Goal: Task Accomplishment & Management: Manage account settings

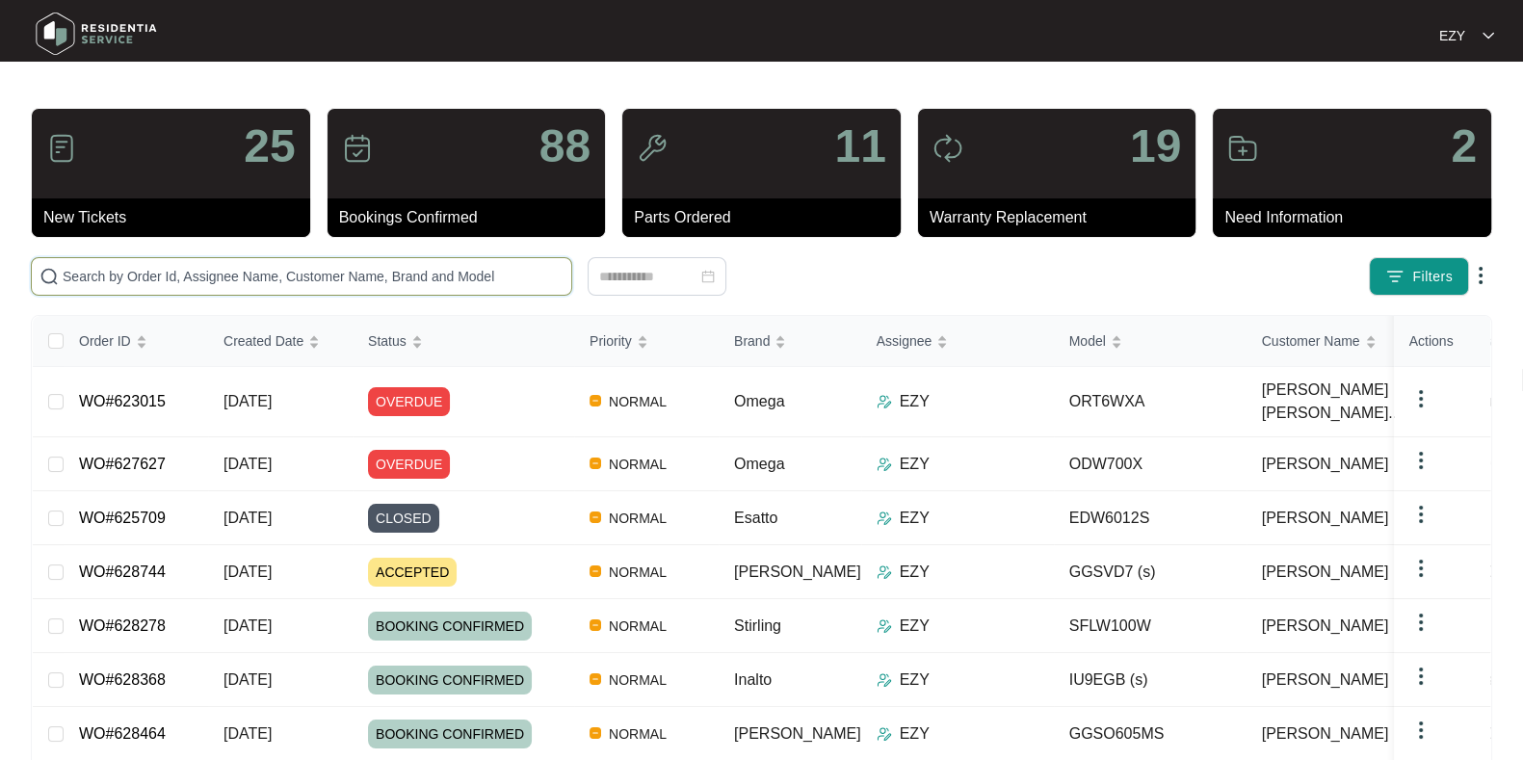
click at [323, 276] on input "text" at bounding box center [313, 276] width 501 height 21
paste input "617644"
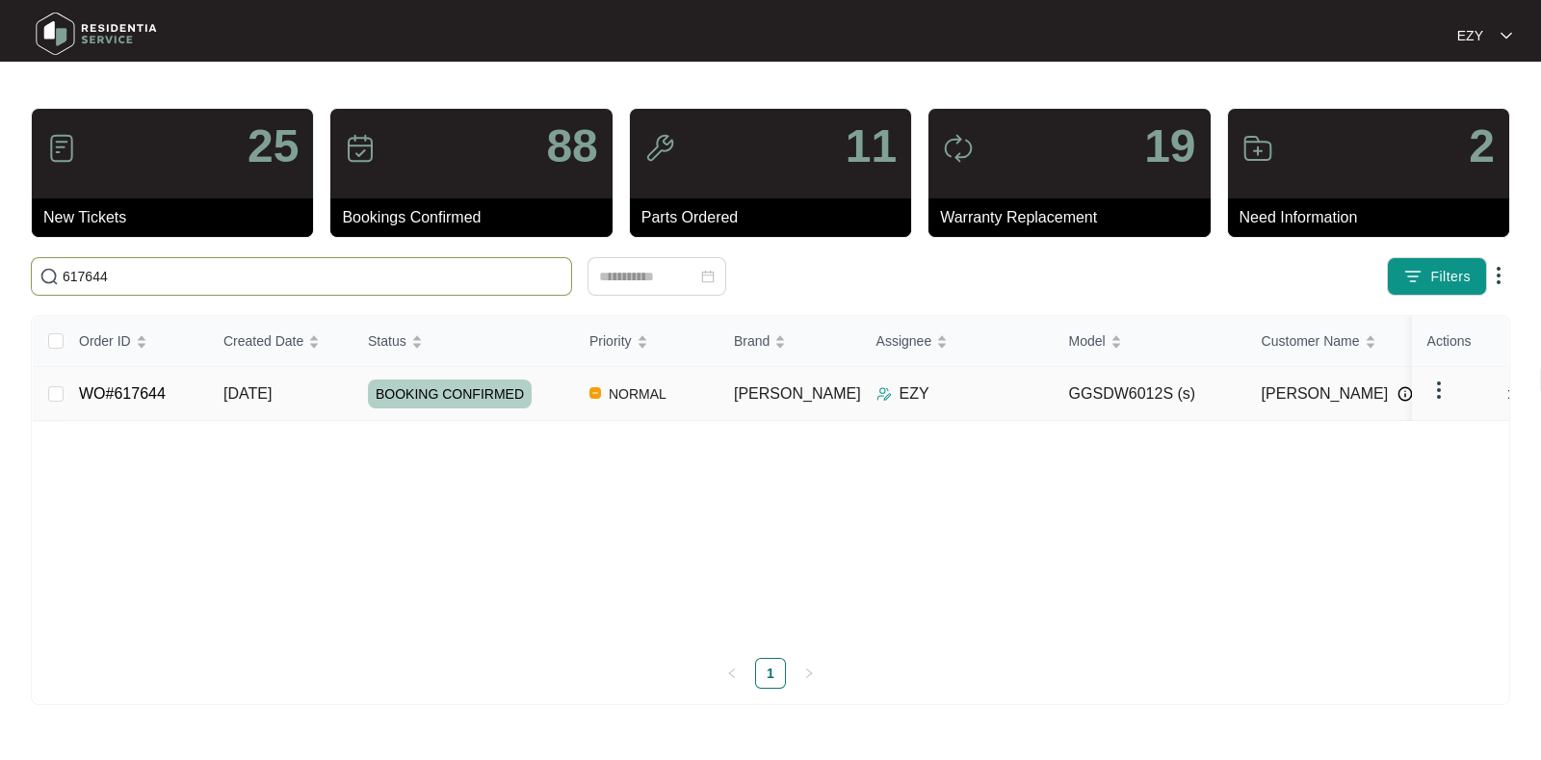
type input "617644"
click at [318, 409] on td "[DATE]" at bounding box center [280, 394] width 144 height 54
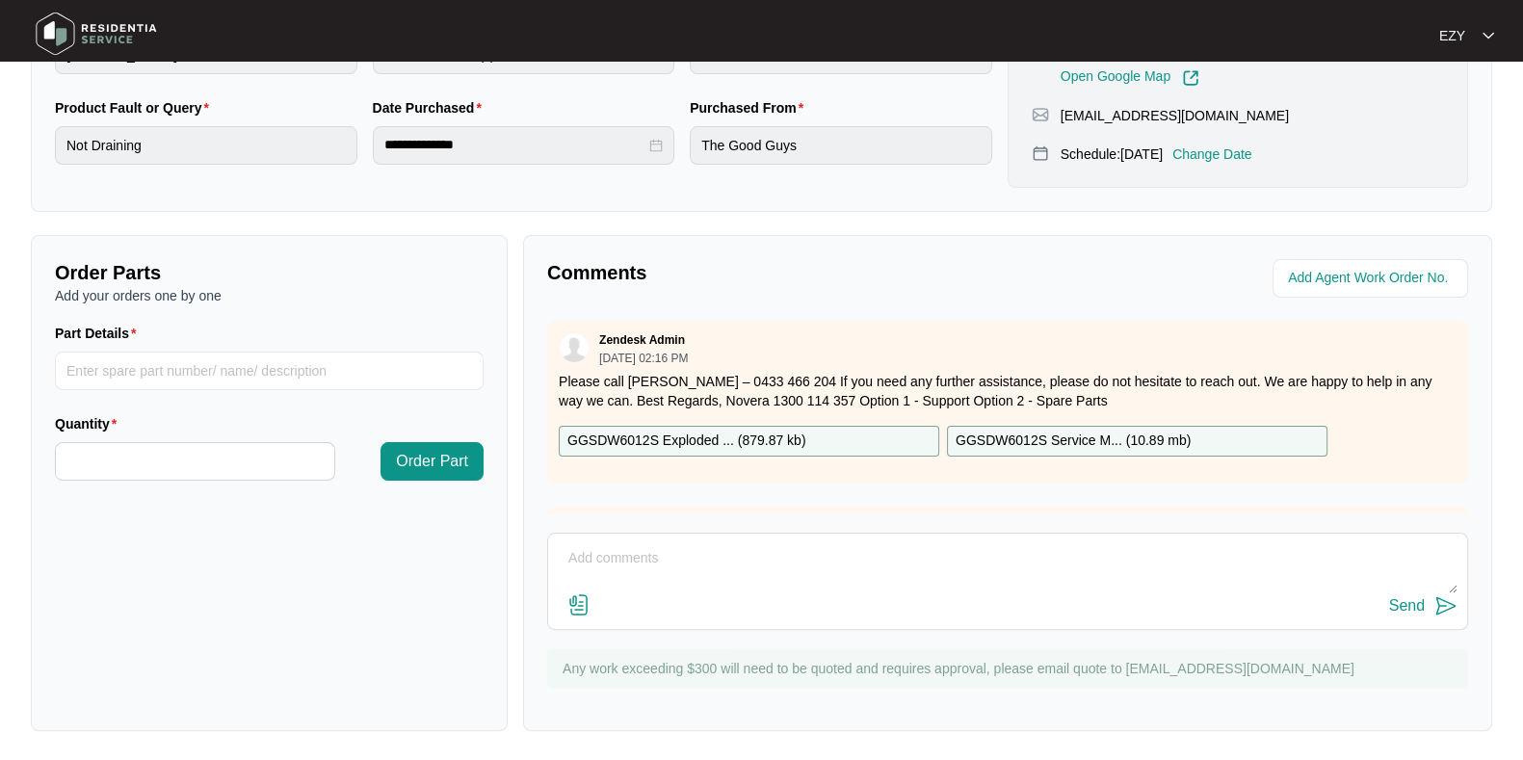
scroll to position [629, 0]
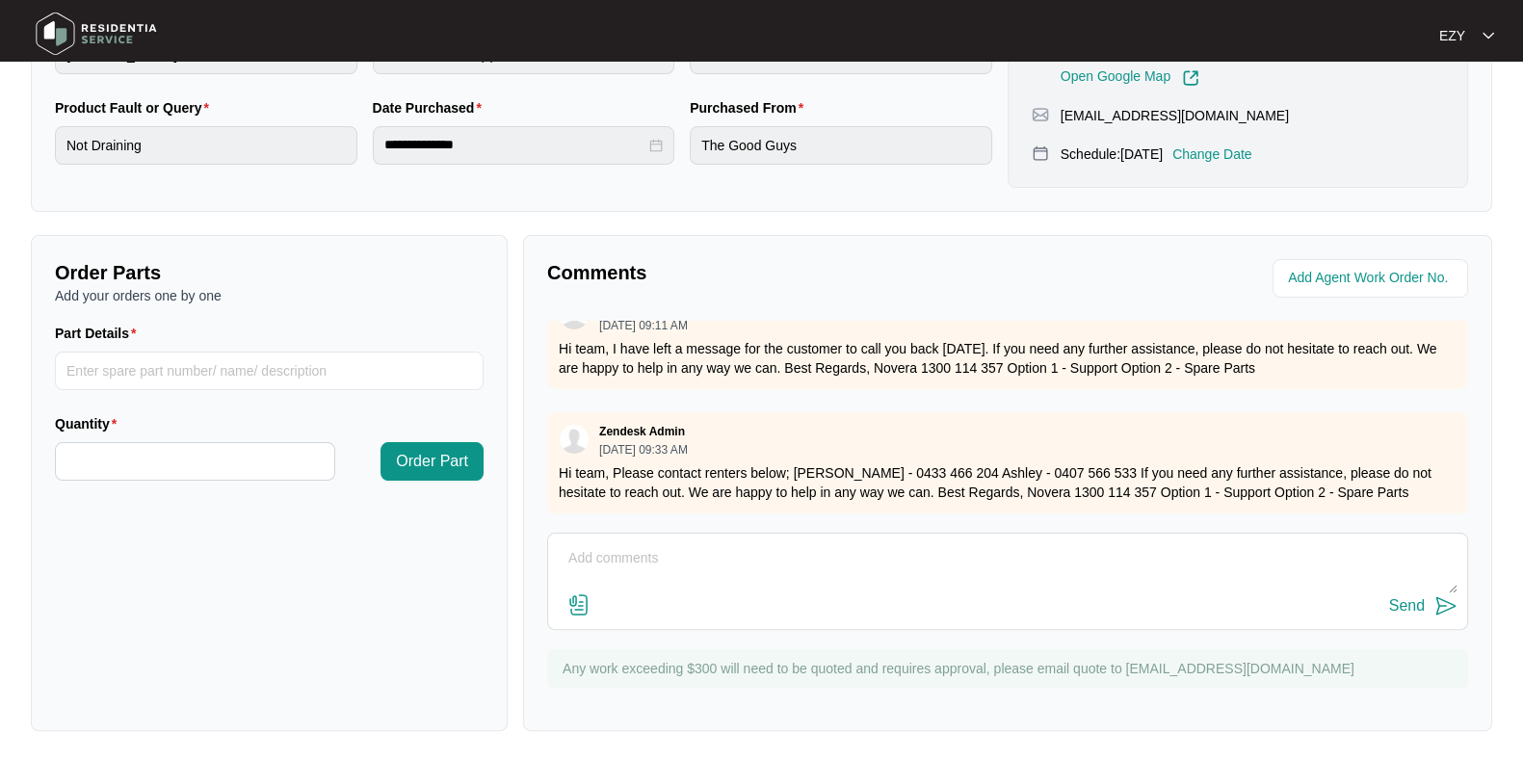
click at [692, 608] on div "Send" at bounding box center [1007, 606] width 899 height 26
click at [661, 565] on textarea at bounding box center [1007, 568] width 899 height 50
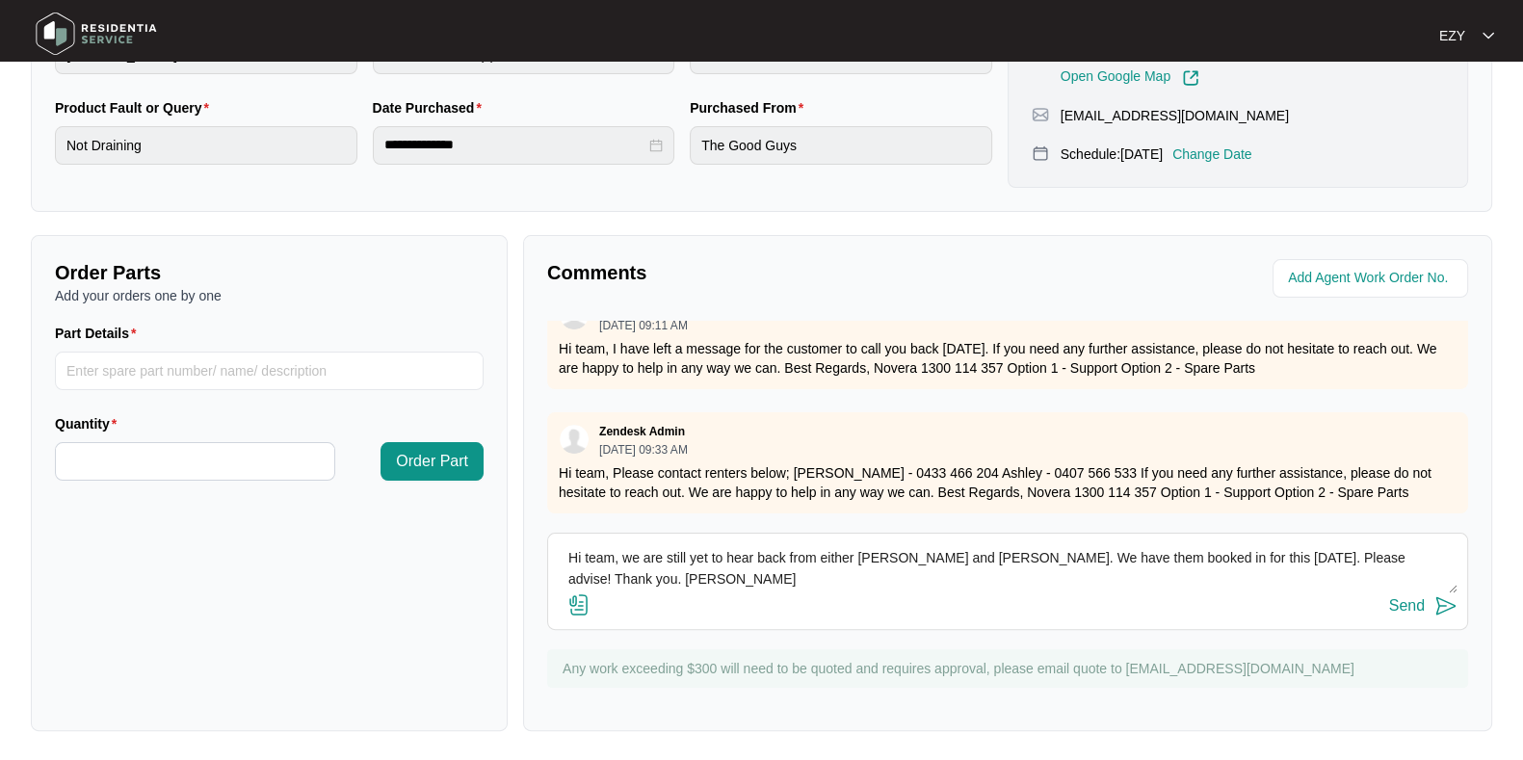
type textarea "Hi team, we are still yet to hear back from either Dianne and Ashley. We have t…"
click at [1352, 615] on button "Send" at bounding box center [1423, 606] width 68 height 26
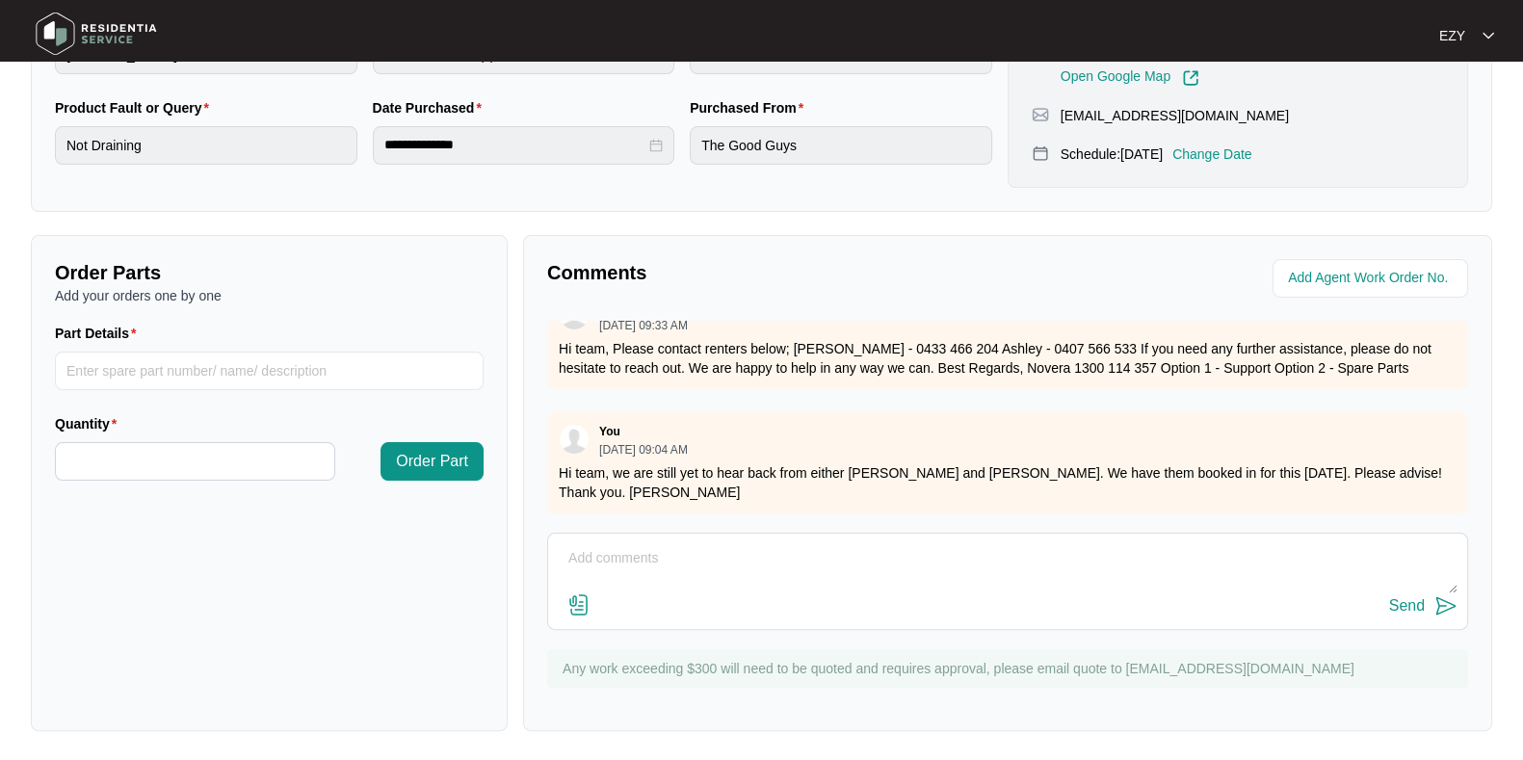
scroll to position [0, 0]
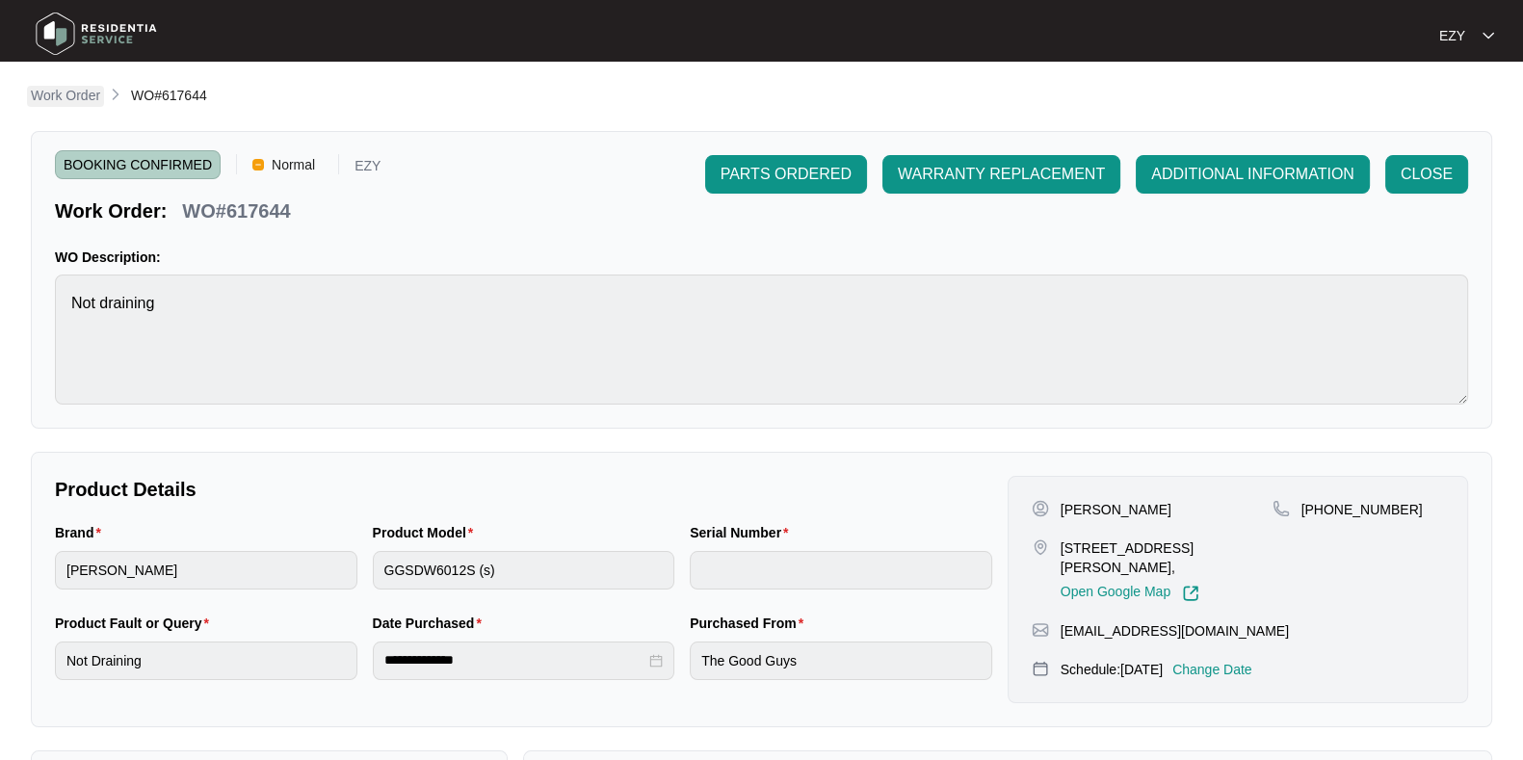
click at [87, 93] on p "Work Order" at bounding box center [65, 95] width 69 height 19
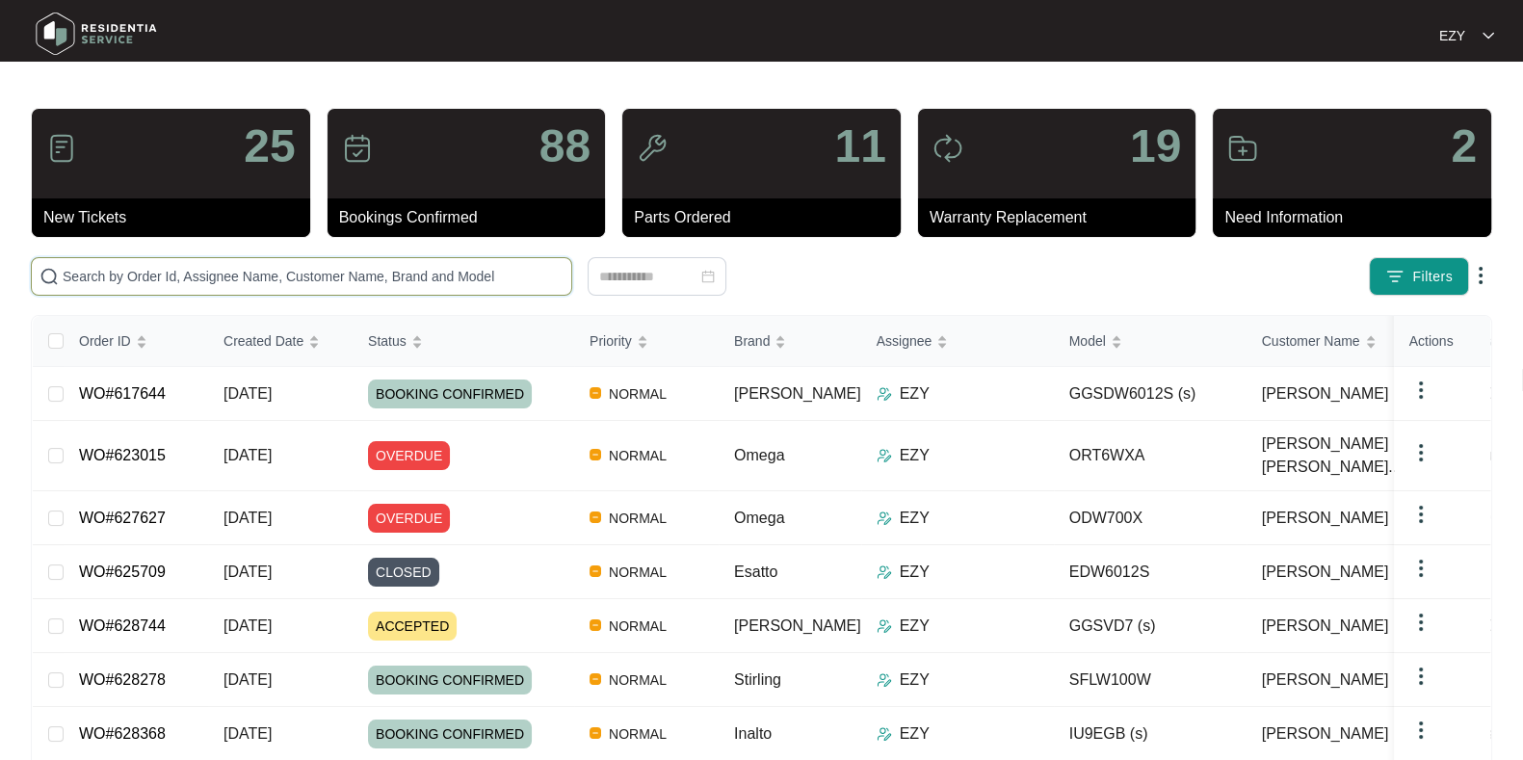
click at [262, 273] on input "text" at bounding box center [313, 276] width 501 height 21
paste input "626047"
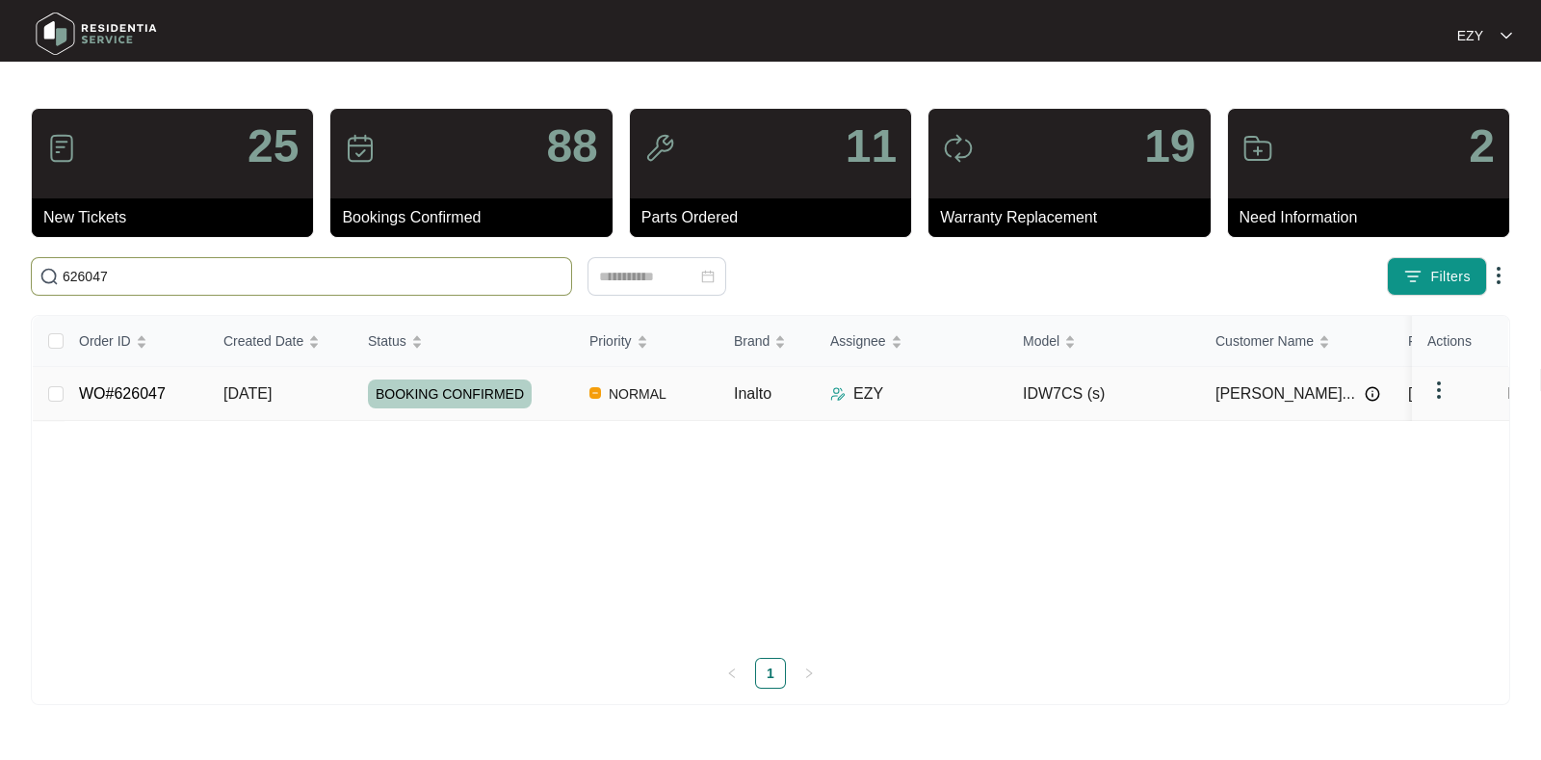
type input "626047"
click at [193, 404] on td "WO#626047" at bounding box center [136, 394] width 144 height 54
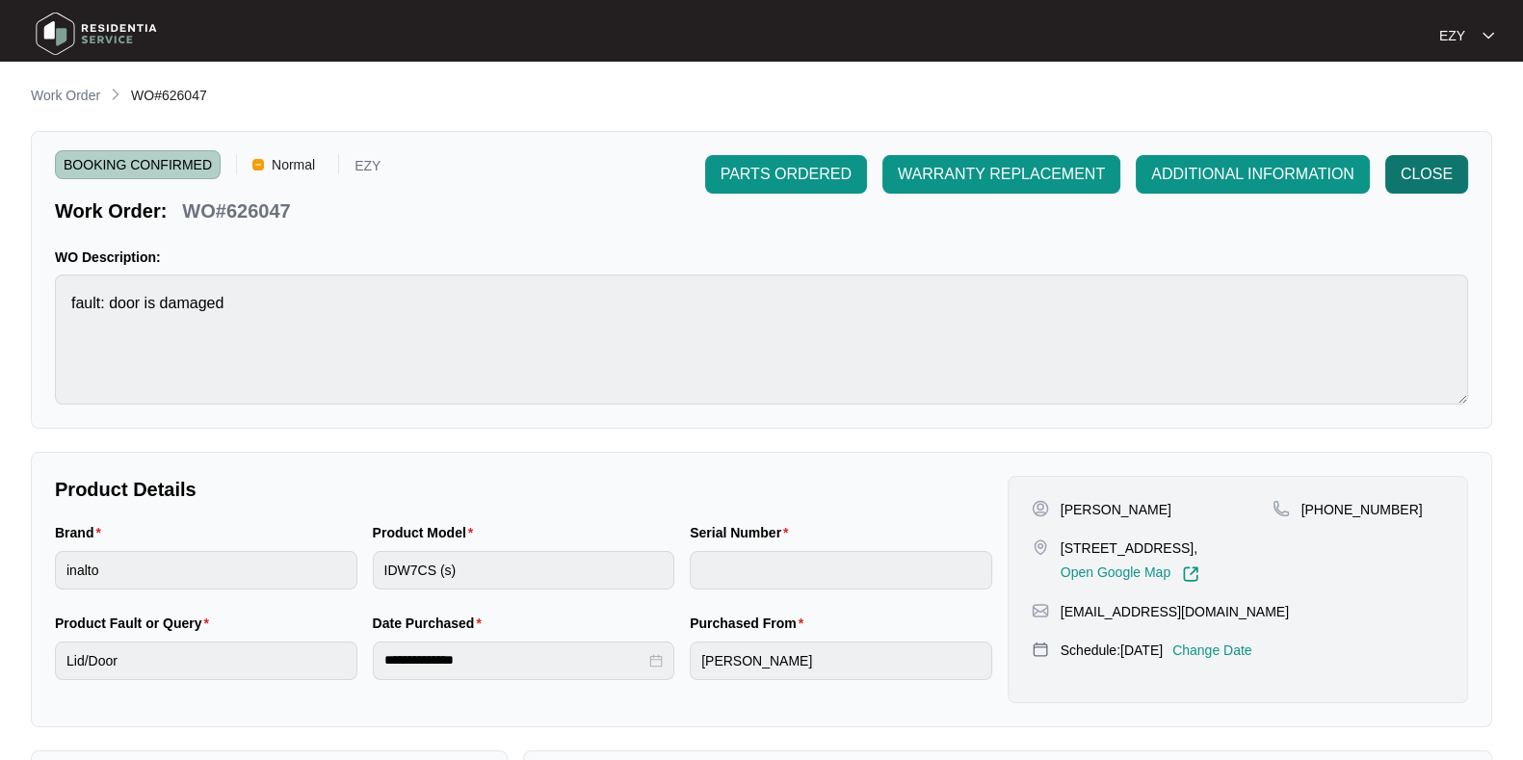
click at [1352, 179] on span "CLOSE" at bounding box center [1426, 174] width 52 height 23
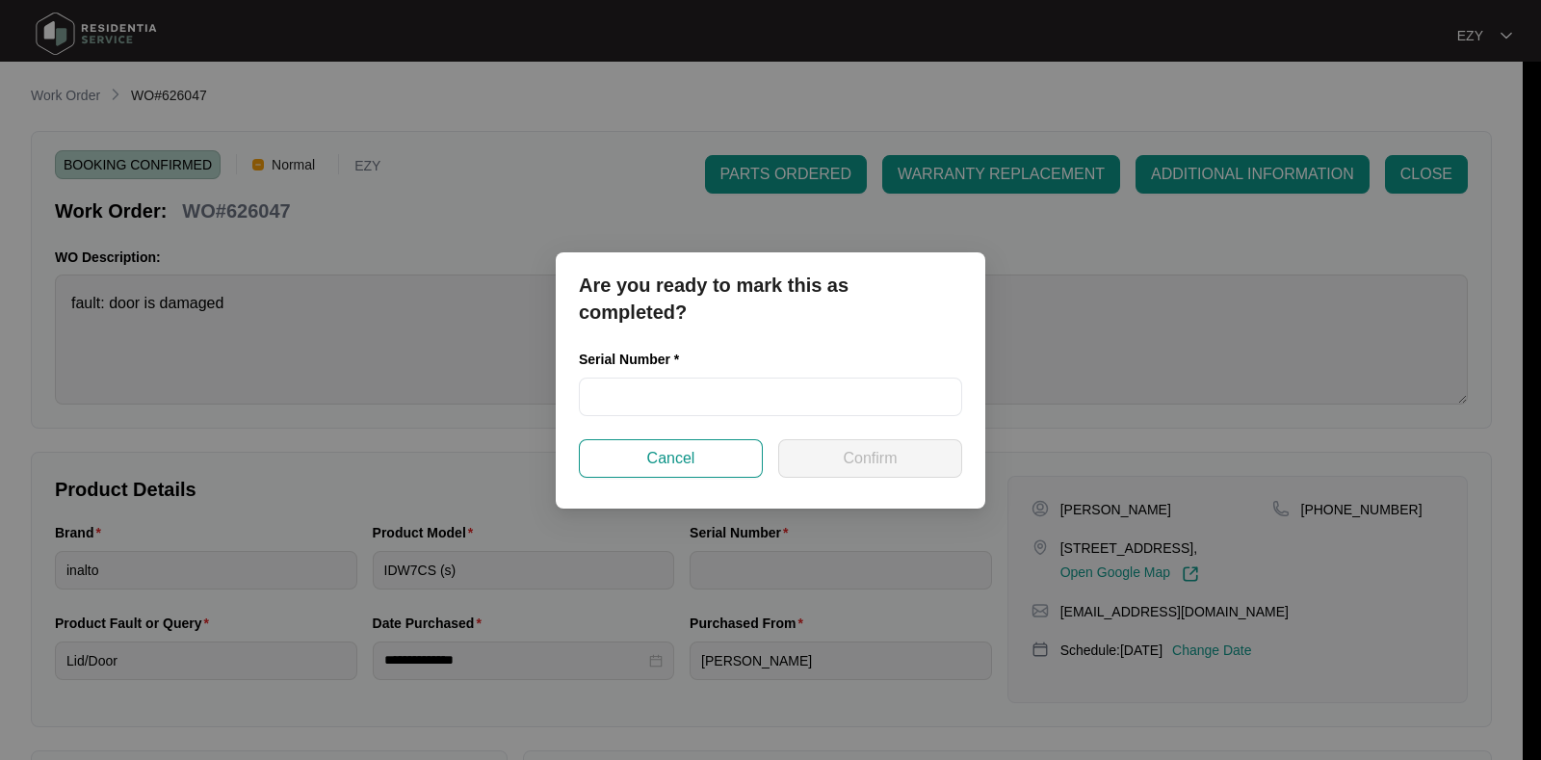
click at [675, 371] on div "Serial Number *" at bounding box center [770, 363] width 383 height 29
click at [685, 382] on input "text" at bounding box center [770, 397] width 383 height 39
paste input "23117831010100077"
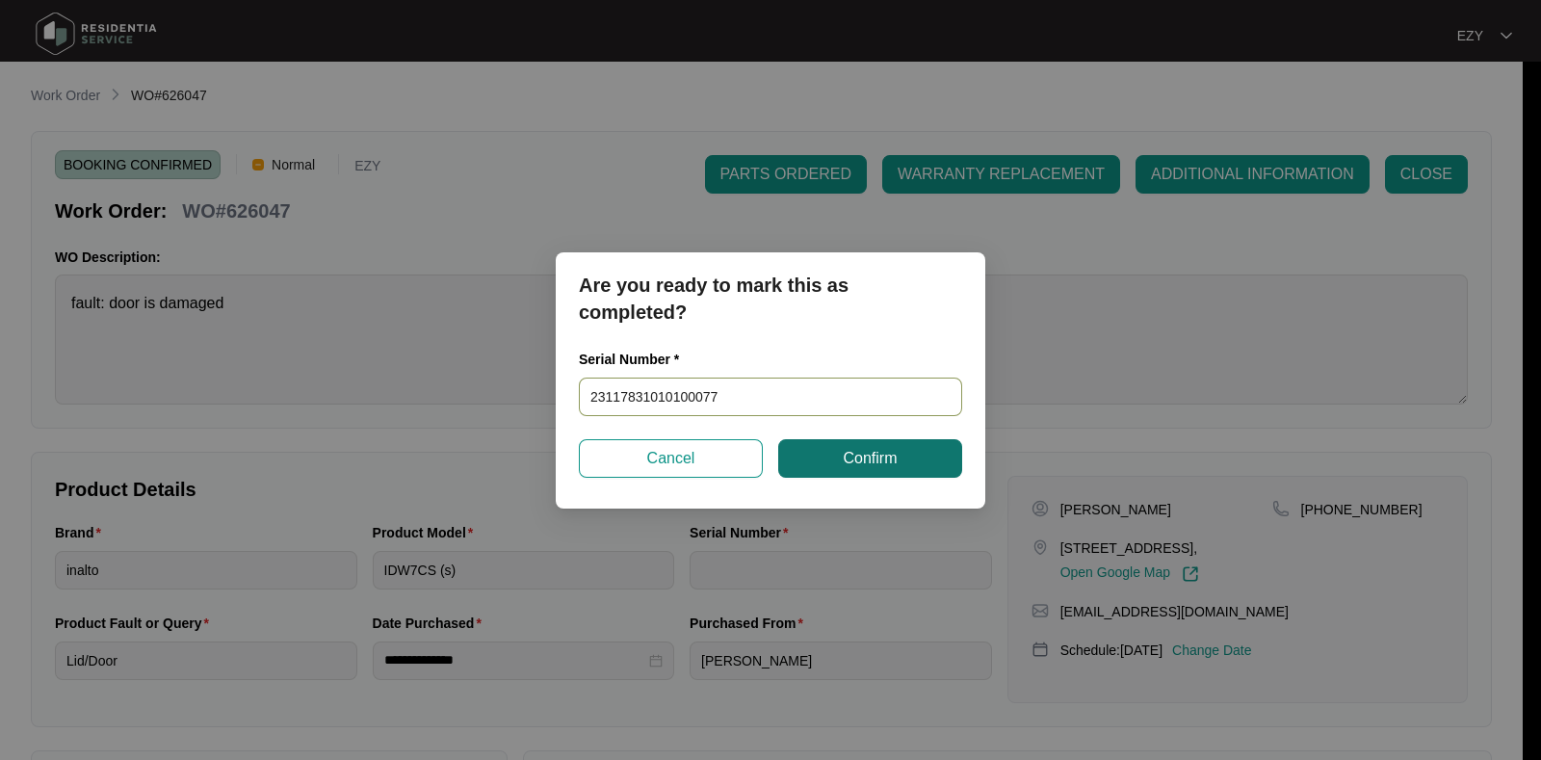
type input "23117831010100077"
click at [899, 459] on button "Confirm" at bounding box center [870, 458] width 184 height 39
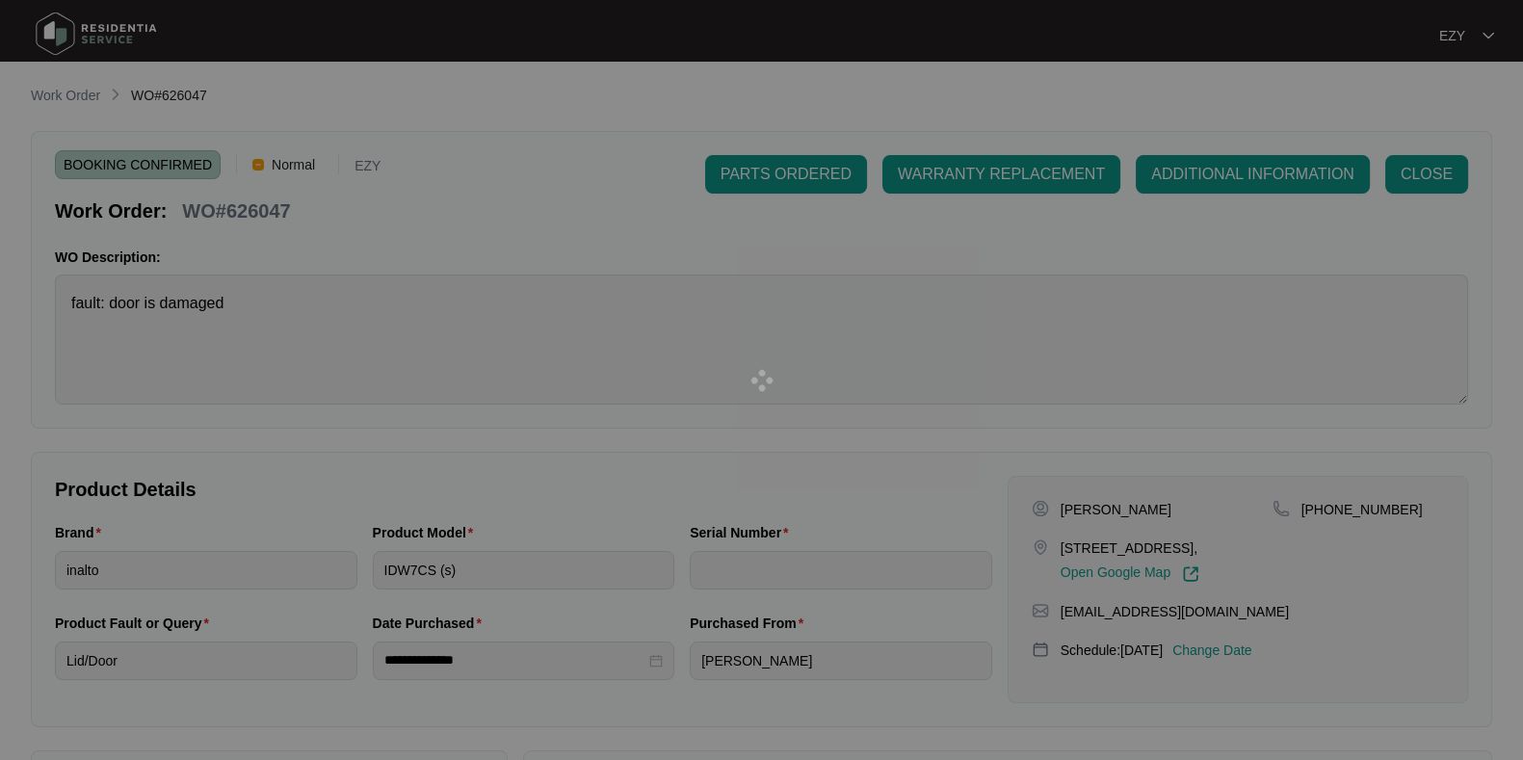
type input "23117831010100077"
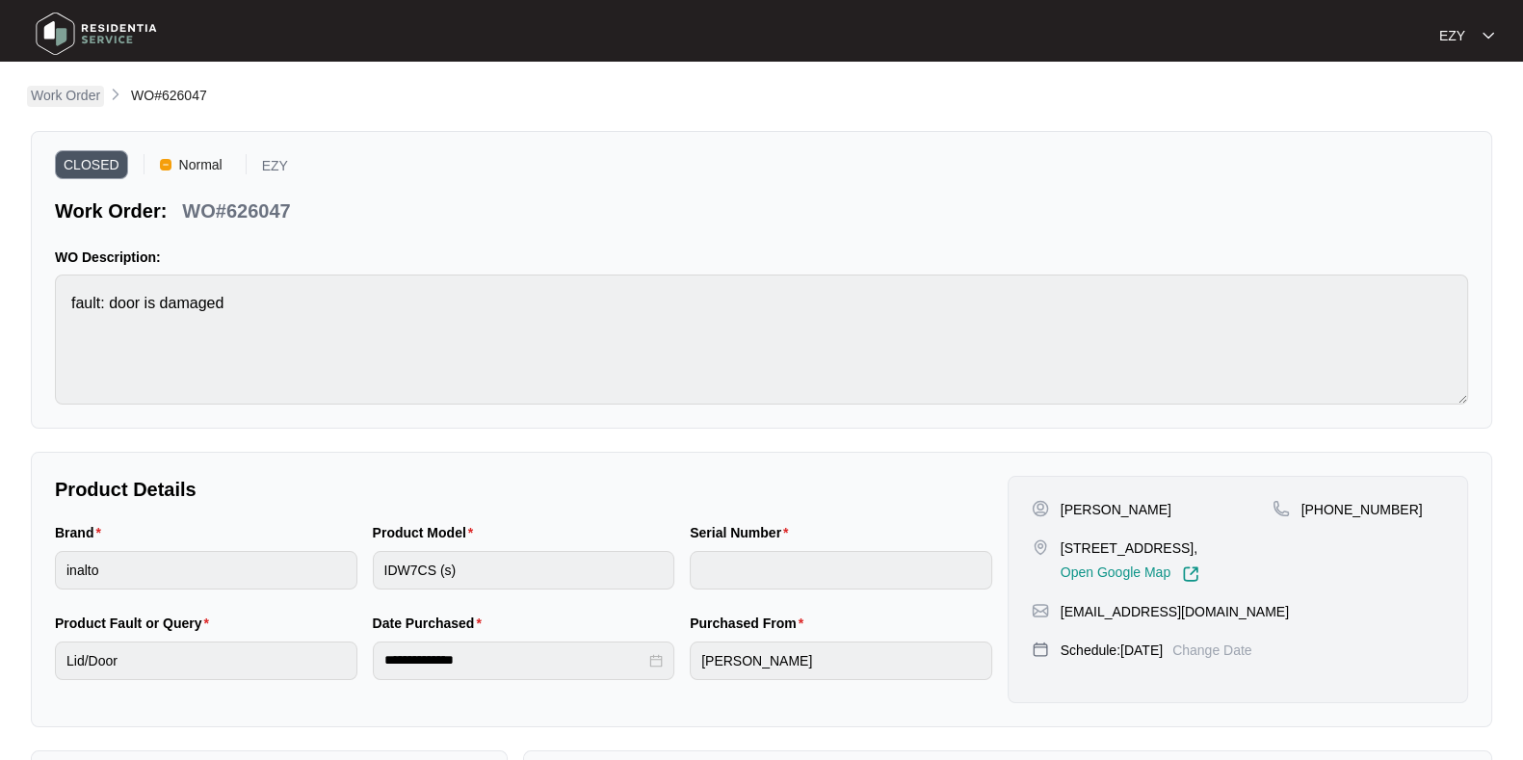
click at [51, 93] on p "Work Order" at bounding box center [65, 95] width 69 height 19
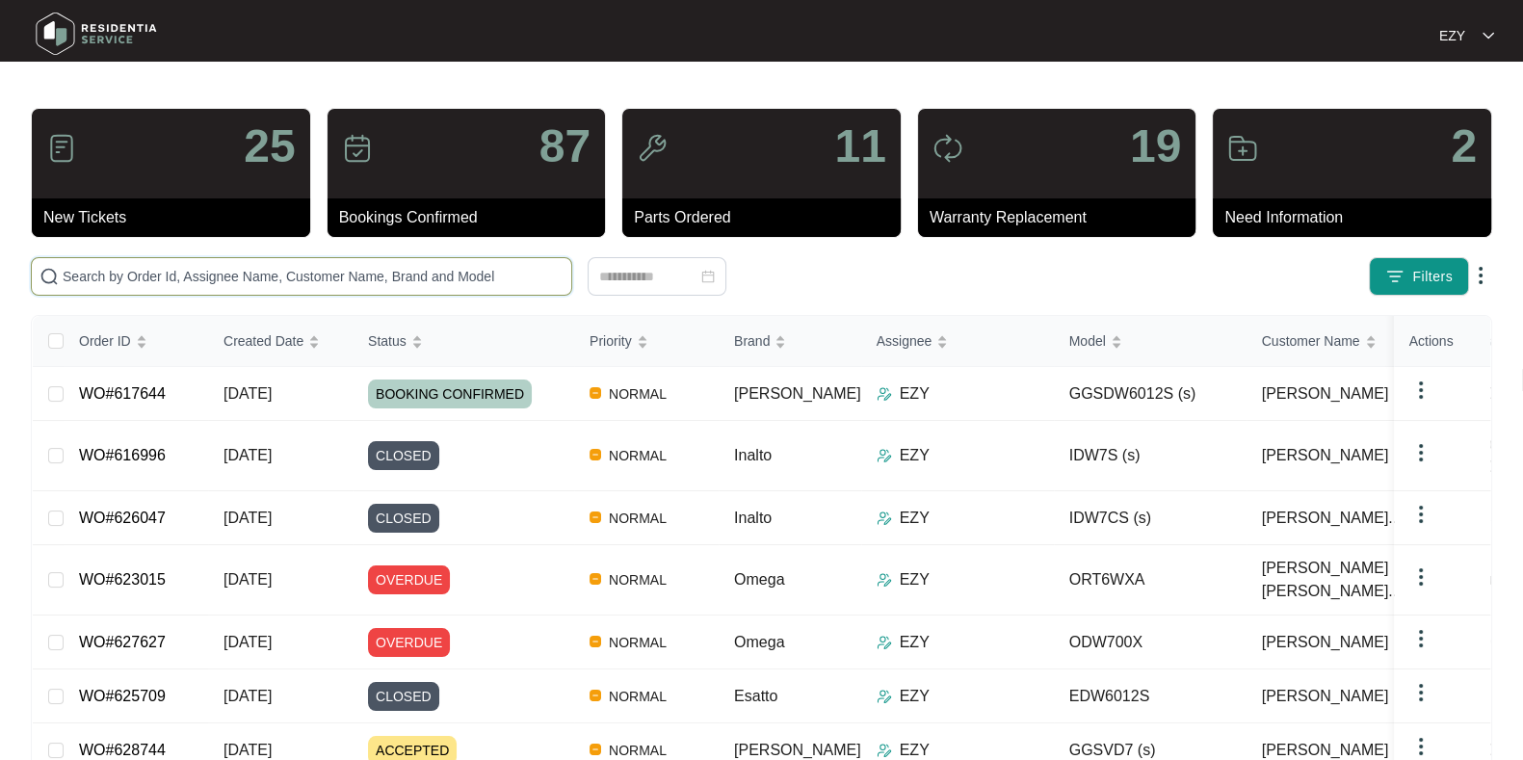
click at [474, 281] on input "text" at bounding box center [313, 276] width 501 height 21
paste input "617644"
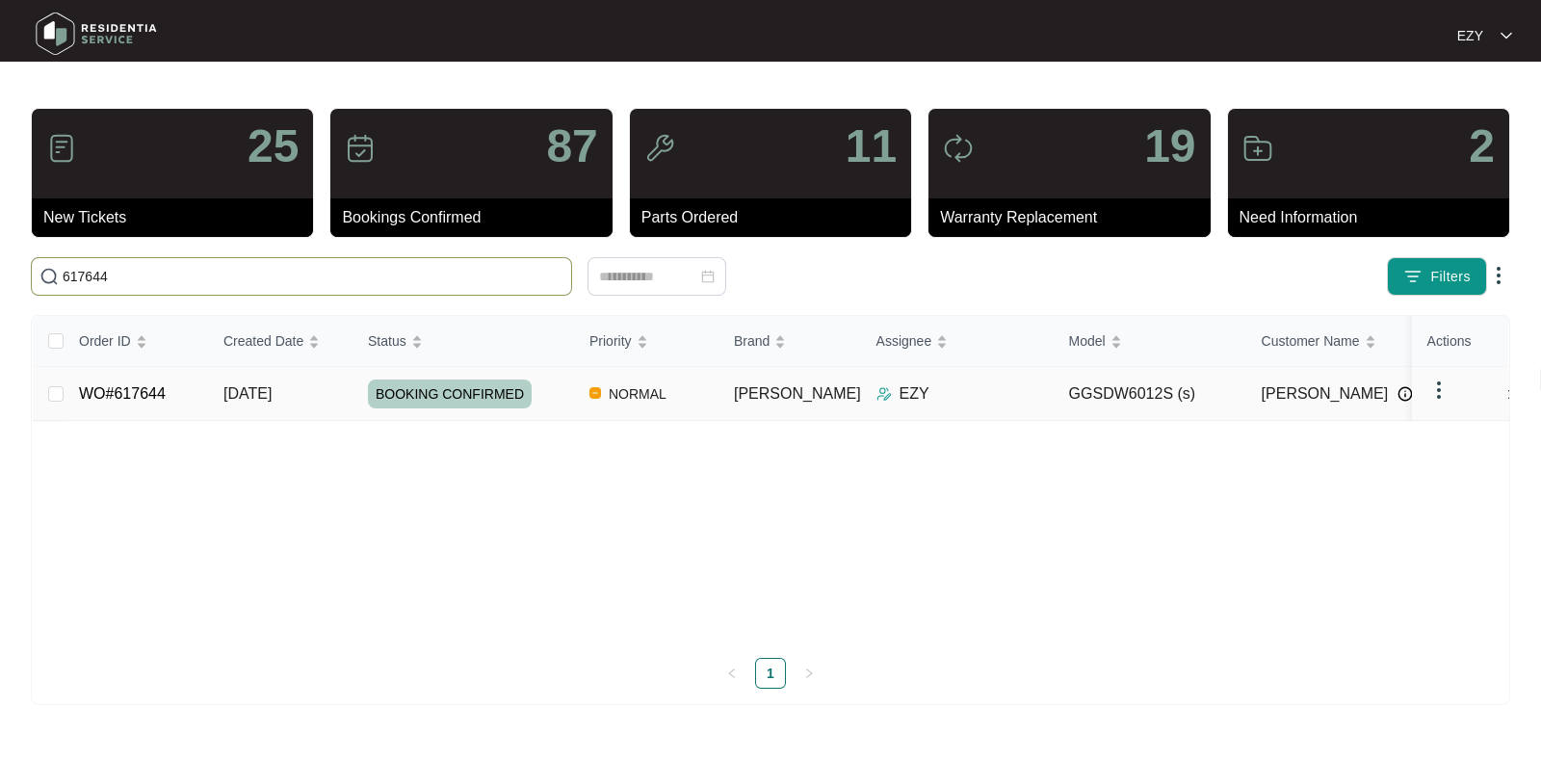
type input "617644"
click at [321, 388] on td "[DATE]" at bounding box center [280, 394] width 144 height 54
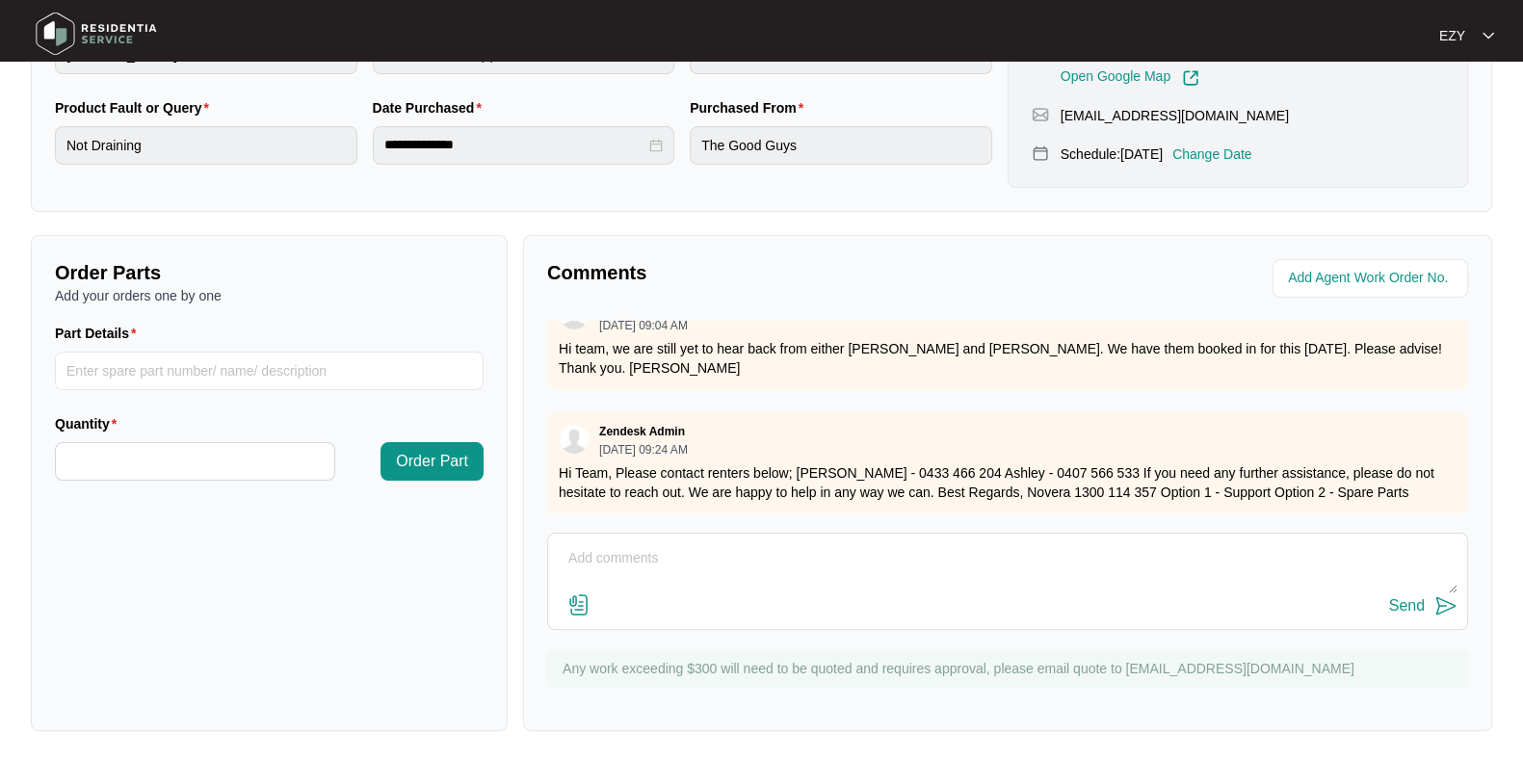
scroll to position [876, 0]
click at [674, 595] on div "Send" at bounding box center [1007, 606] width 899 height 26
click at [635, 571] on textarea at bounding box center [1007, 568] width 899 height 50
click at [729, 565] on textarea "Hi there, as per the email" at bounding box center [1007, 568] width 899 height 50
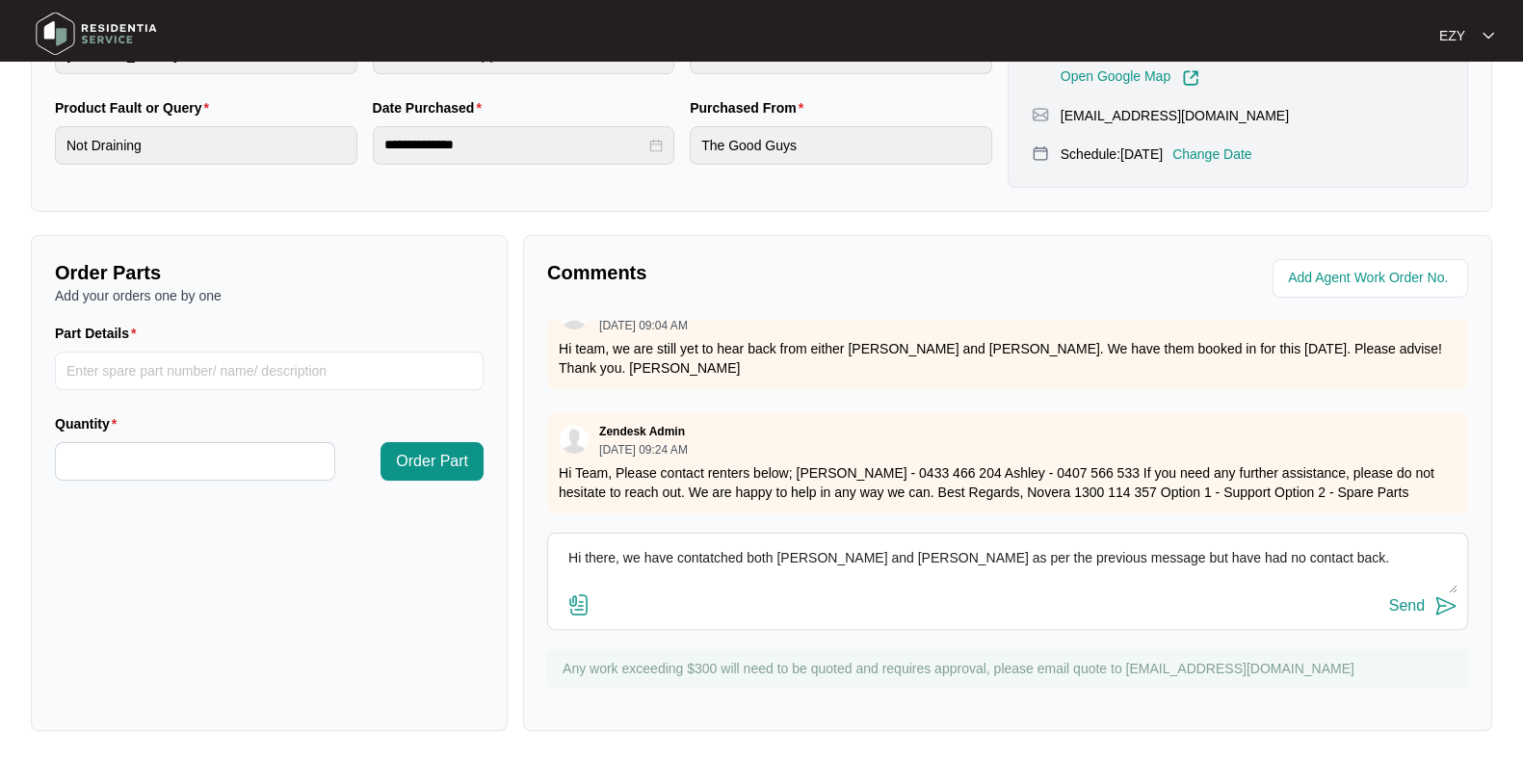
click at [716, 551] on textarea "Hi there, we have contatched both Dianne and Ashley as per the previous message…" at bounding box center [1007, 568] width 899 height 50
click at [1253, 558] on textarea "Hi there, we have contacted both Dianne and Ashley as per the previous message …" at bounding box center [1007, 568] width 899 height 50
type textarea "Hi there, we have contacted both Dianne and Ashley as per the previous message …"
click at [1352, 610] on div "Send" at bounding box center [1407, 605] width 36 height 17
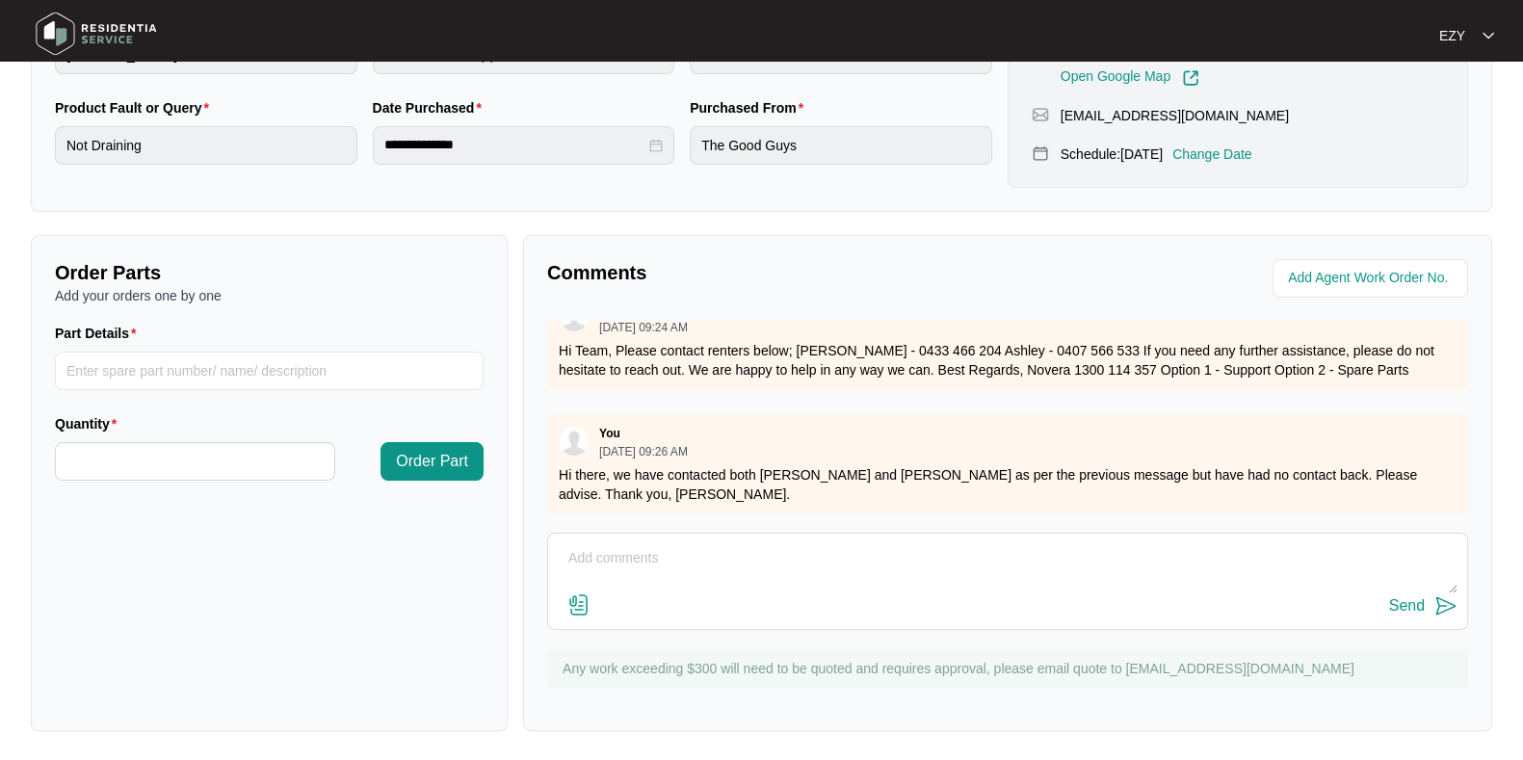
scroll to position [0, 0]
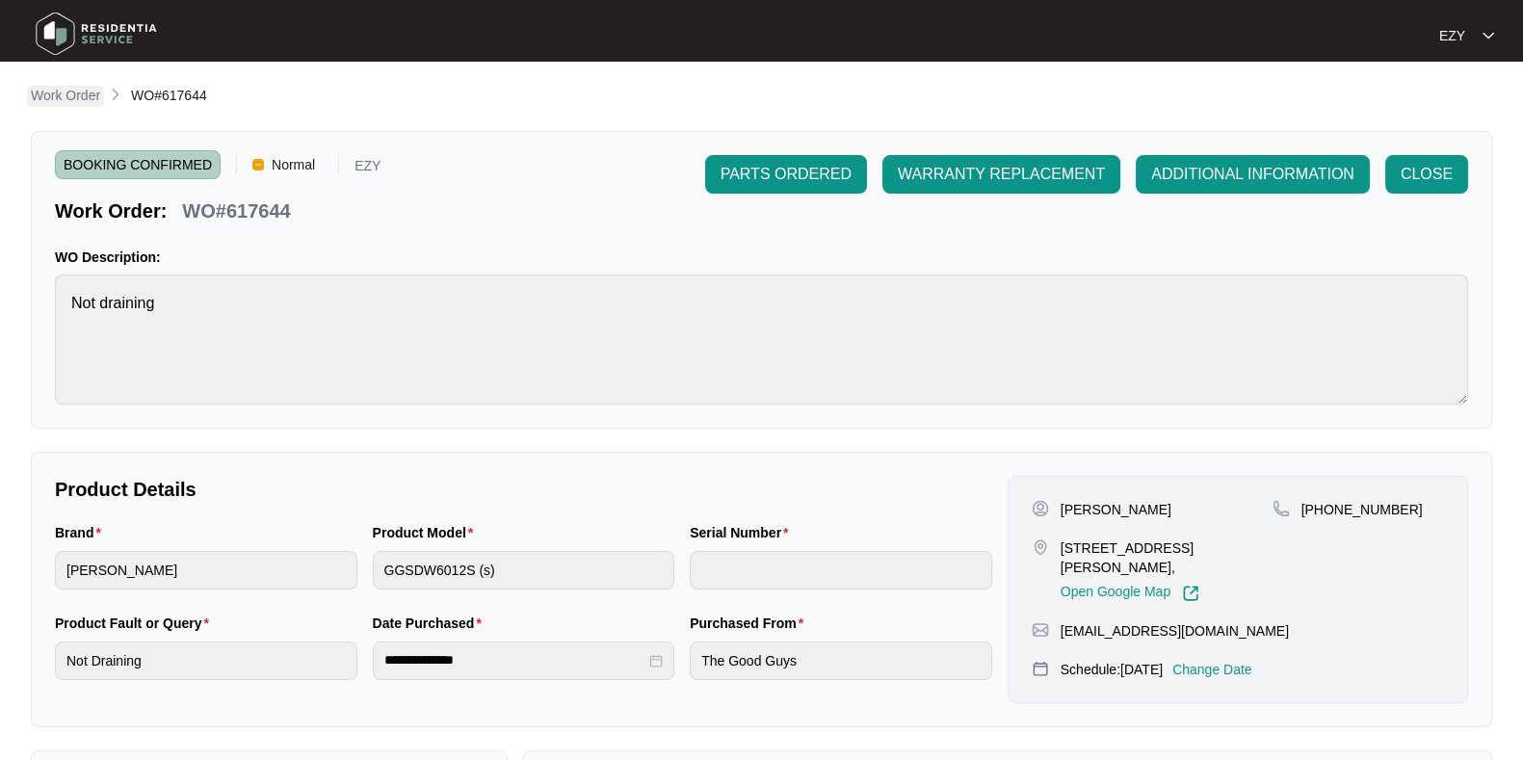
click at [78, 89] on p "Work Order" at bounding box center [65, 95] width 69 height 19
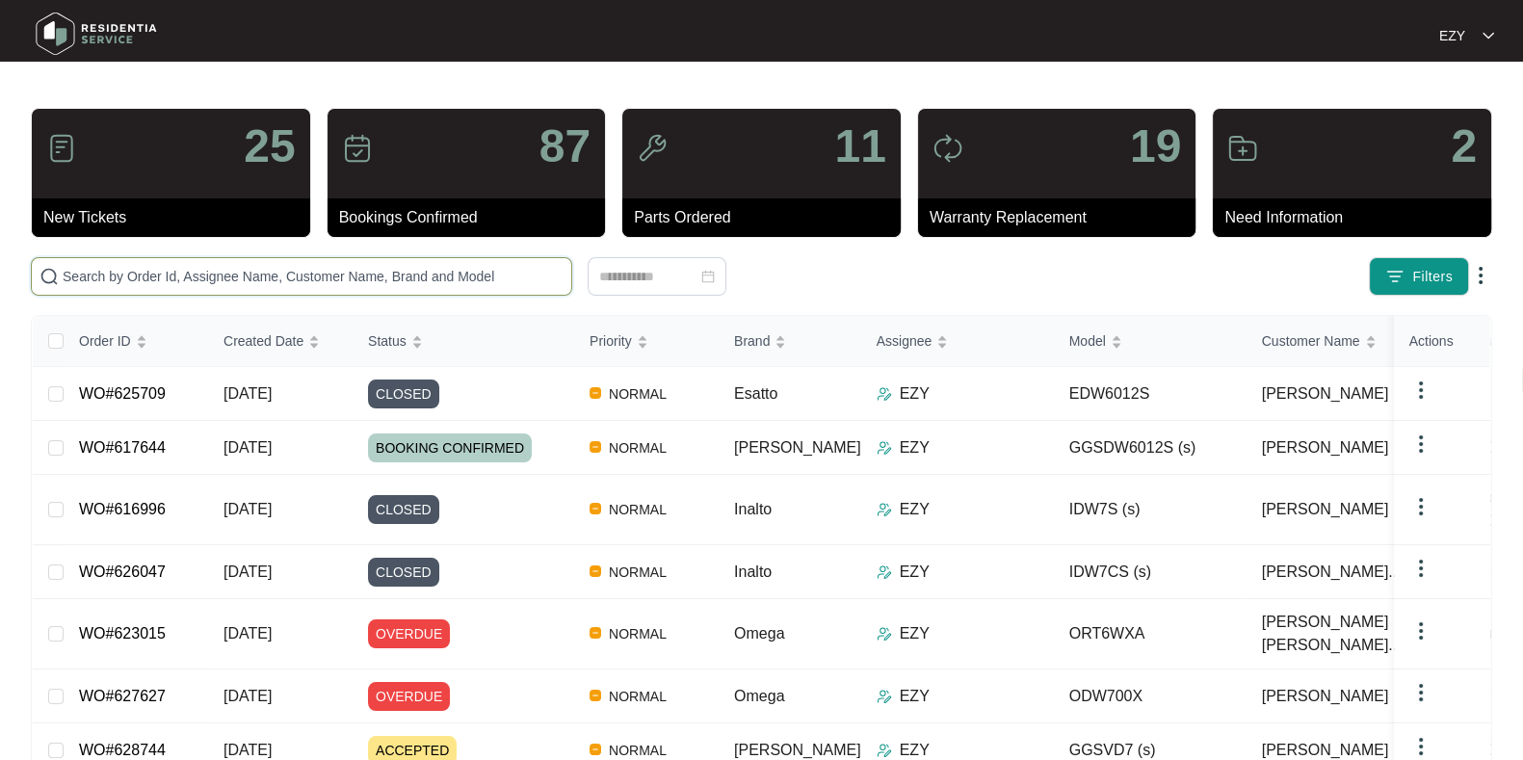
click at [197, 283] on input "text" at bounding box center [313, 276] width 501 height 21
paste input "625994"
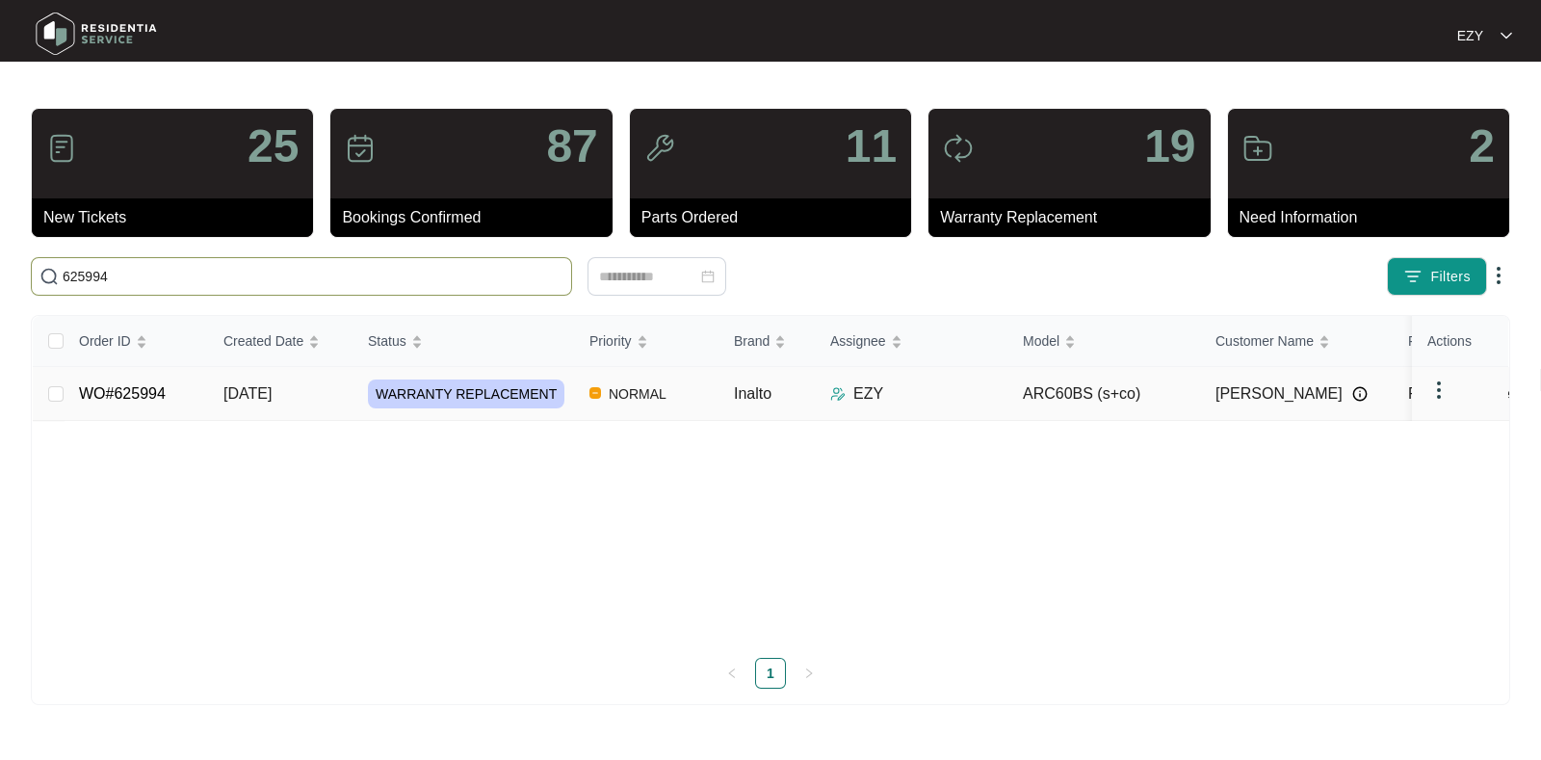
type input "625994"
click at [192, 386] on td "WO#625994" at bounding box center [136, 394] width 144 height 54
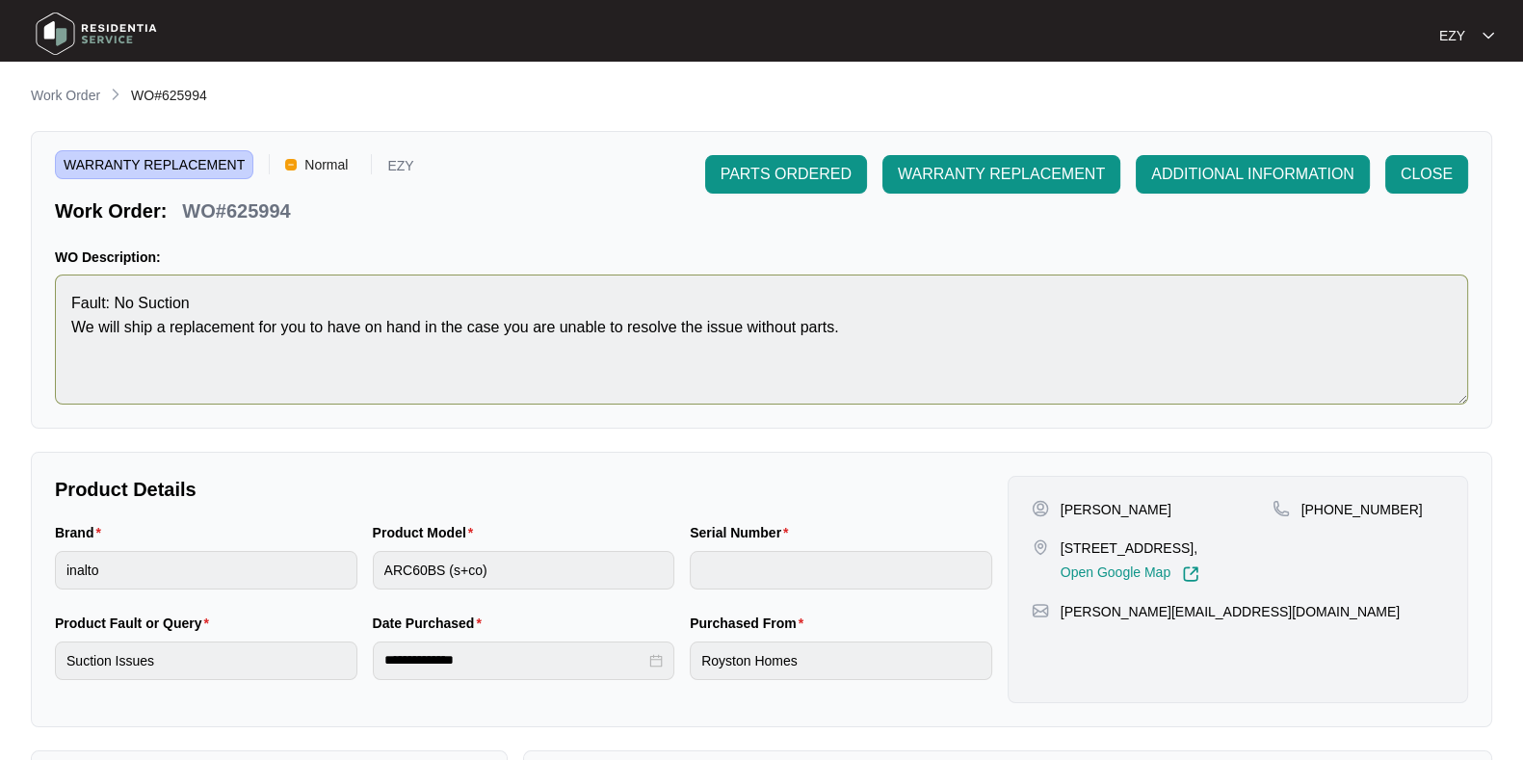
scroll to position [456, 0]
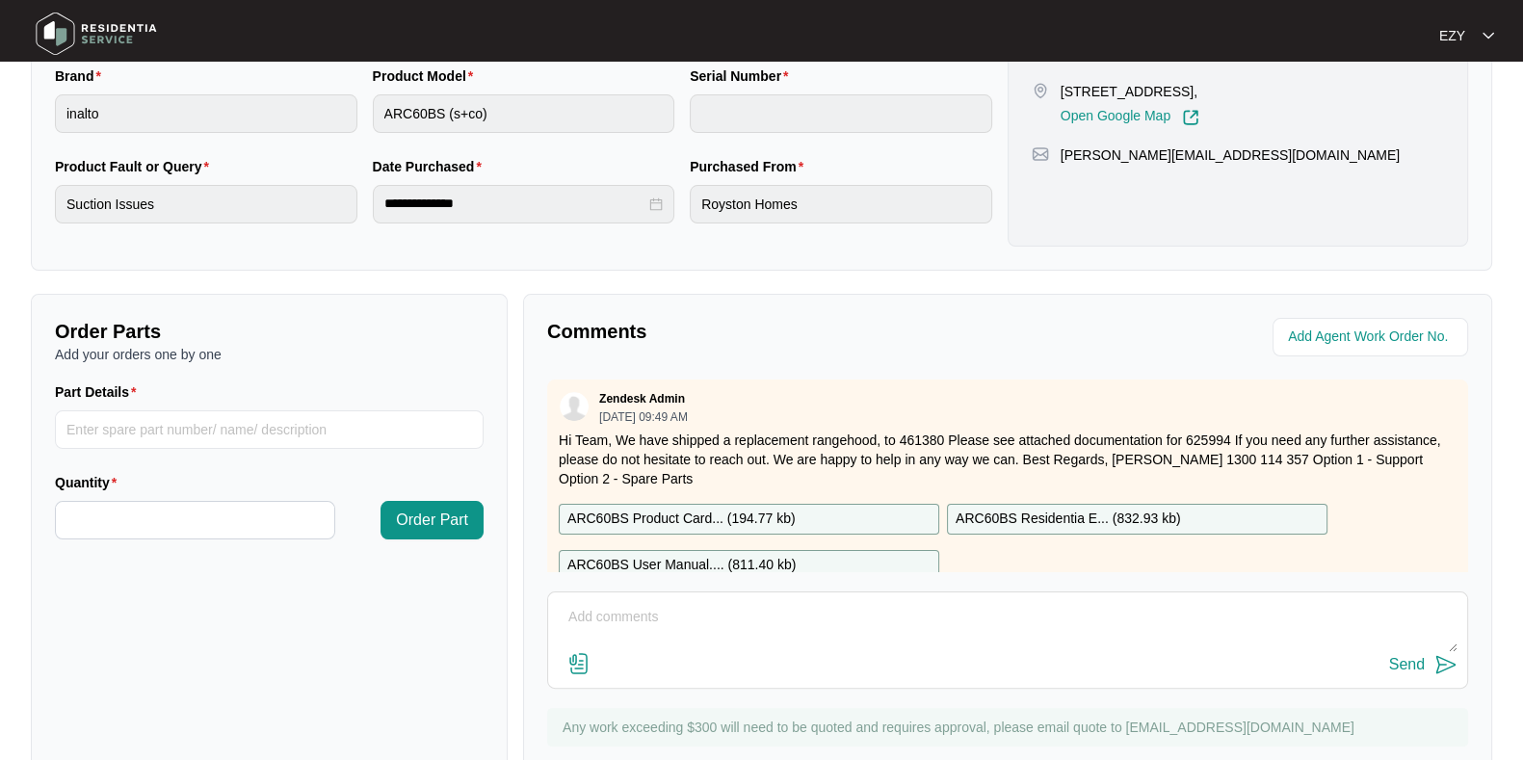
drag, startPoint x: 769, startPoint y: 358, endPoint x: 687, endPoint y: 426, distance: 106.0
click at [687, 426] on div "Zendesk Admin 08/12/2025 at 09:49 AM Hi Team, We have shipped a replacement ran…" at bounding box center [1007, 493] width 921 height 228
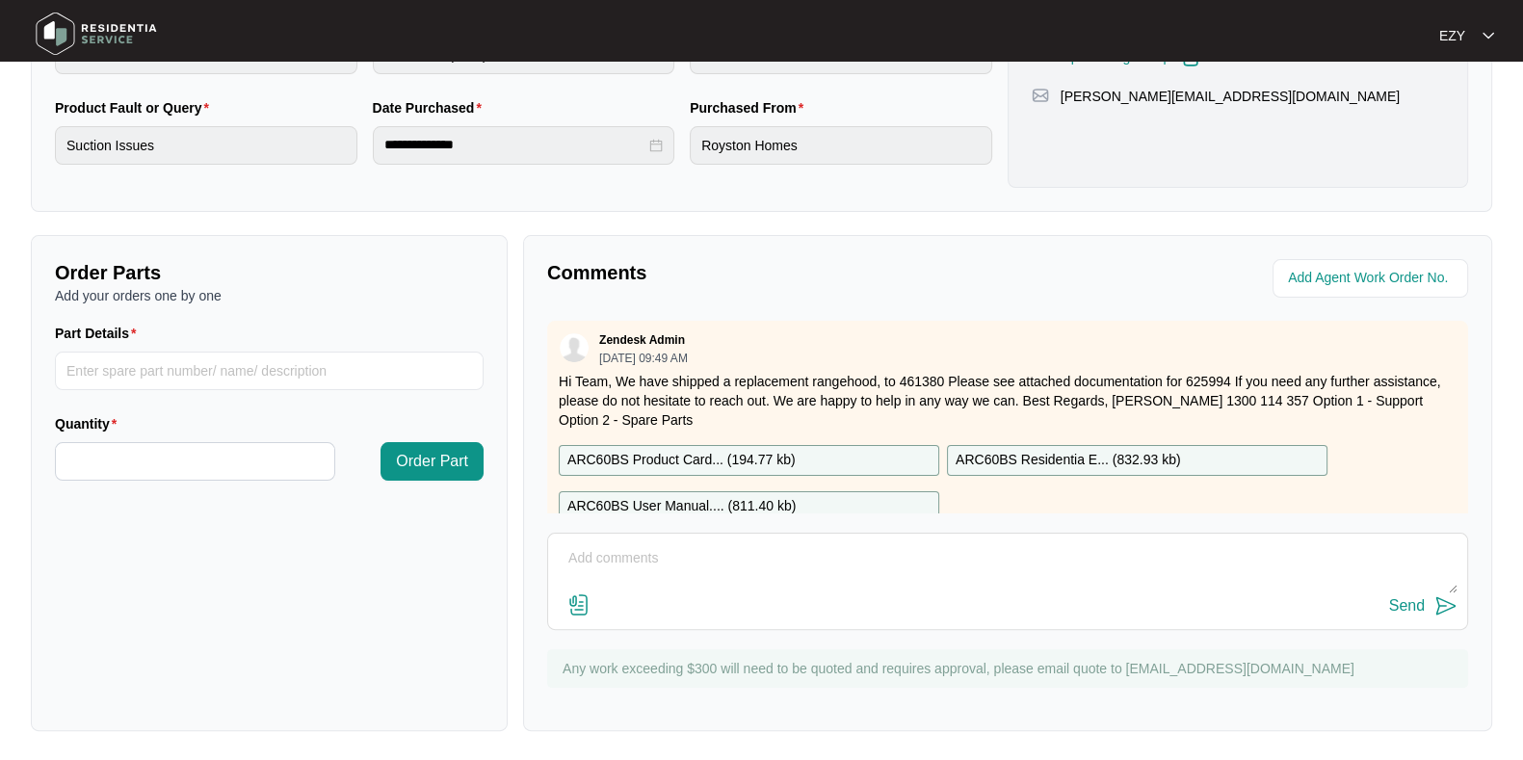
scroll to position [0, 0]
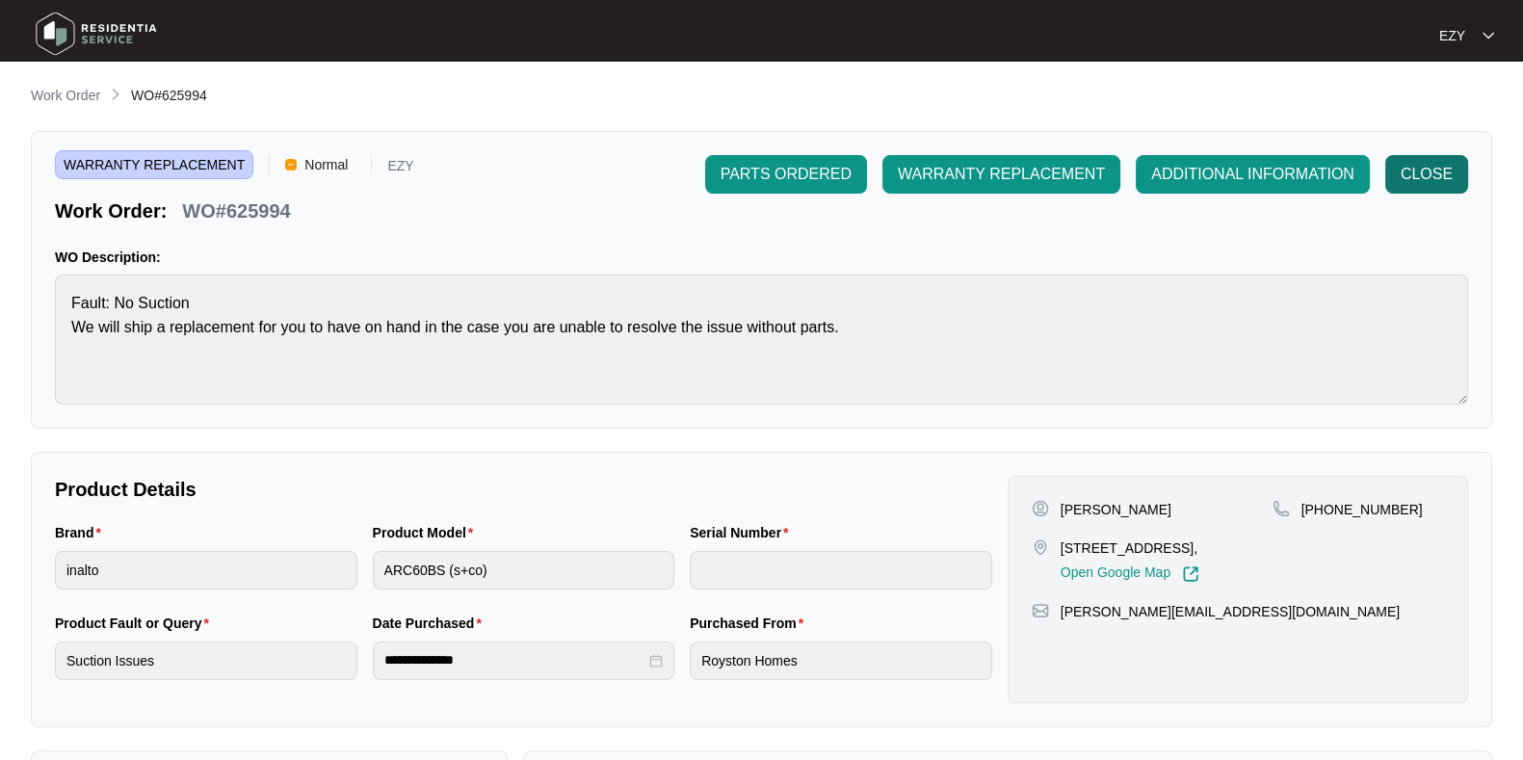
click at [1352, 188] on button "CLOSE" at bounding box center [1426, 174] width 83 height 39
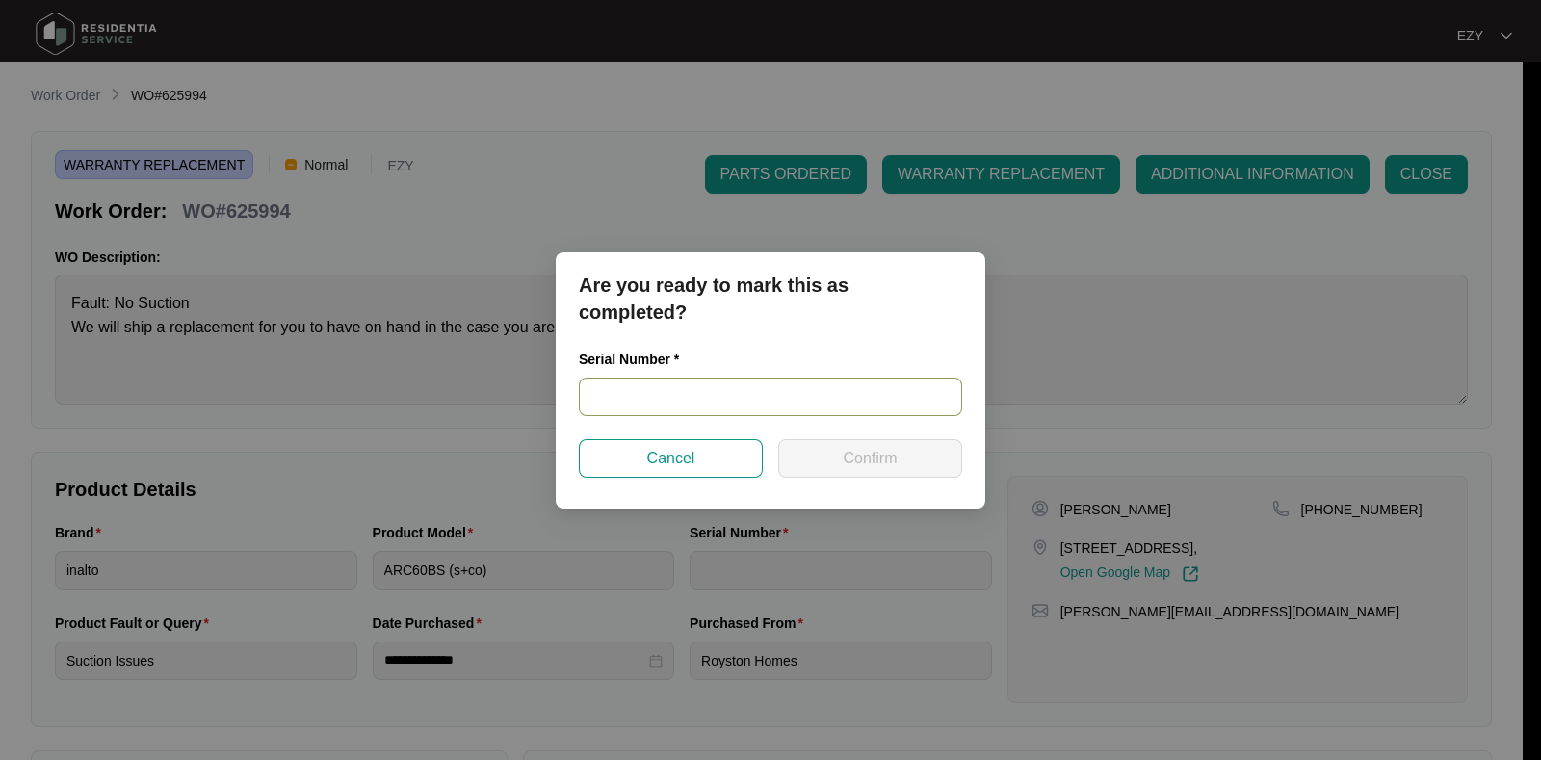
click at [724, 401] on input "text" at bounding box center [770, 397] width 383 height 39
paste input "RR0424000308"
type input "RR0424000308"
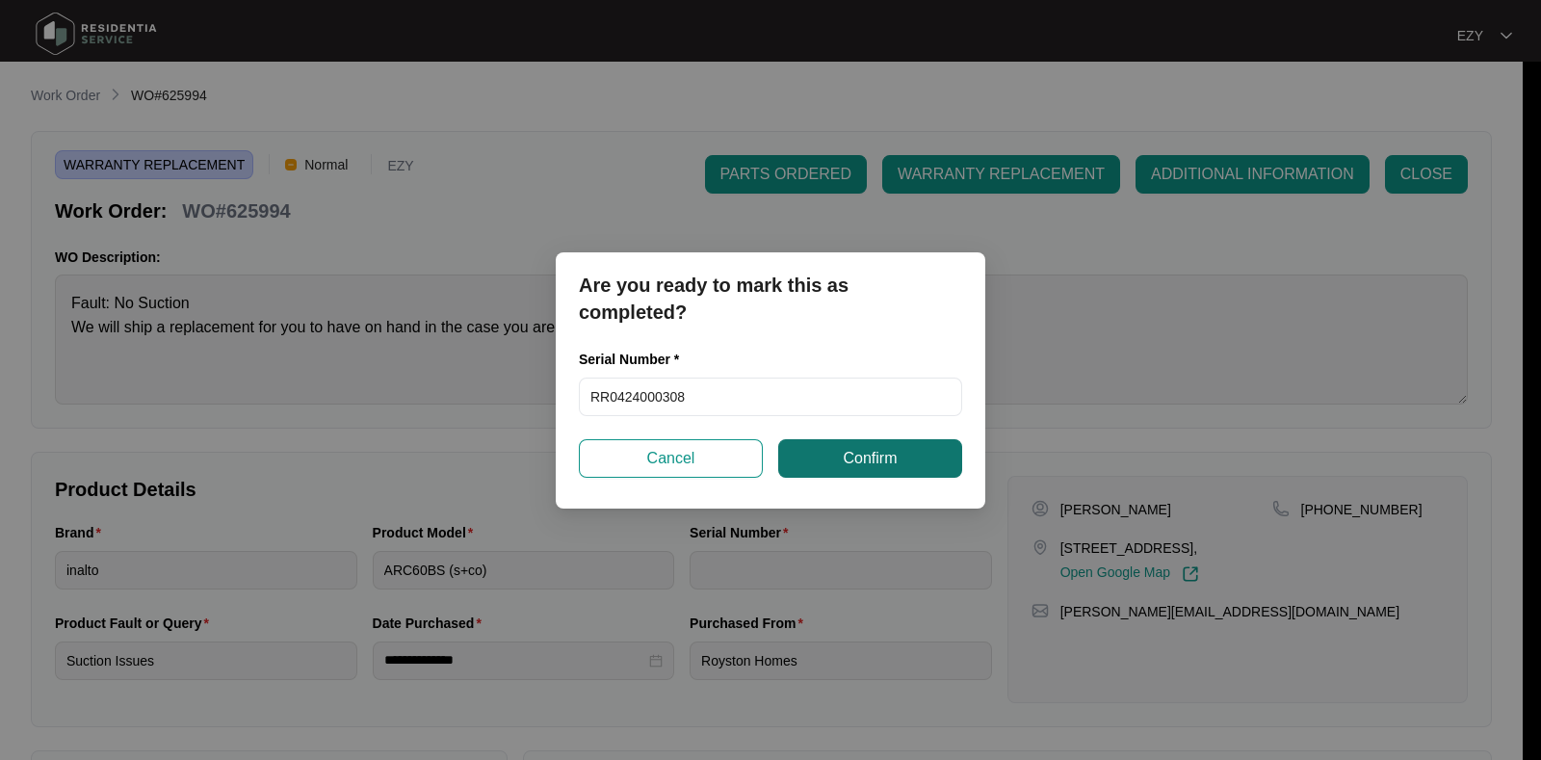
click at [876, 454] on span "Confirm" at bounding box center [870, 458] width 54 height 23
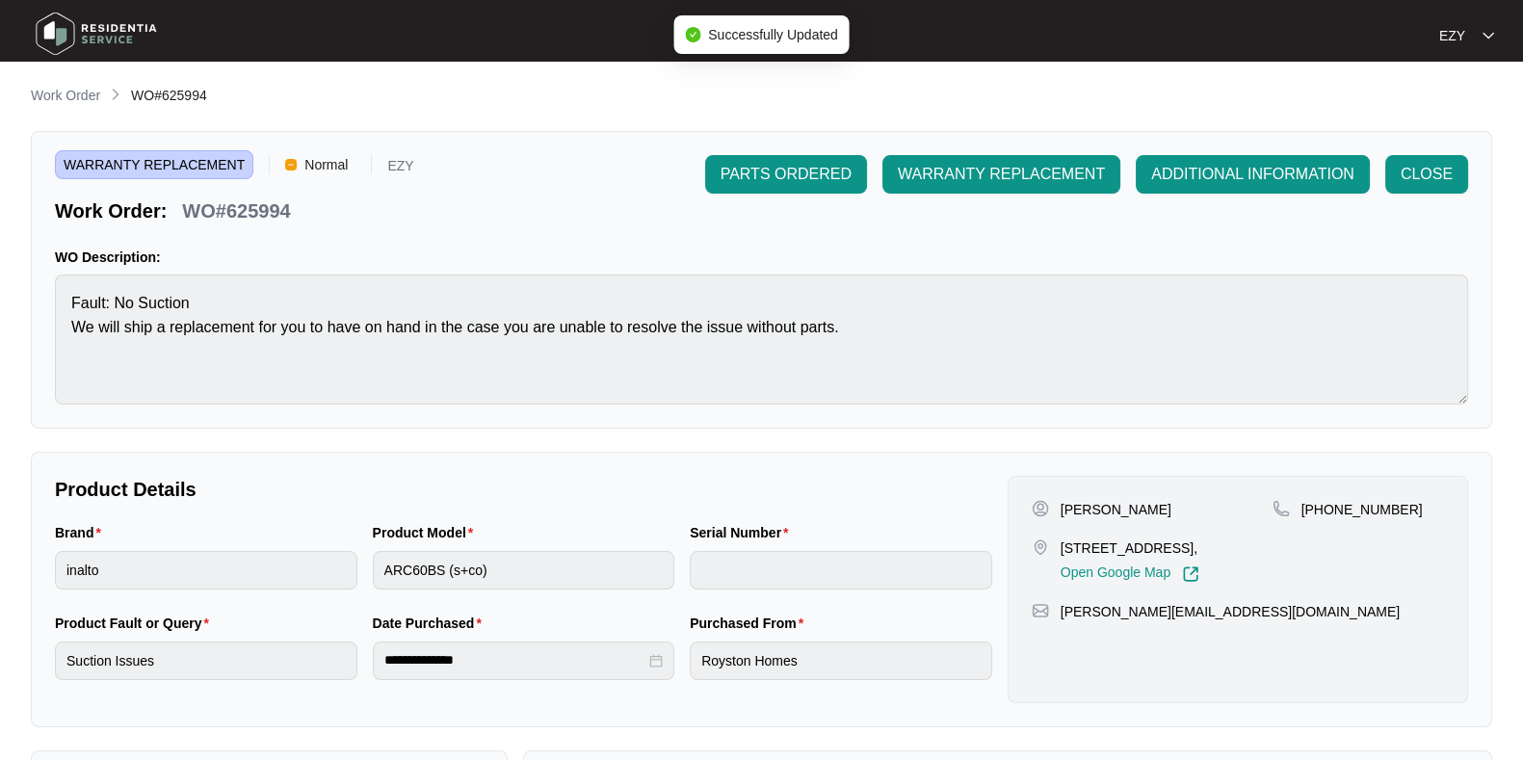
type input "RR0424000308"
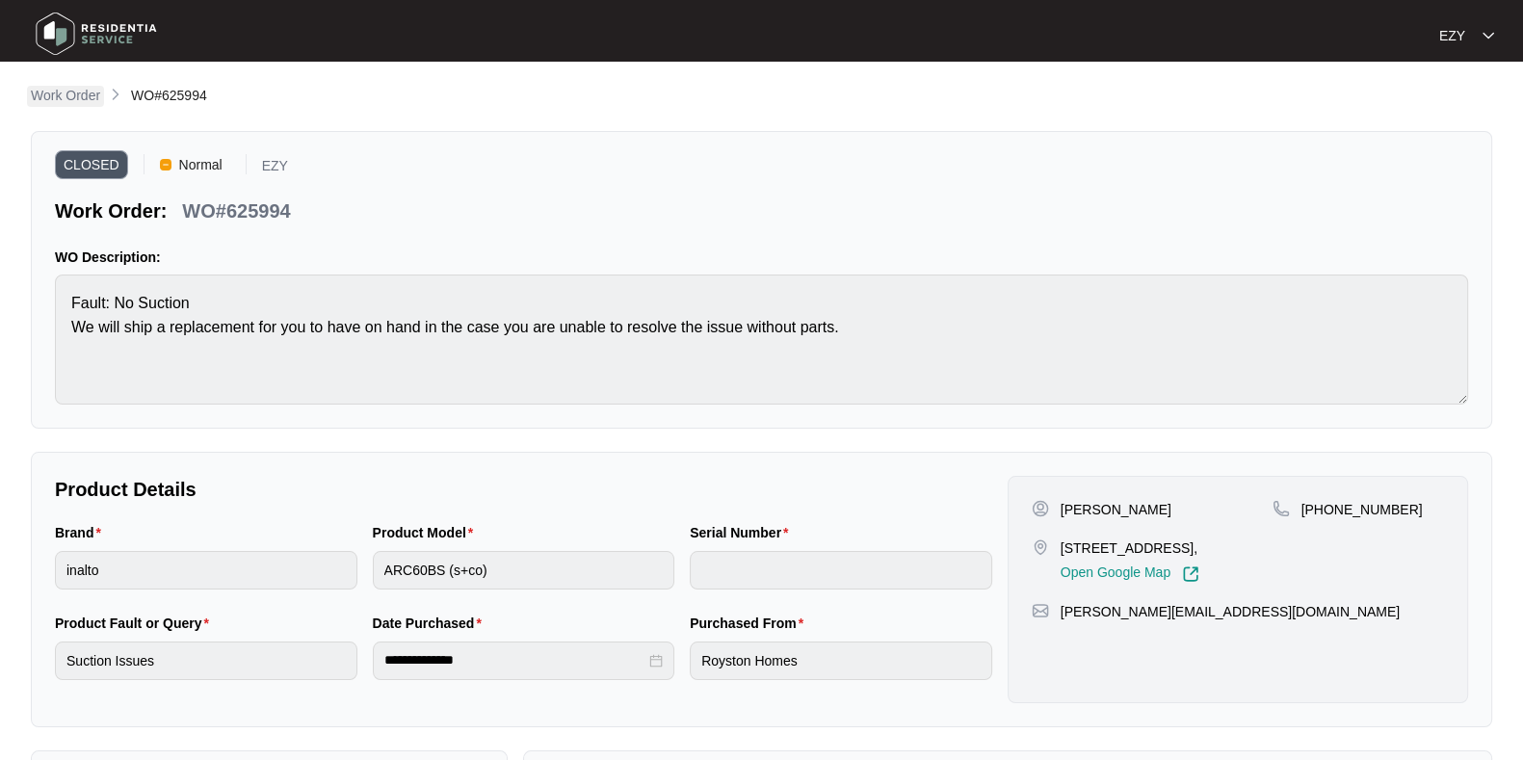
click at [77, 98] on p "Work Order" at bounding box center [65, 95] width 69 height 19
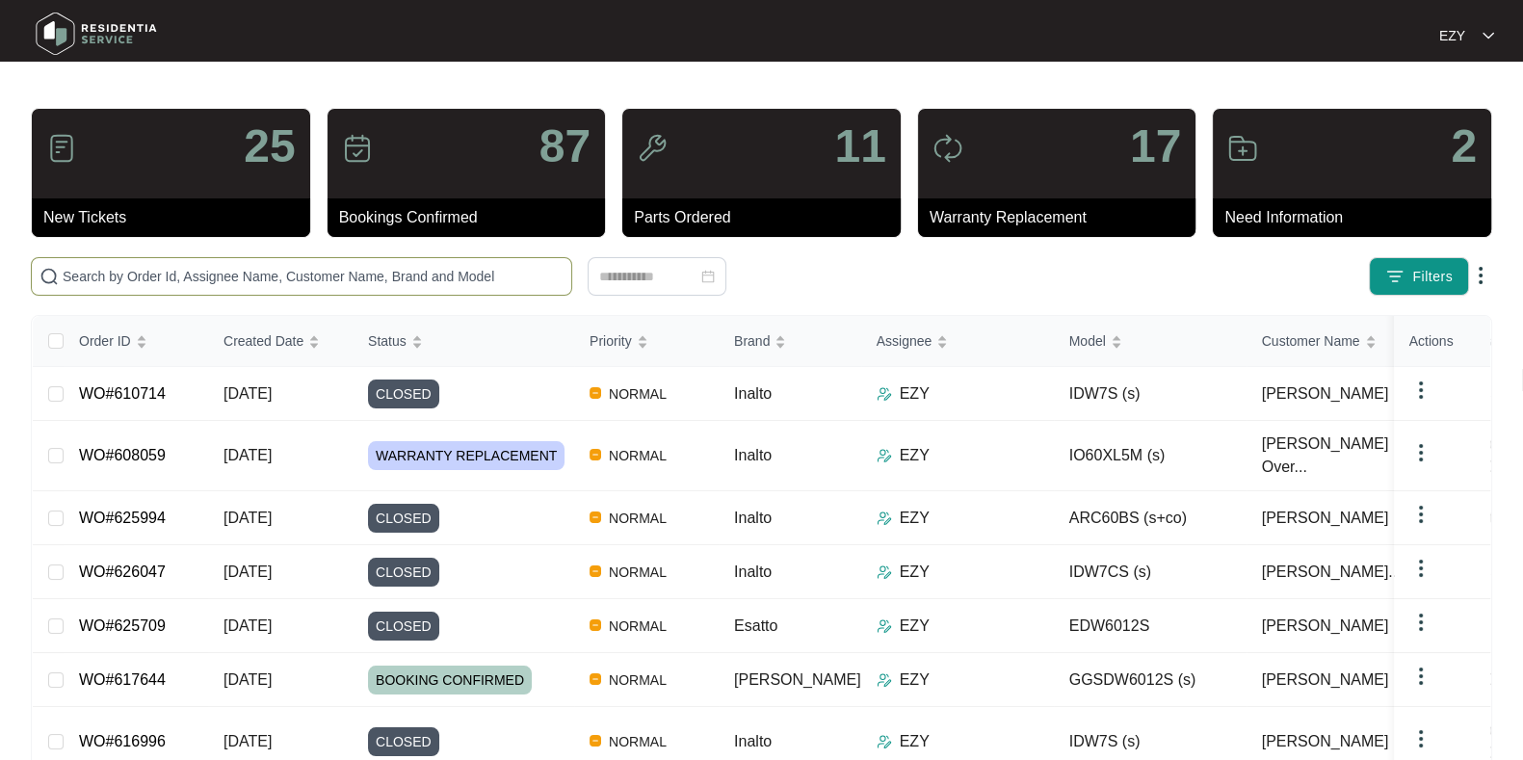
click at [352, 290] on span at bounding box center [301, 276] width 541 height 39
click at [346, 281] on input "text" at bounding box center [313, 276] width 501 height 21
paste input "608059"
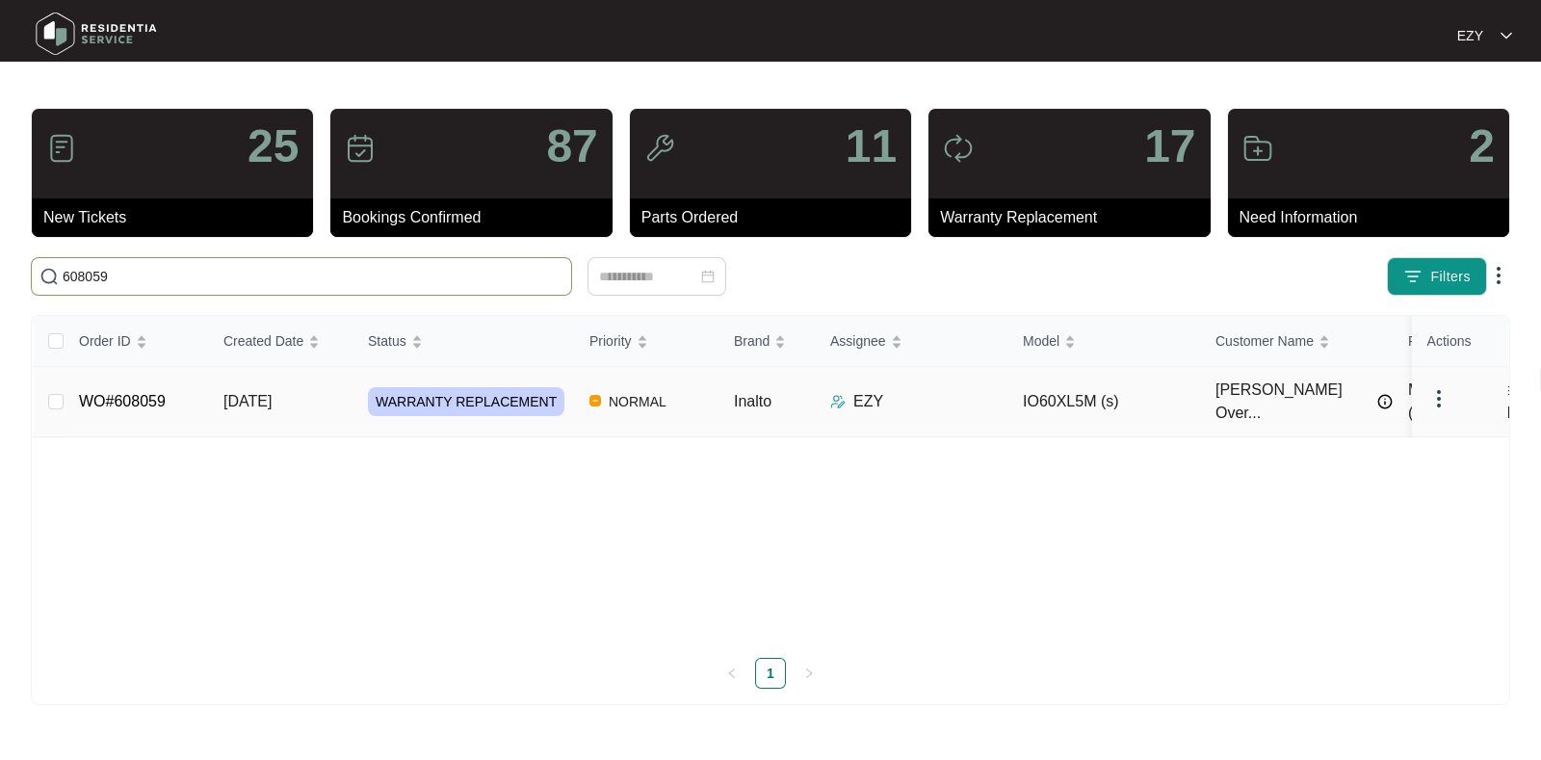
type input "608059"
click at [193, 397] on td "WO#608059" at bounding box center [136, 402] width 144 height 70
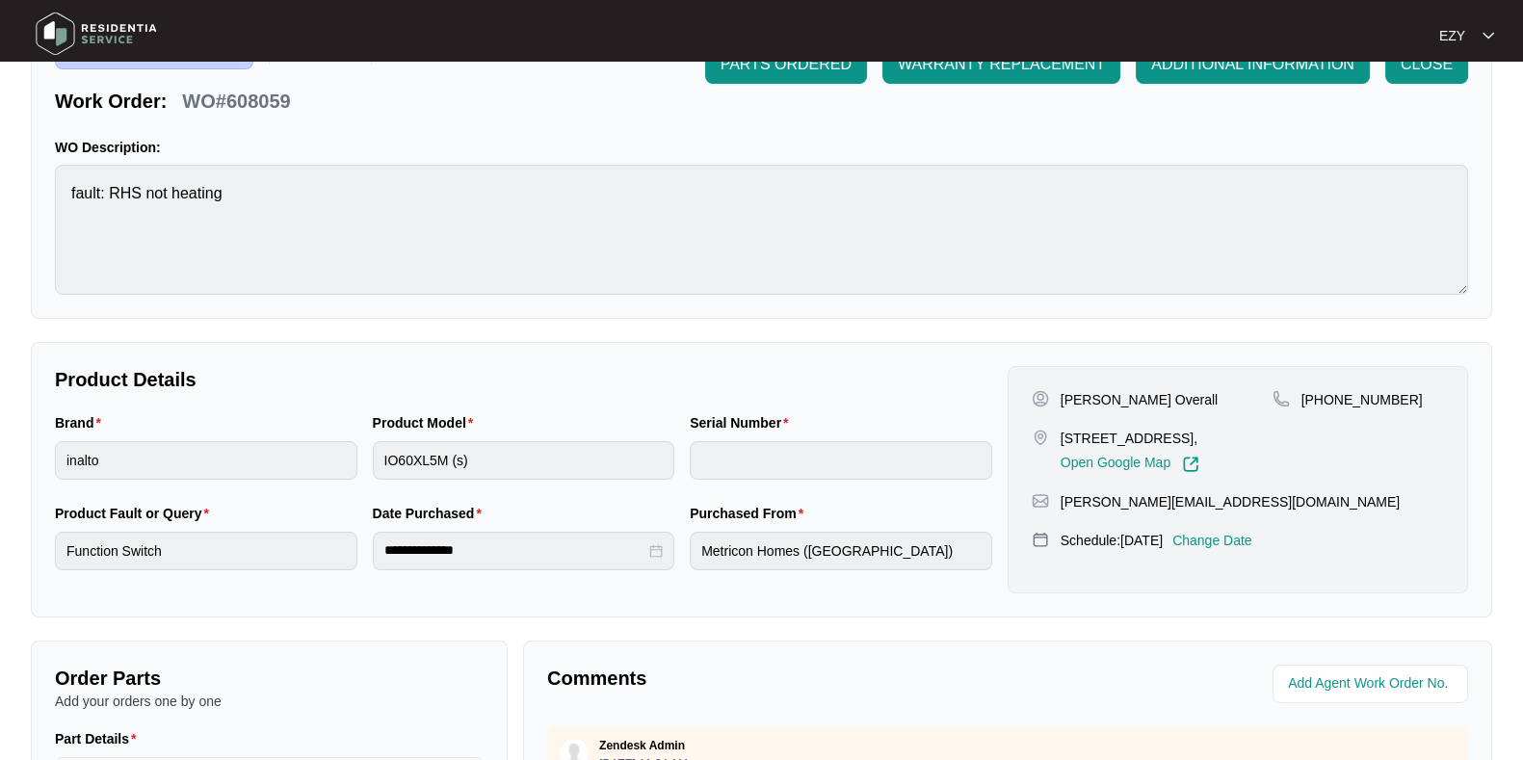
scroll to position [110, 0]
click at [1252, 550] on p "Change Date" at bounding box center [1212, 540] width 80 height 19
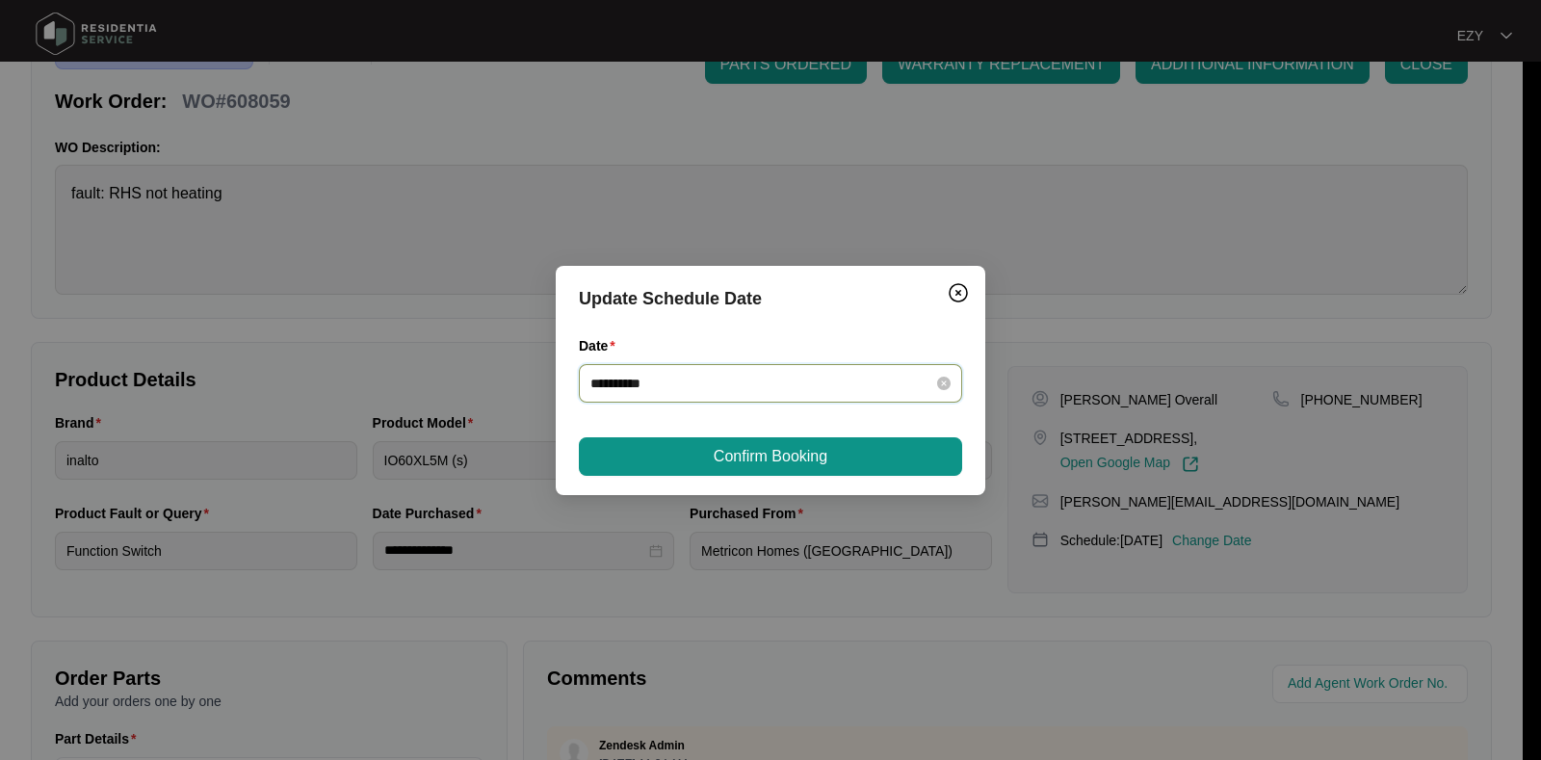
click at [823, 386] on input "**********" at bounding box center [758, 383] width 337 height 21
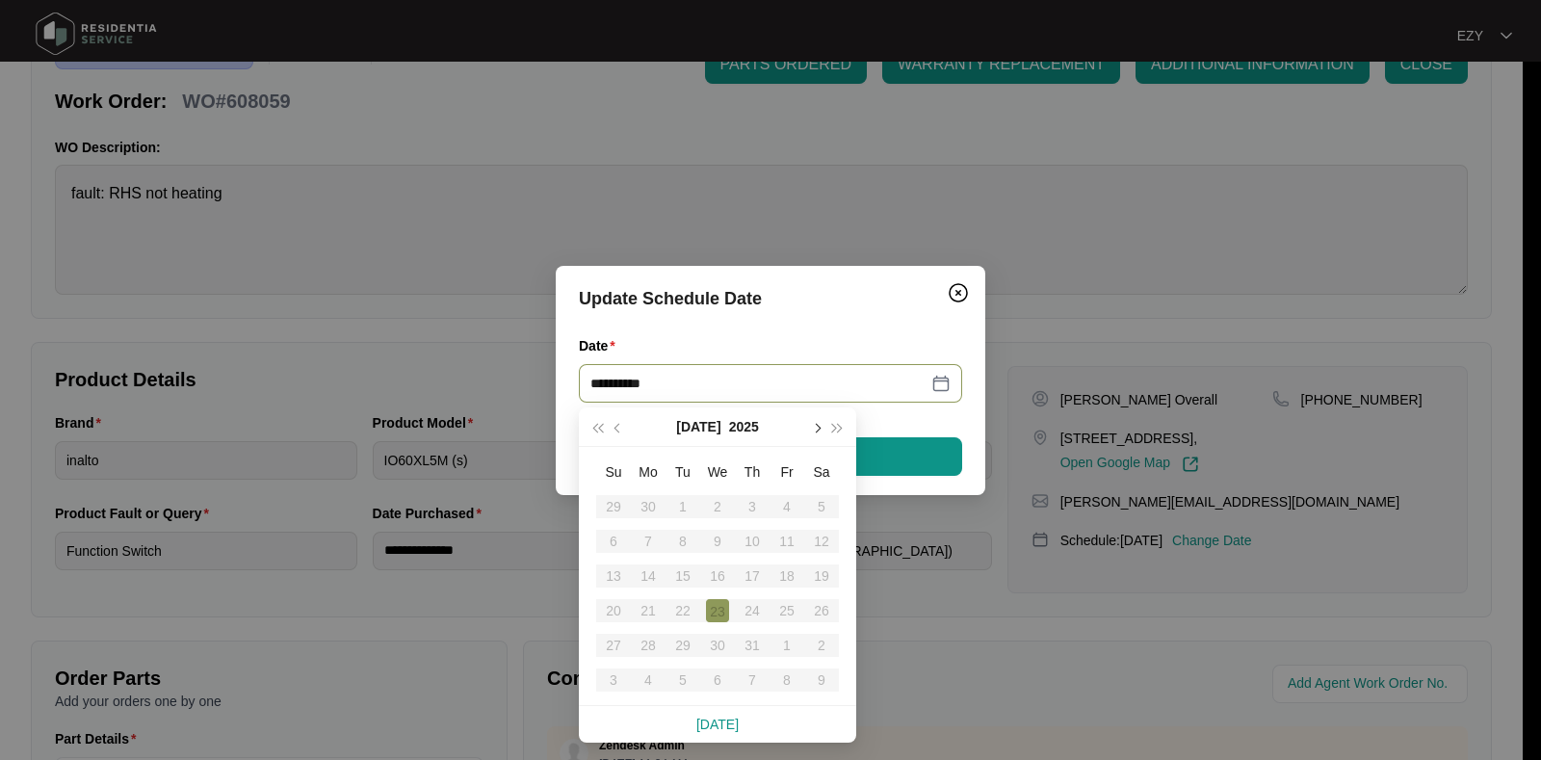
click at [821, 430] on button "button" at bounding box center [815, 426] width 21 height 39
click at [790, 613] on div "22" at bounding box center [786, 610] width 23 height 23
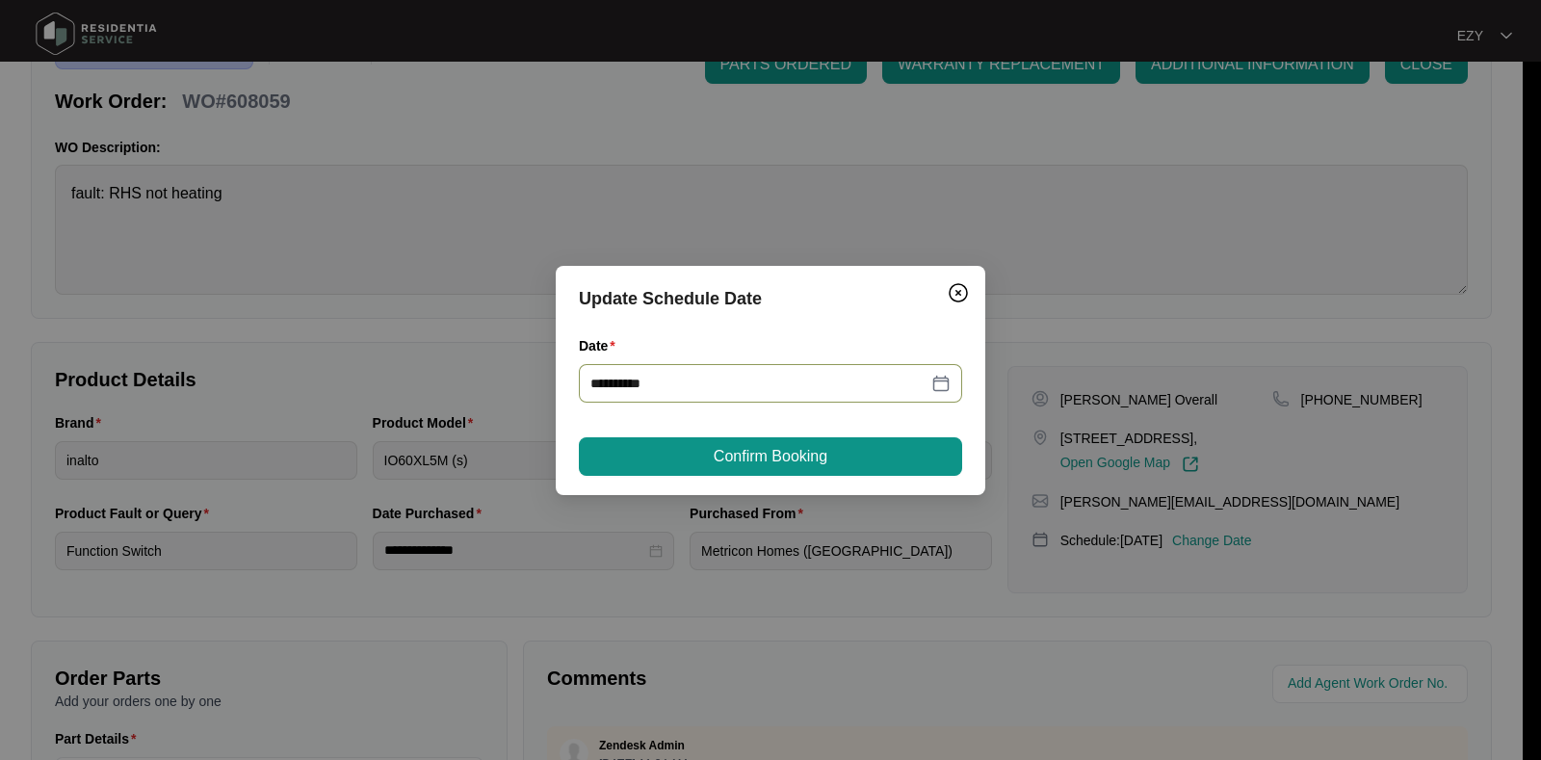
type input "**********"
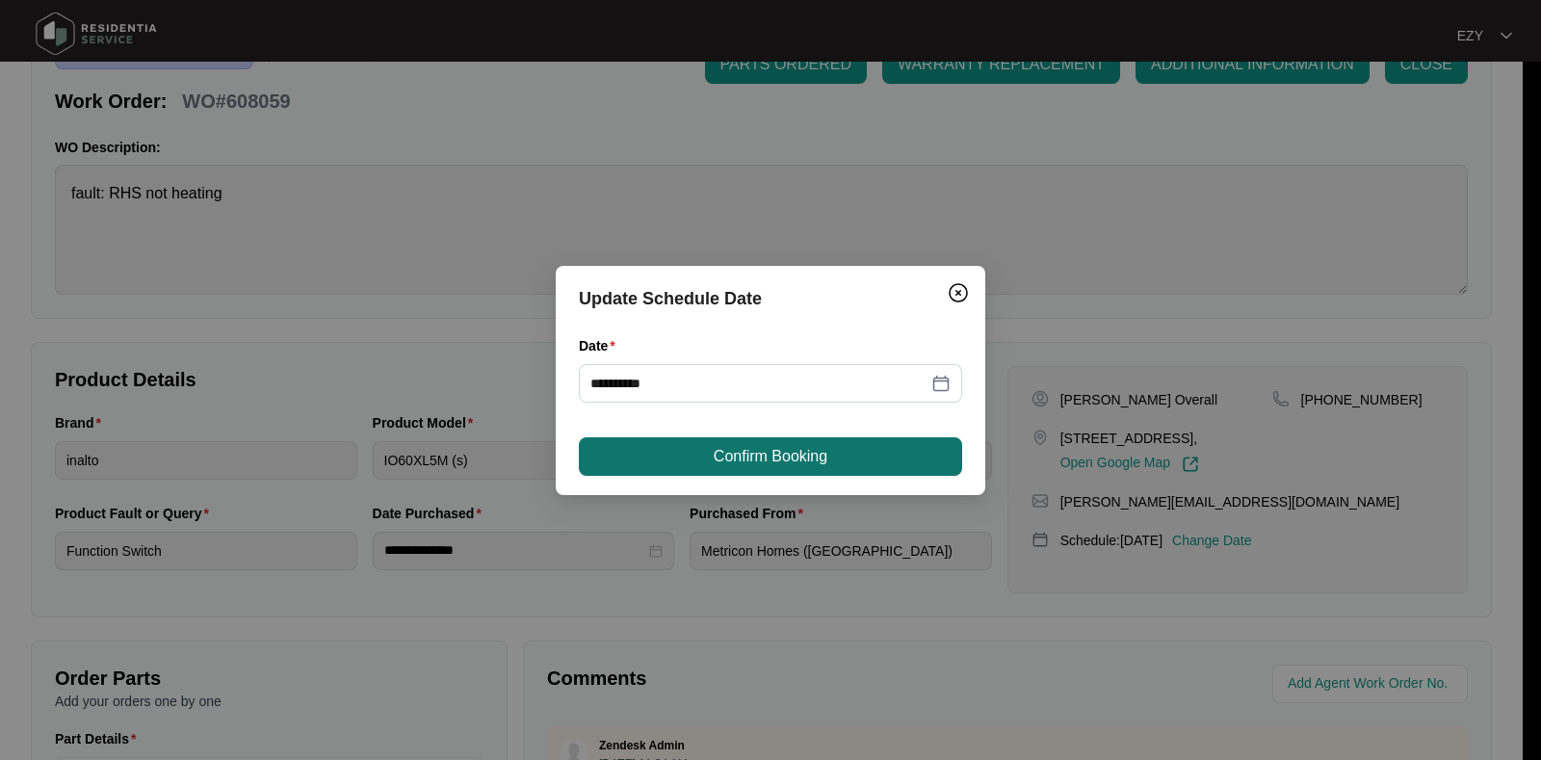
click at [816, 469] on button "Confirm Booking" at bounding box center [770, 456] width 383 height 39
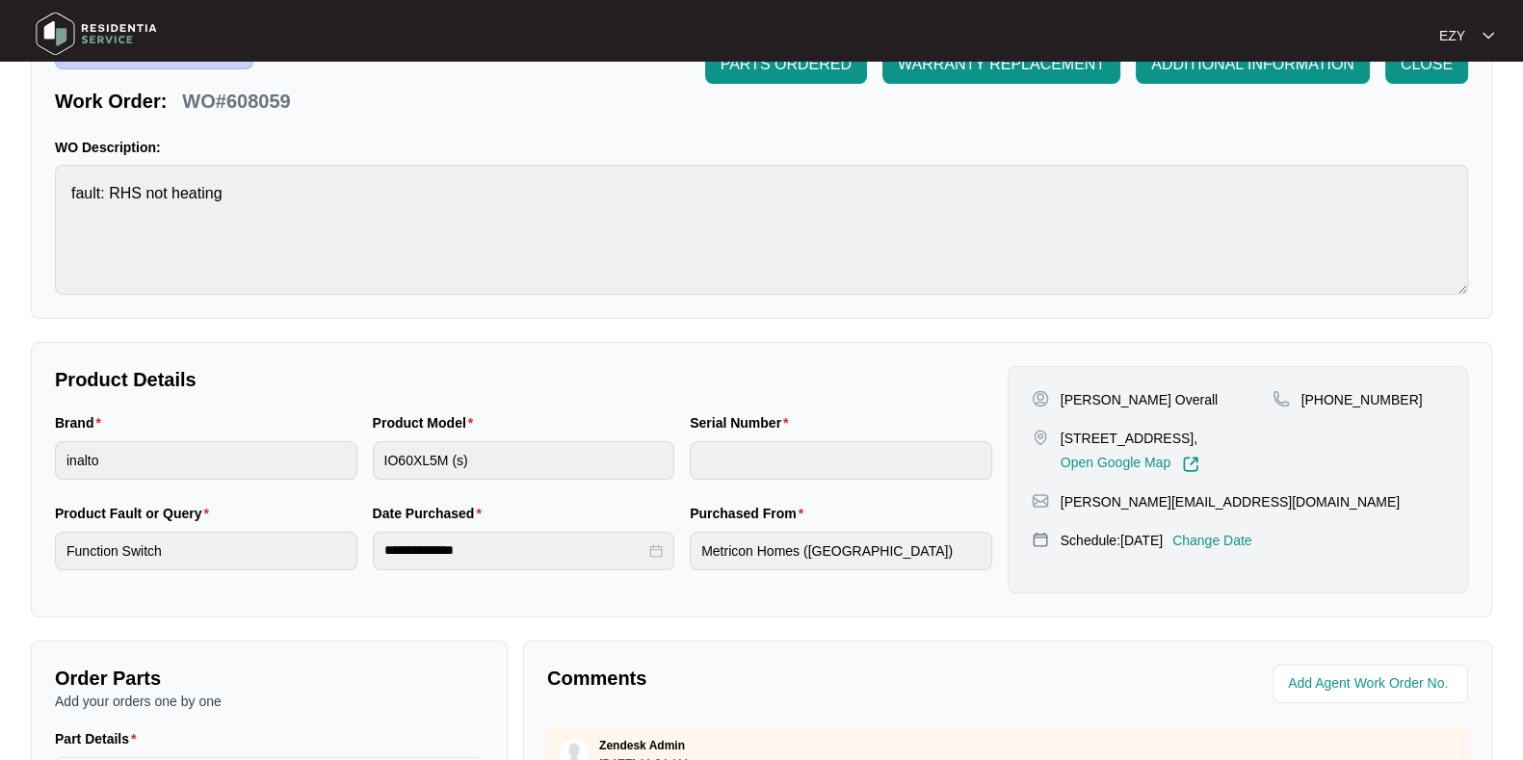
scroll to position [0, 0]
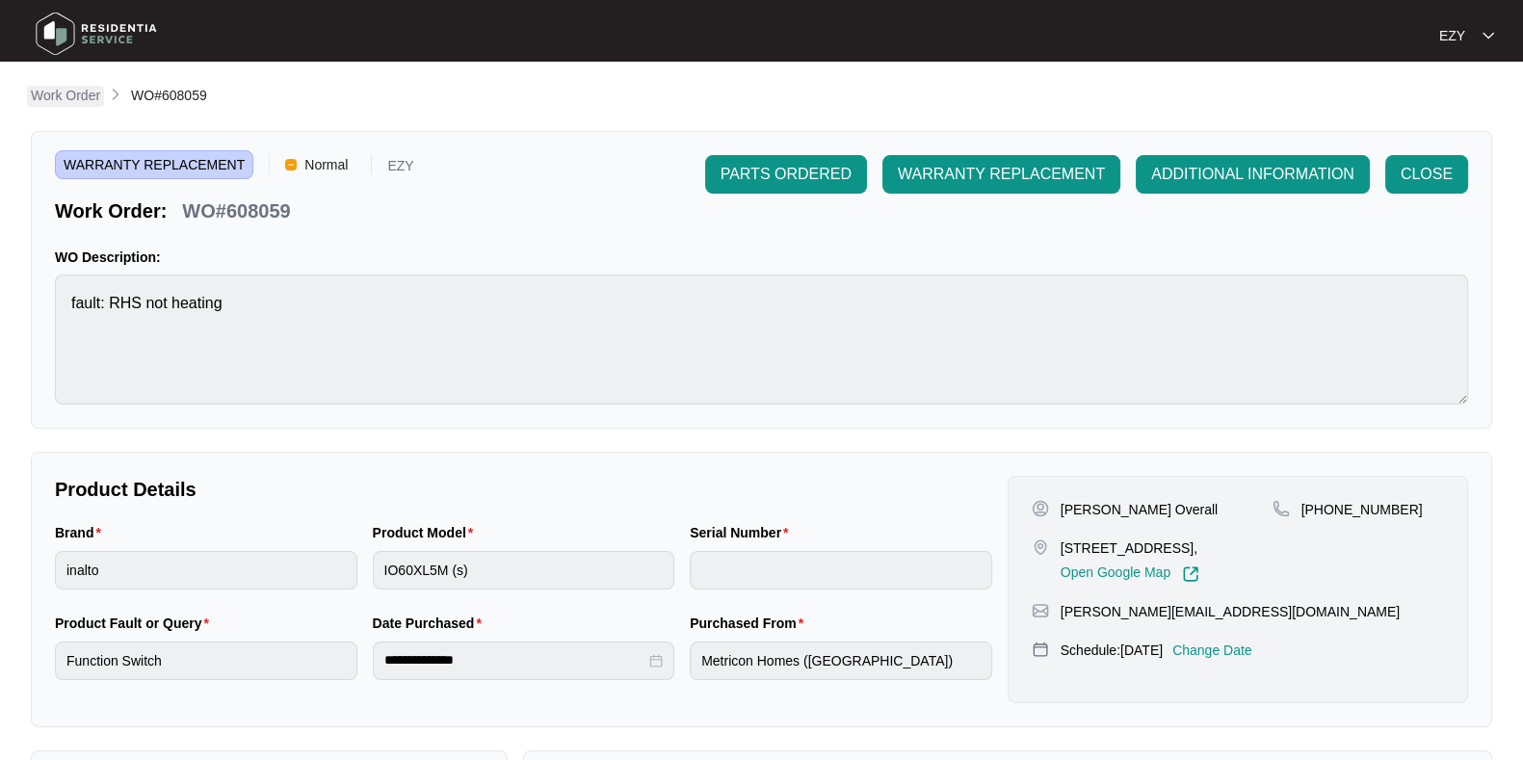
click at [73, 97] on p "Work Order" at bounding box center [65, 95] width 69 height 19
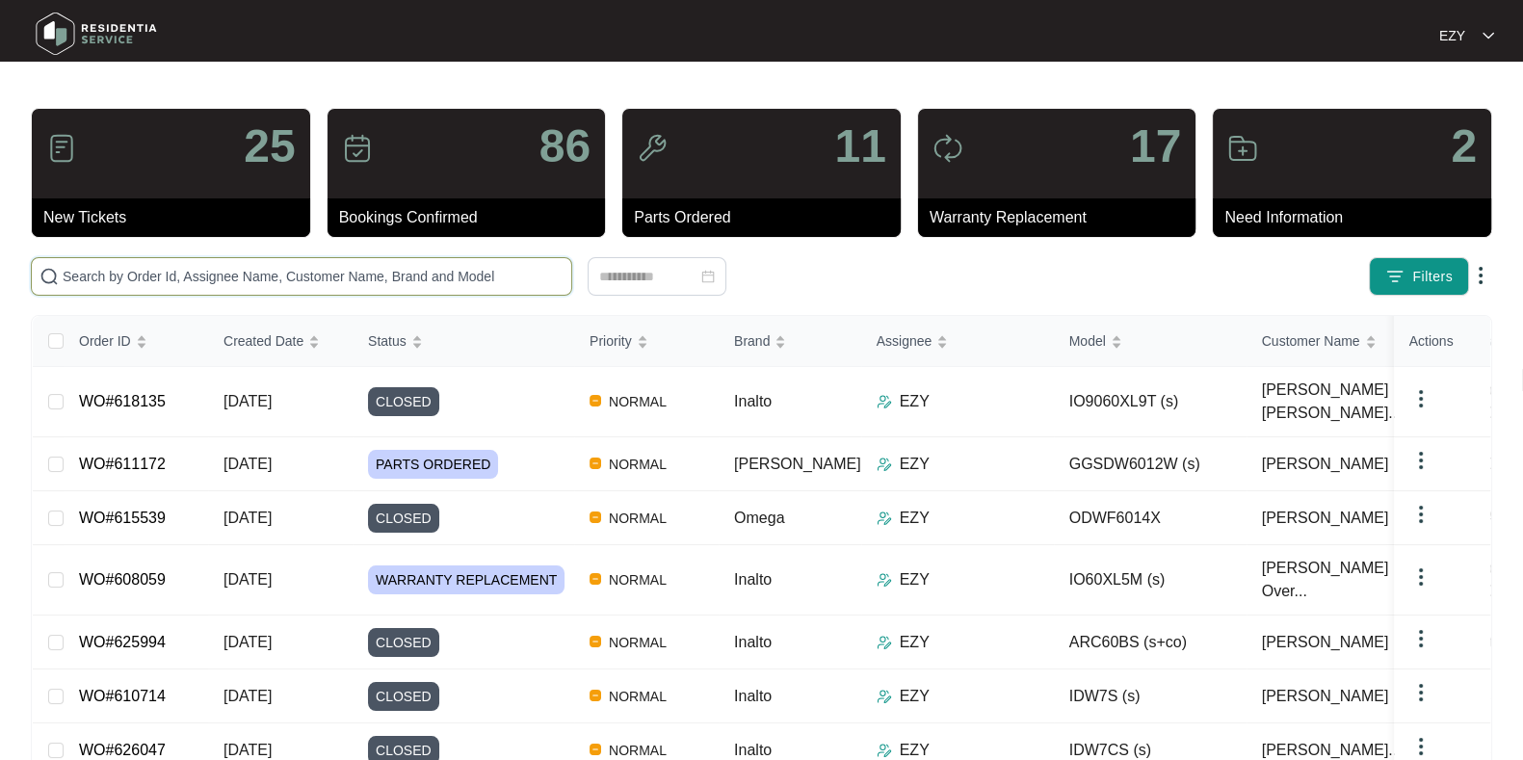
click at [359, 273] on input "text" at bounding box center [313, 276] width 501 height 21
paste input "618135"
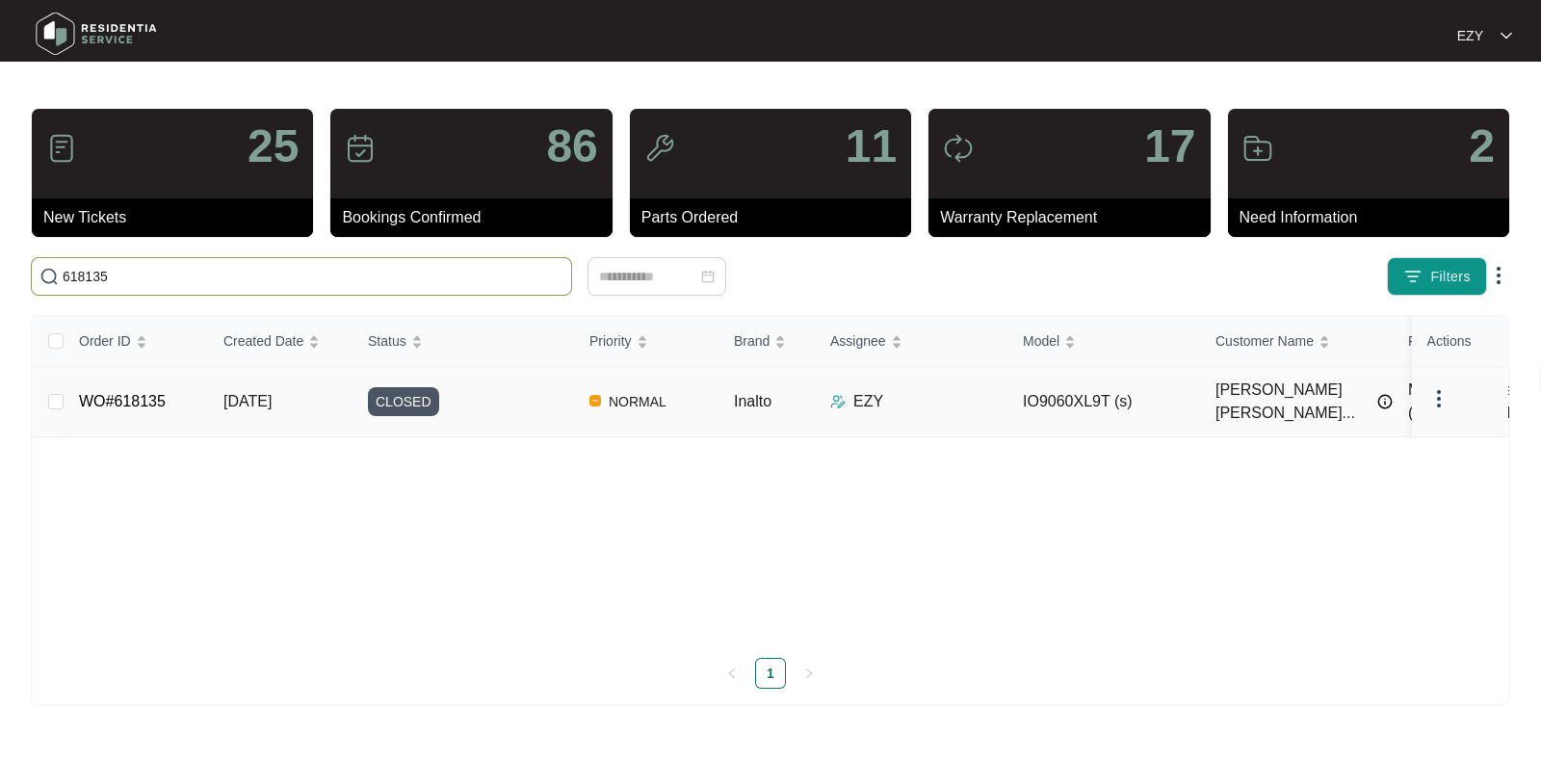
type input "618135"
click at [506, 387] on div "CLOSED" at bounding box center [471, 401] width 206 height 29
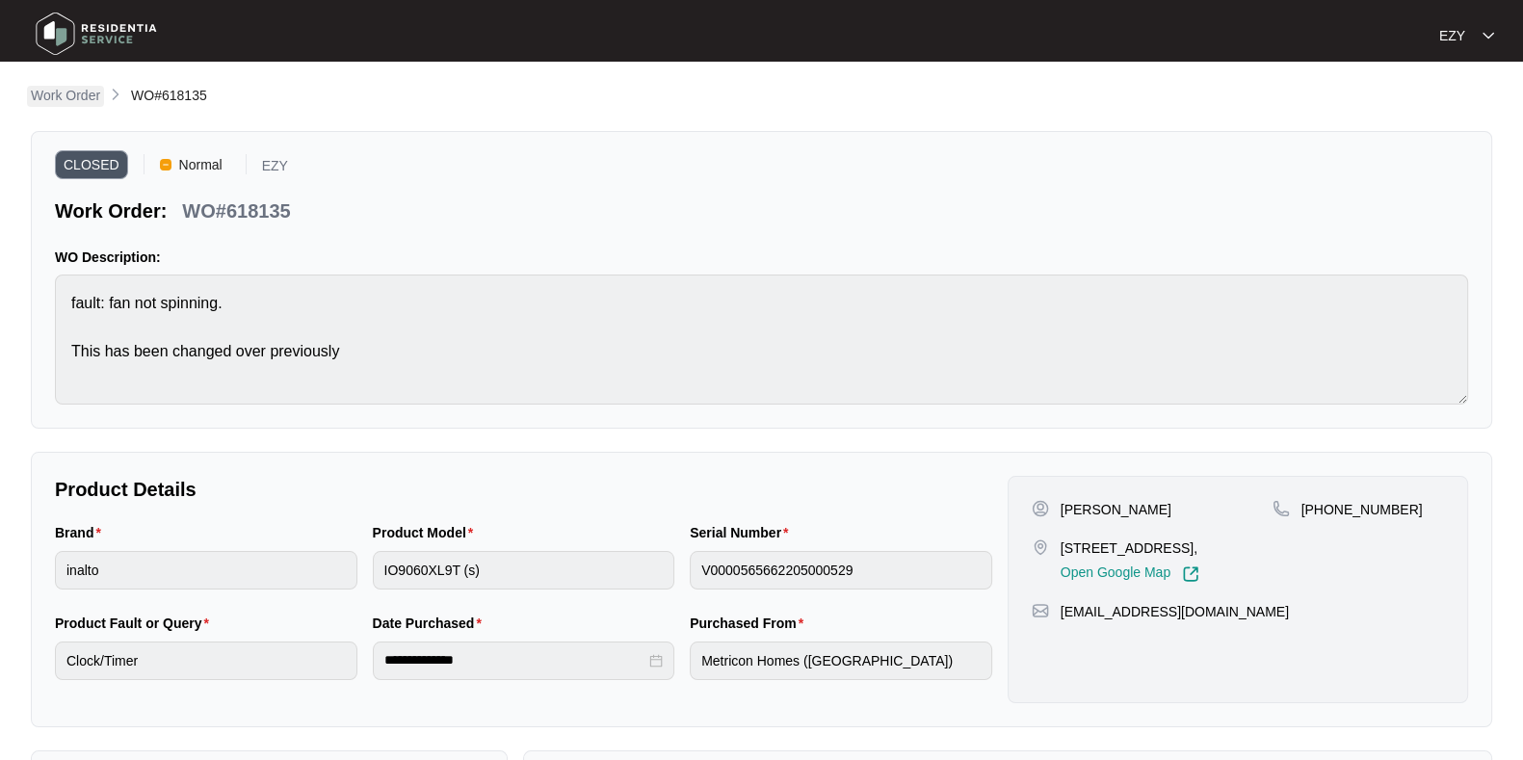
click at [53, 91] on p "Work Order" at bounding box center [65, 95] width 69 height 19
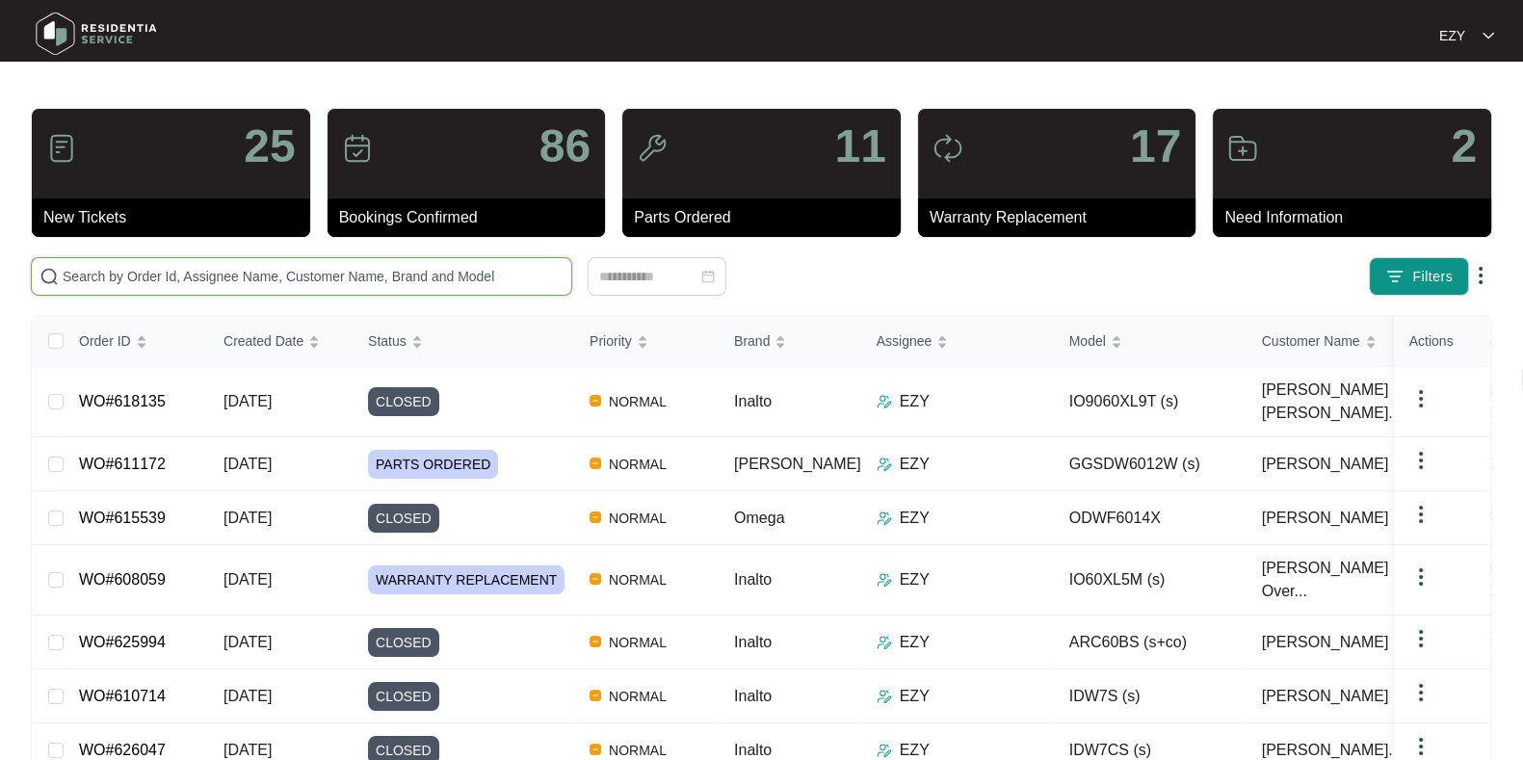
click at [418, 276] on input "text" at bounding box center [313, 276] width 501 height 21
paste input "Checked and confirmed machine not turning on. Order new PCB and display board p…"
type input "Checked and confirmed machine not turning on. Order new PCB and display board p…"
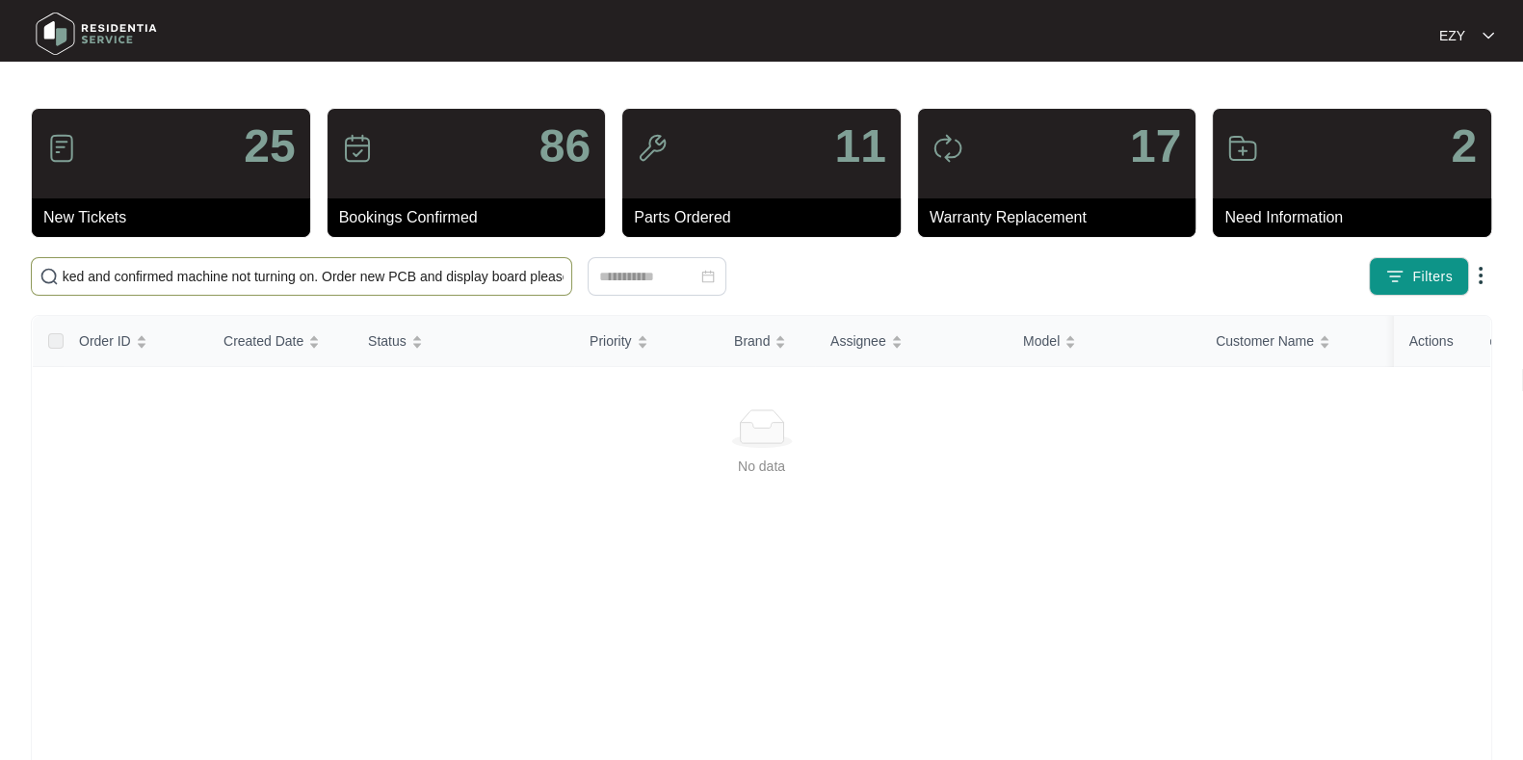
click at [418, 276] on input "Checked and confirmed machine not turning on. Order new PCB and display board p…" at bounding box center [313, 276] width 501 height 21
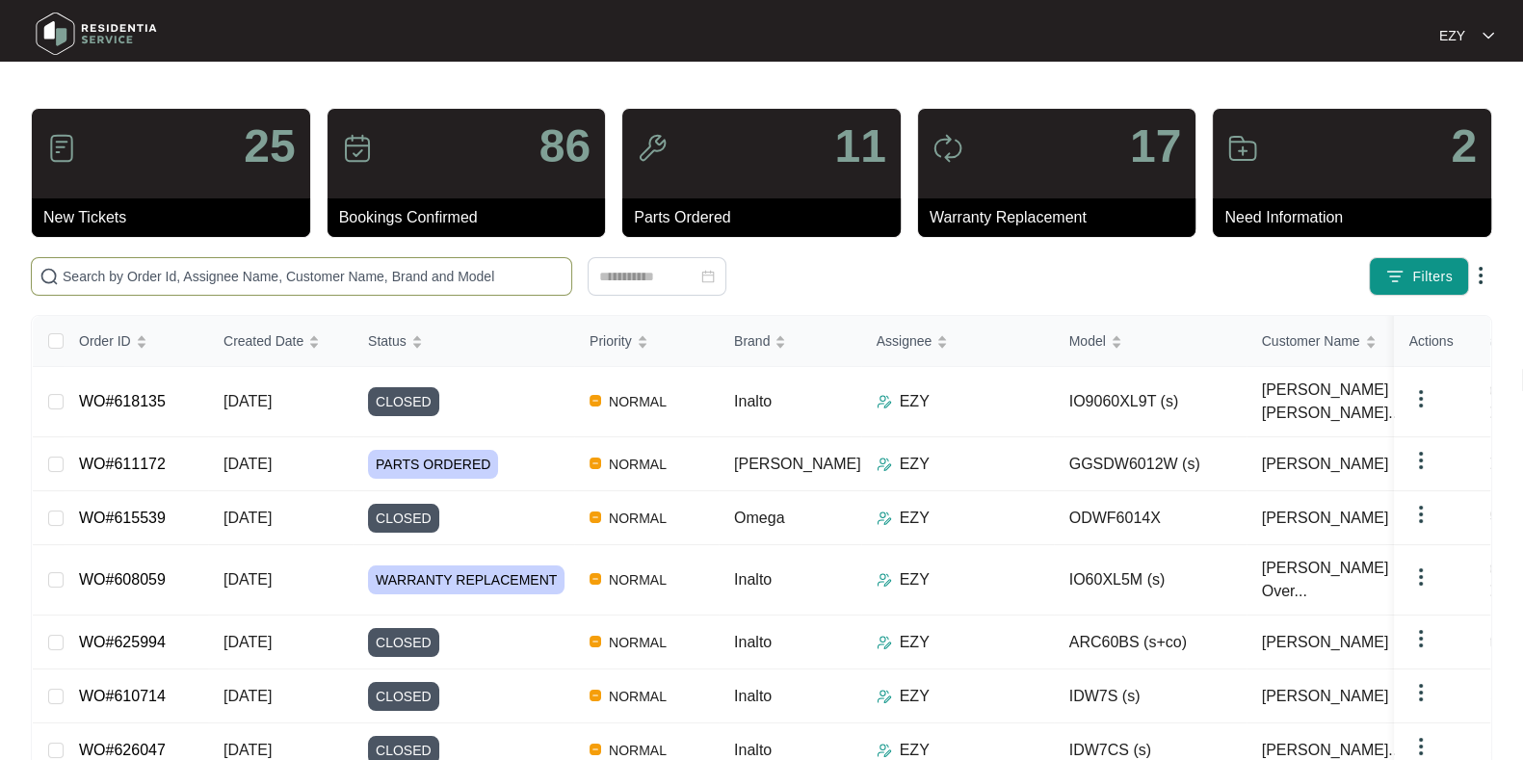
click at [246, 267] on input "text" at bounding box center [313, 276] width 501 height 21
paste input "611172"
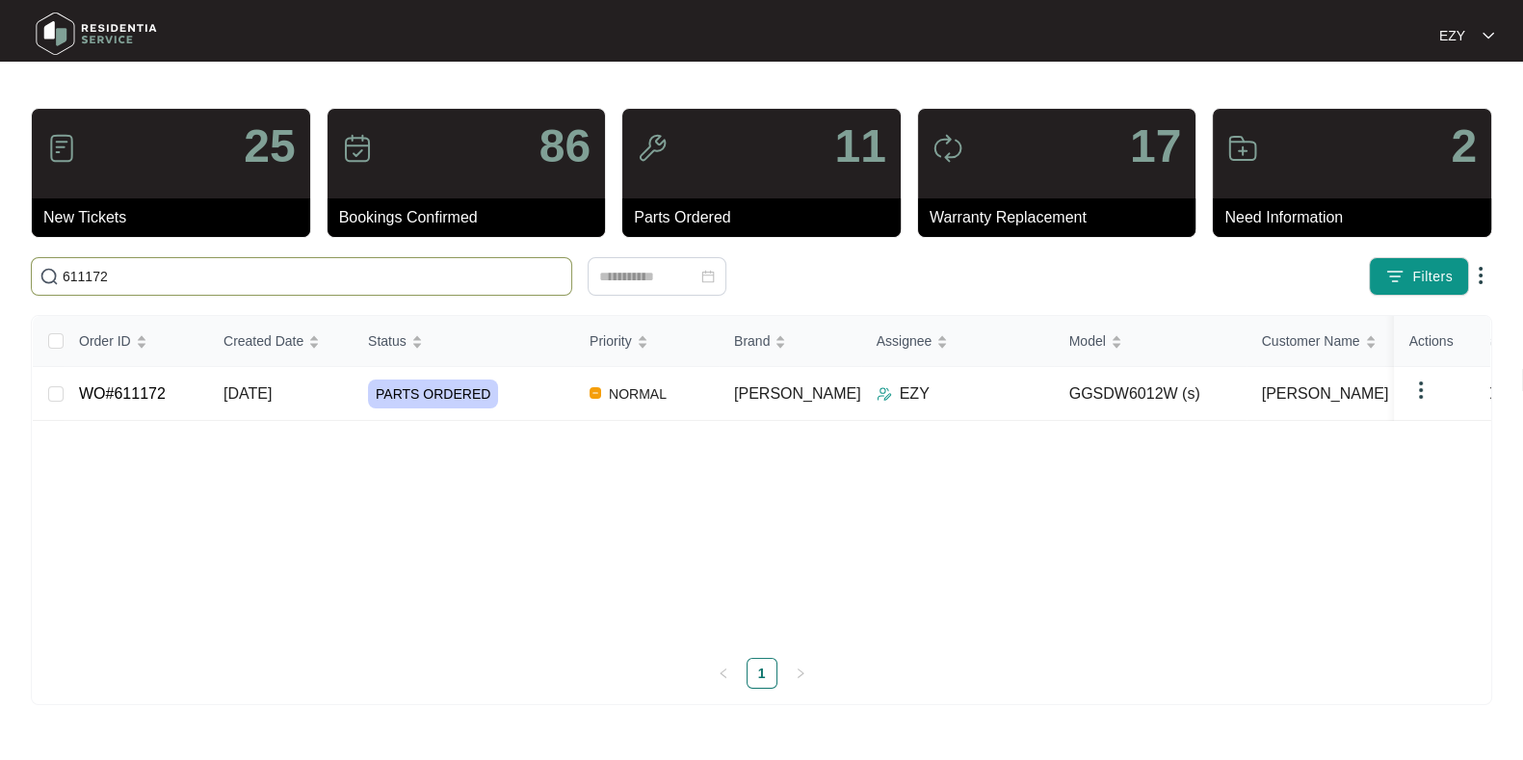
click at [246, 267] on input "611172" at bounding box center [313, 276] width 501 height 21
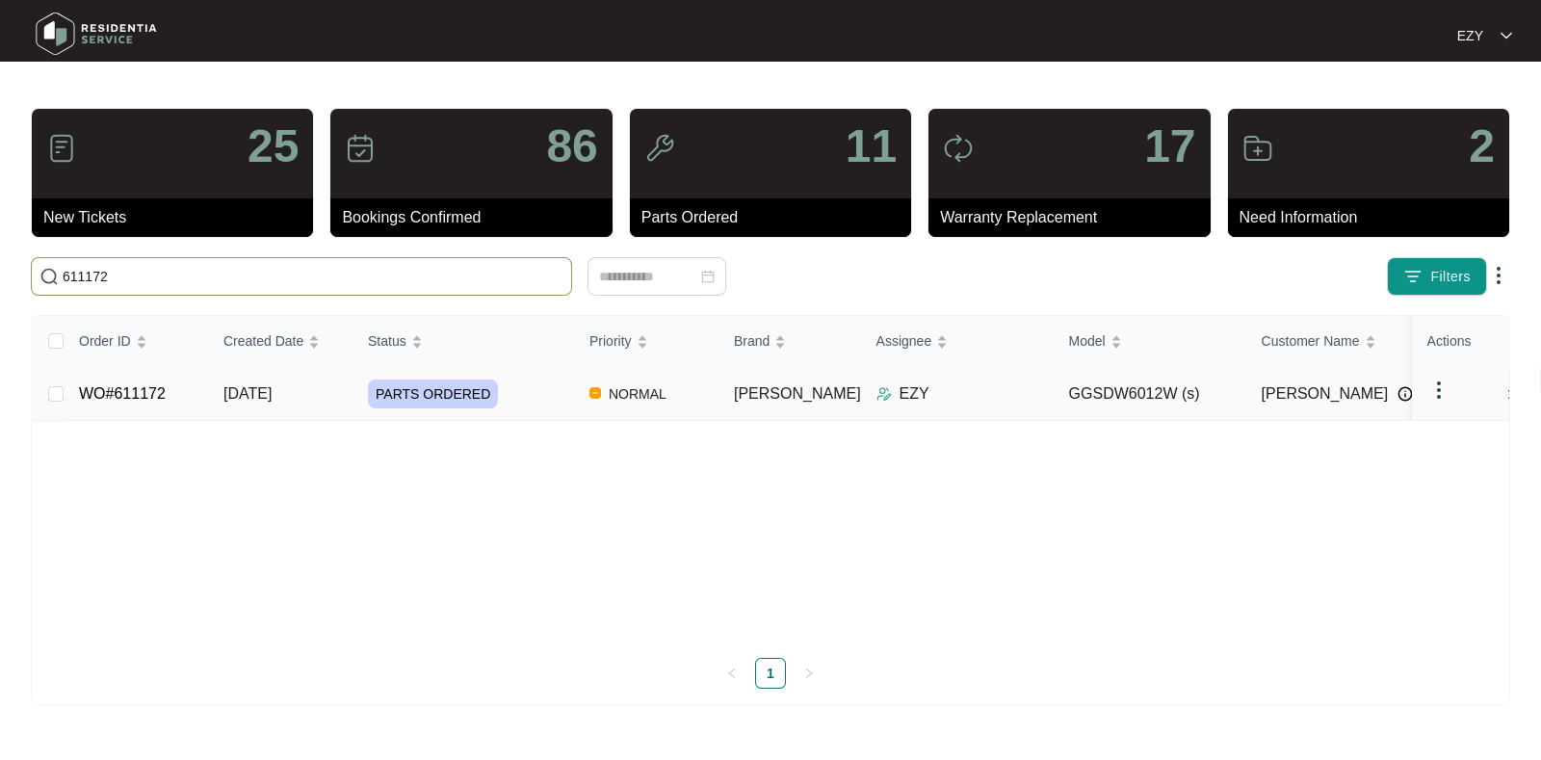
type input "611172"
click at [202, 391] on td "WO#611172" at bounding box center [136, 394] width 144 height 54
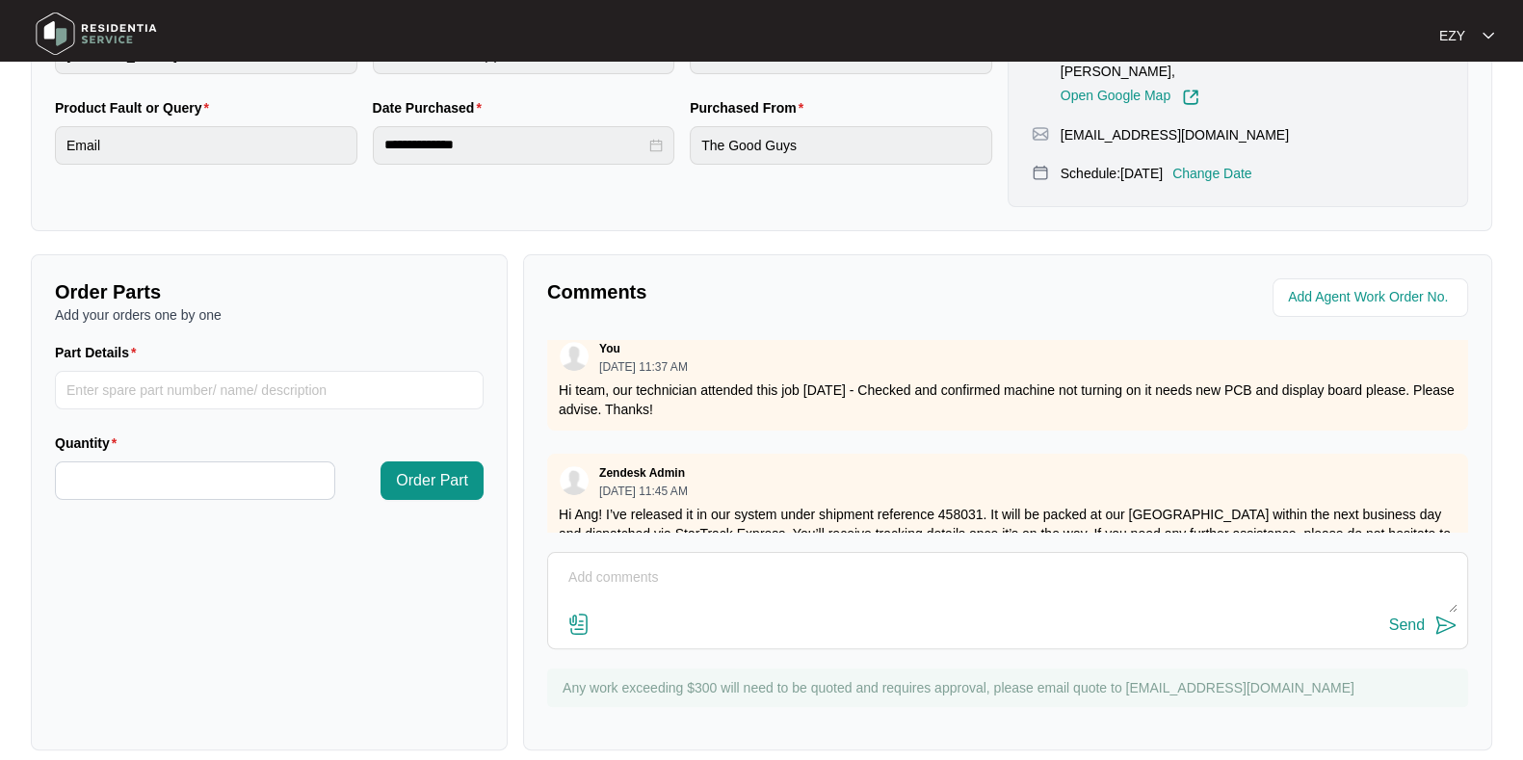
scroll to position [427, 0]
drag, startPoint x: 754, startPoint y: 378, endPoint x: 544, endPoint y: 363, distance: 210.4
click at [544, 363] on div "Comments Zendesk Admin 07/09/2025 at 12:00 PM product files attached If you nee…" at bounding box center [1007, 502] width 969 height 496
click at [554, 372] on div "You 07/31/2025 at 11:37 AM Hi team, our technician attended this job today - Ch…" at bounding box center [1007, 378] width 921 height 101
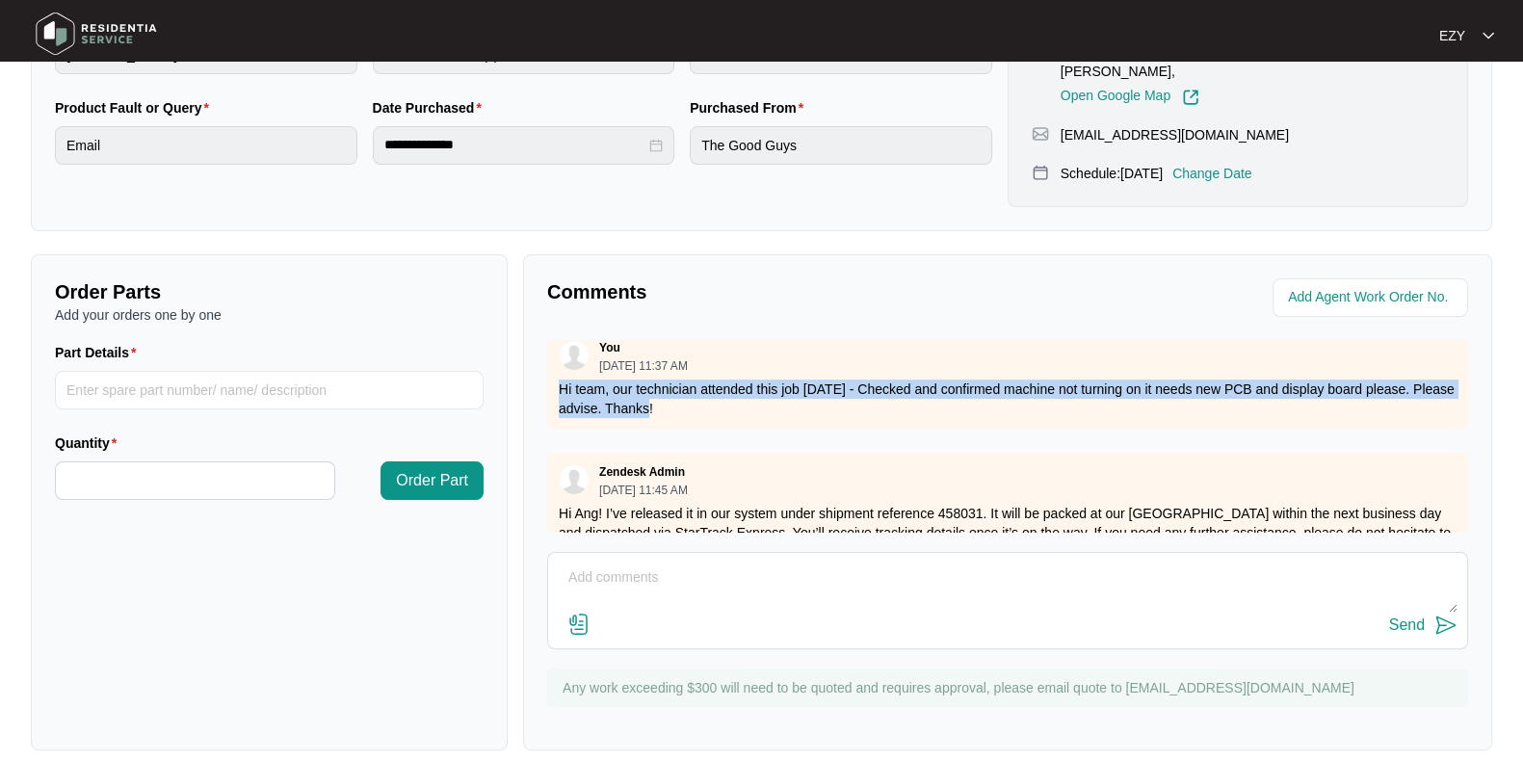
drag, startPoint x: 556, startPoint y: 373, endPoint x: 737, endPoint y: 384, distance: 181.4
click at [737, 384] on div "You 07/31/2025 at 11:37 AM Hi team, our technician attended this job today - Ch…" at bounding box center [1007, 378] width 921 height 101
copy p "Hi team, our technician attended this job today - Checked and confirmed machine…"
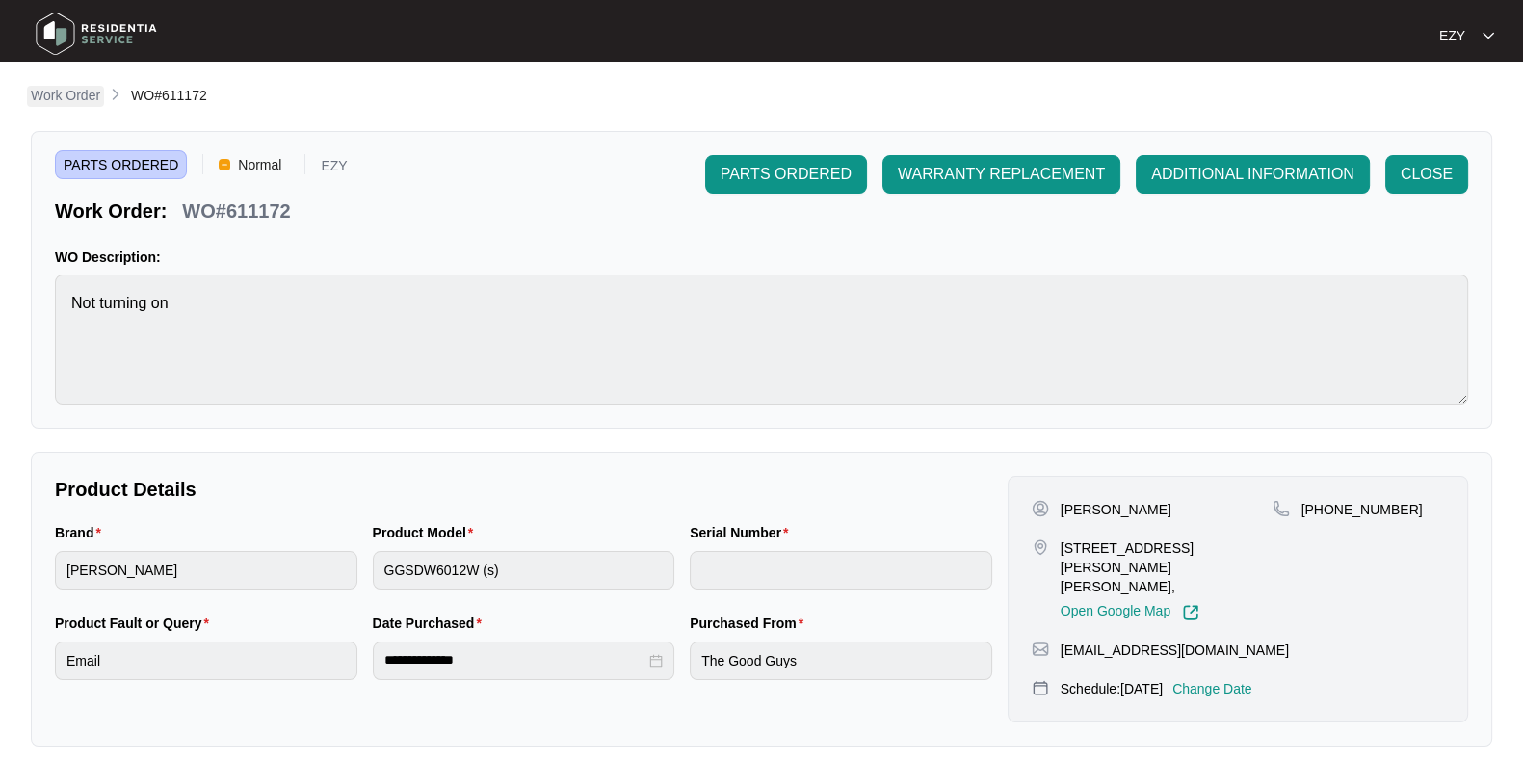
click at [82, 98] on p "Work Order" at bounding box center [65, 95] width 69 height 19
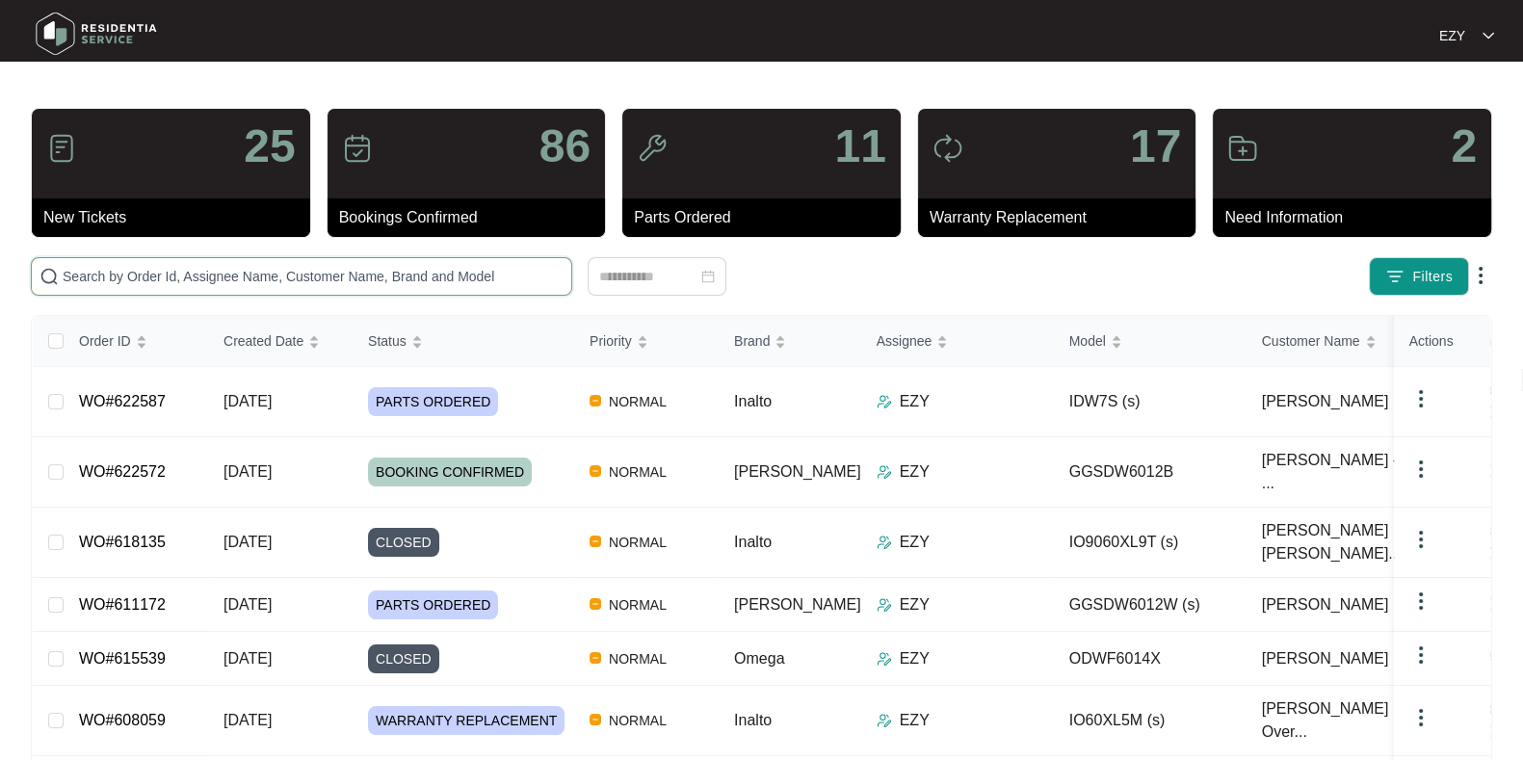
click at [204, 279] on input "text" at bounding box center [313, 276] width 501 height 21
paste input "622572"
click at [204, 279] on input "622572" at bounding box center [313, 276] width 501 height 21
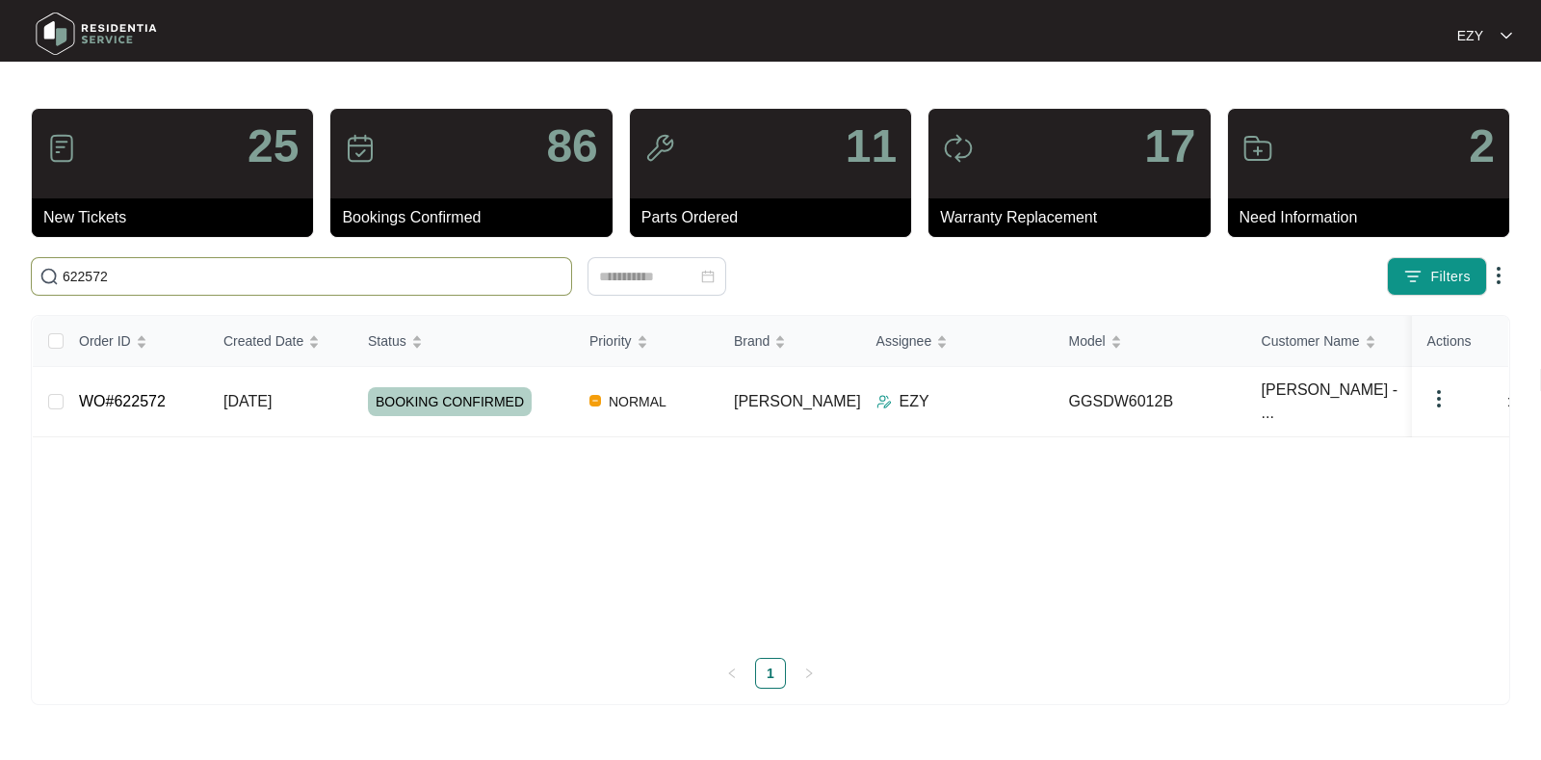
type input "622572"
click at [188, 392] on td "WO#622572" at bounding box center [136, 402] width 144 height 70
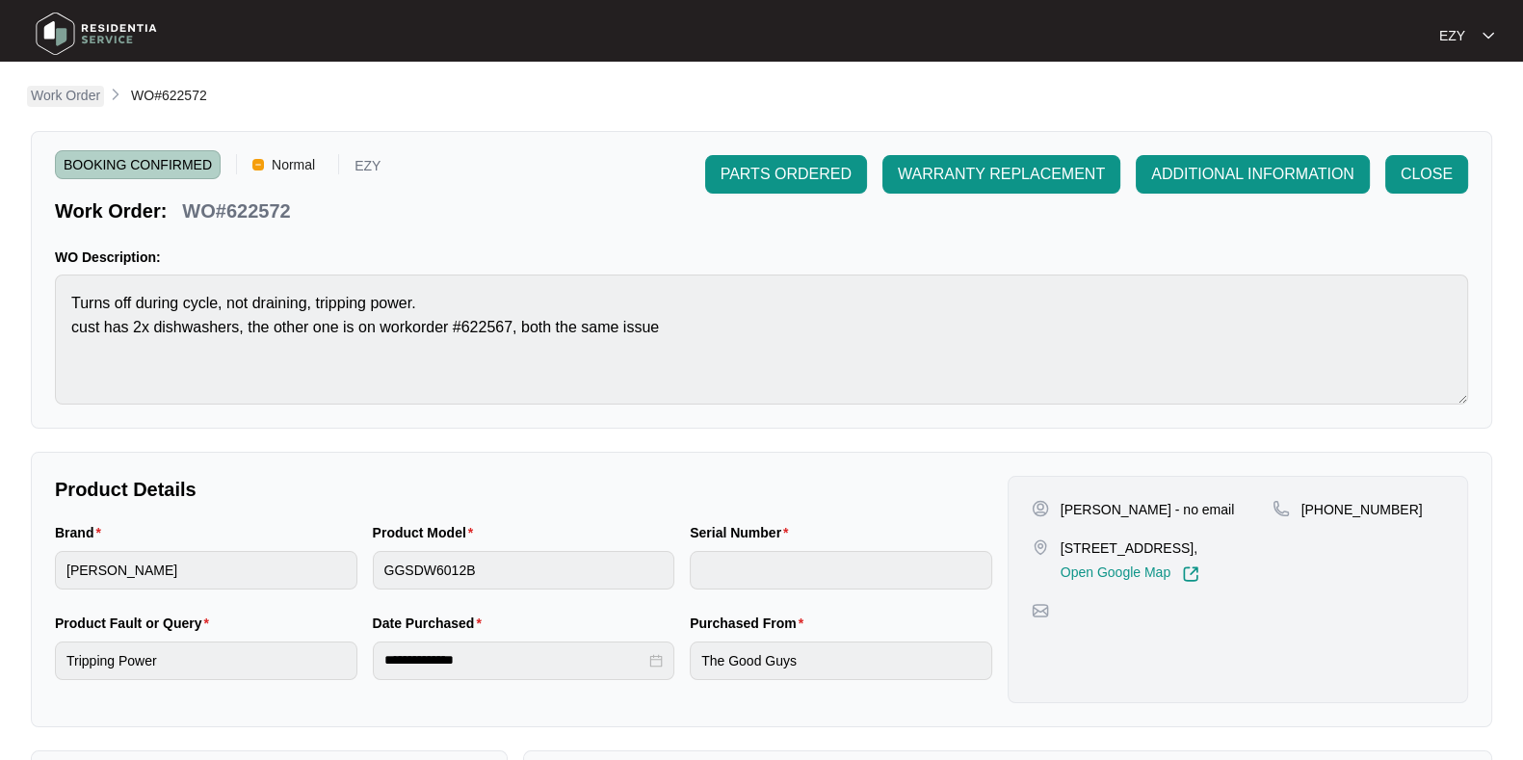
click at [63, 95] on p "Work Order" at bounding box center [65, 95] width 69 height 19
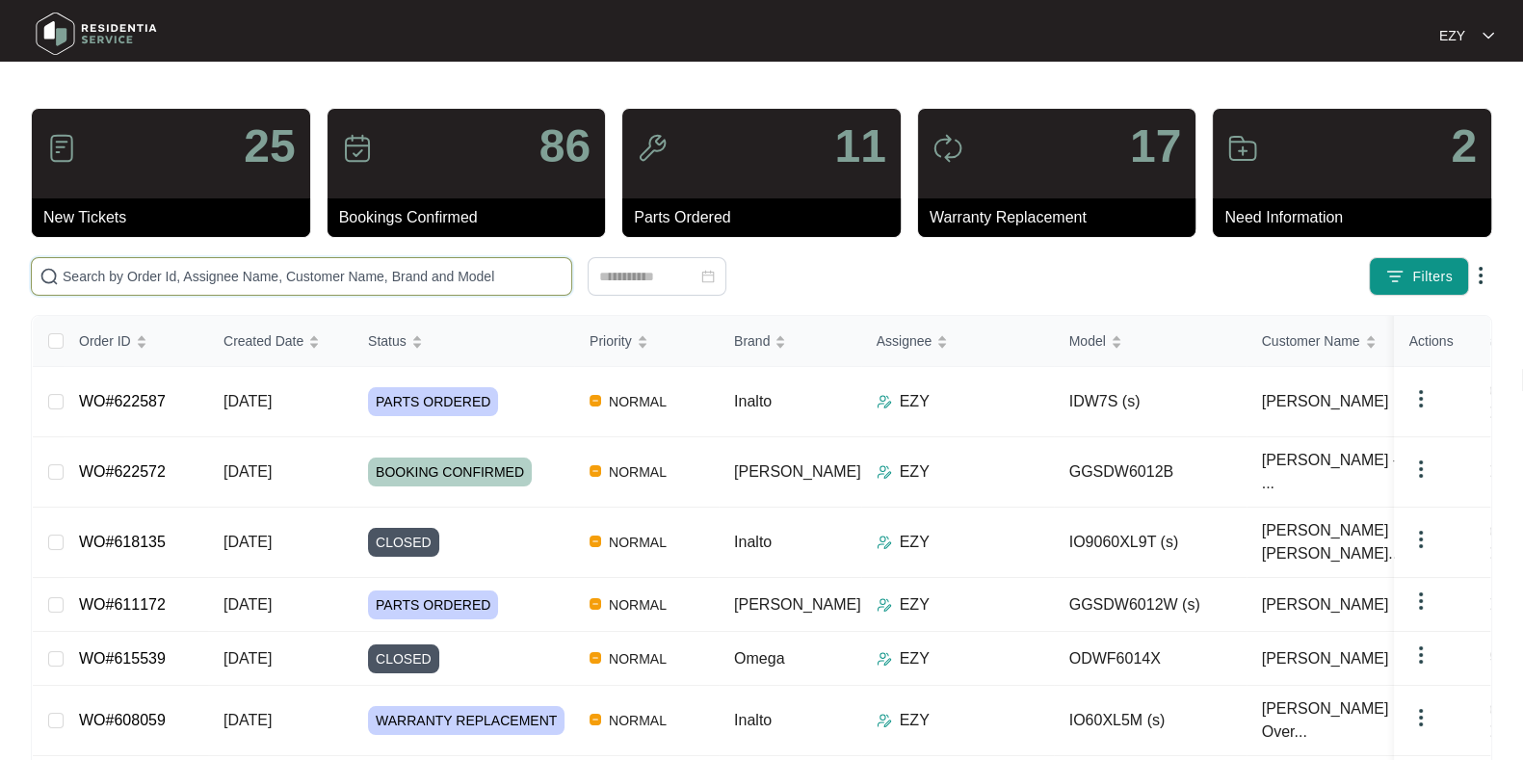
click at [356, 269] on input "text" at bounding box center [313, 276] width 501 height 21
paste input "622567"
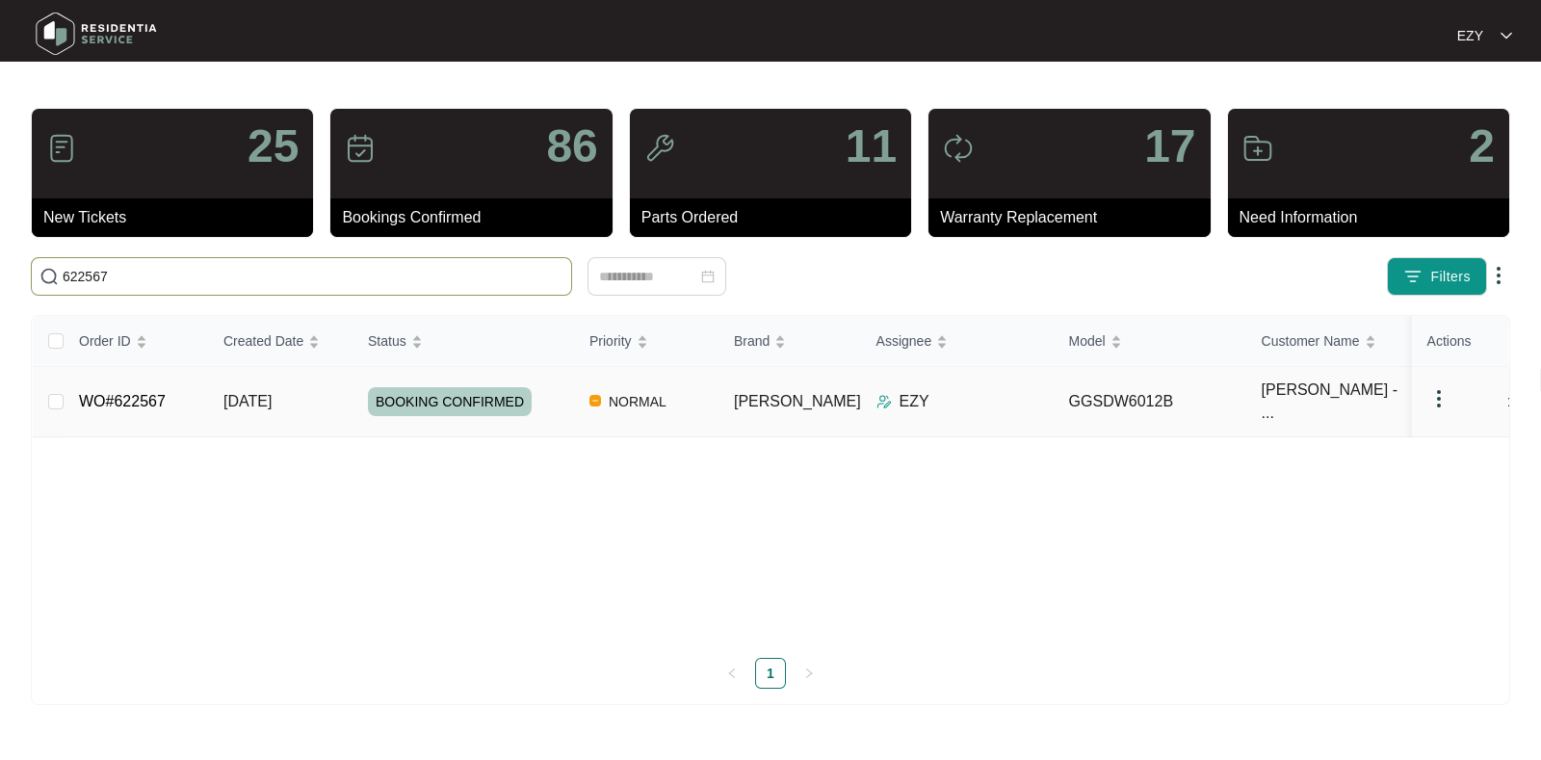
type input "622567"
click at [199, 393] on td "WO#622567" at bounding box center [136, 402] width 144 height 70
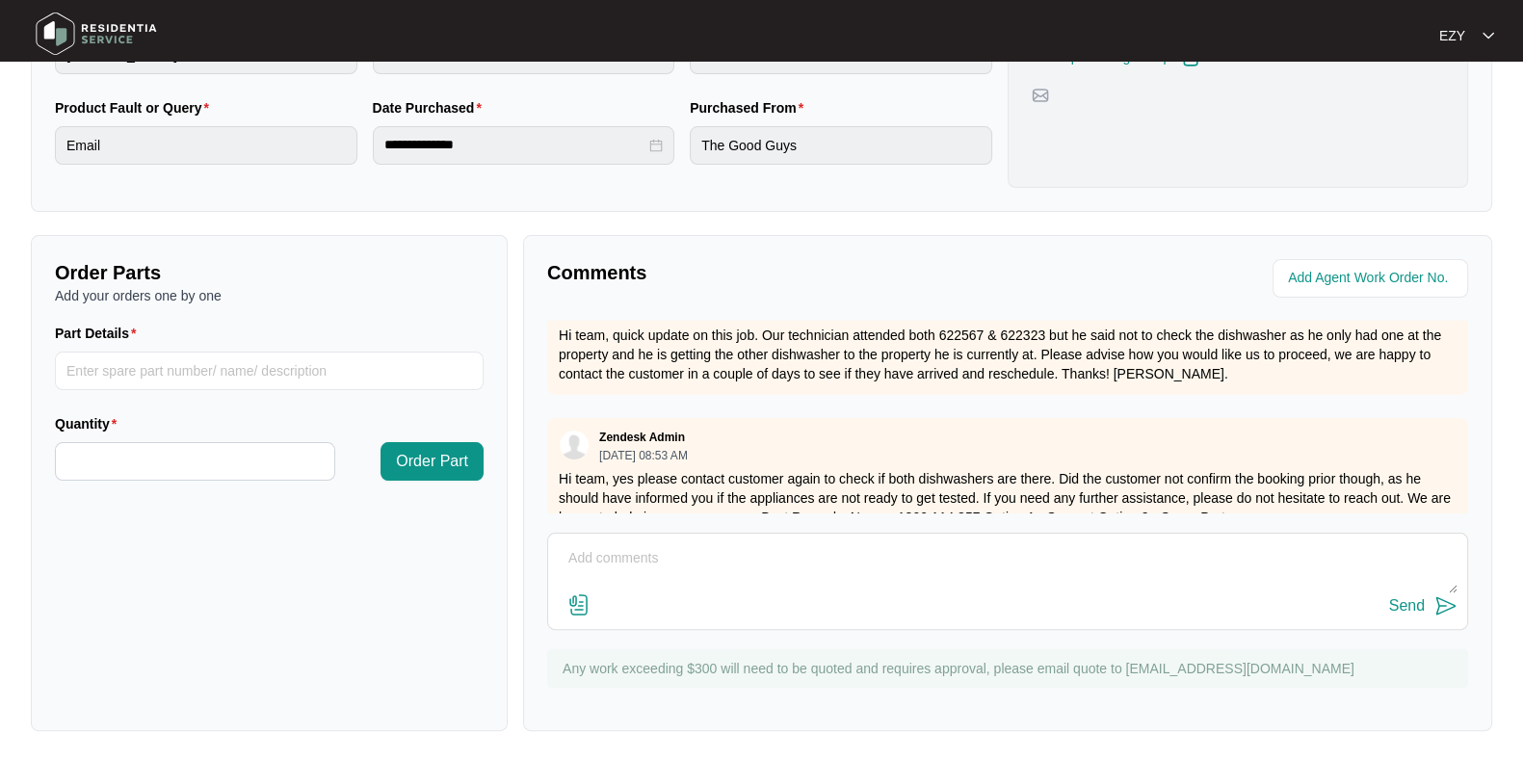
scroll to position [714, 0]
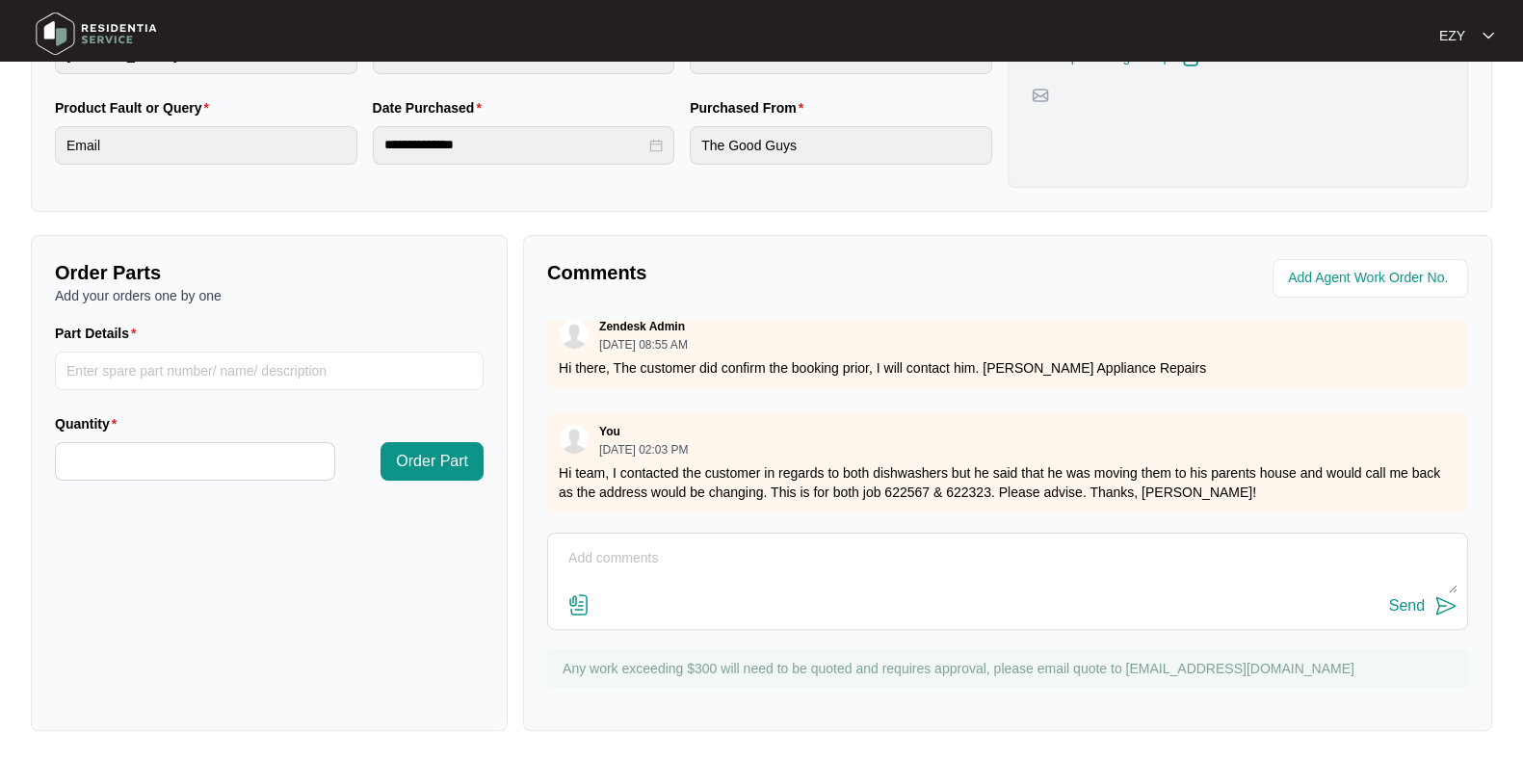
click at [658, 463] on p "Hi team, I contacted the customer in regards to both dishwashers but he said th…" at bounding box center [1008, 482] width 898 height 39
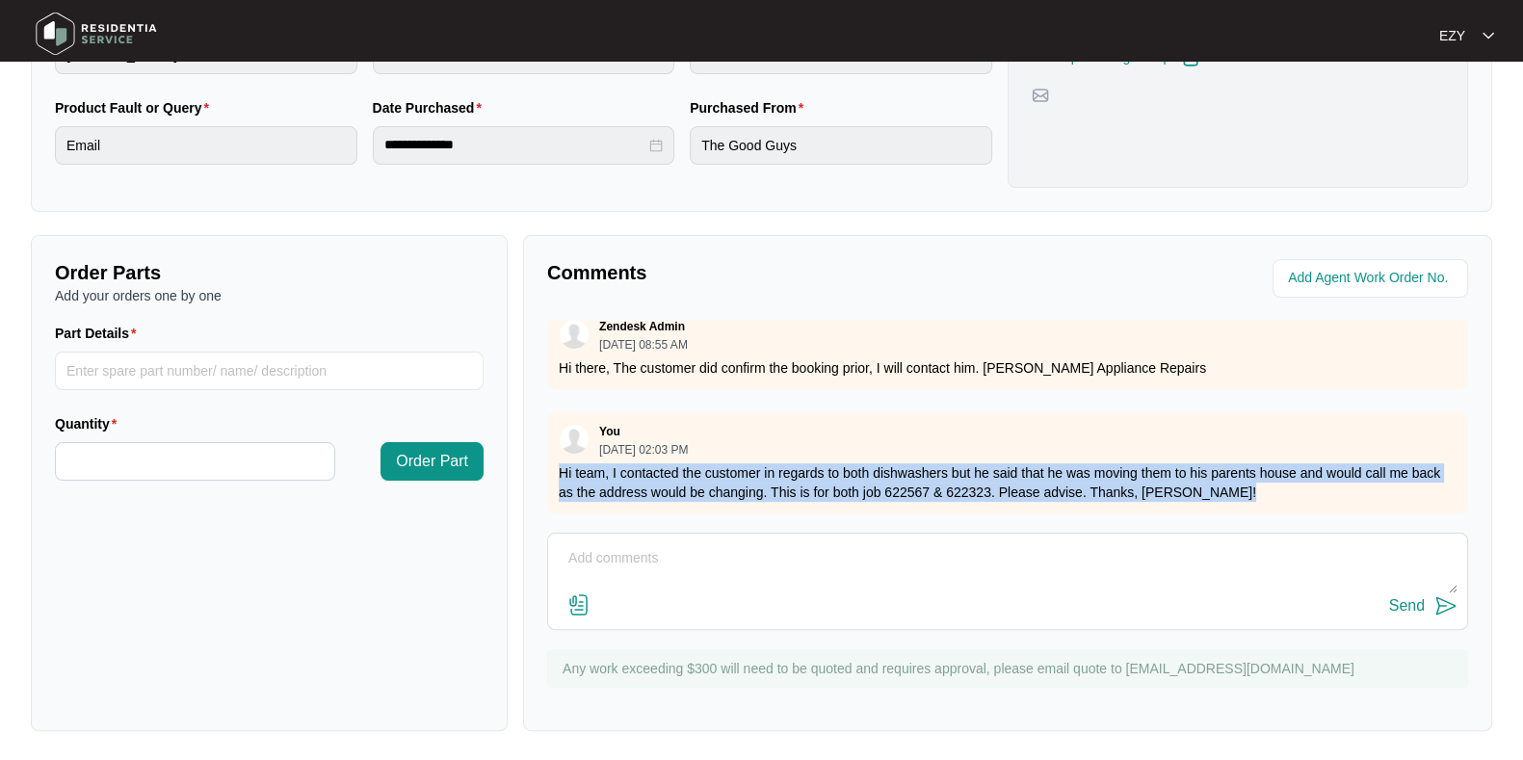
click at [658, 463] on p "Hi team, I contacted the customer in regards to both dishwashers but he said th…" at bounding box center [1008, 482] width 898 height 39
copy p "Hi team, I contacted the customer in regards to both dishwashers but he said th…"
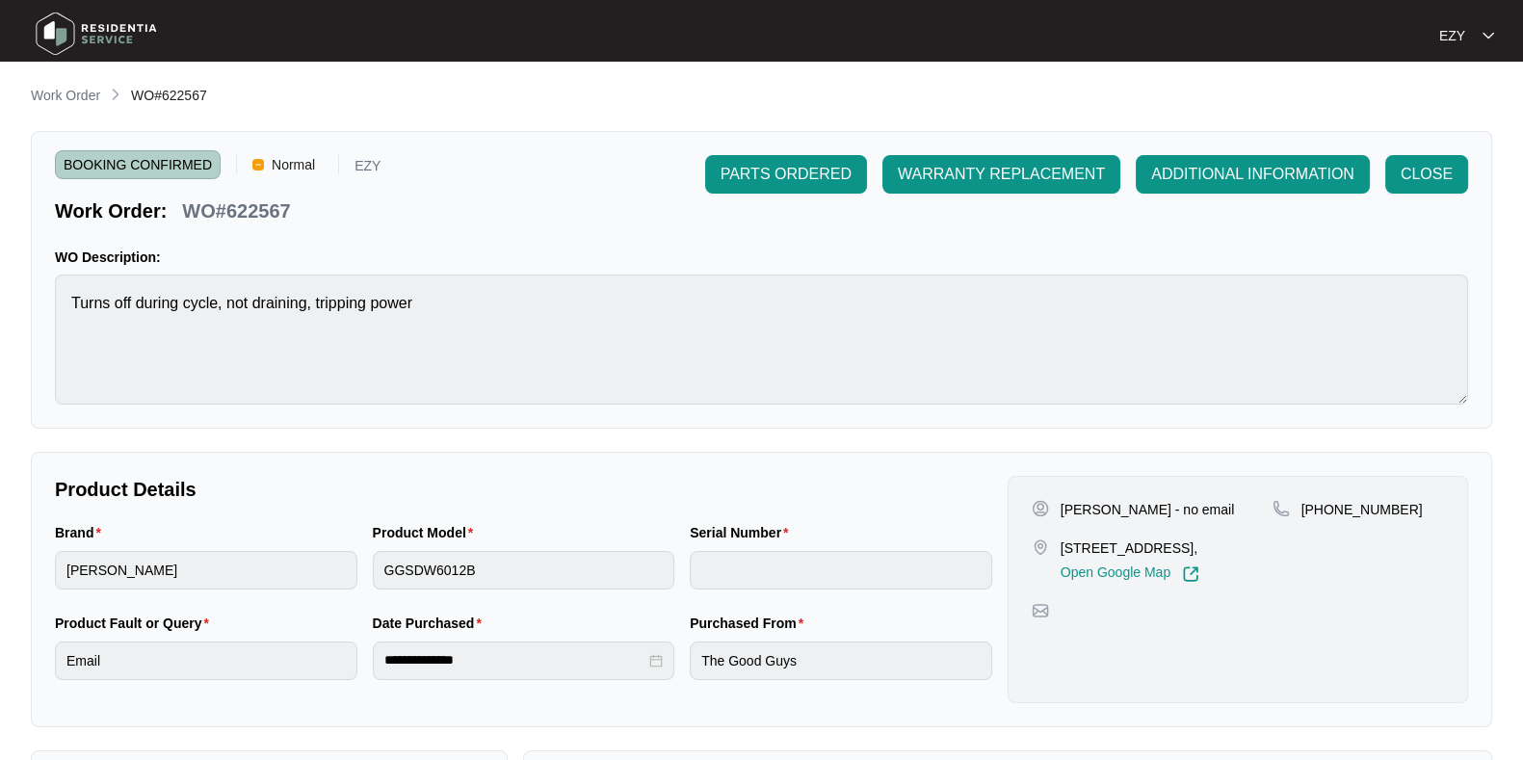
click at [190, 91] on span "WO#622567" at bounding box center [169, 95] width 76 height 15
copy span "622567"
click at [77, 102] on p "Work Order" at bounding box center [65, 95] width 69 height 19
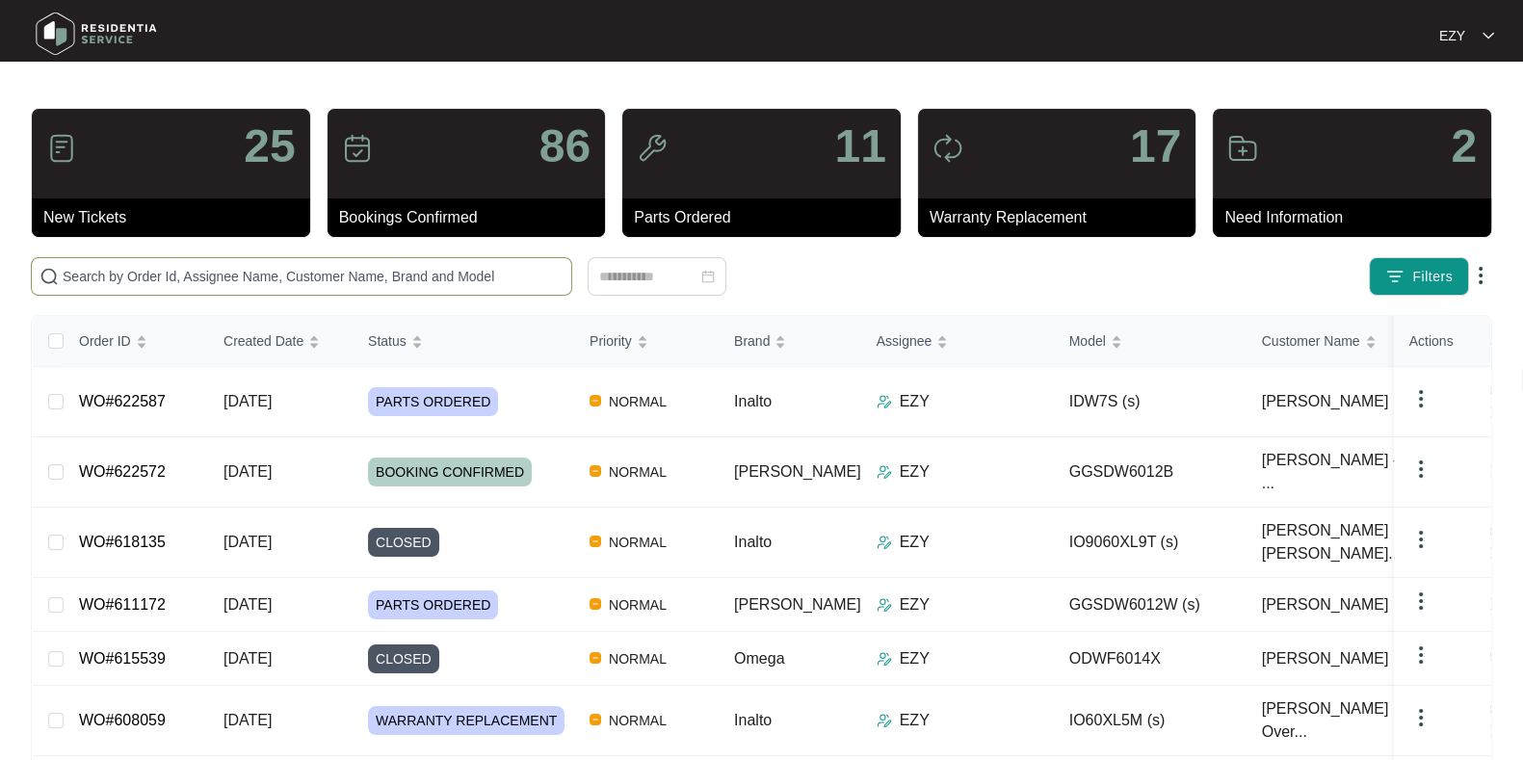
click at [368, 275] on input "text" at bounding box center [313, 276] width 501 height 21
paste input "622587"
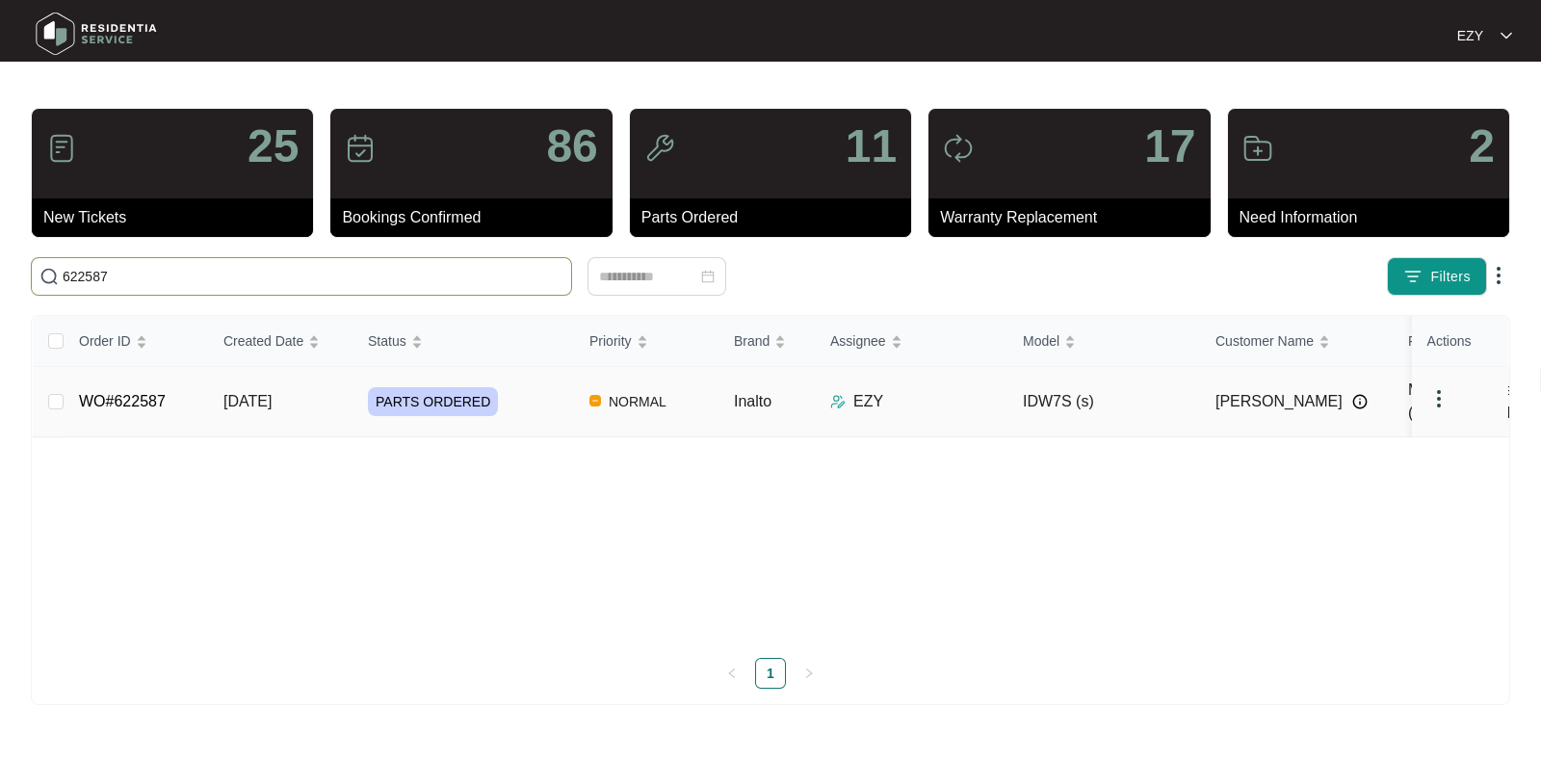
type input "622587"
click at [200, 397] on td "WO#622587" at bounding box center [136, 402] width 144 height 70
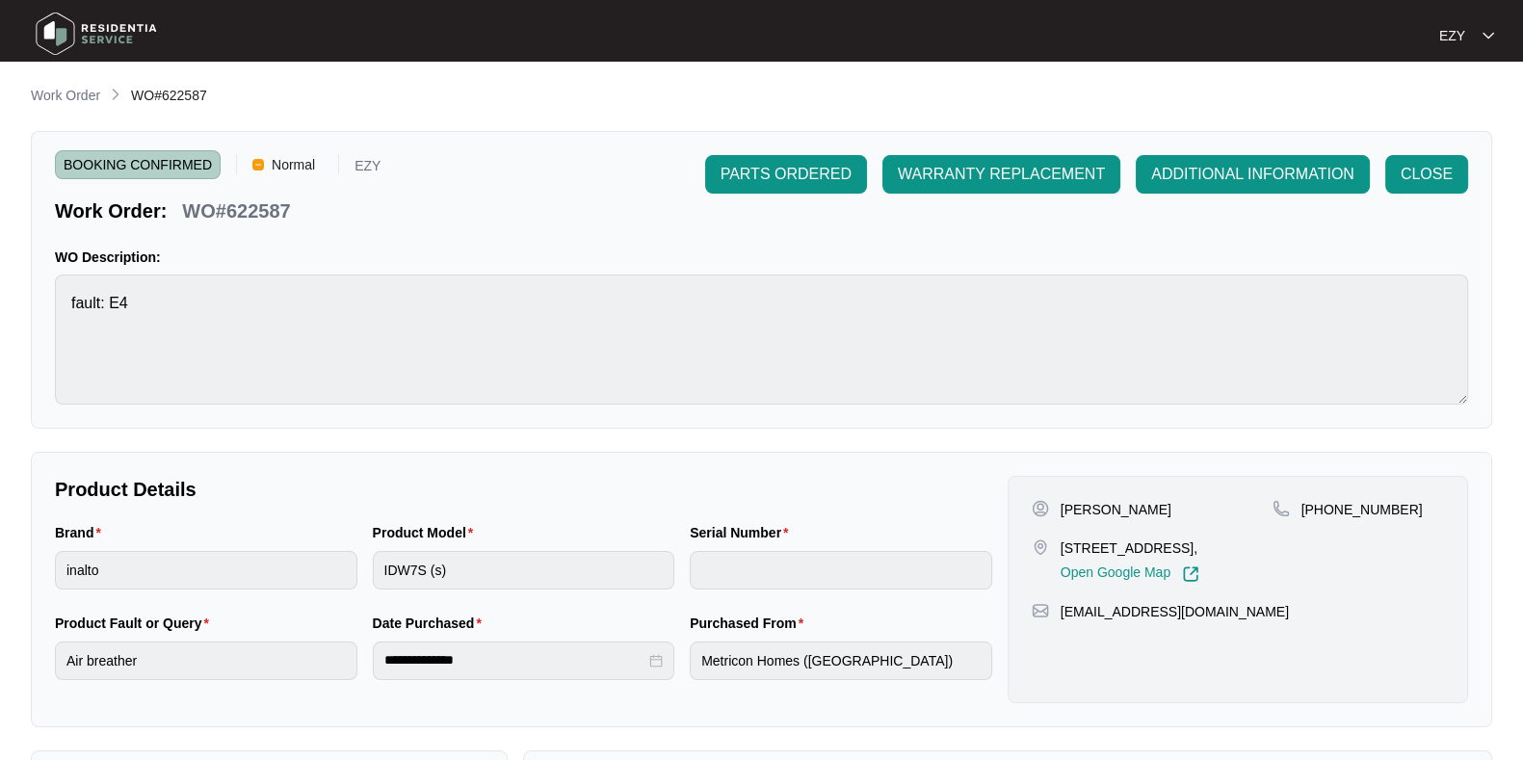
click at [61, 85] on li "Work Order" at bounding box center [65, 96] width 69 height 23
click at [72, 92] on p "Work Order" at bounding box center [65, 95] width 69 height 19
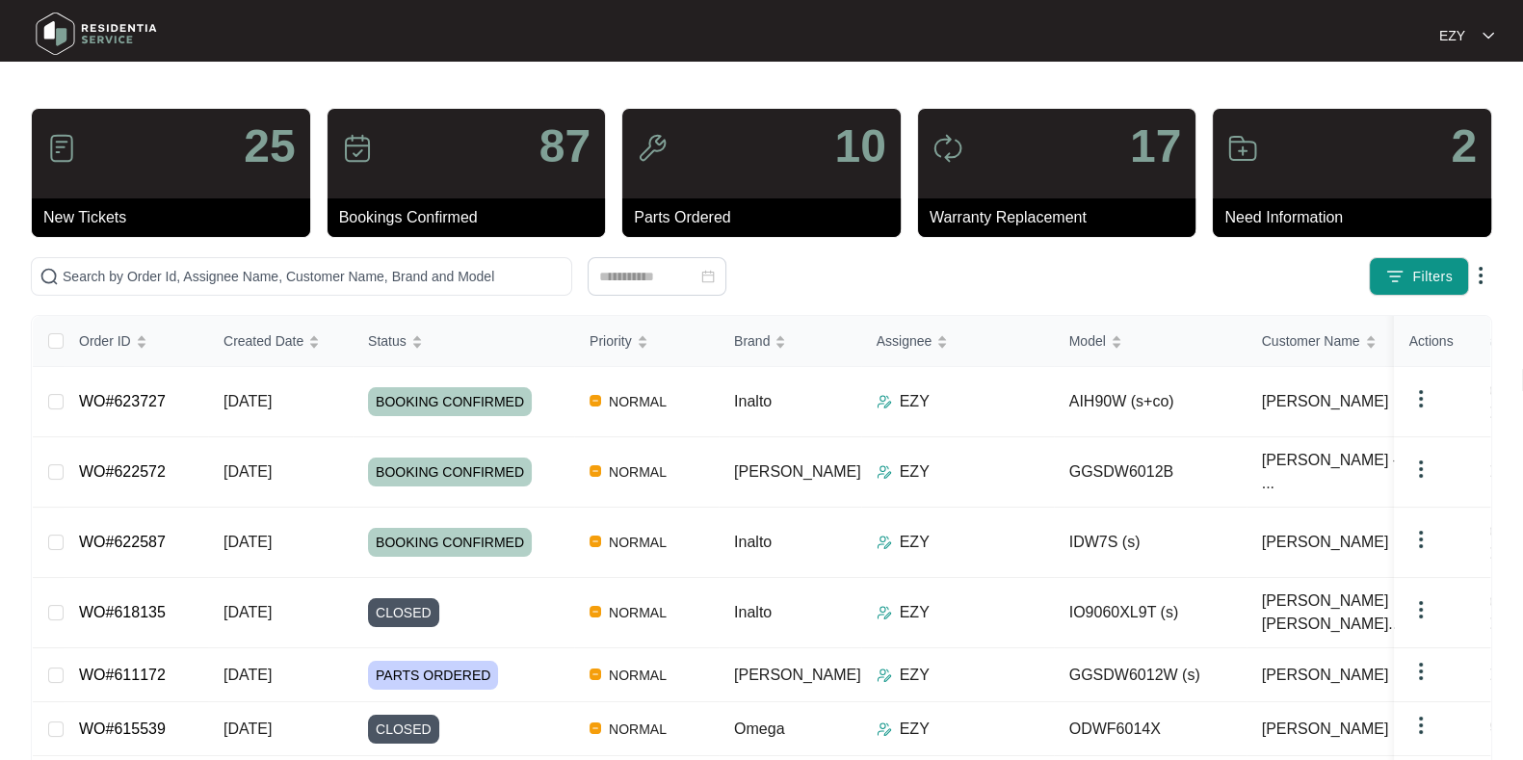
click at [315, 296] on div "25 New Tickets 87 Bookings Confirmed 10 Parts Ordered 17 Warranty Replacement 2…" at bounding box center [761, 579] width 1461 height 943
click at [301, 275] on input "text" at bounding box center [313, 276] width 501 height 21
paste input "623727"
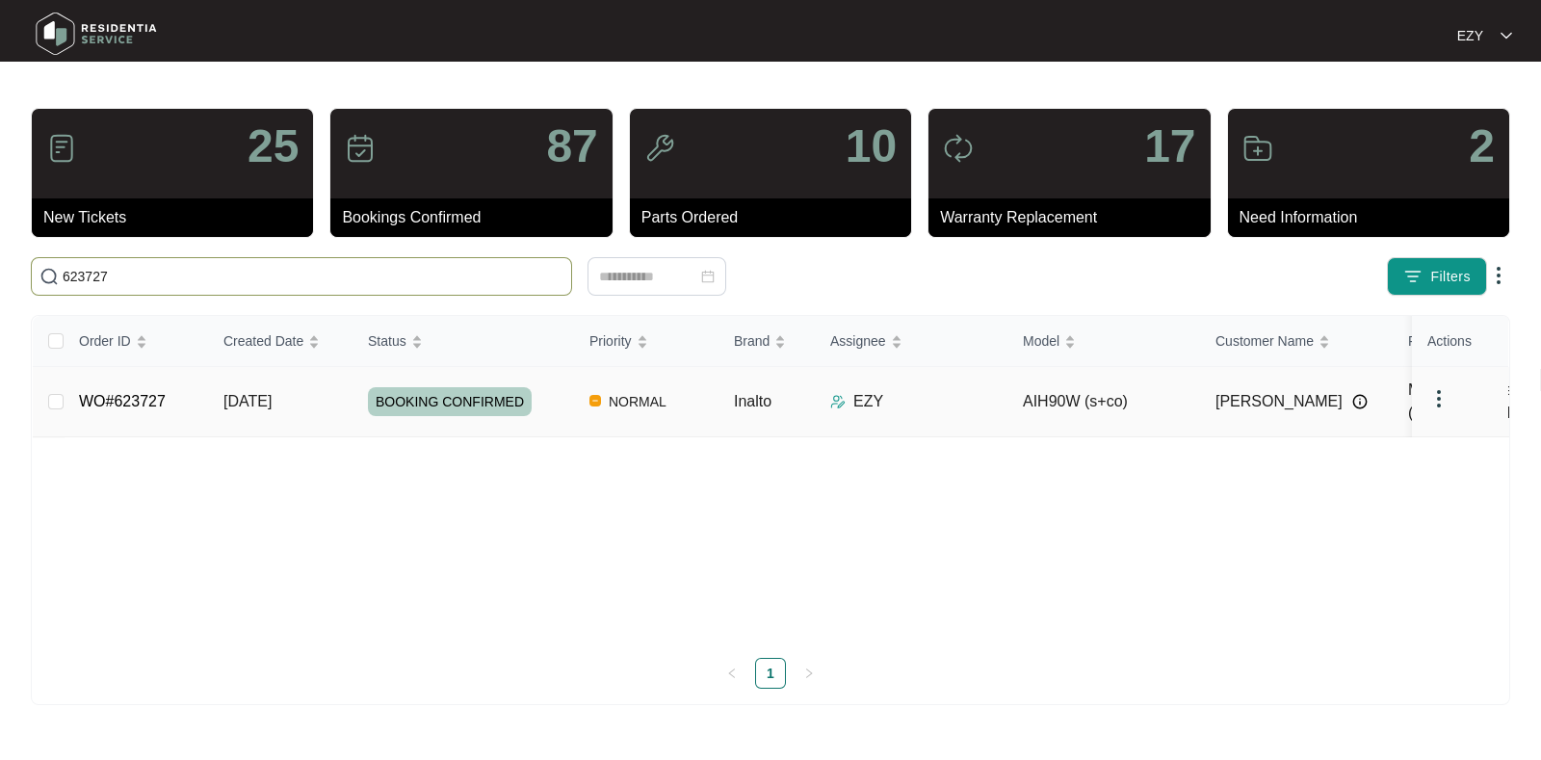
type input "623727"
click at [207, 391] on td "WO#623727" at bounding box center [136, 402] width 144 height 70
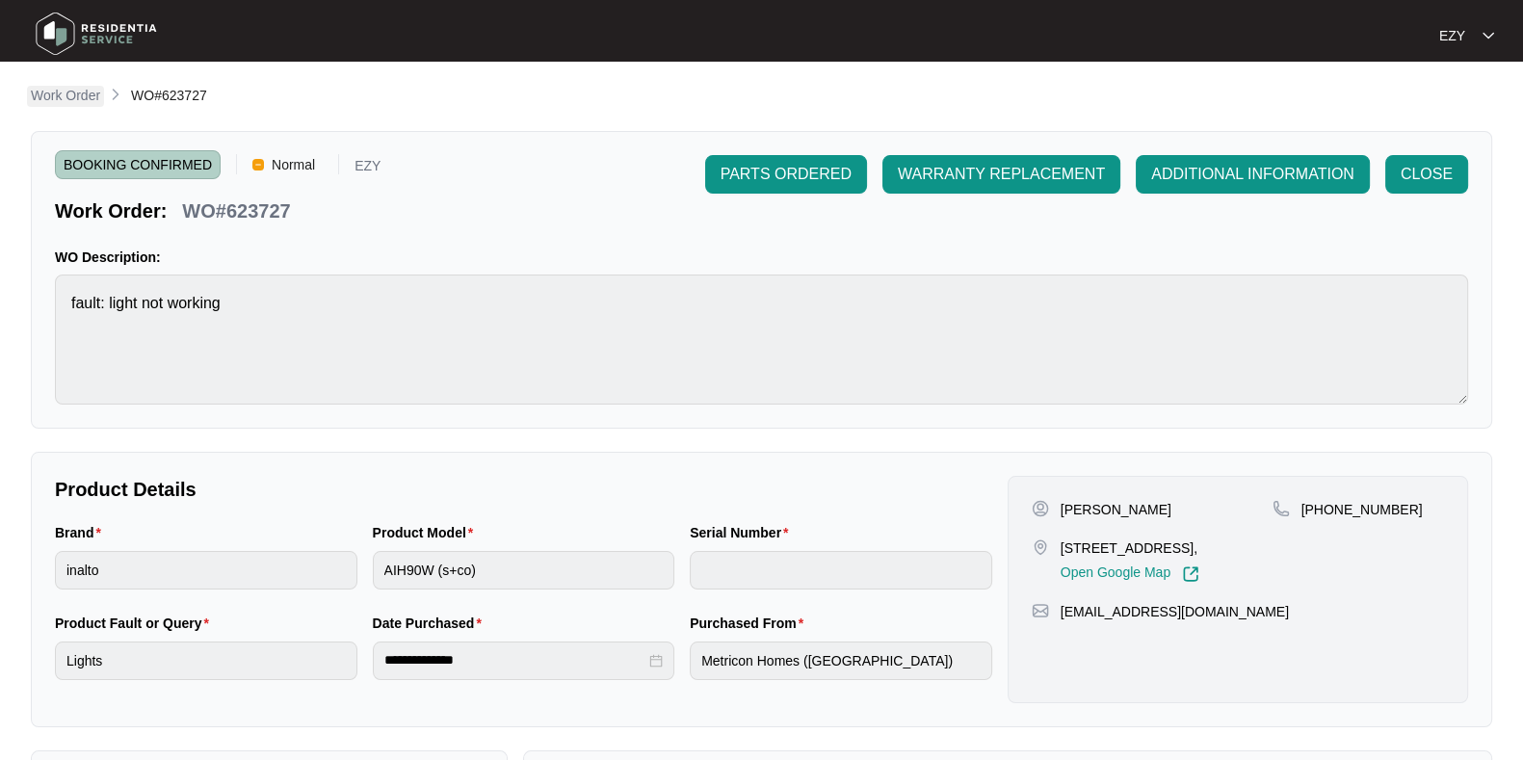
click at [67, 96] on p "Work Order" at bounding box center [65, 95] width 69 height 19
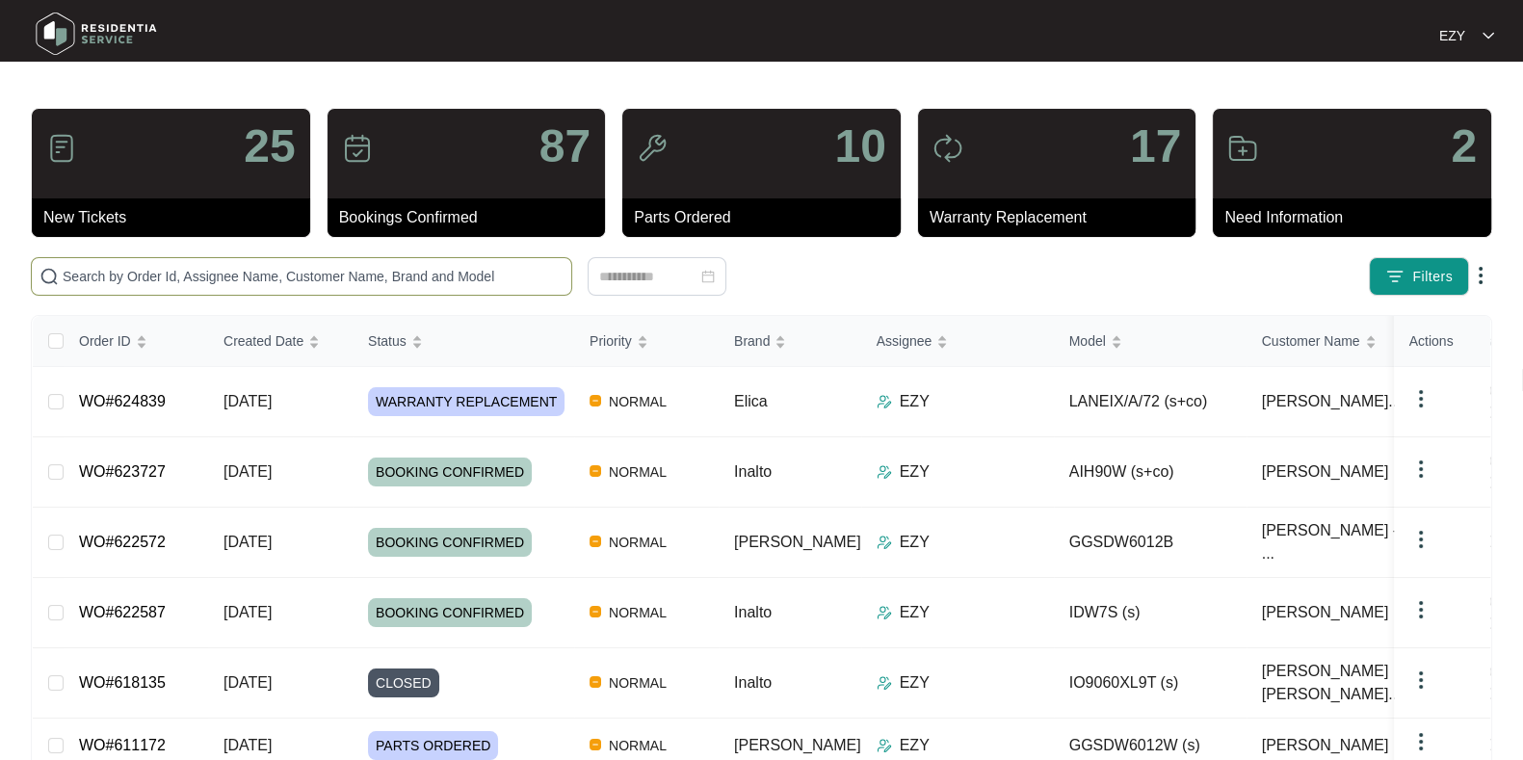
click at [337, 270] on input "text" at bounding box center [313, 276] width 501 height 21
paste input "623728"
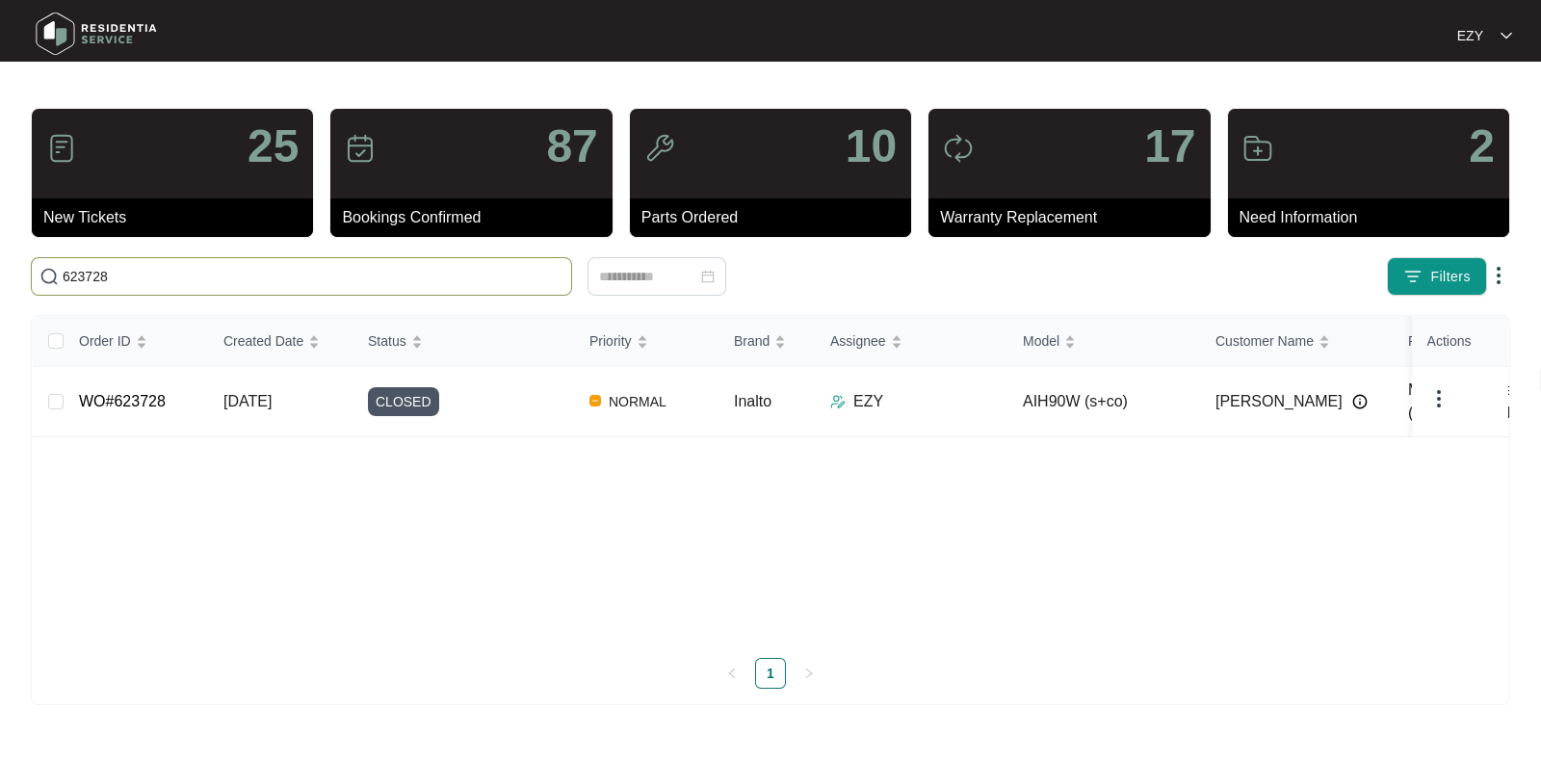
type input "623728"
click at [272, 393] on span "06/08/2025" at bounding box center [247, 401] width 48 height 16
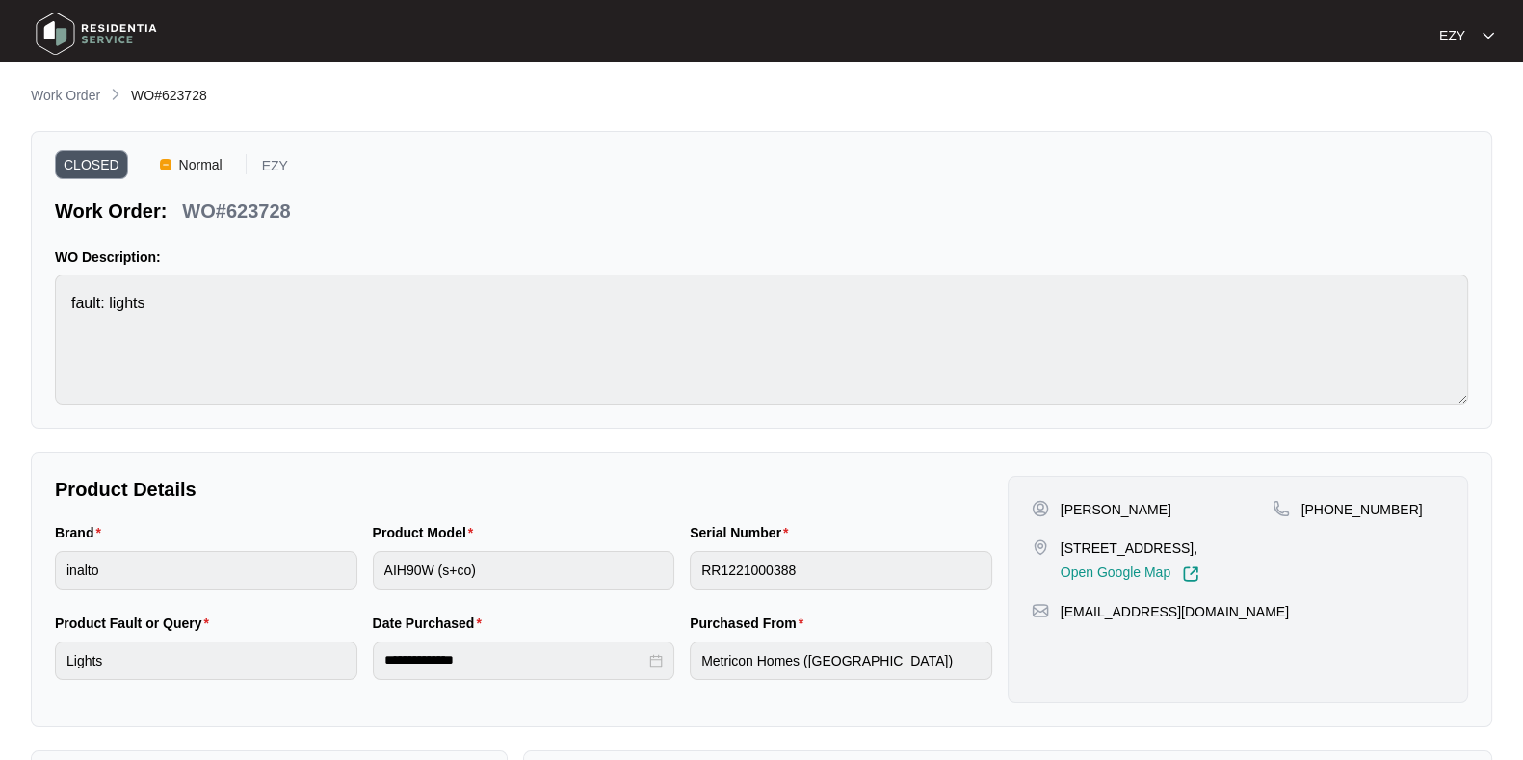
click at [270, 204] on p "WO#623728" at bounding box center [236, 210] width 108 height 27
copy p "WO#623728"
click at [270, 204] on p "WO#623728" at bounding box center [236, 210] width 108 height 27
click at [80, 103] on p "Work Order" at bounding box center [65, 95] width 69 height 19
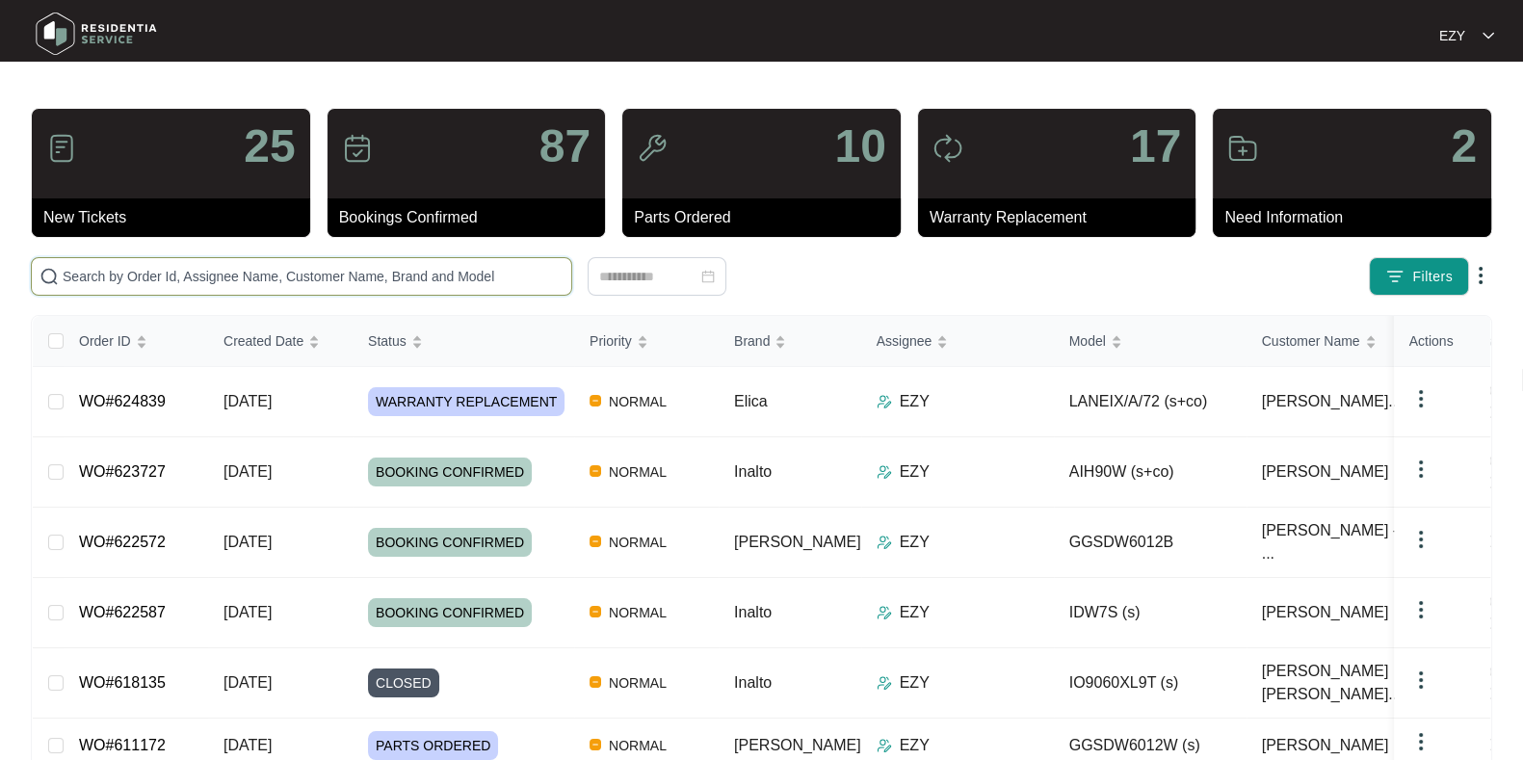
click at [397, 274] on input "text" at bounding box center [313, 276] width 501 height 21
paste input "623727"
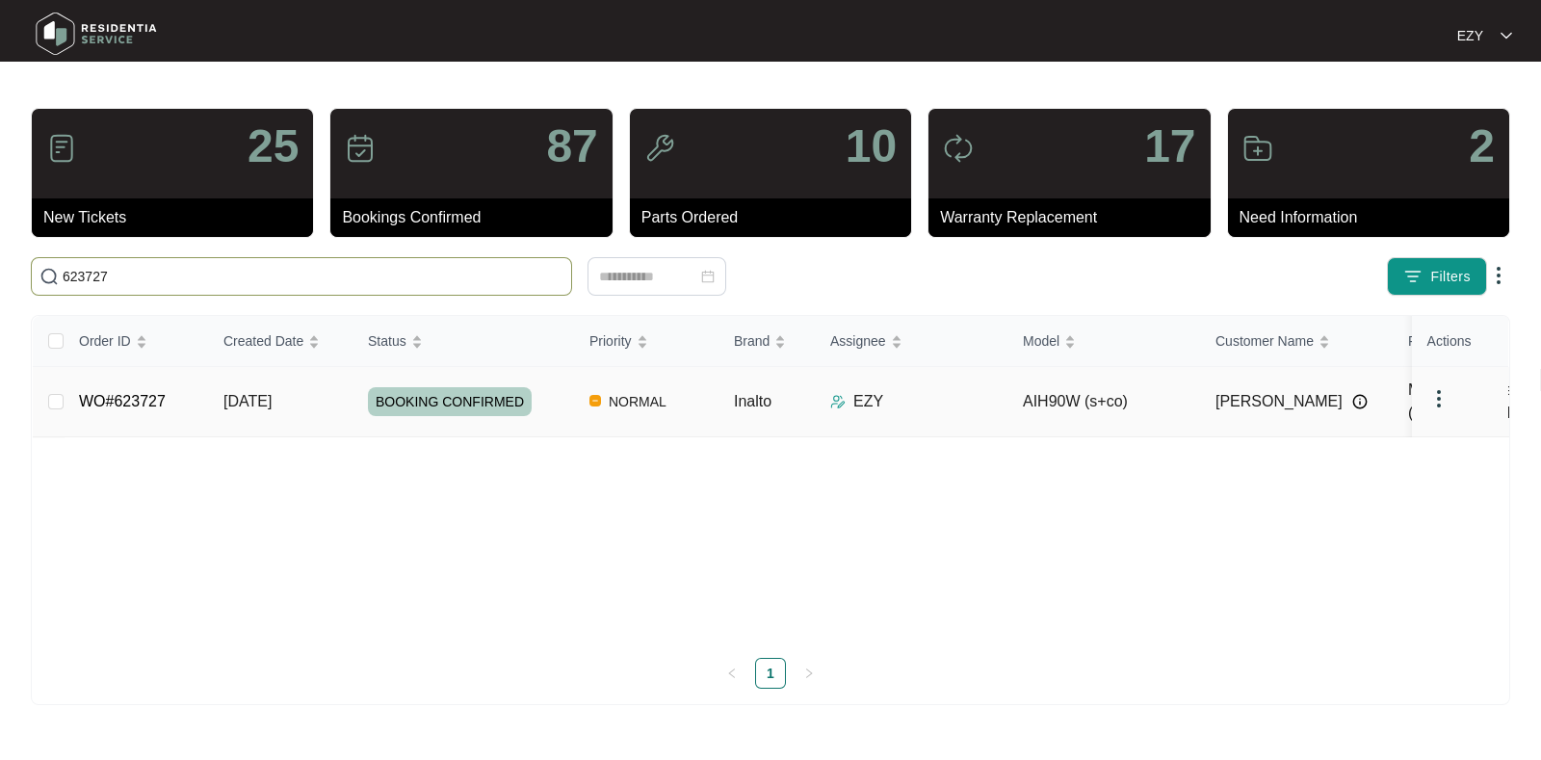
type input "623727"
click at [188, 398] on td "WO#623727" at bounding box center [136, 402] width 144 height 70
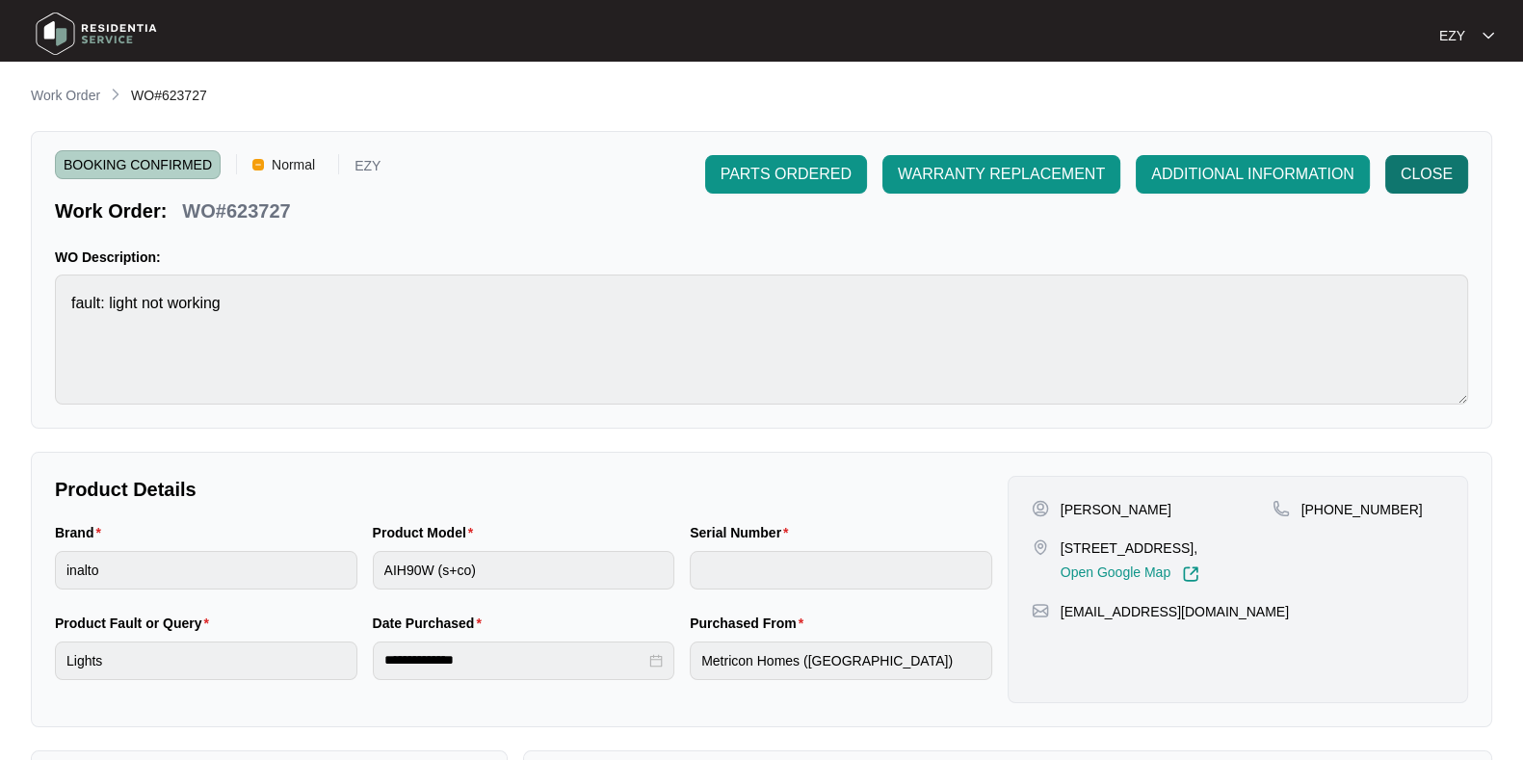
click at [1352, 180] on span "CLOSE" at bounding box center [1426, 174] width 52 height 23
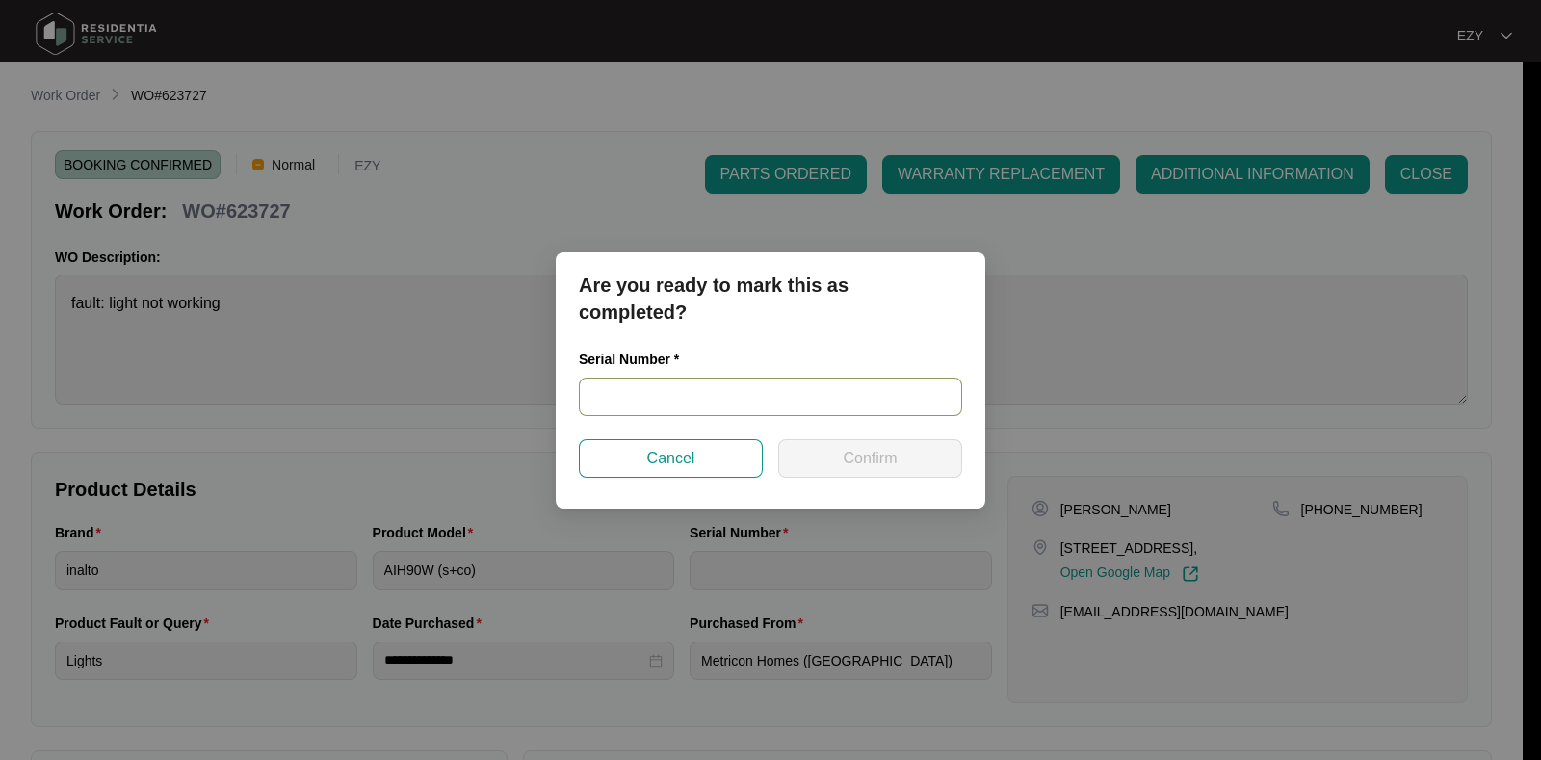
click at [751, 378] on input "text" at bounding box center [770, 397] width 383 height 39
paste input "RR1221000388"
type input "RR1221000388"
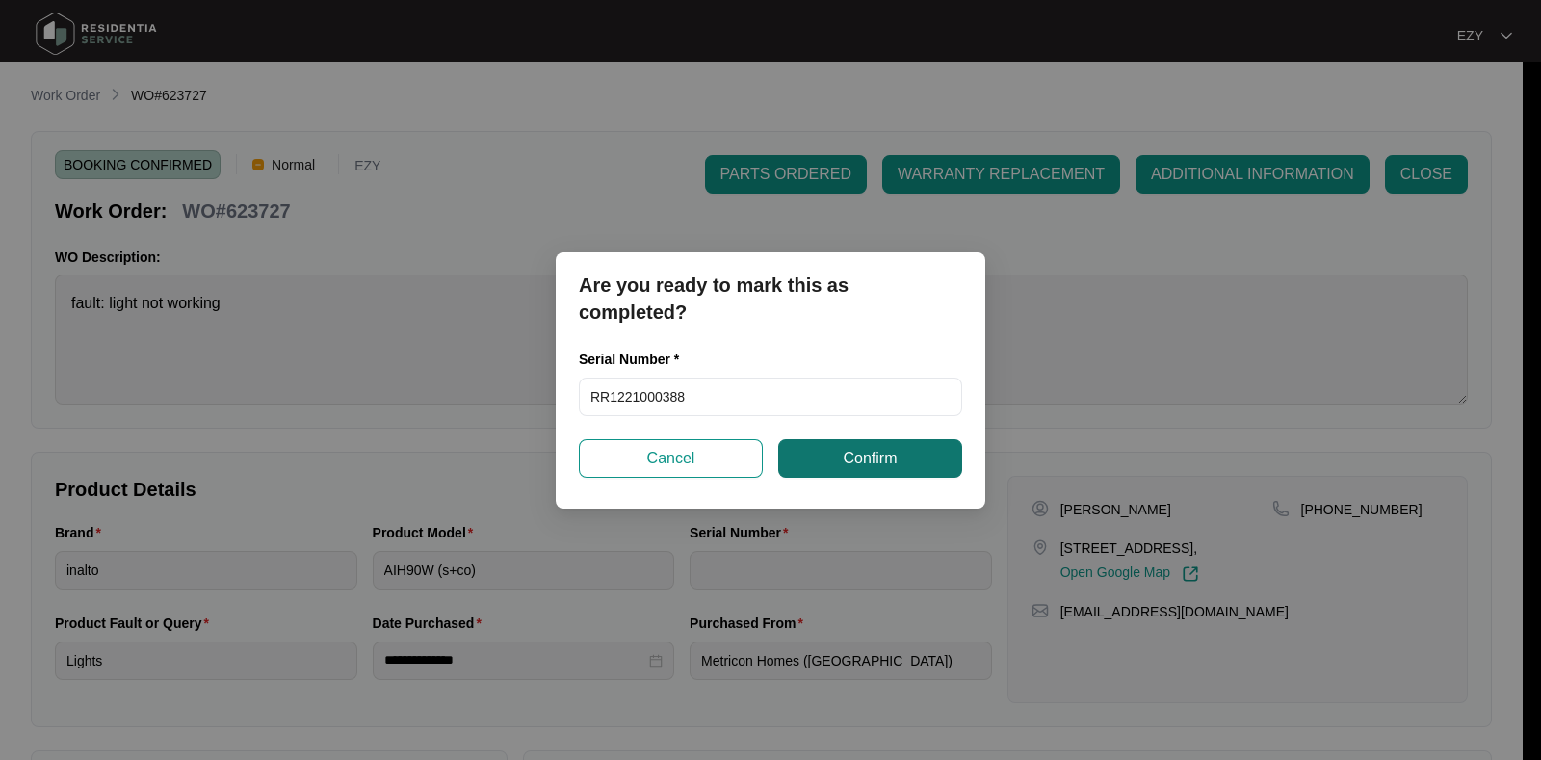
click at [864, 459] on span "Confirm" at bounding box center [870, 458] width 54 height 23
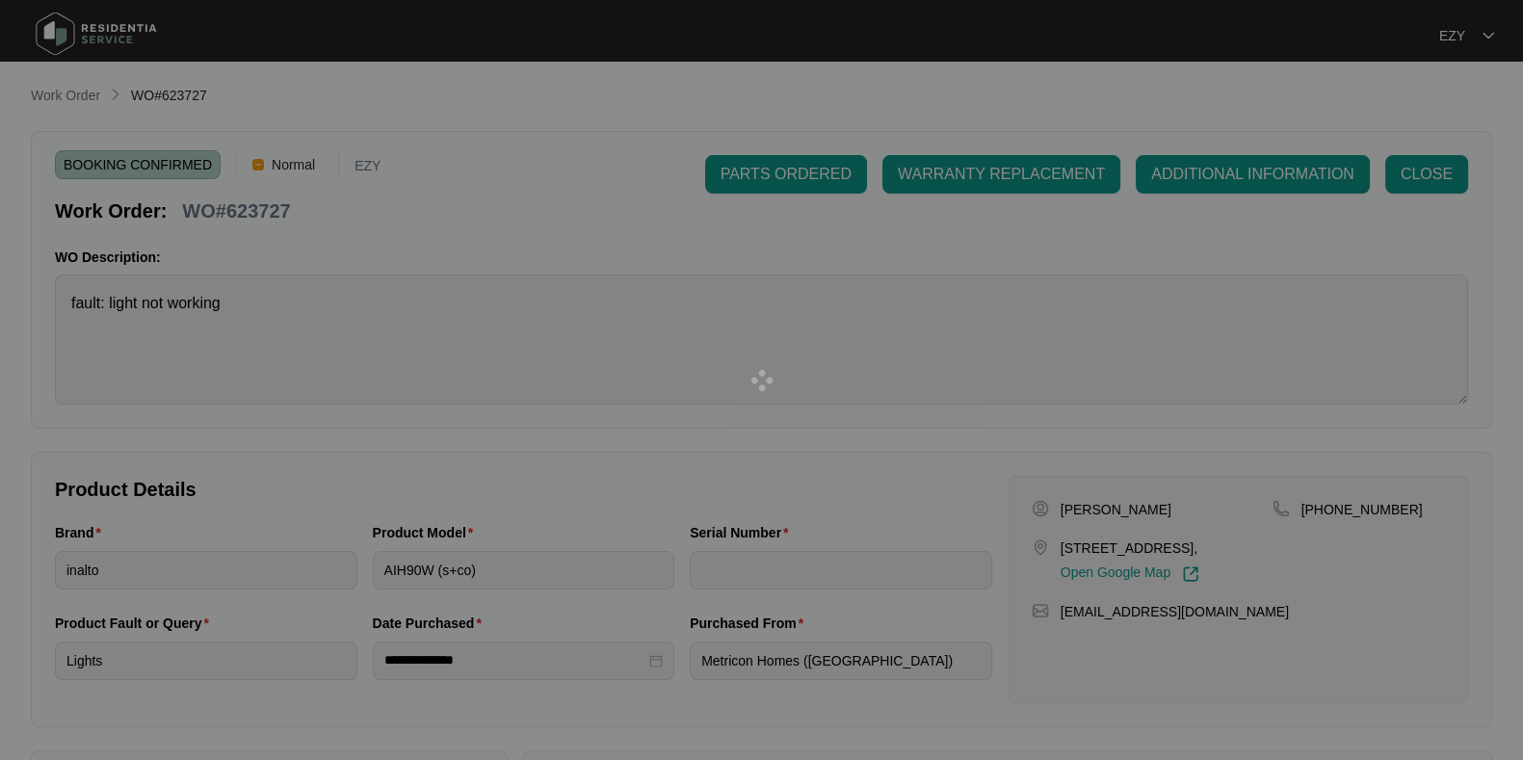
type input "RR1221000388"
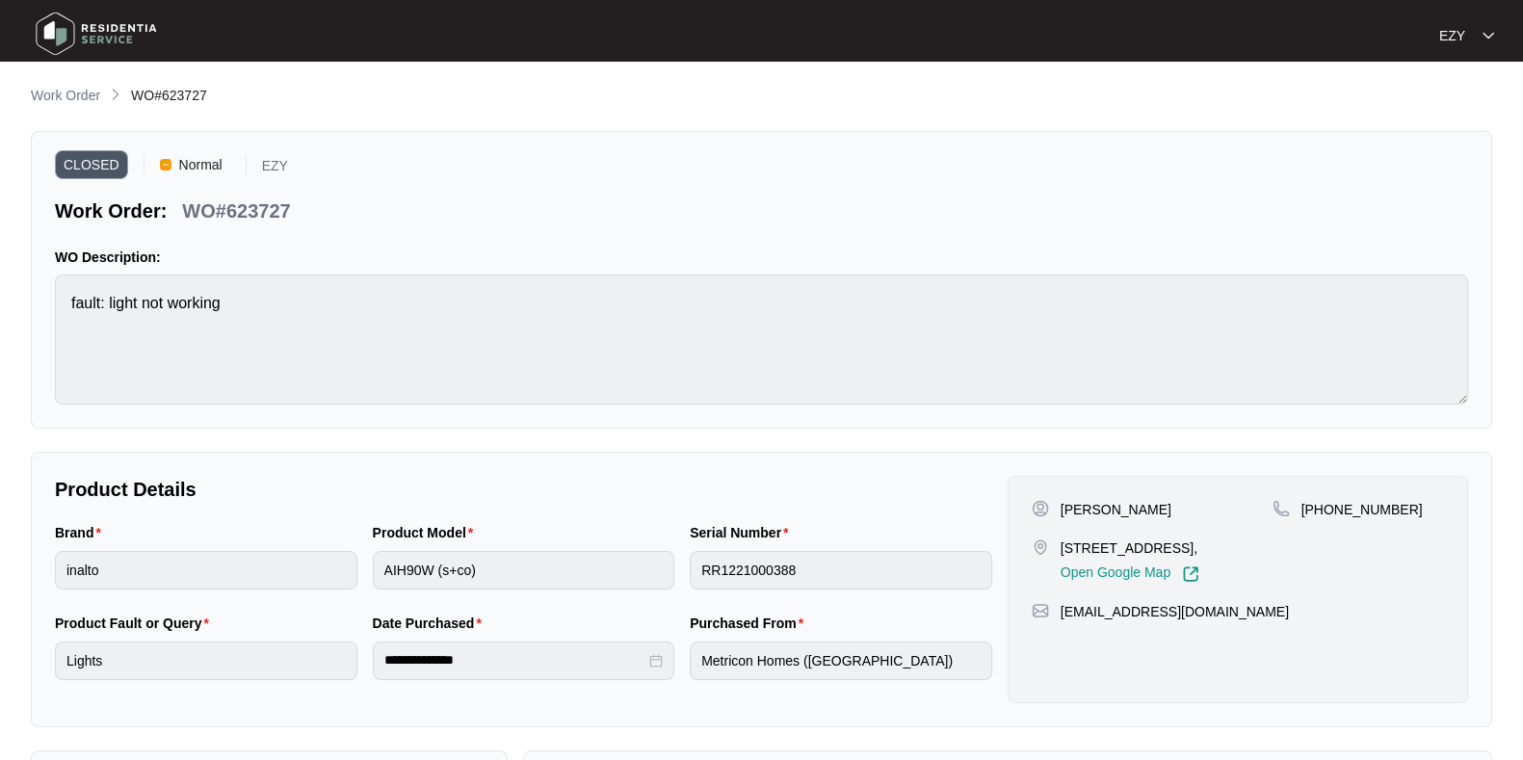
click at [83, 82] on main "**********" at bounding box center [761, 536] width 1523 height 1072
click at [75, 91] on p "Work Order" at bounding box center [65, 95] width 69 height 19
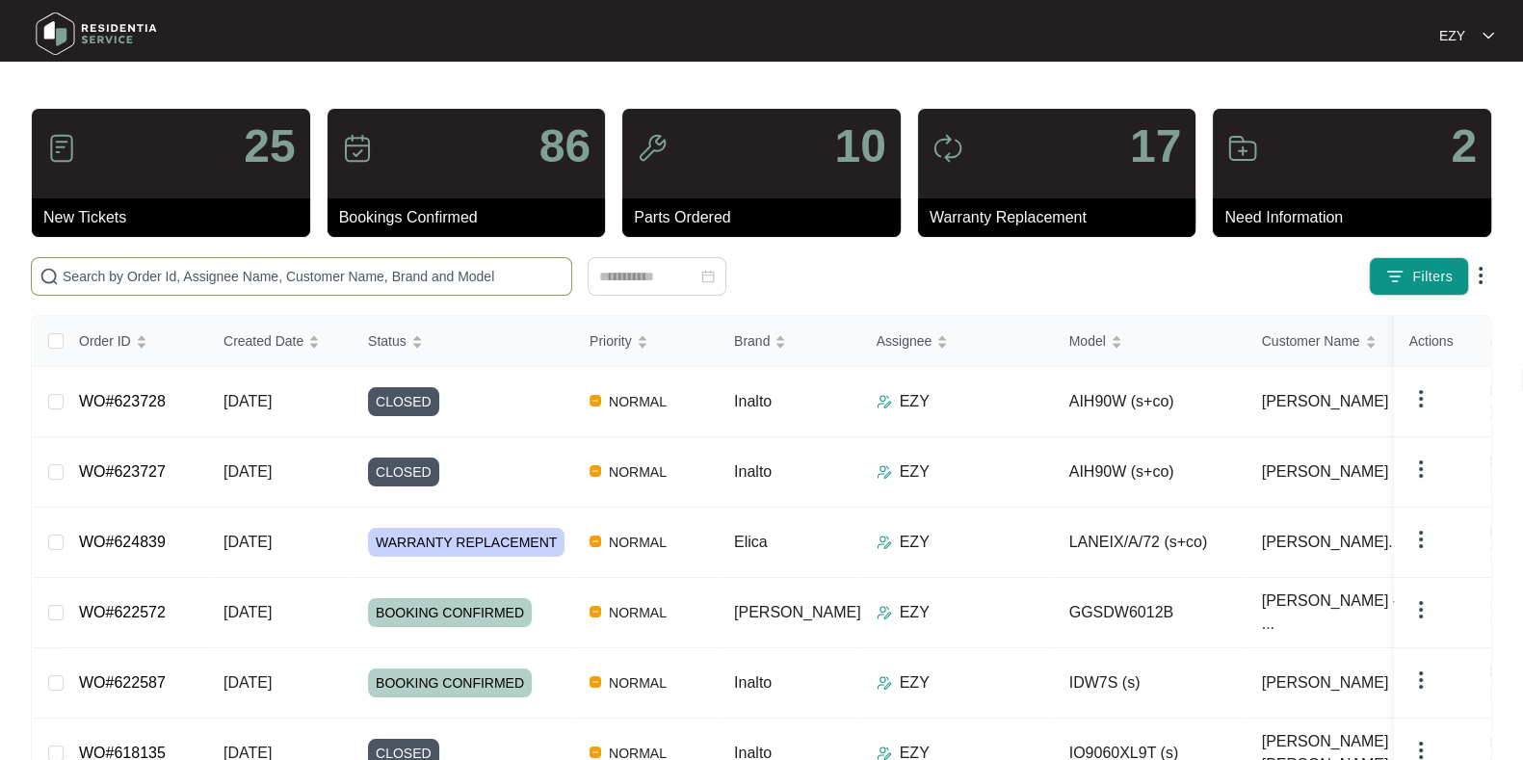
click at [362, 272] on input "text" at bounding box center [313, 276] width 501 height 21
paste input "624839"
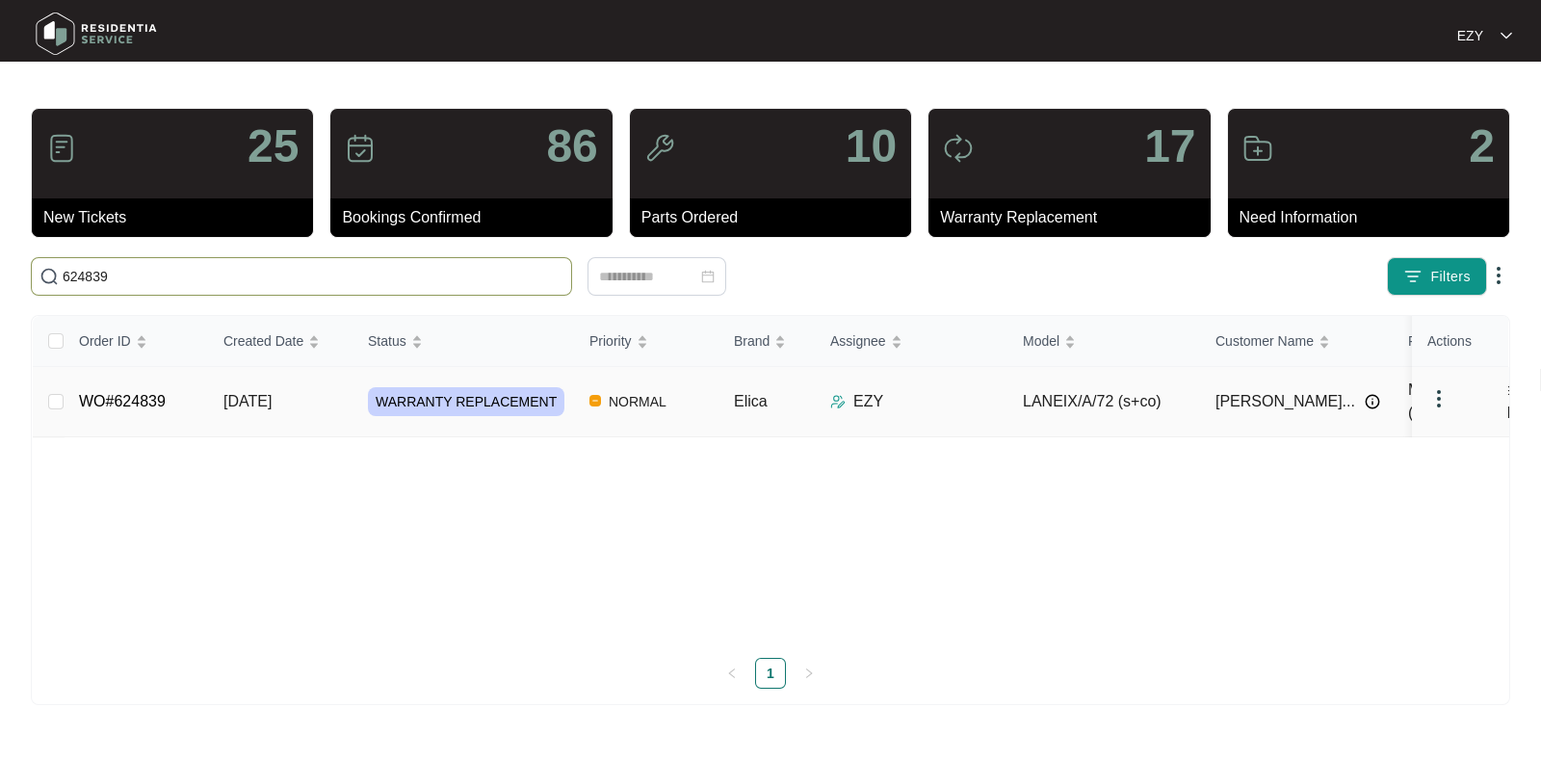
type input "624839"
click at [324, 380] on td "08/08/2025" at bounding box center [280, 402] width 144 height 70
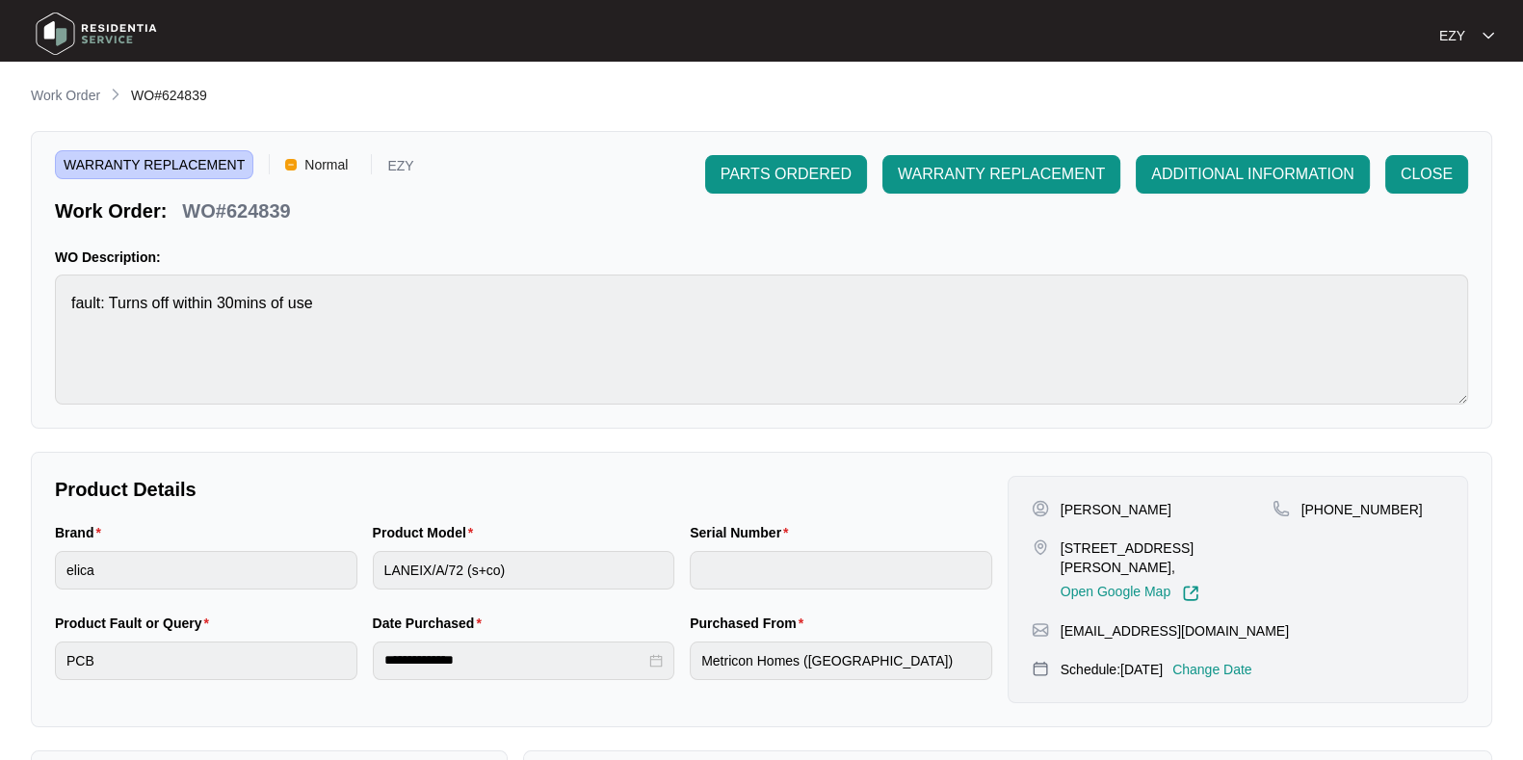
click at [1252, 660] on p "Change Date" at bounding box center [1212, 669] width 80 height 19
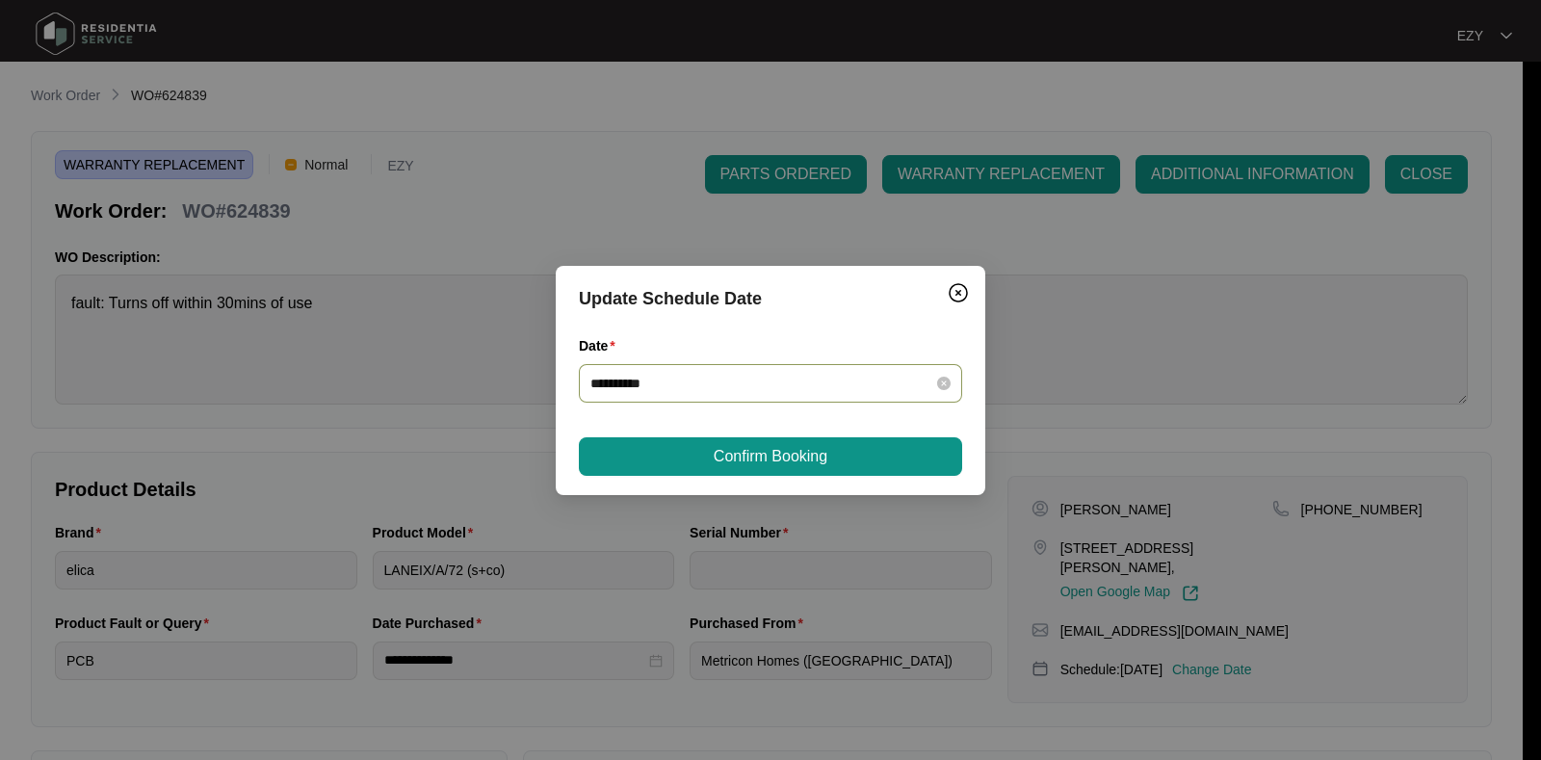
click at [866, 394] on div "**********" at bounding box center [770, 383] width 383 height 39
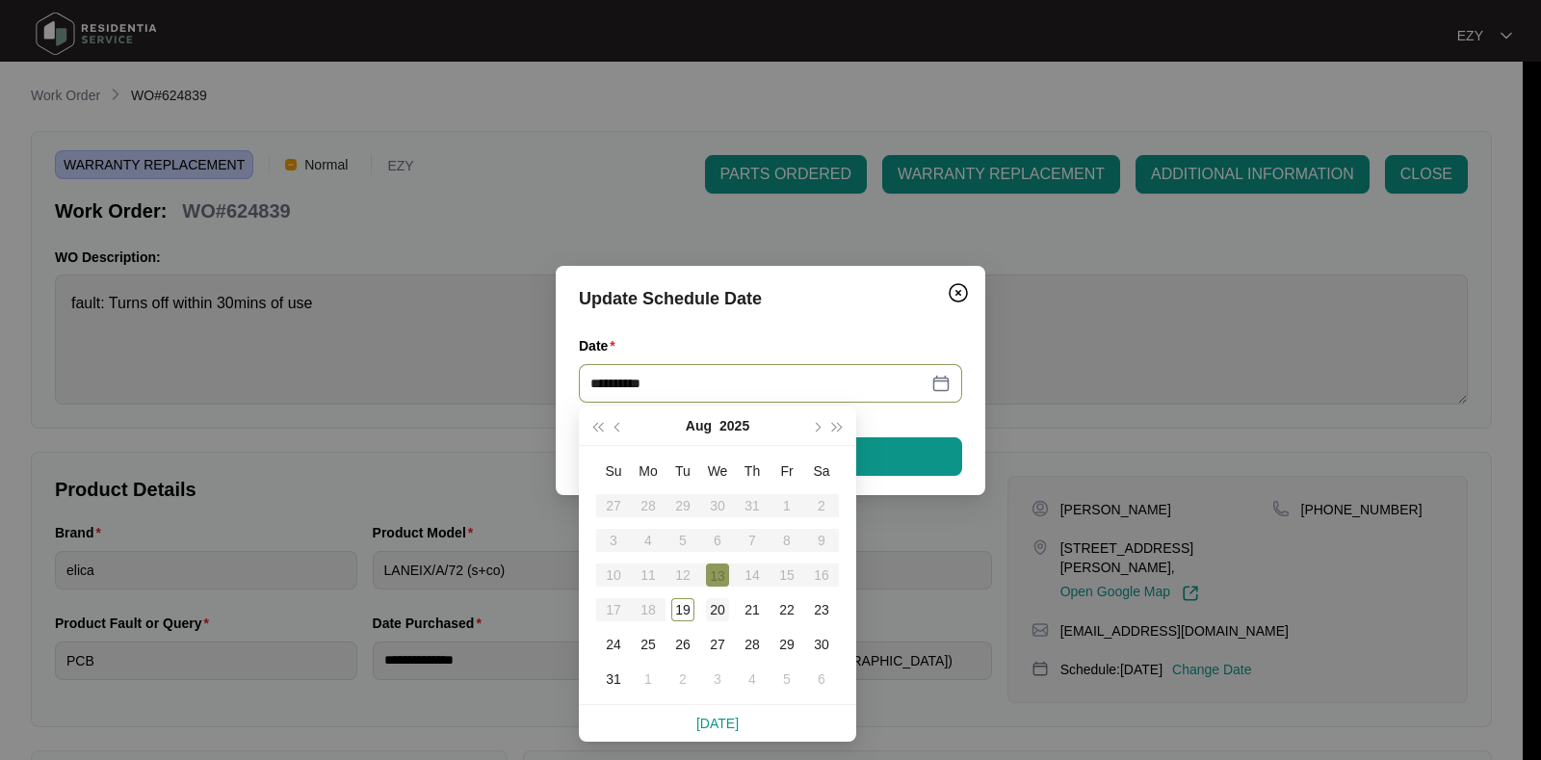
type input "**********"
click at [719, 609] on div "20" at bounding box center [717, 609] width 23 height 23
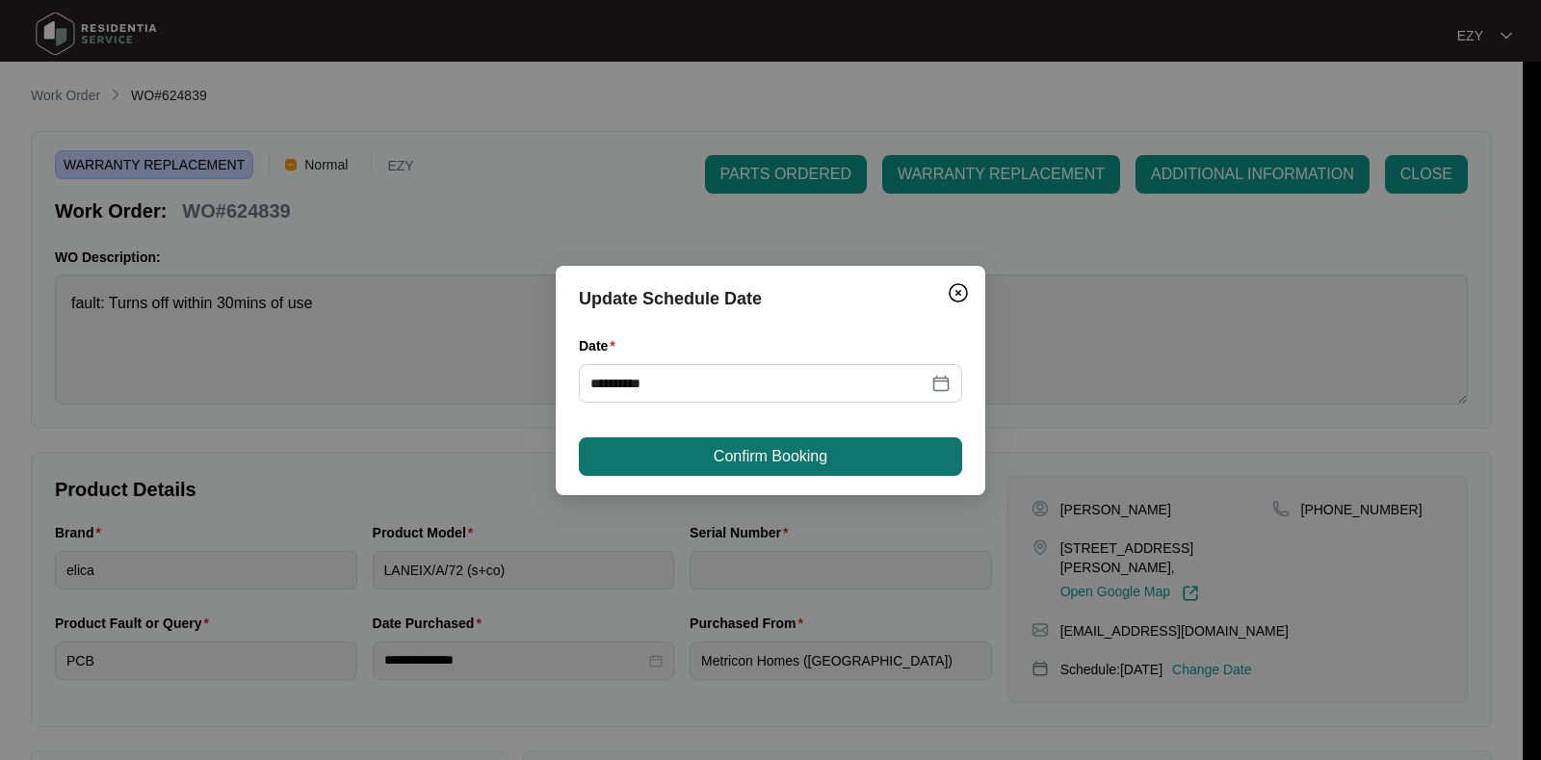
click at [838, 459] on button "Confirm Booking" at bounding box center [770, 456] width 383 height 39
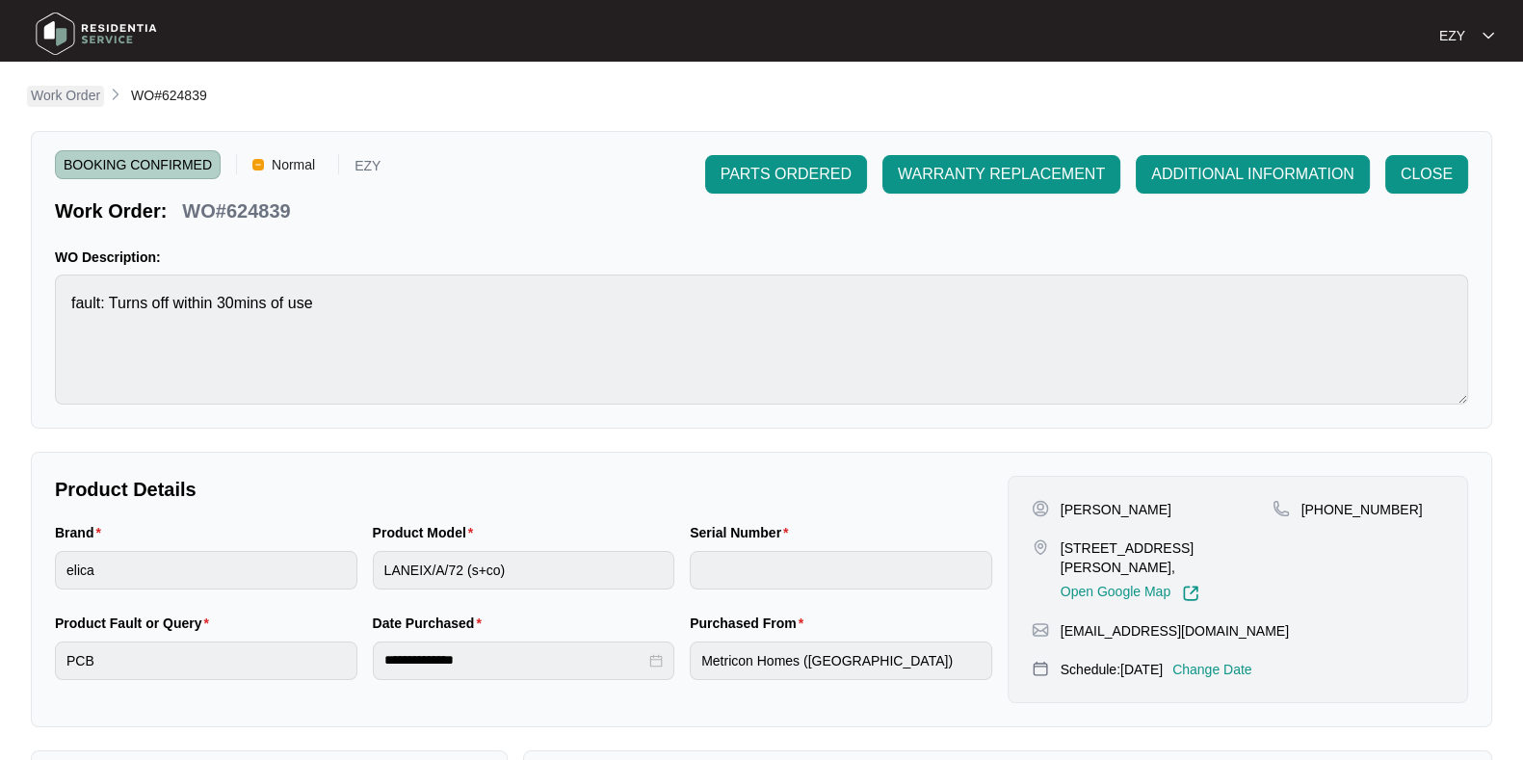
click at [77, 88] on p "Work Order" at bounding box center [65, 95] width 69 height 19
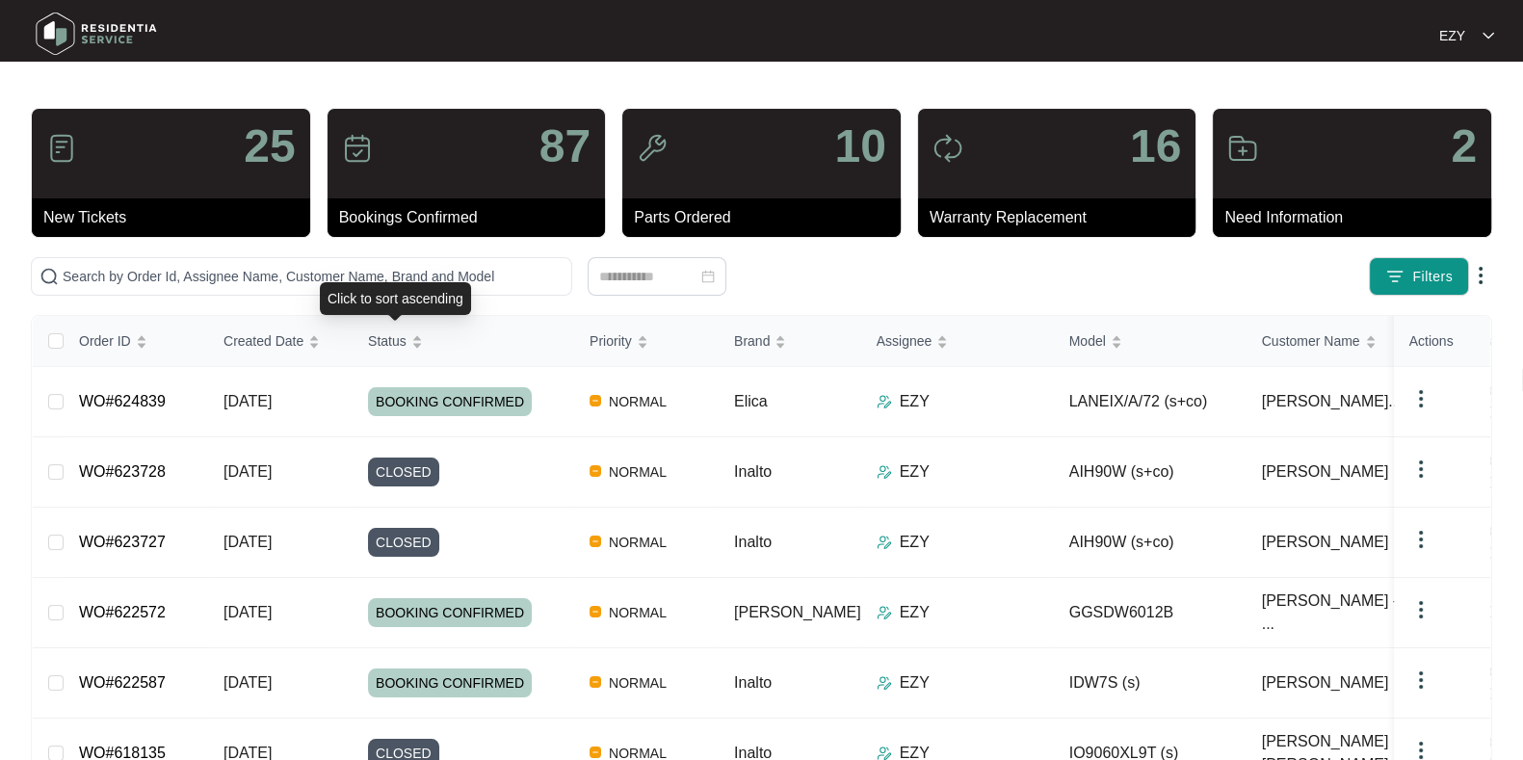
click at [339, 282] on div "Click to sort ascending" at bounding box center [395, 298] width 151 height 33
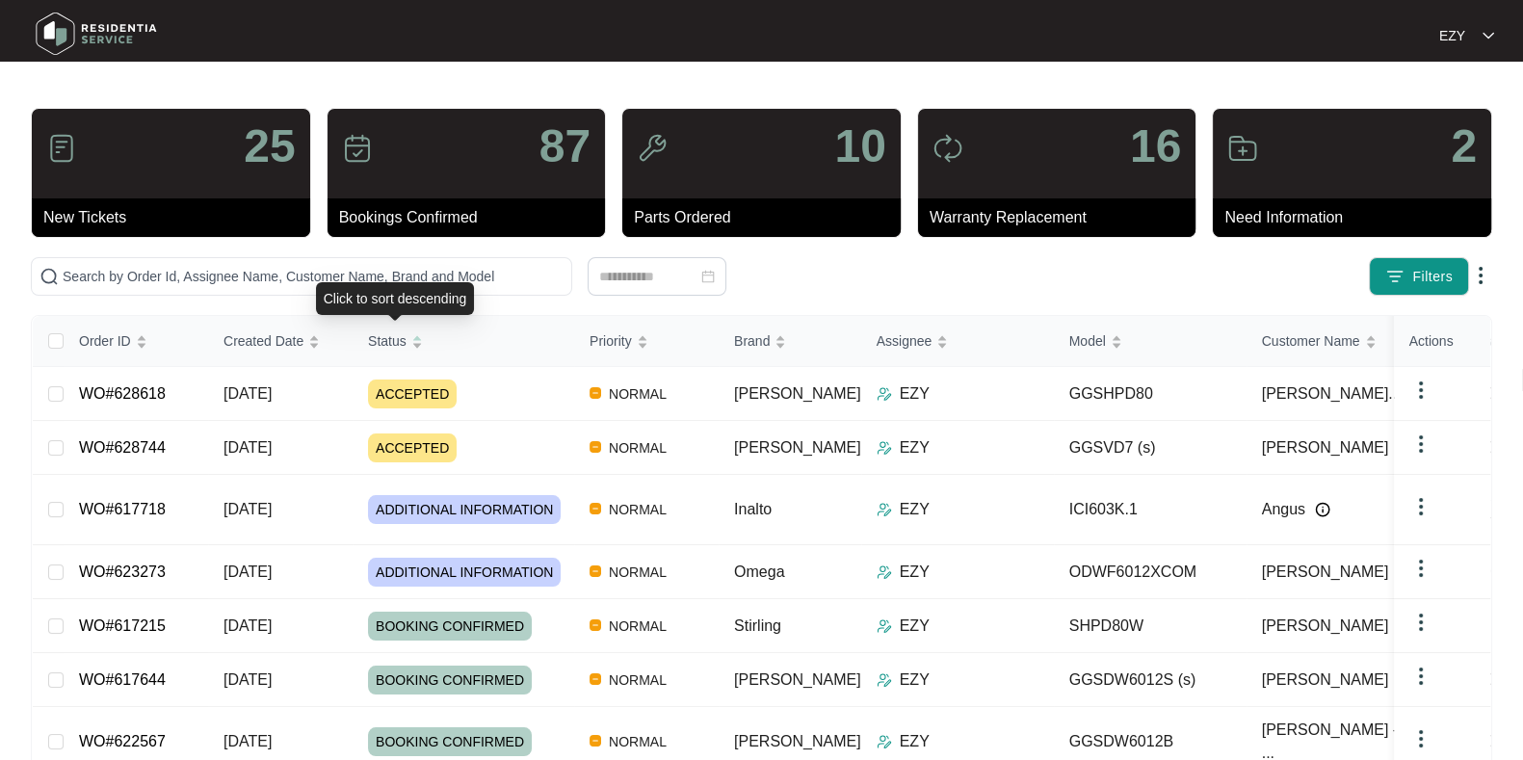
click at [339, 282] on div "Click to sort descending" at bounding box center [395, 298] width 159 height 33
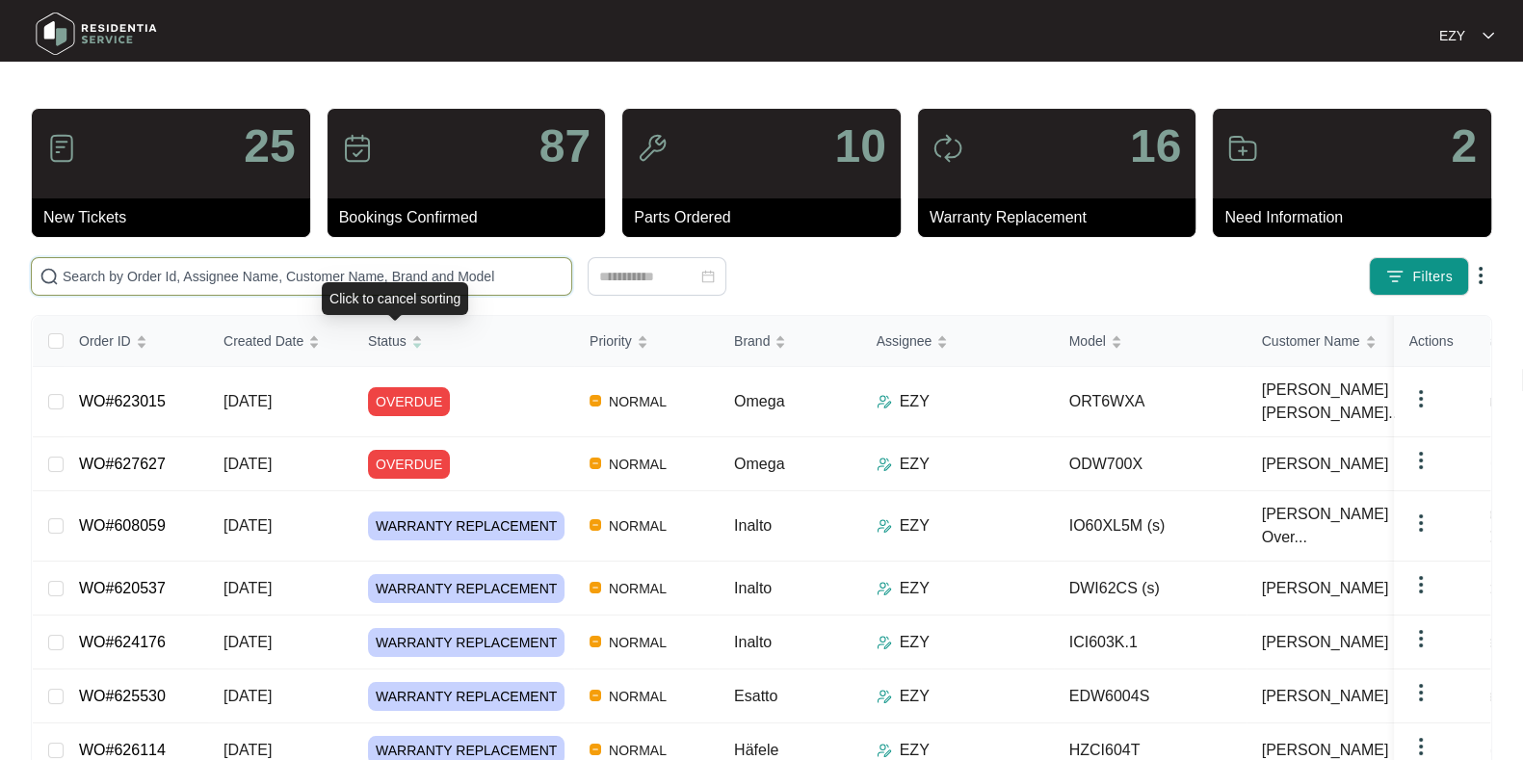
click at [287, 278] on input "text" at bounding box center [313, 276] width 501 height 21
paste input "627319"
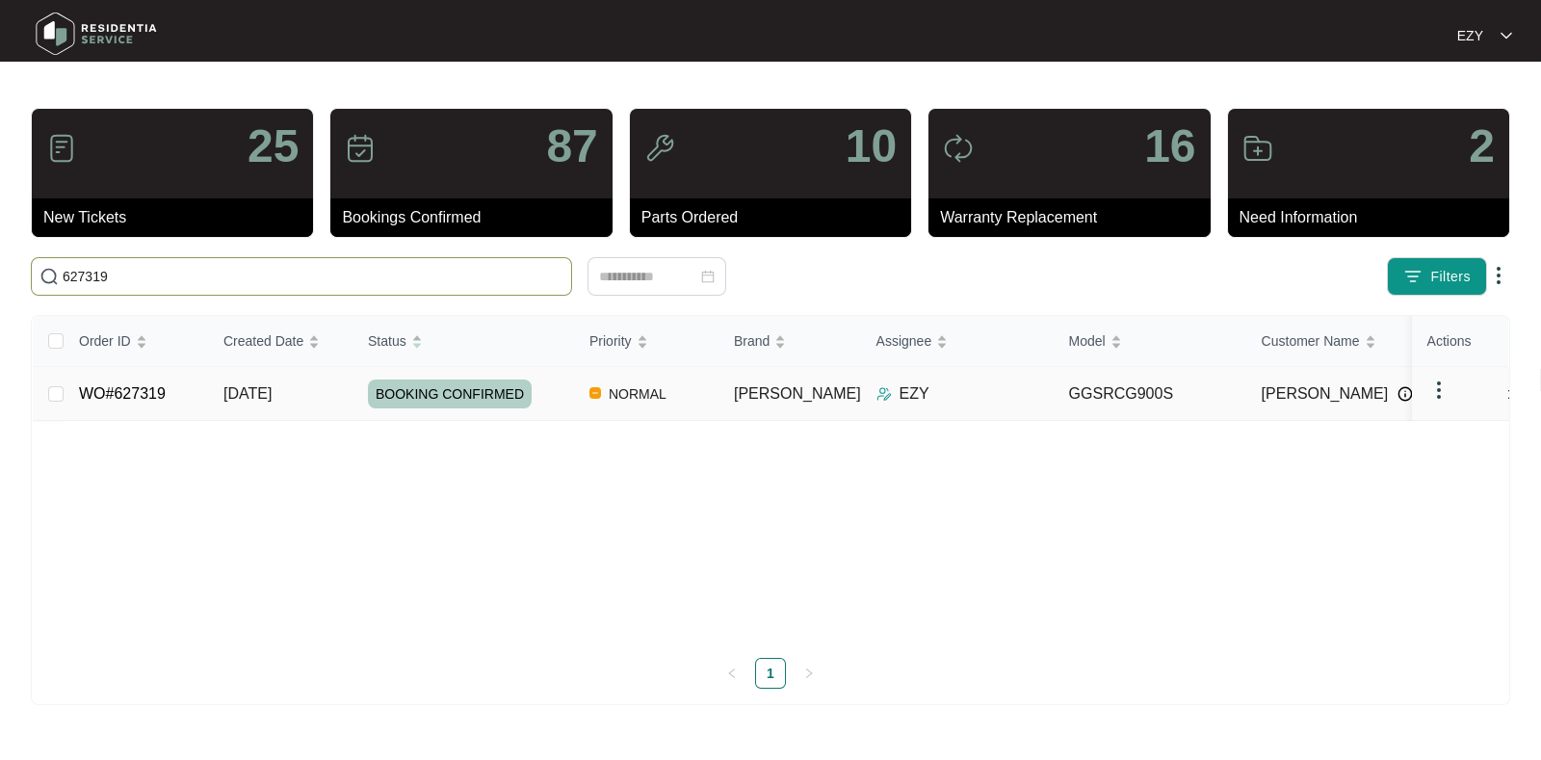
type input "627319"
click at [191, 394] on td "WO#627319" at bounding box center [136, 394] width 144 height 54
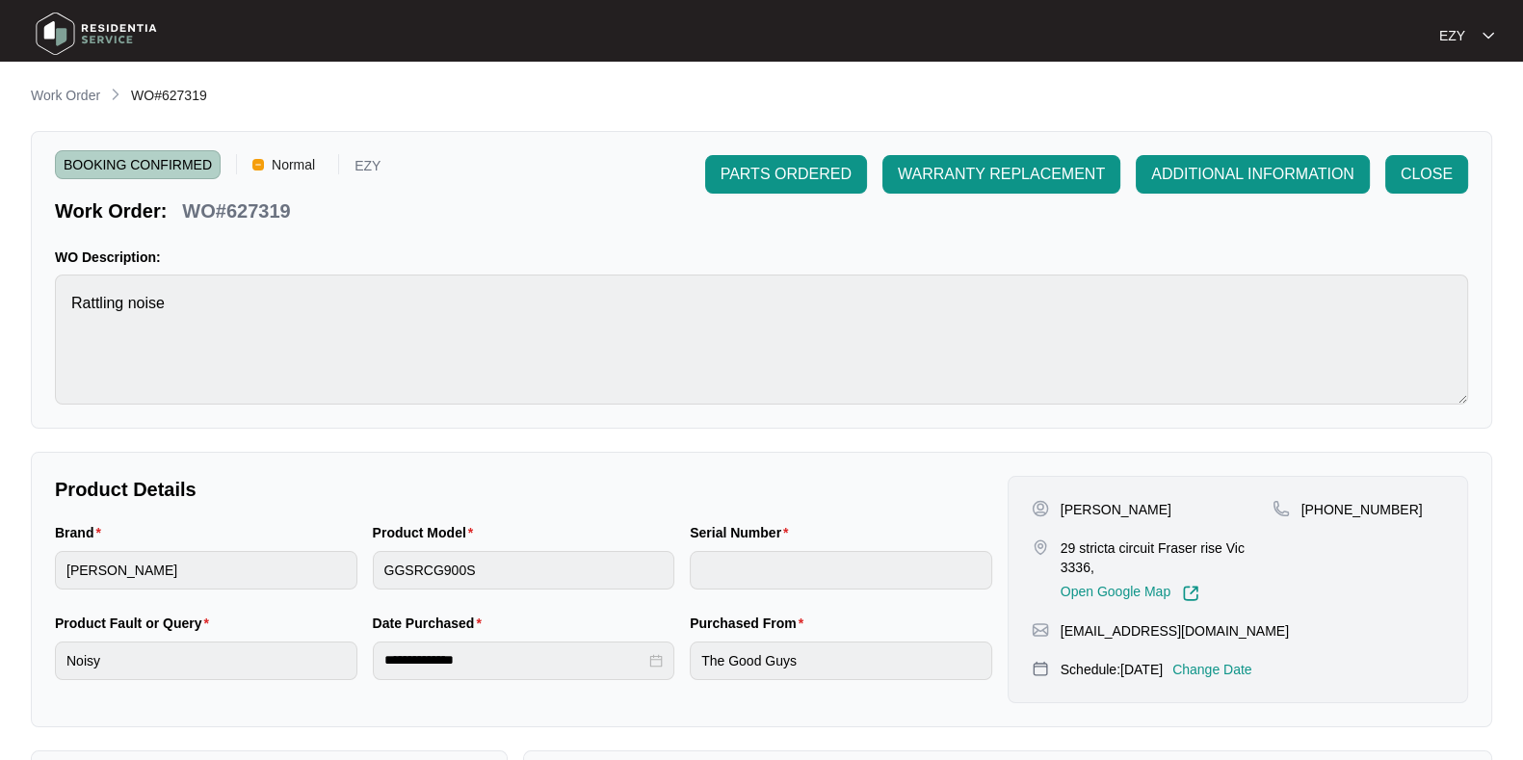
scroll to position [334, 0]
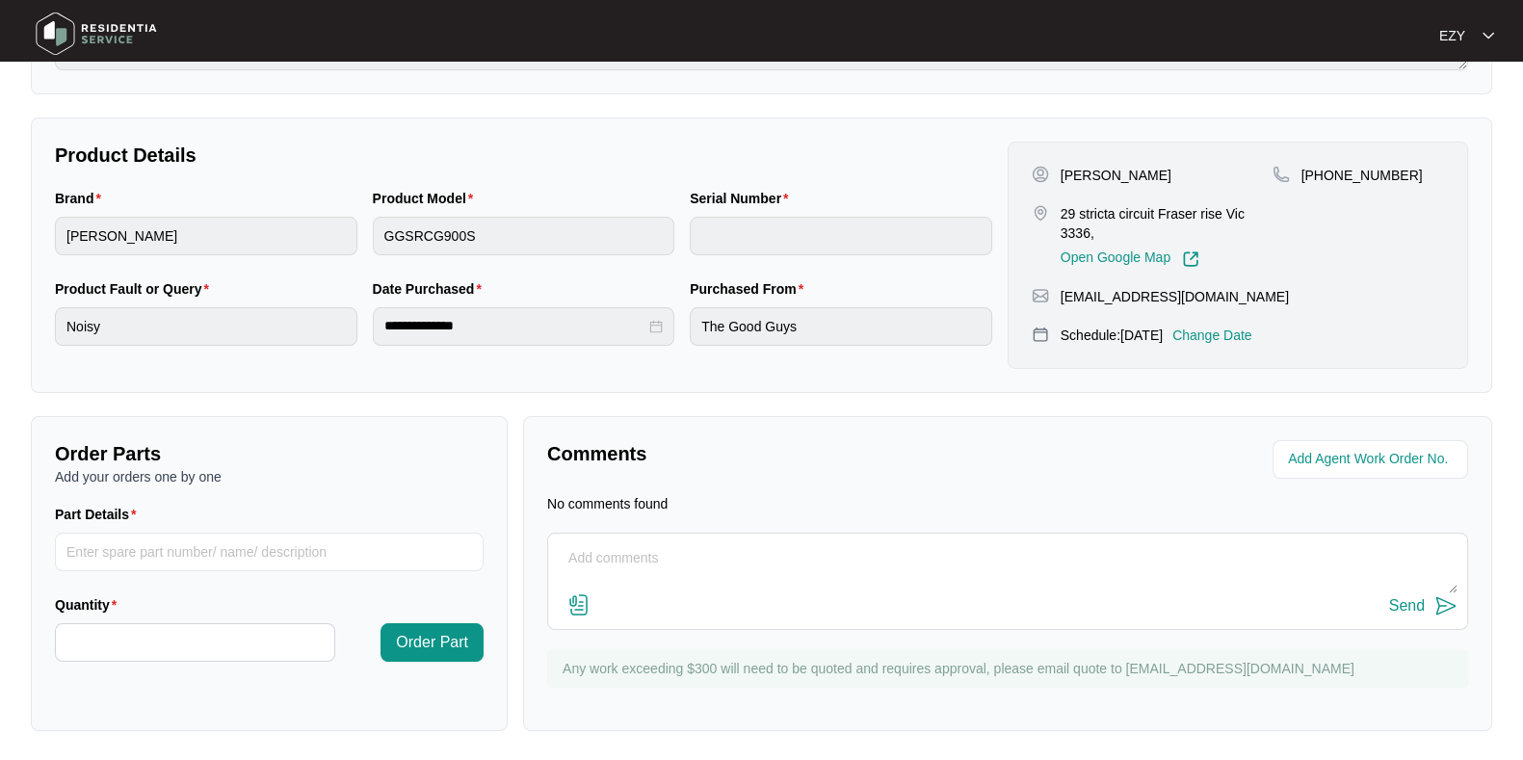
click at [643, 586] on textarea at bounding box center [1007, 568] width 899 height 50
paste textarea "Checked and confirmed fault. Internal failure in motor. Need to order. Rebook f…"
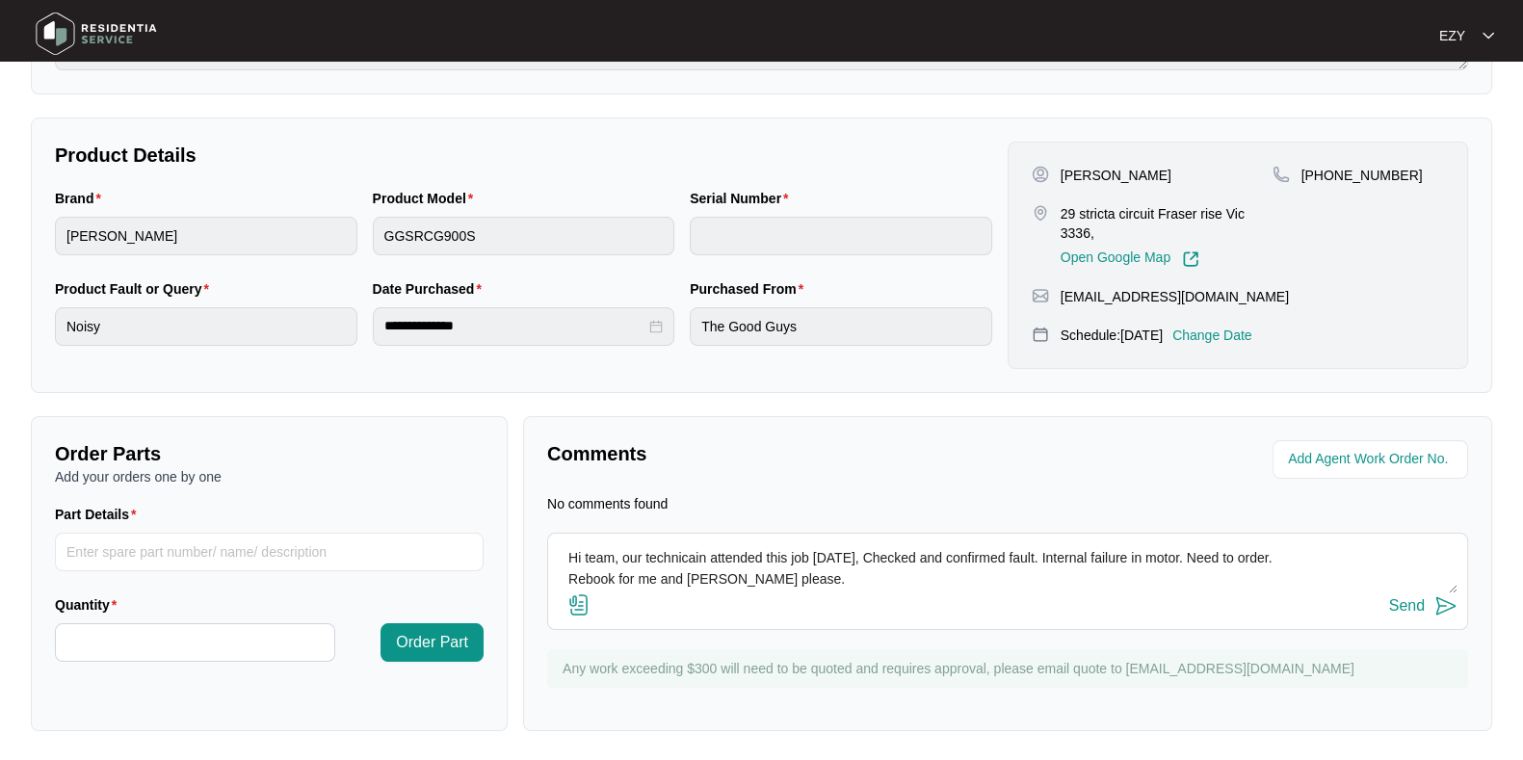
click at [664, 556] on textarea "Hi team, our technicain attended this job today, Checked and confirmed fault. I…" at bounding box center [1007, 568] width 899 height 50
click at [857, 556] on textarea "Hi team, our technician attended this job today, Checked and confirmed fault. I…" at bounding box center [1007, 568] width 899 height 50
click at [638, 583] on textarea "Hi team, our technician attended this job today - checked and confirmed fault. …" at bounding box center [1007, 568] width 899 height 50
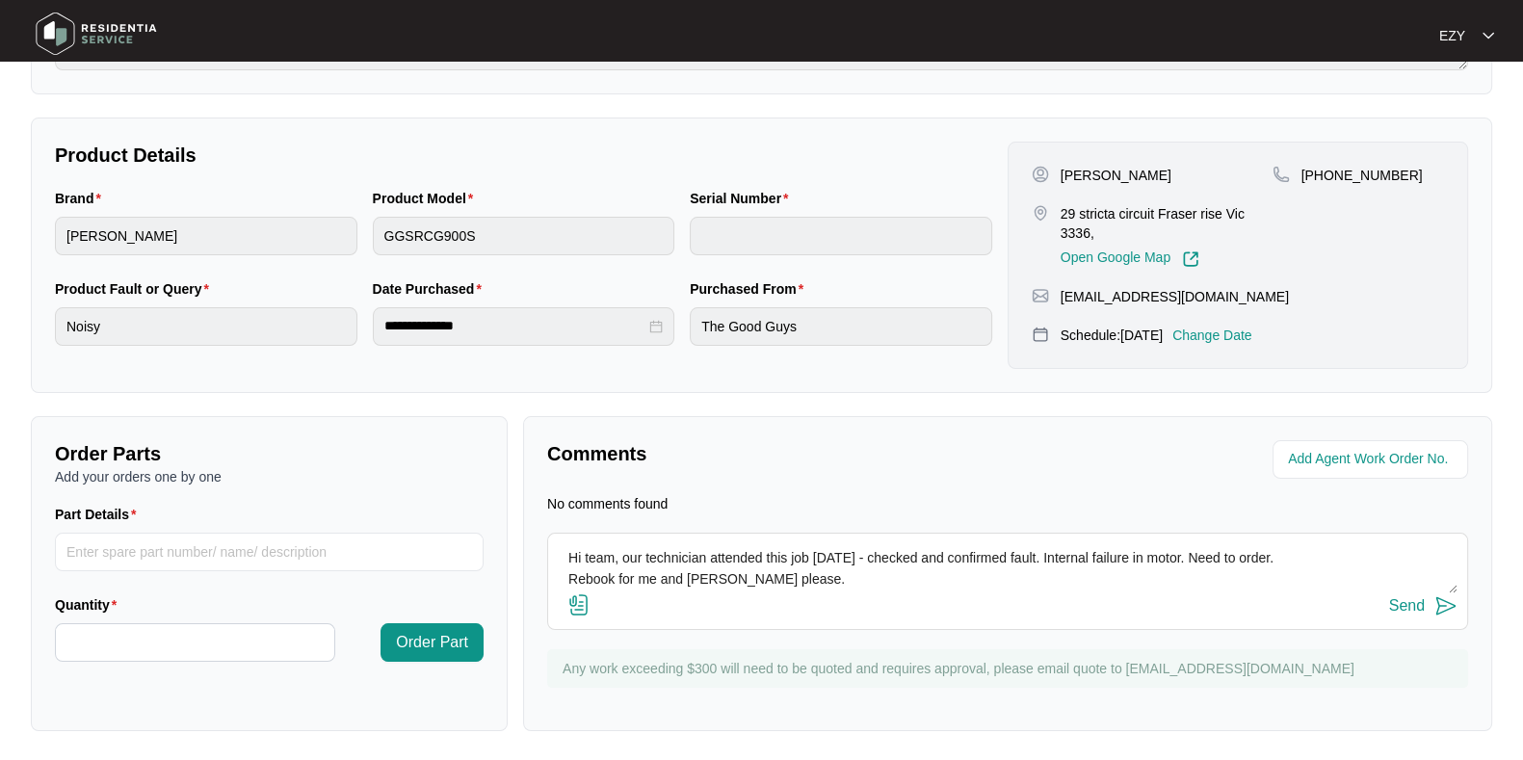
click at [638, 583] on textarea "Hi team, our technician attended this job today - checked and confirmed fault. …" at bounding box center [1007, 568] width 899 height 50
click at [1185, 559] on textarea "Hi team, our technician attended this job today - checked and confirmed fault. …" at bounding box center [1007, 568] width 899 height 50
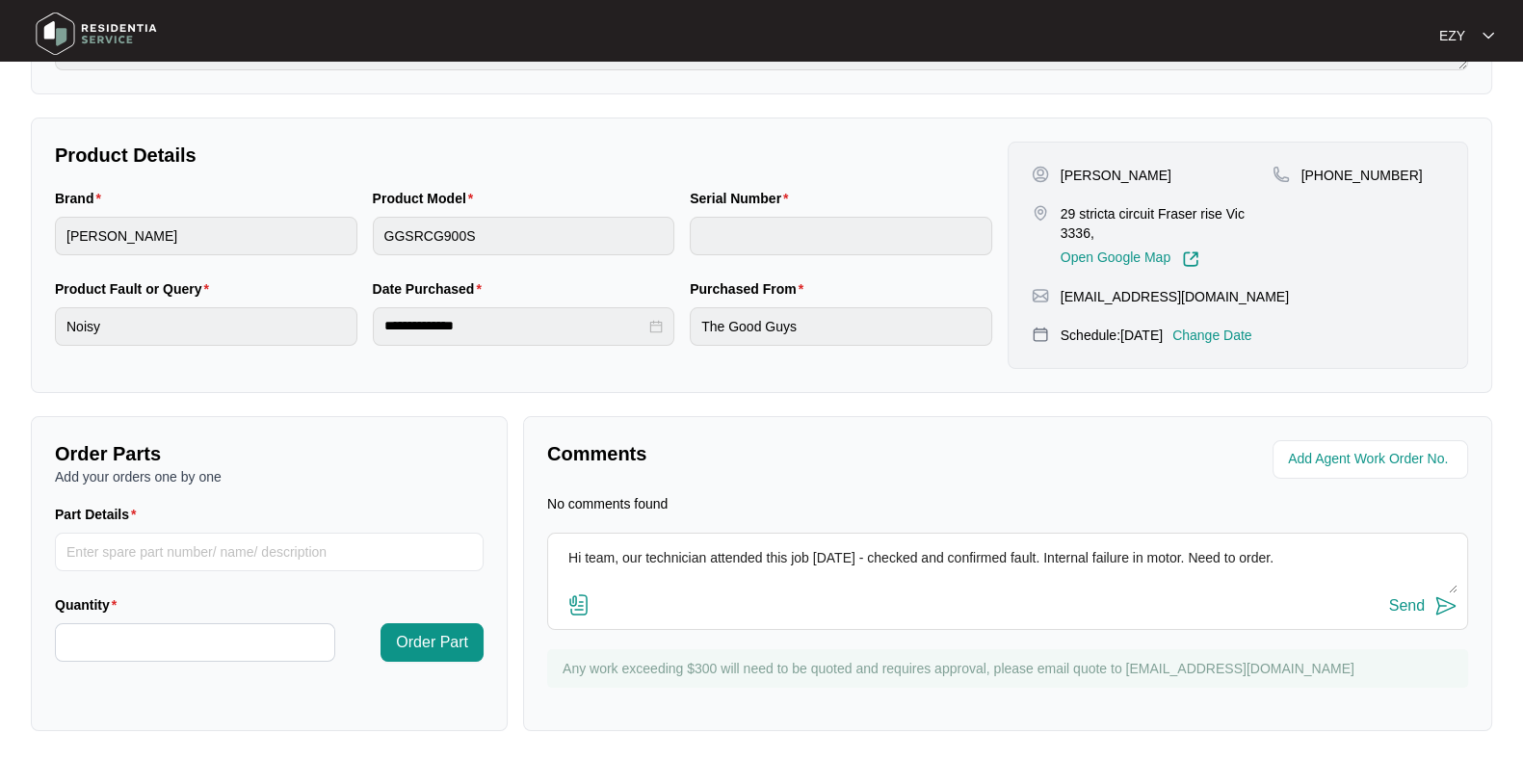
click at [1185, 559] on textarea "Hi team, our technician attended this job today - checked and confirmed fault. …" at bounding box center [1007, 568] width 899 height 50
click at [1035, 548] on textarea "Hi team, our technician attended this job today - checked and confirmed fault. …" at bounding box center [1007, 568] width 899 height 50
click at [1258, 560] on textarea "Hi team, our technician attended this job today - checked and confirmed fault. …" at bounding box center [1007, 568] width 899 height 50
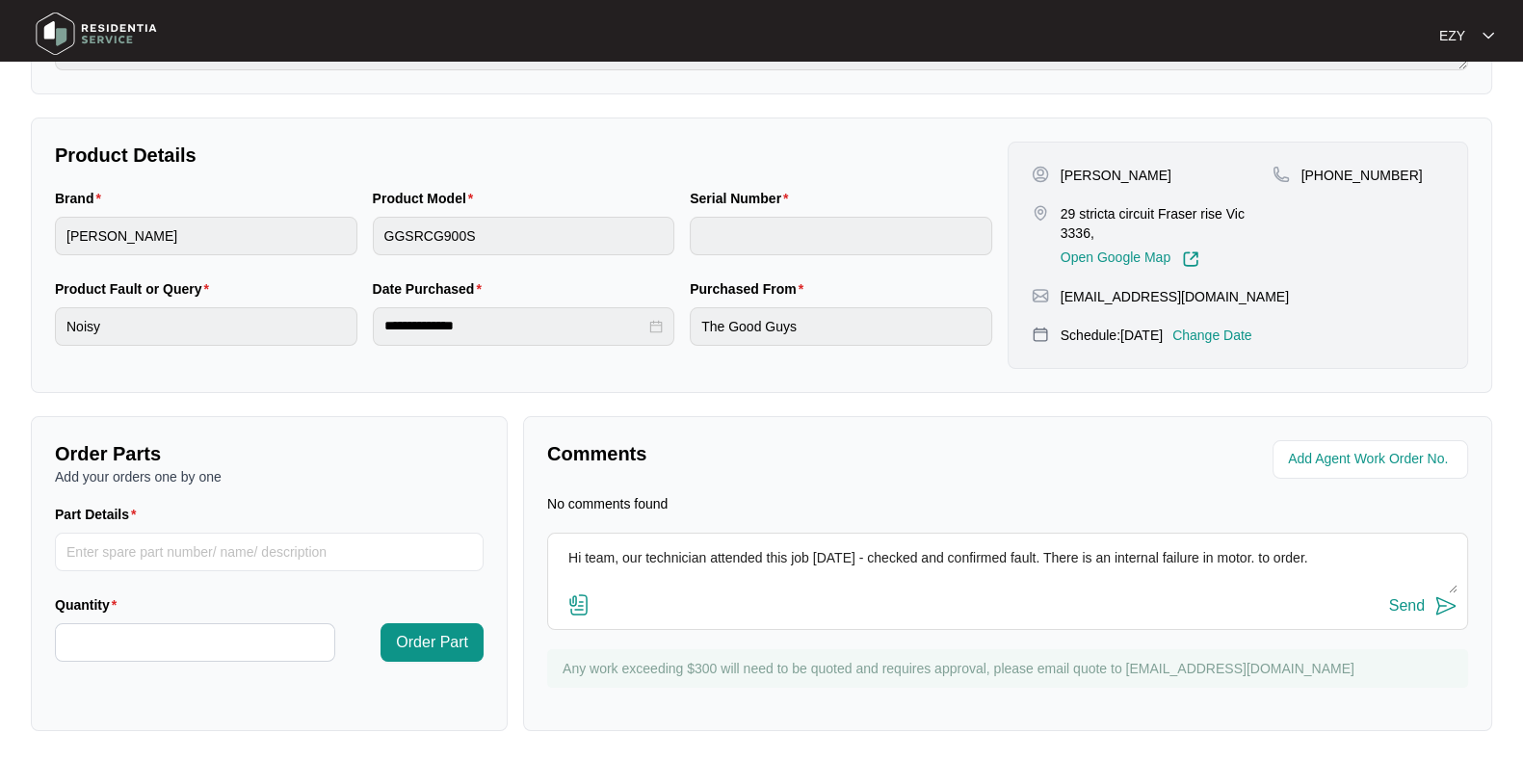
click at [1258, 560] on textarea "Hi team, our technician attended this job today - checked and confirmed fault. …" at bounding box center [1007, 568] width 899 height 50
click at [1266, 556] on textarea "Hi team, our technician attended this job today - checked and confirmed fault. …" at bounding box center [1007, 568] width 899 height 50
type textarea "Hi team, our technician attended this job today - checked and confirmed fault. …"
click at [1352, 594] on button "Send" at bounding box center [1423, 606] width 68 height 26
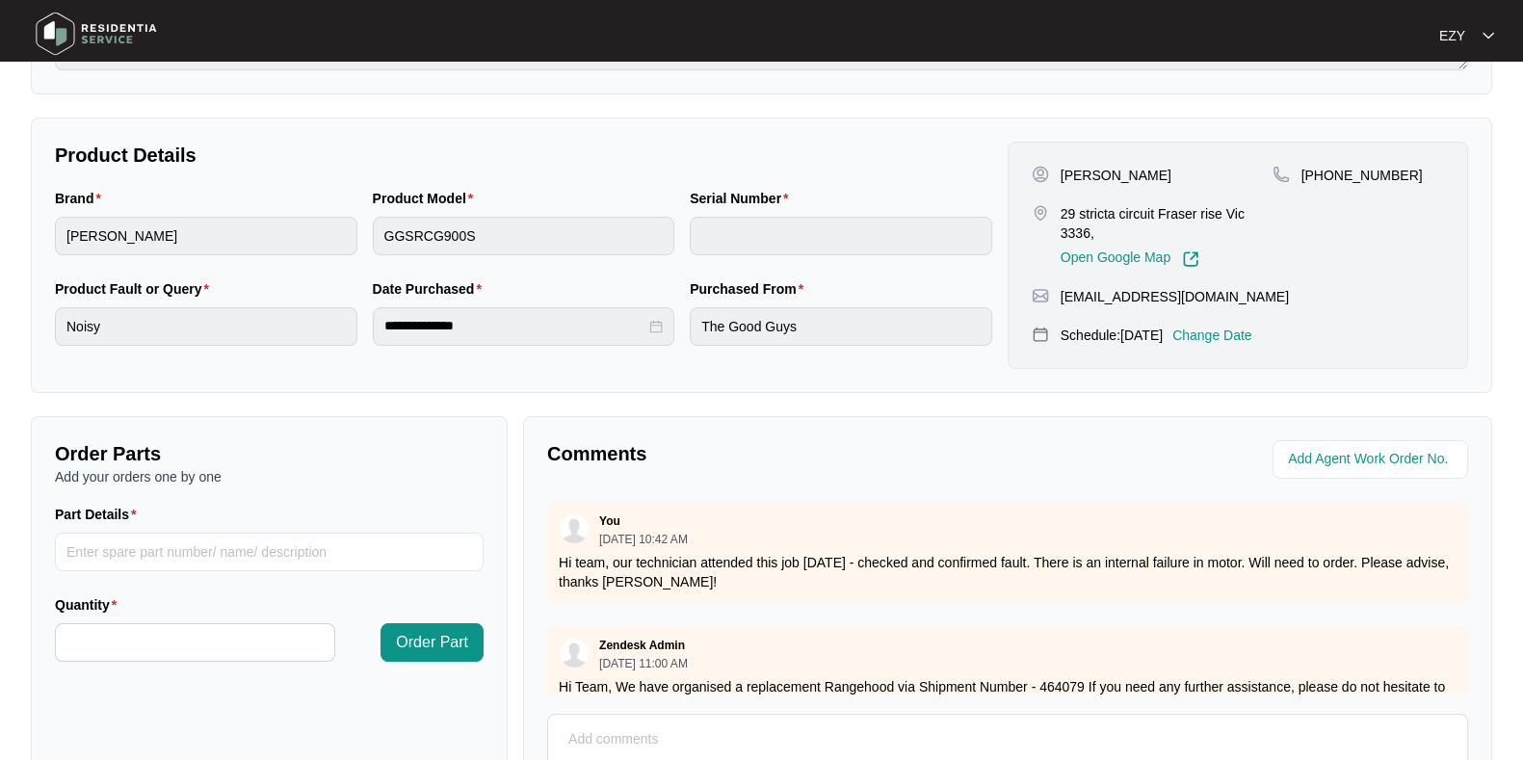
scroll to position [0, 0]
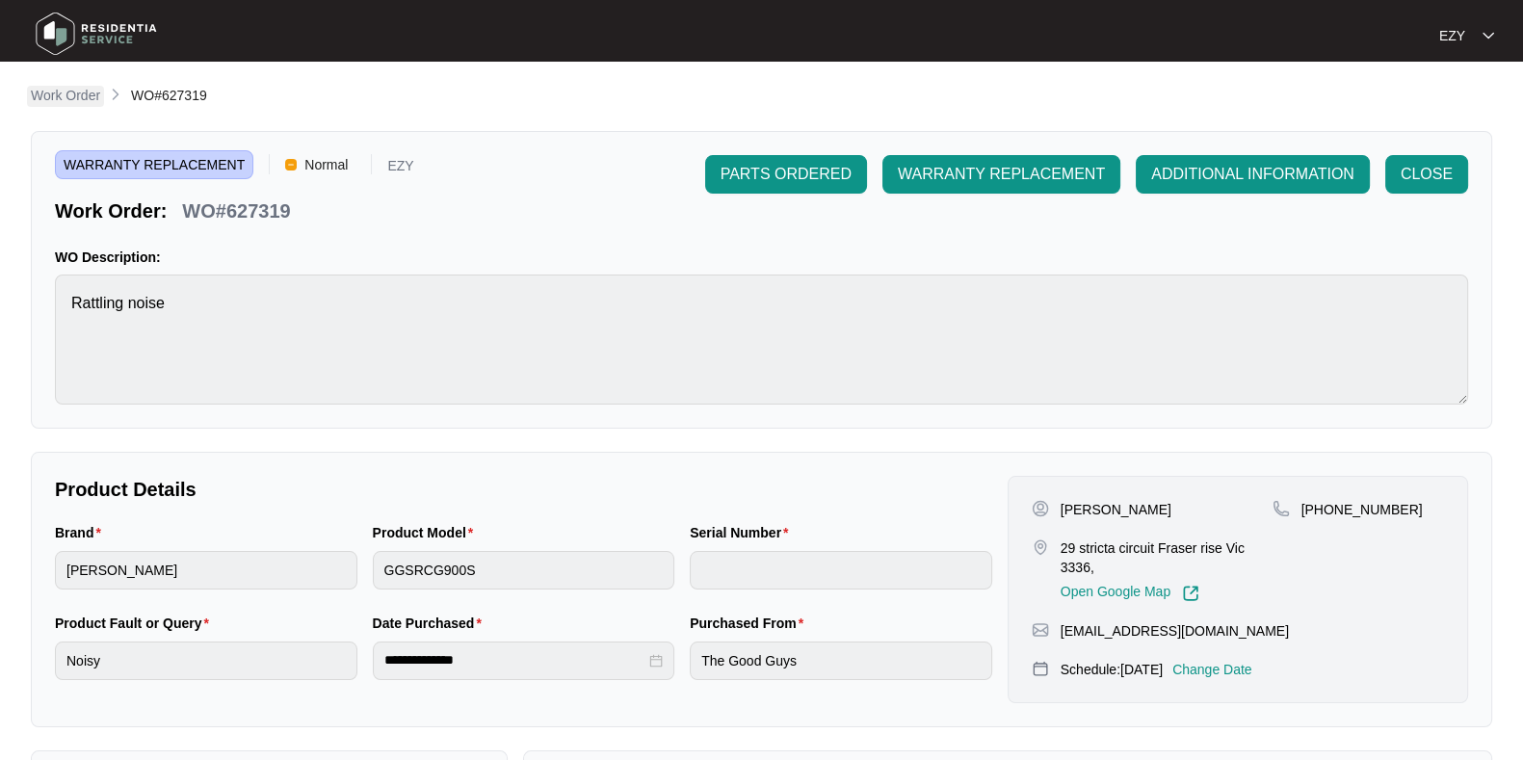
click at [37, 90] on p "Work Order" at bounding box center [65, 95] width 69 height 19
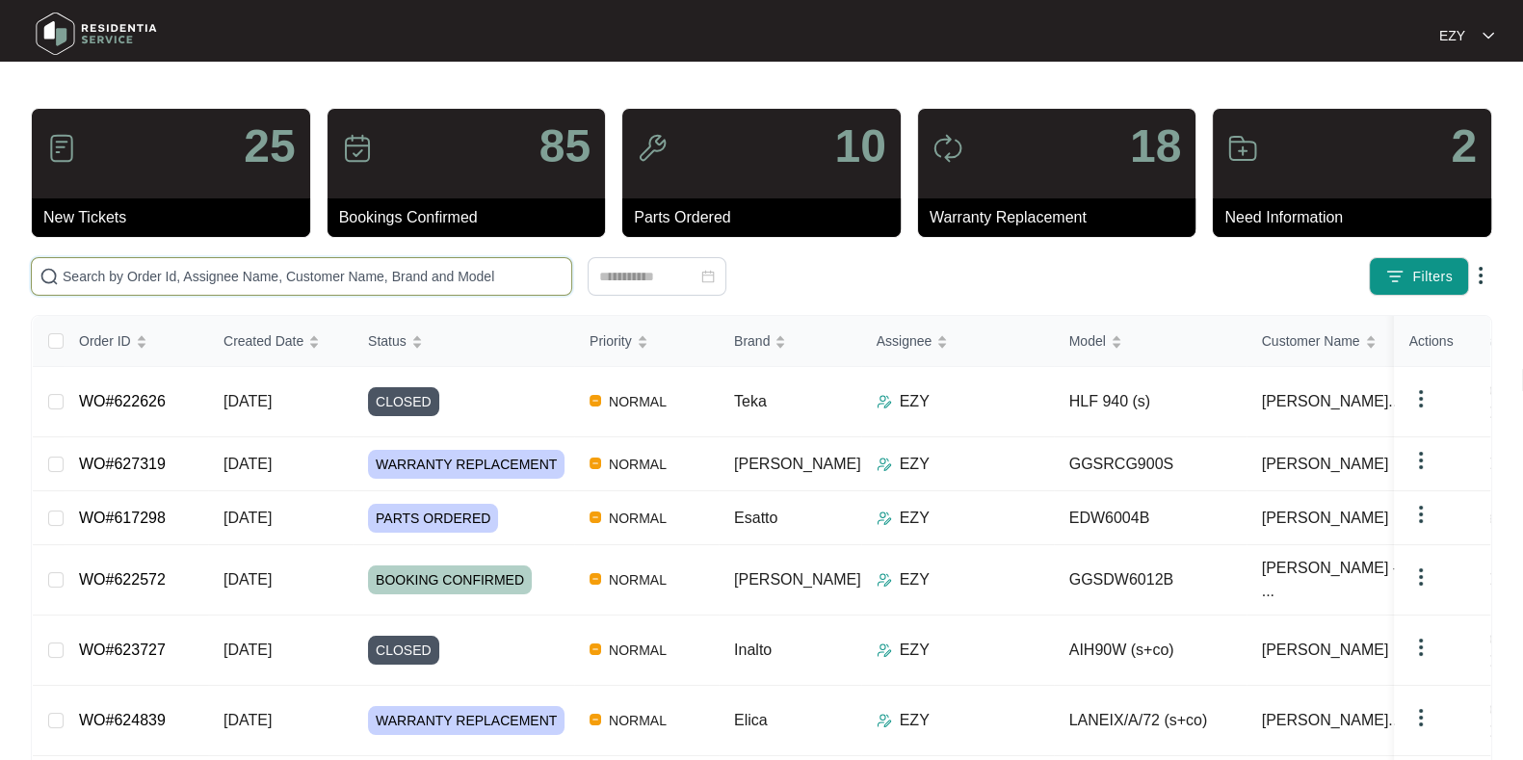
click at [329, 272] on input "text" at bounding box center [313, 276] width 501 height 21
paste input "617298"
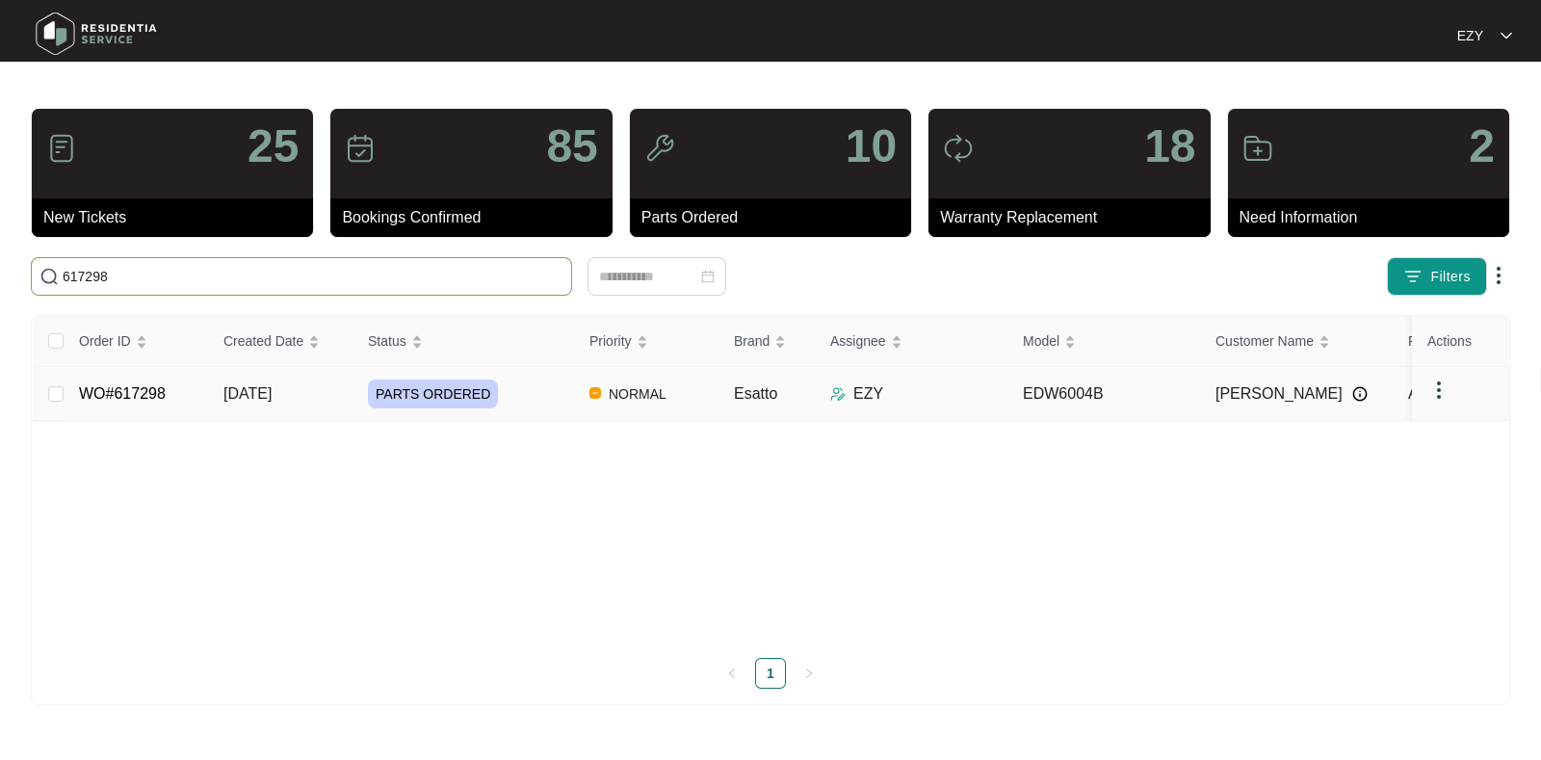
type input "617298"
click at [195, 400] on td "WO#617298" at bounding box center [136, 394] width 144 height 54
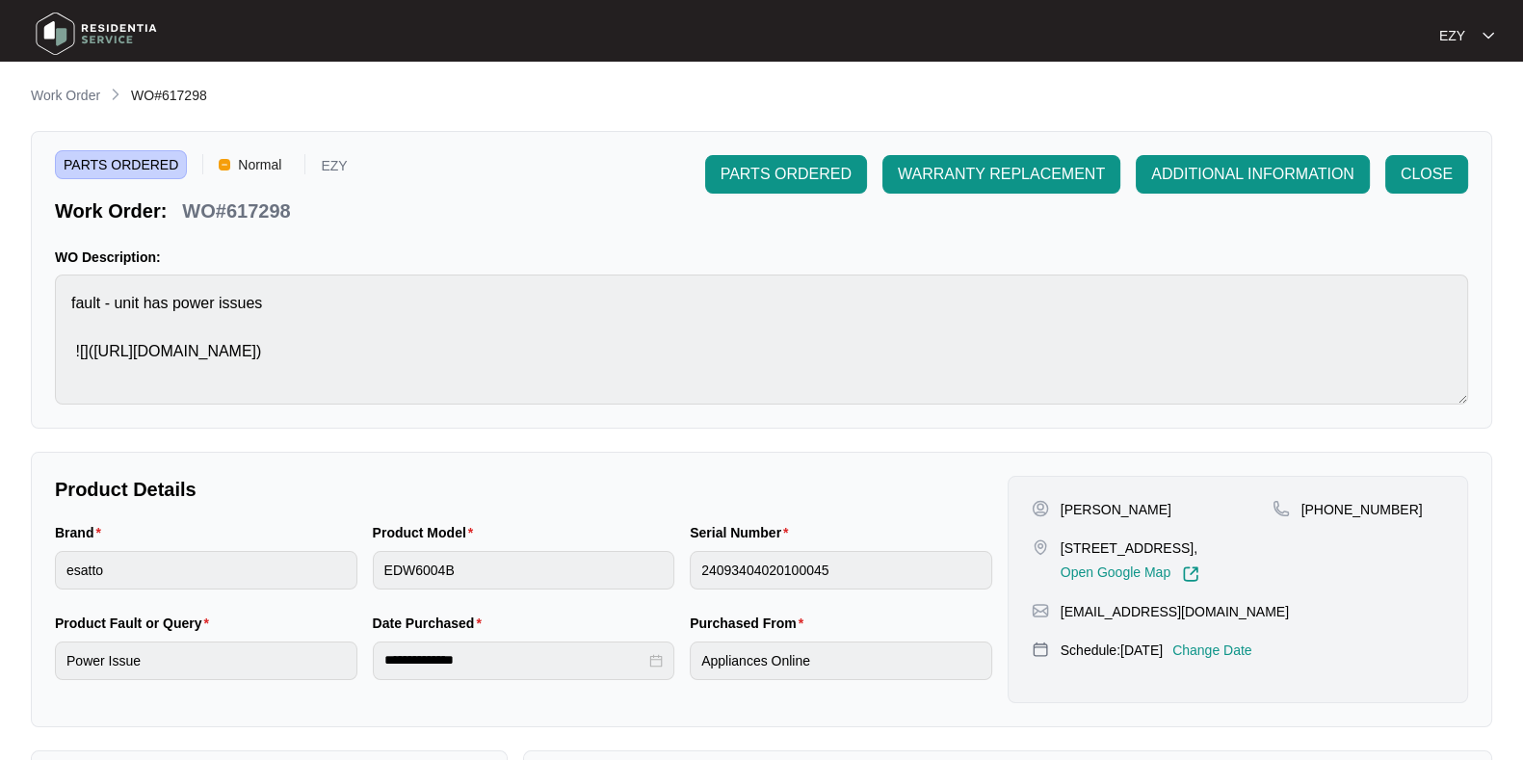
click at [1248, 637] on div "Simone Portelli 71 High St Lancefield VIC 3435, Open Google Map +61416291597 si…" at bounding box center [1237, 589] width 460 height 227
click at [1239, 646] on p "Change Date" at bounding box center [1212, 649] width 80 height 19
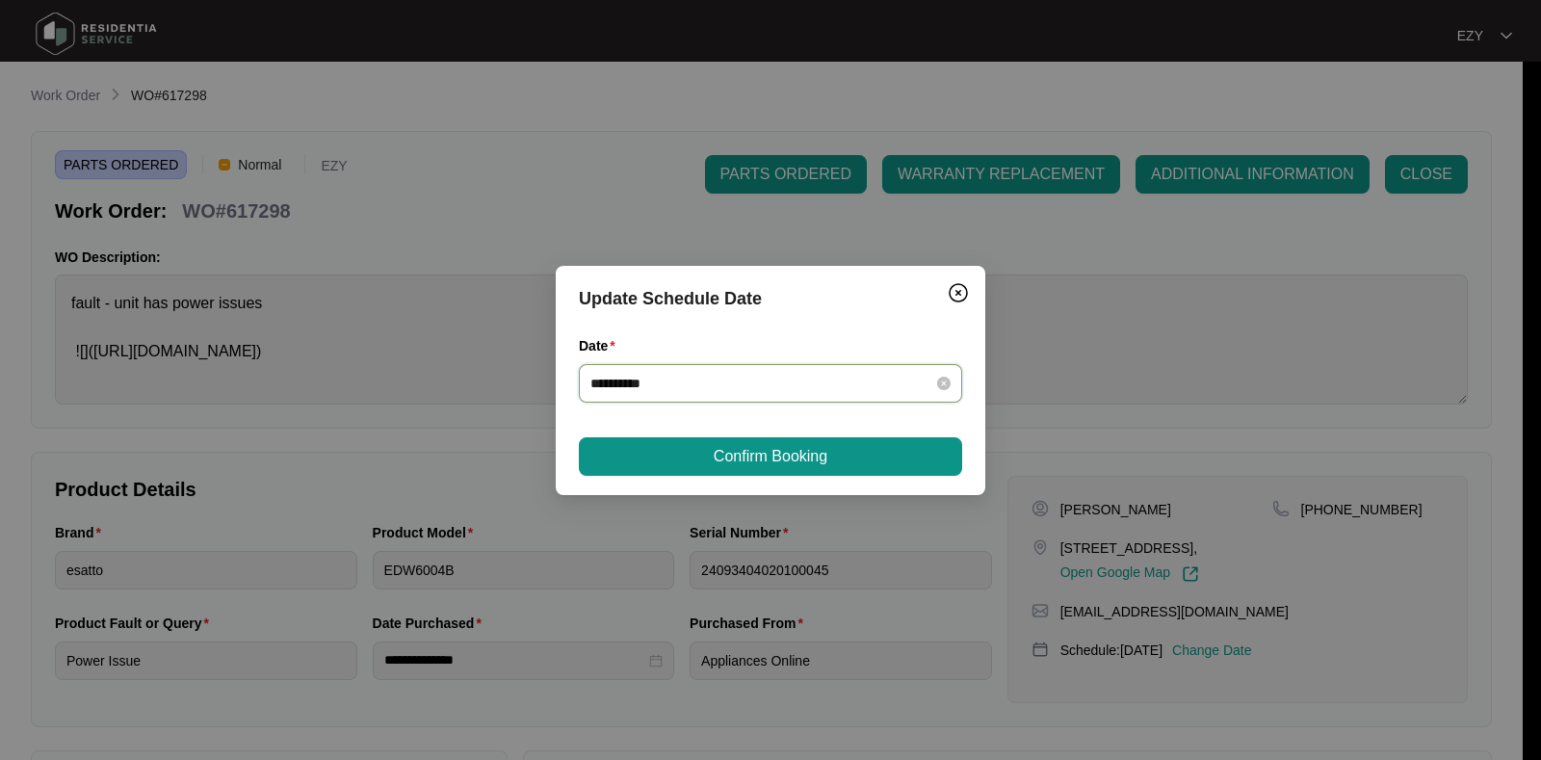
click at [813, 384] on input "**********" at bounding box center [758, 383] width 337 height 21
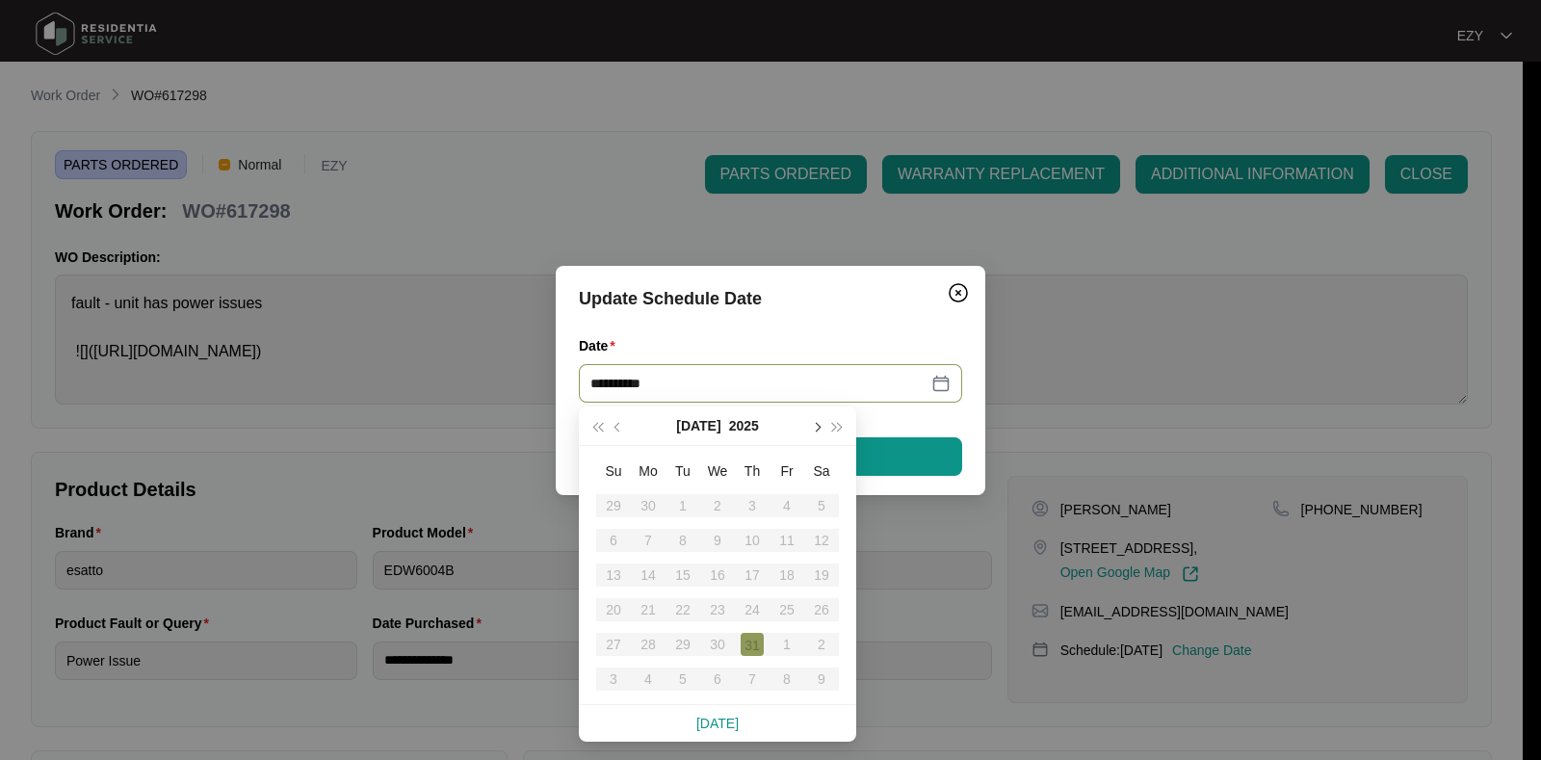
click at [818, 439] on button "button" at bounding box center [815, 425] width 21 height 39
type input "**********"
click at [708, 611] on div "20" at bounding box center [717, 609] width 23 height 23
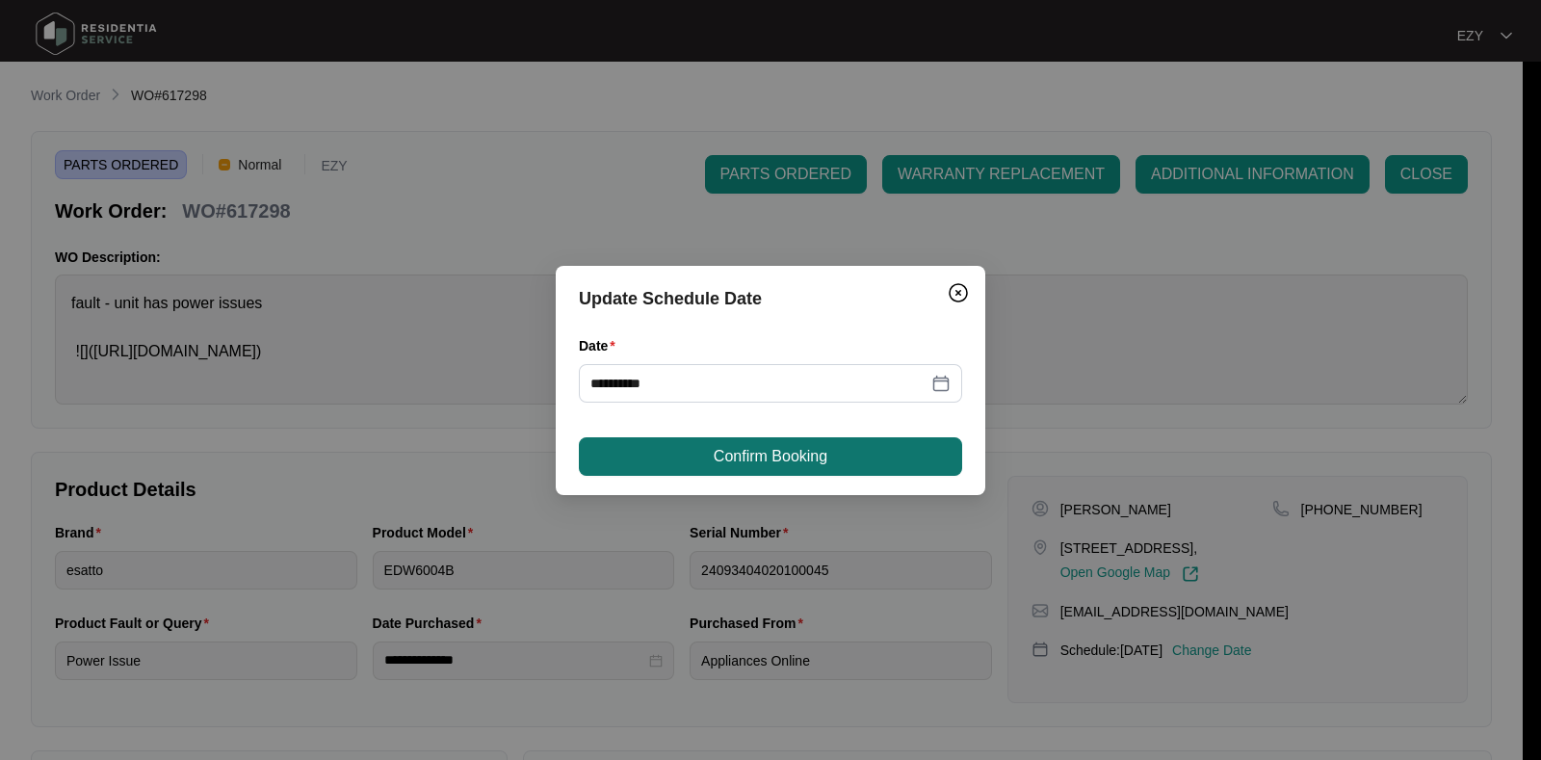
click at [822, 462] on span "Confirm Booking" at bounding box center [771, 456] width 114 height 23
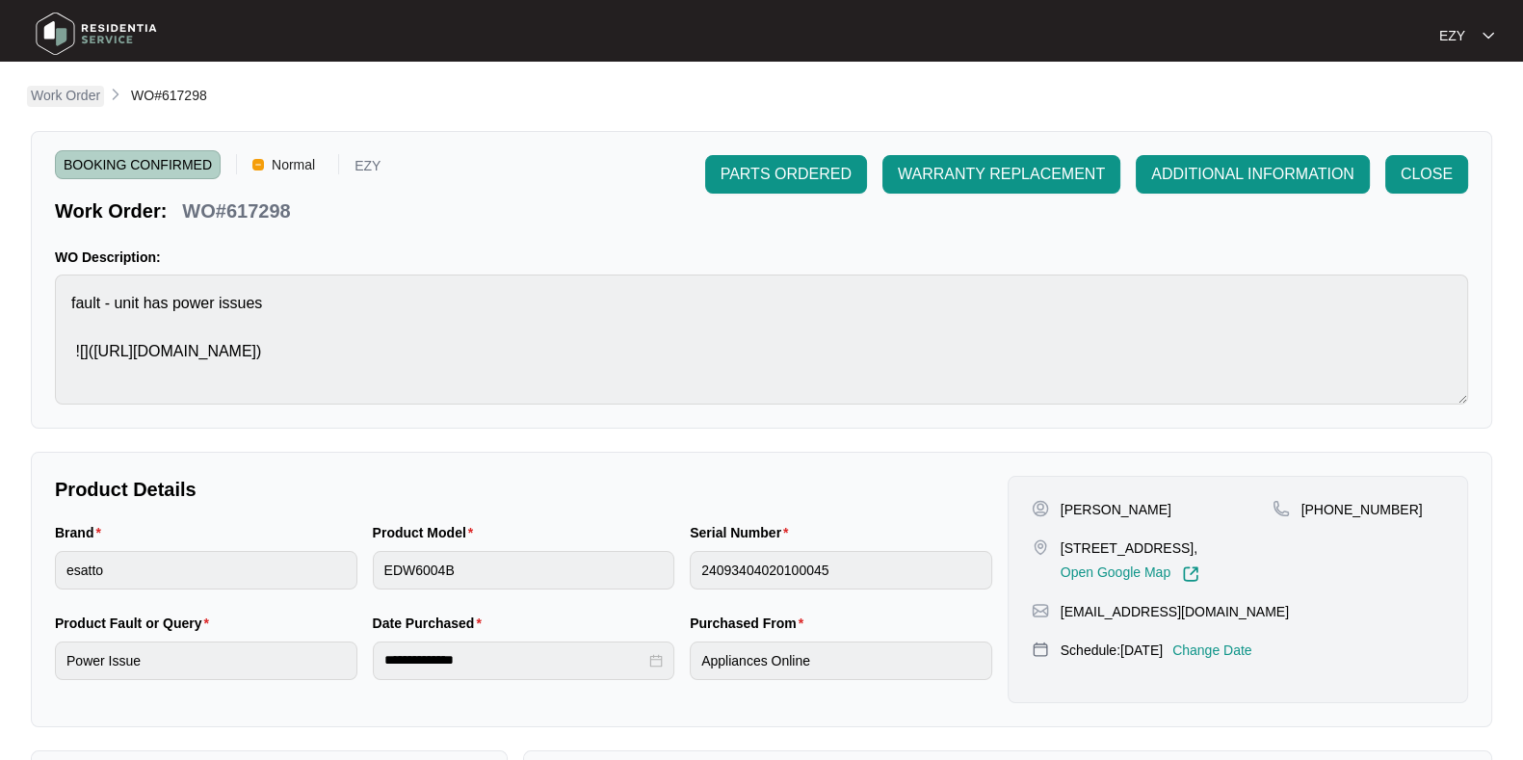
click at [91, 93] on p "Work Order" at bounding box center [65, 95] width 69 height 19
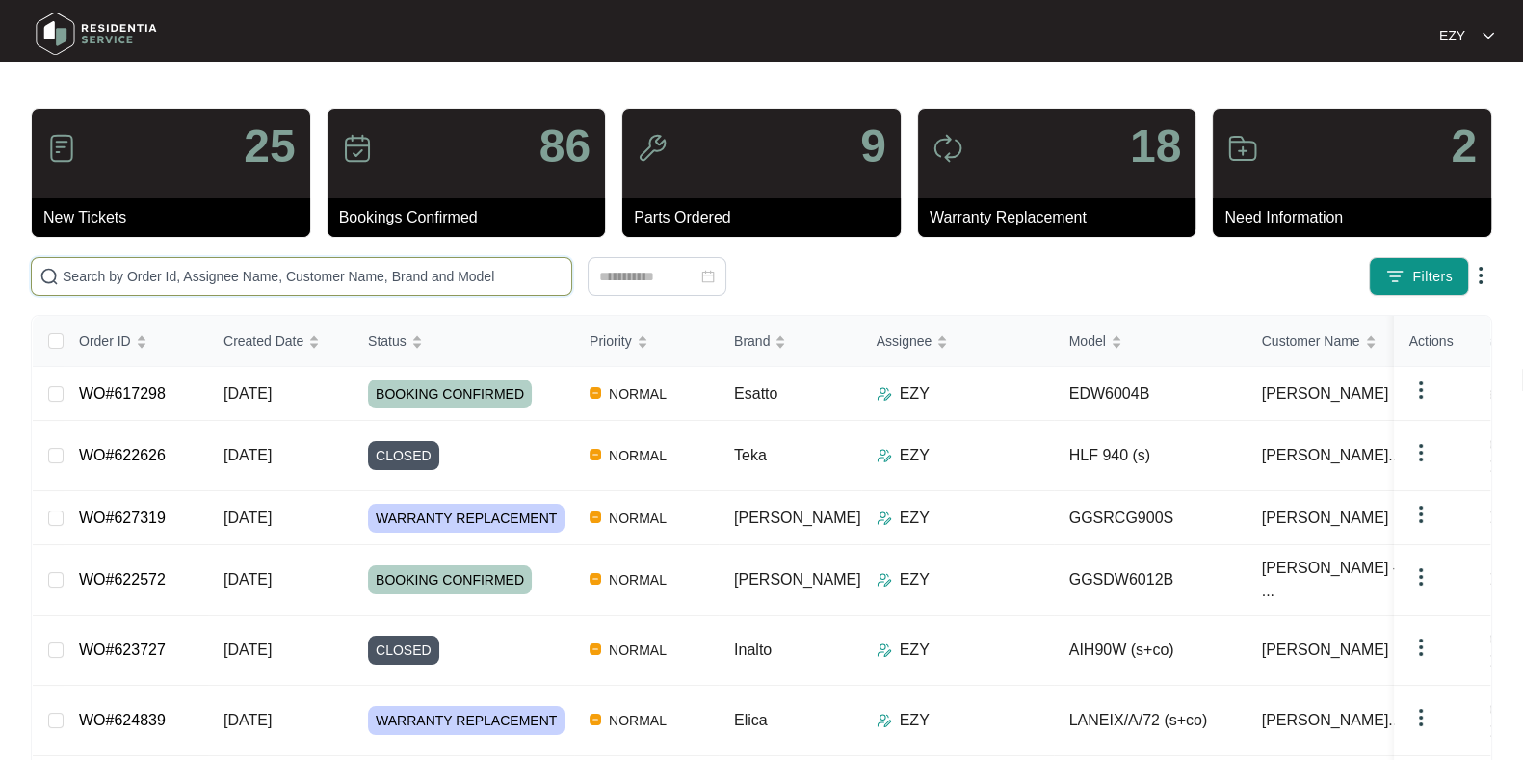
click at [414, 278] on input "text" at bounding box center [313, 276] width 501 height 21
paste input "627593"
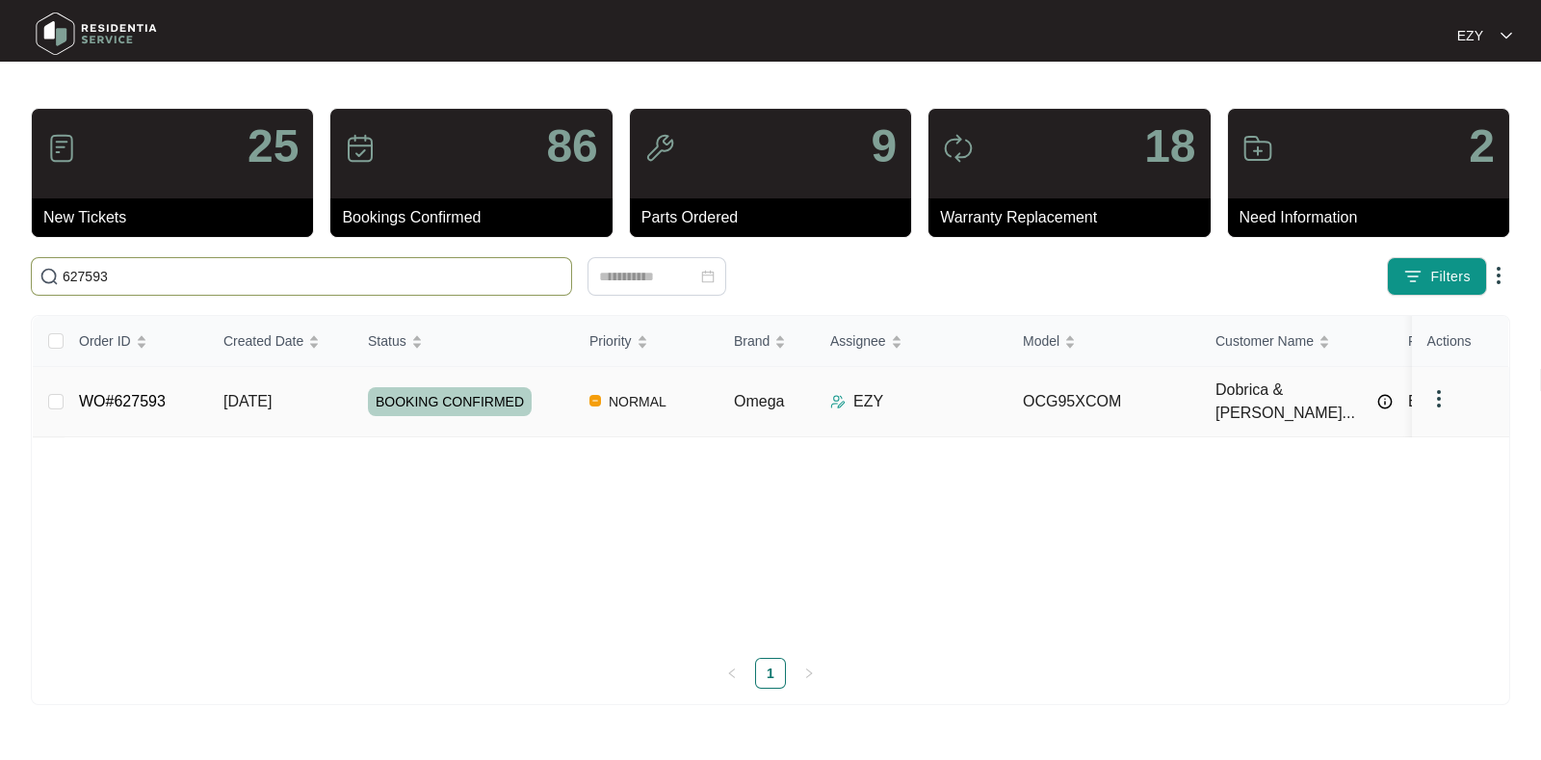
type input "627593"
click at [179, 396] on td "WO#627593" at bounding box center [136, 402] width 144 height 70
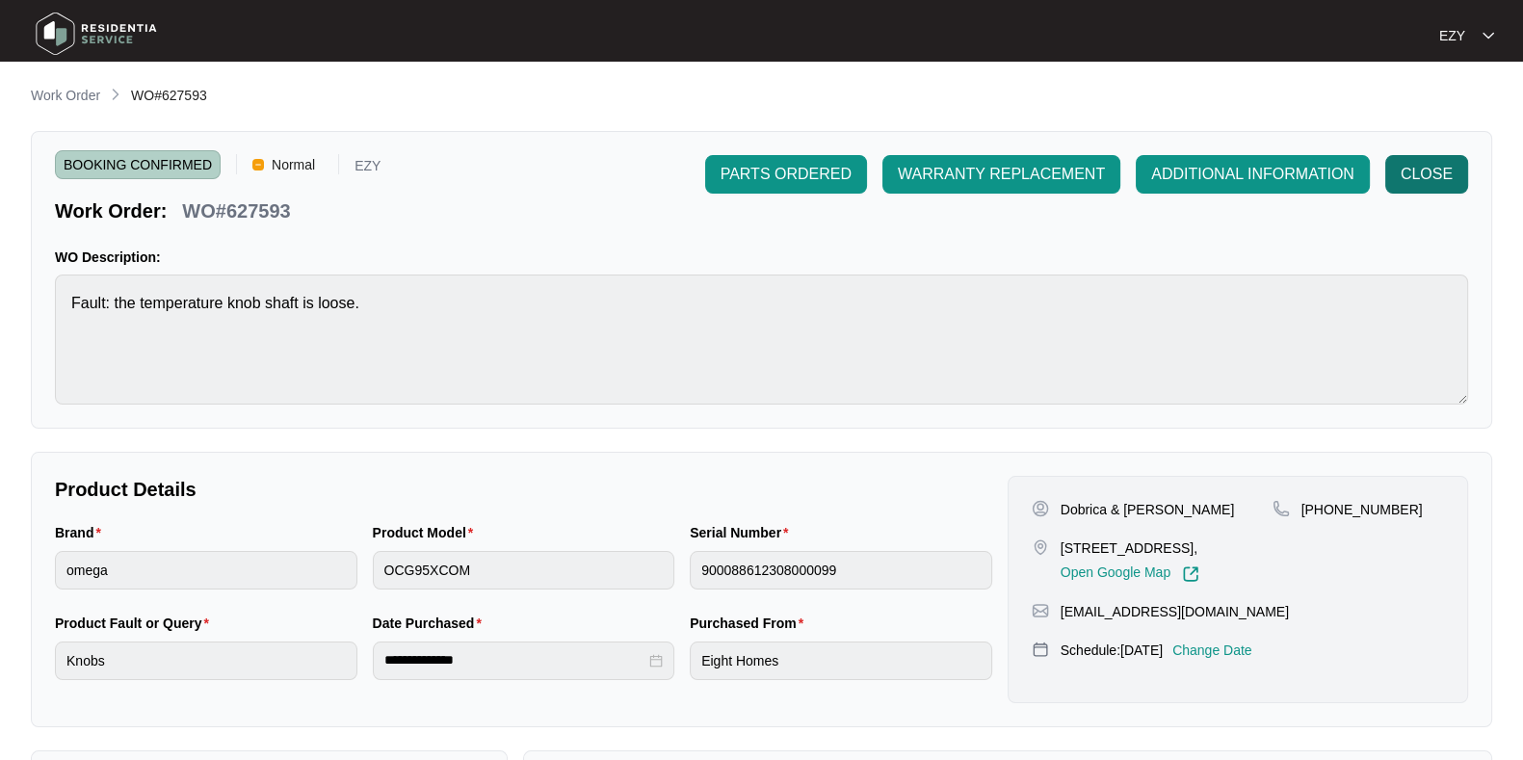
click at [1352, 182] on span "CLOSE" at bounding box center [1426, 174] width 52 height 23
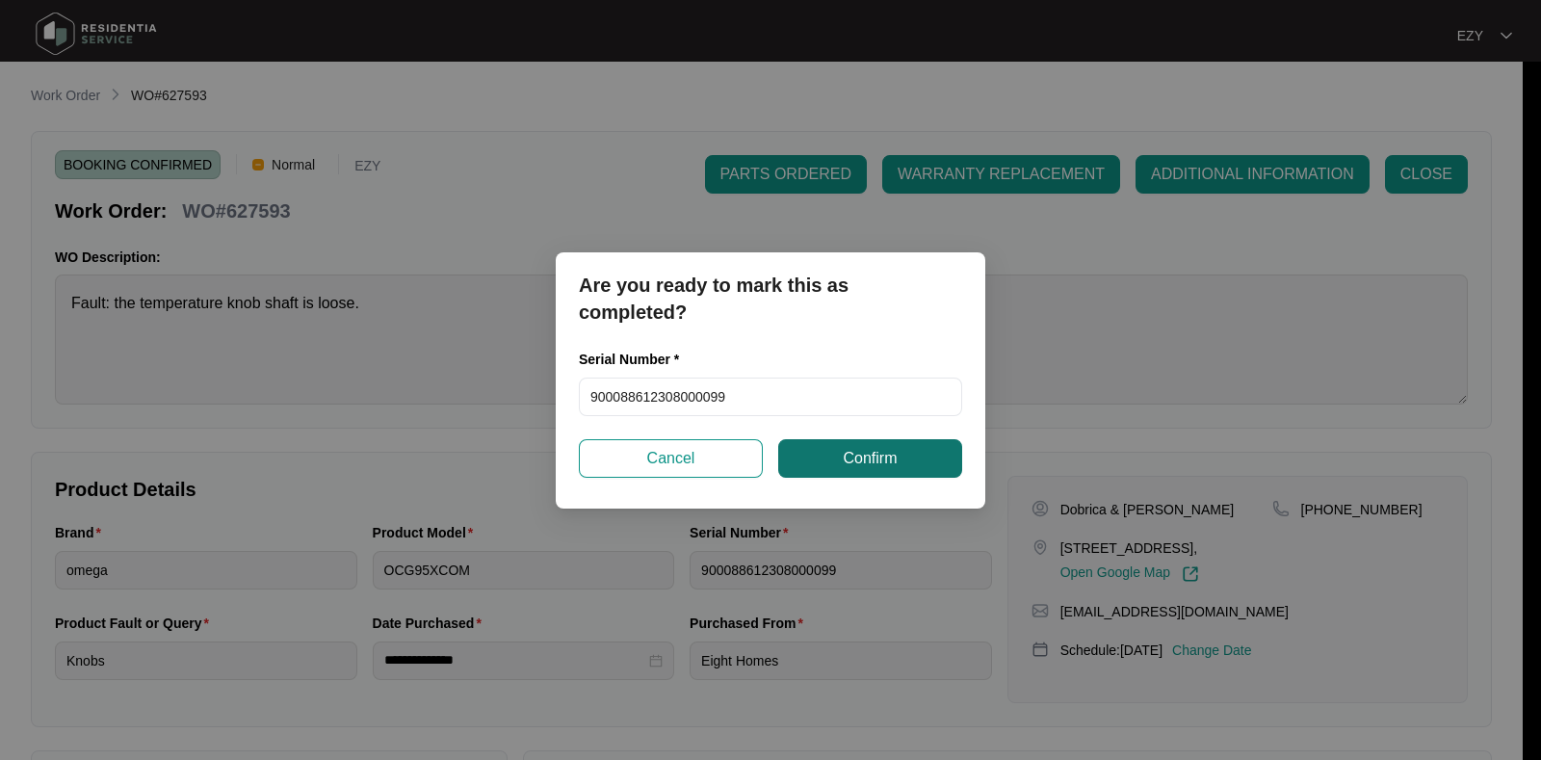
click at [830, 448] on button "Confirm" at bounding box center [870, 458] width 184 height 39
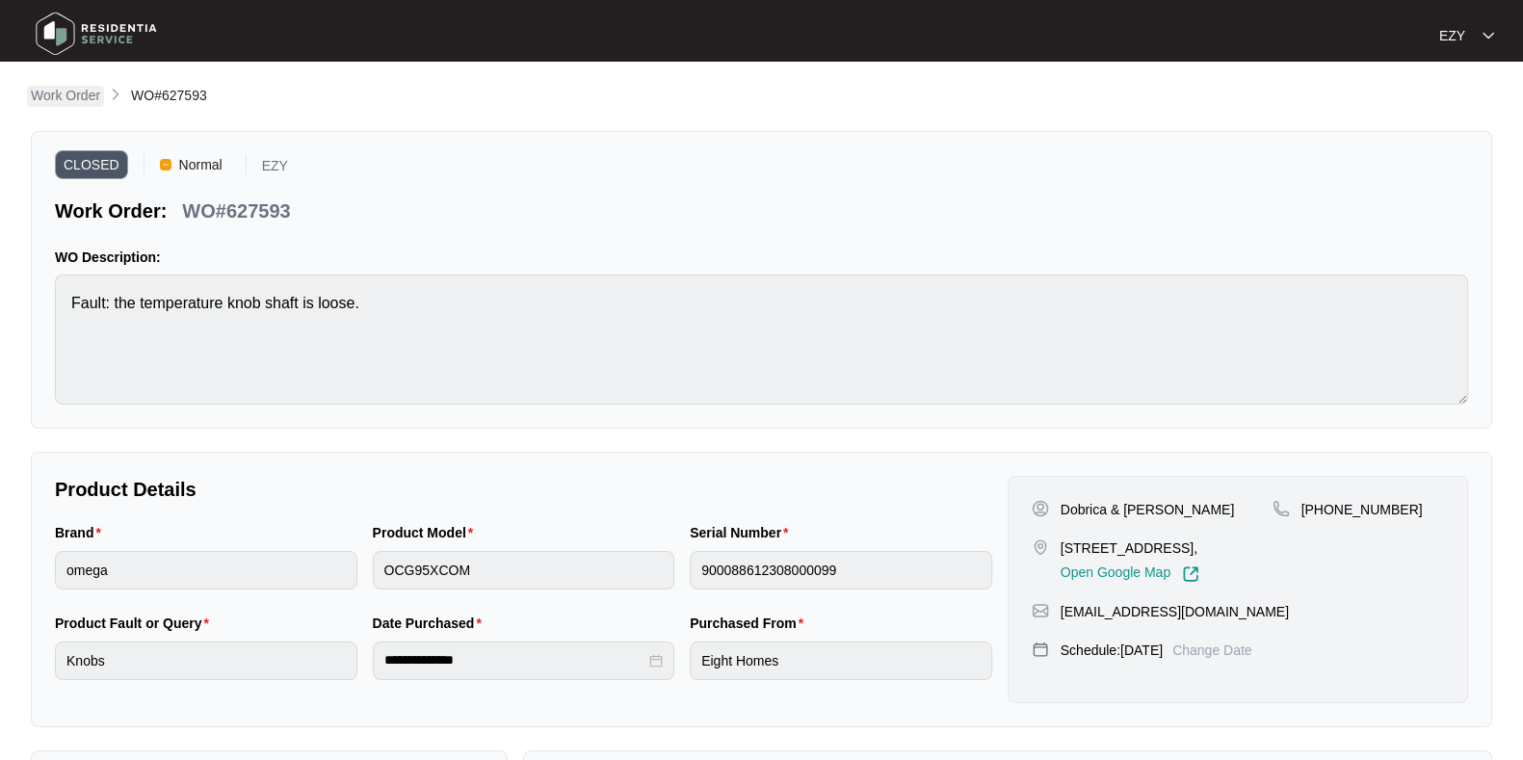
click at [87, 95] on p "Work Order" at bounding box center [65, 95] width 69 height 19
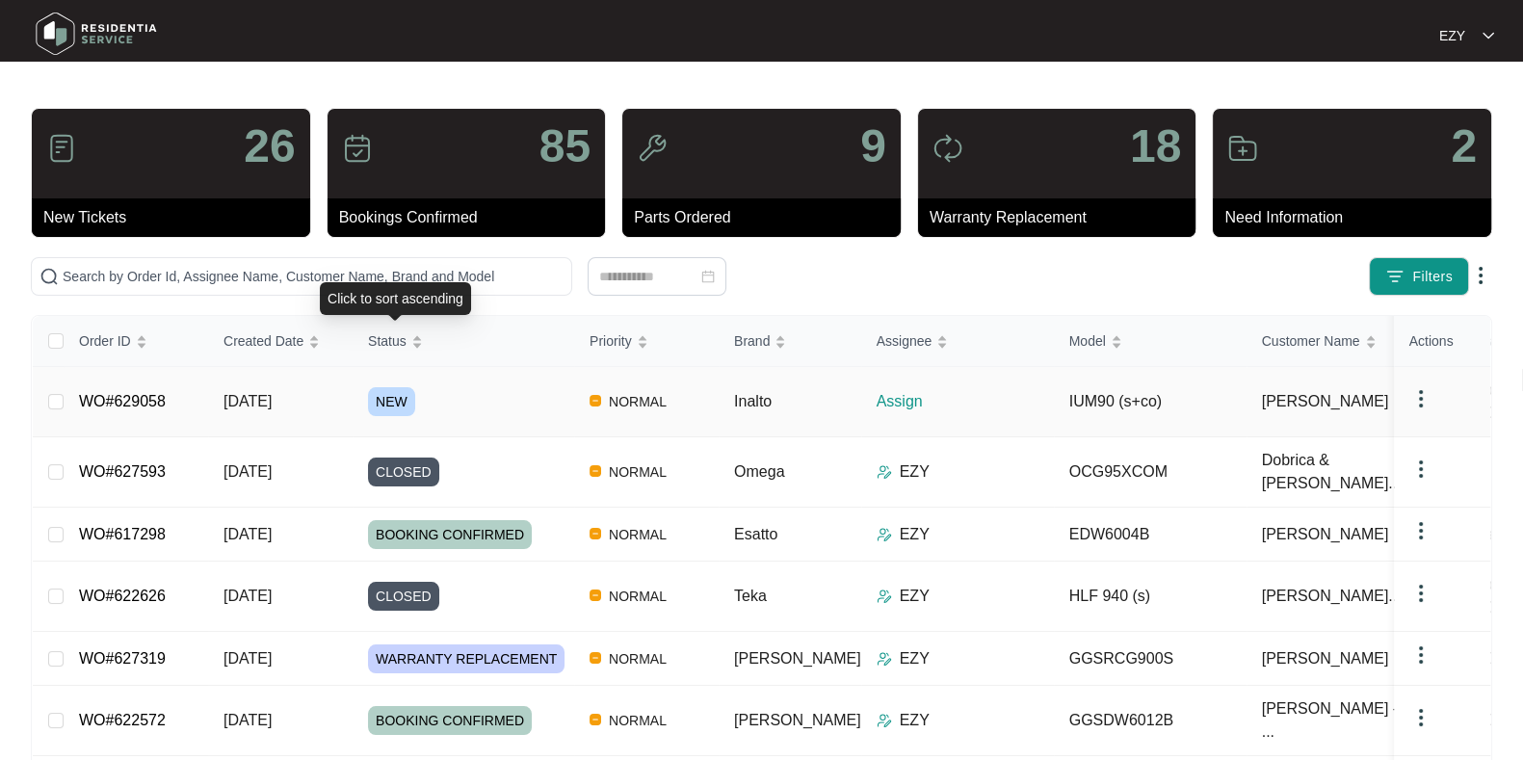
click at [452, 387] on div "NEW" at bounding box center [471, 401] width 206 height 29
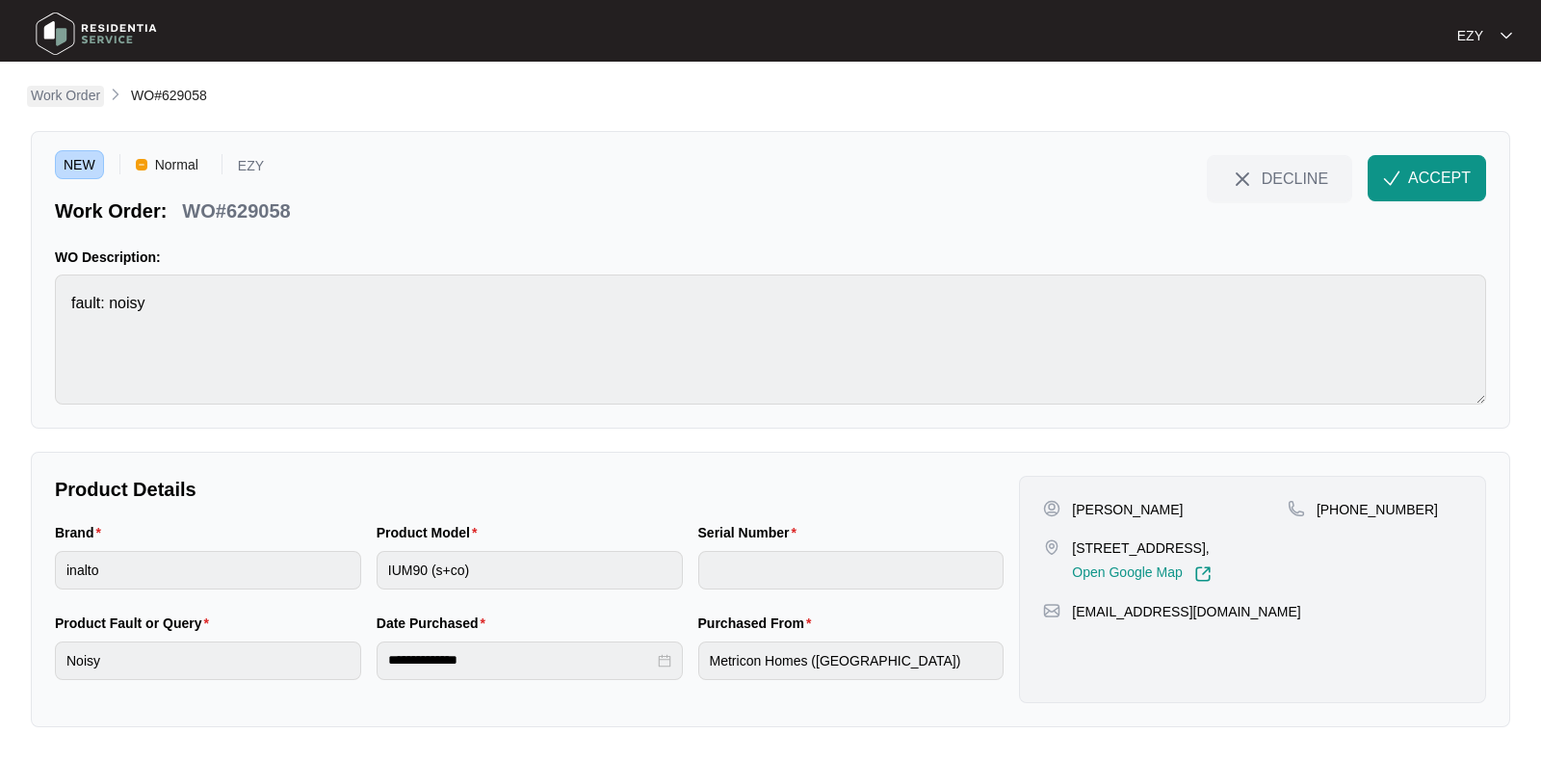
click at [48, 100] on p "Work Order" at bounding box center [65, 95] width 69 height 19
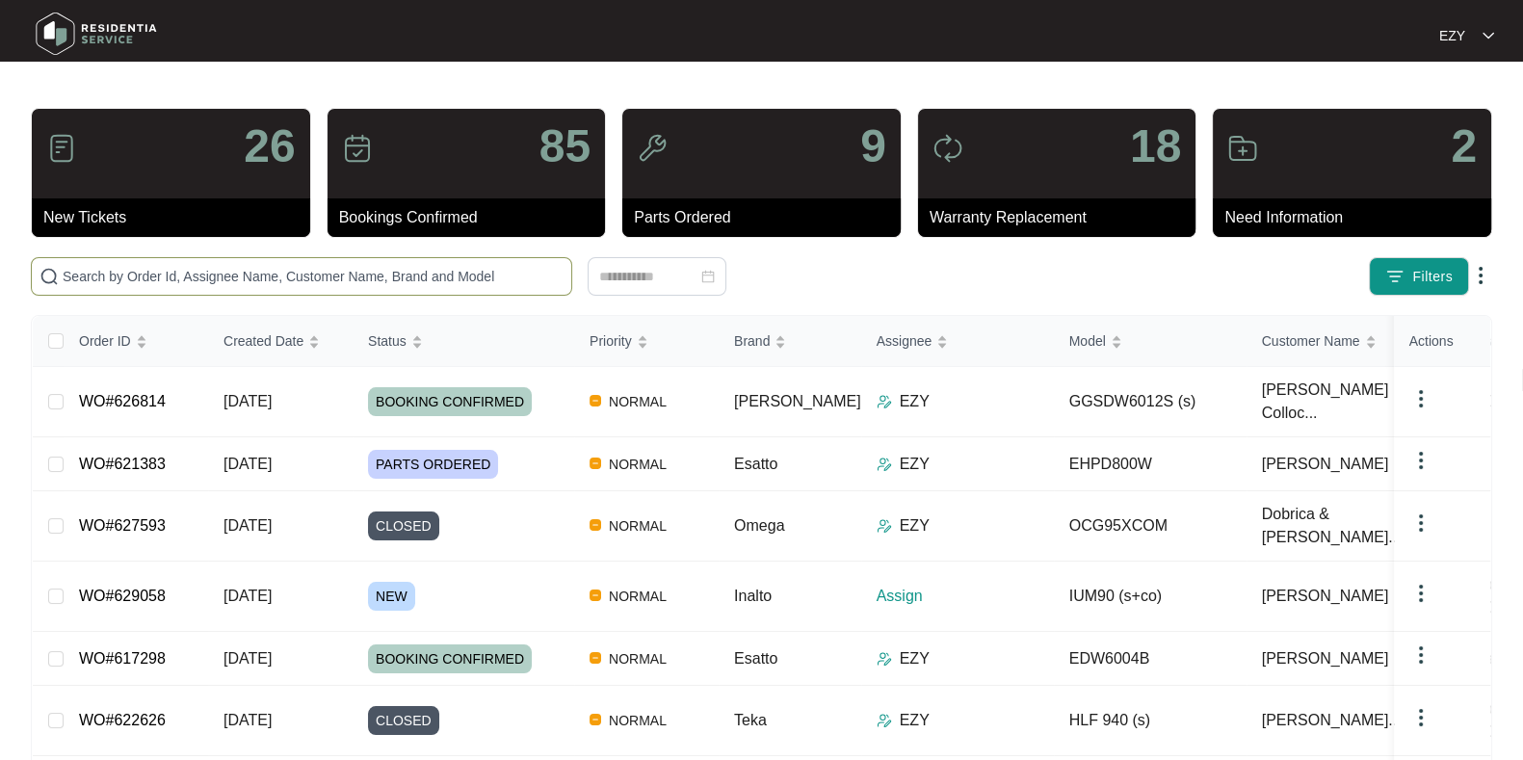
click at [330, 281] on input "text" at bounding box center [313, 276] width 501 height 21
paste input "621383"
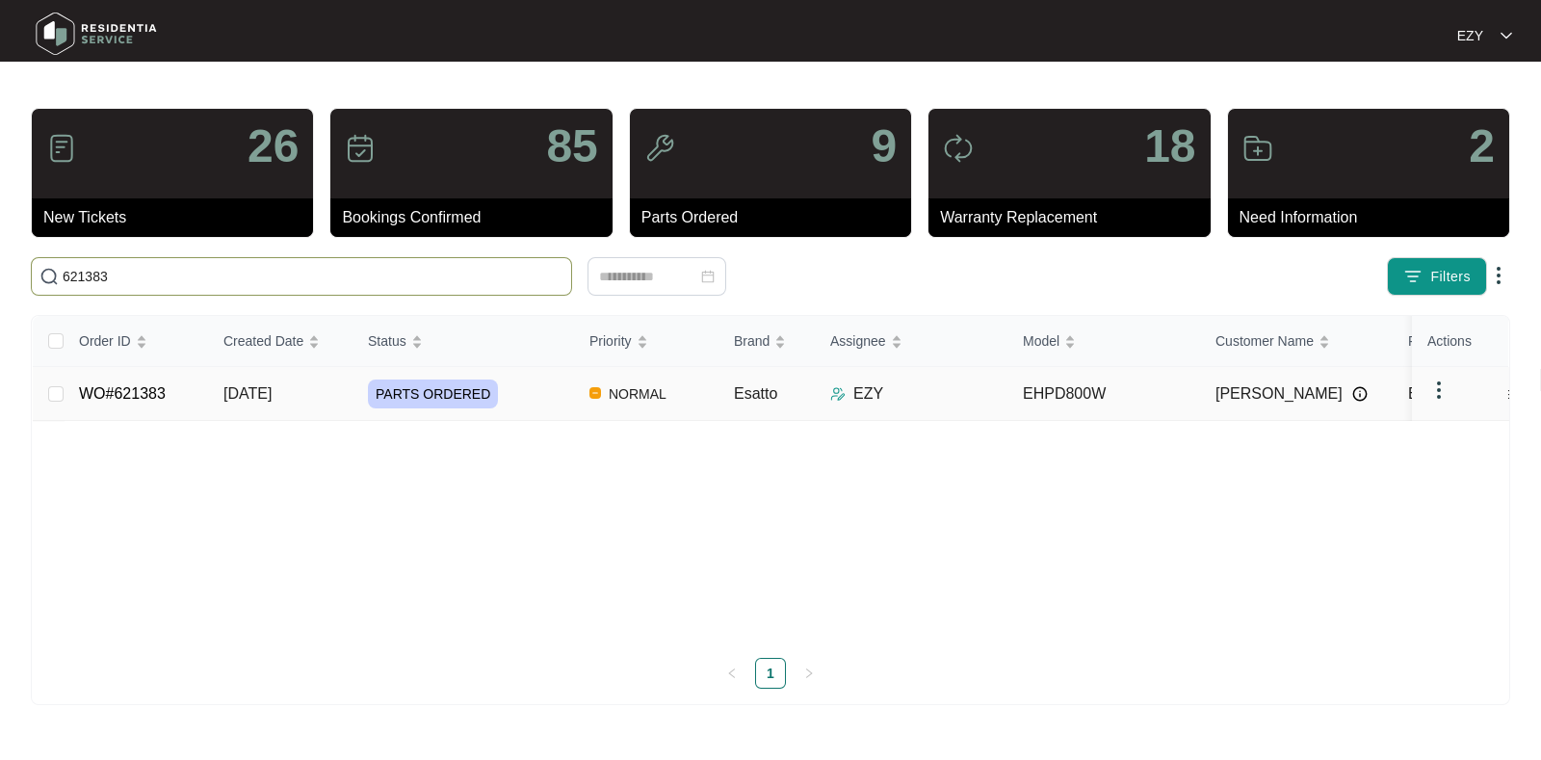
type input "621383"
click at [182, 383] on td "WO#621383" at bounding box center [136, 394] width 144 height 54
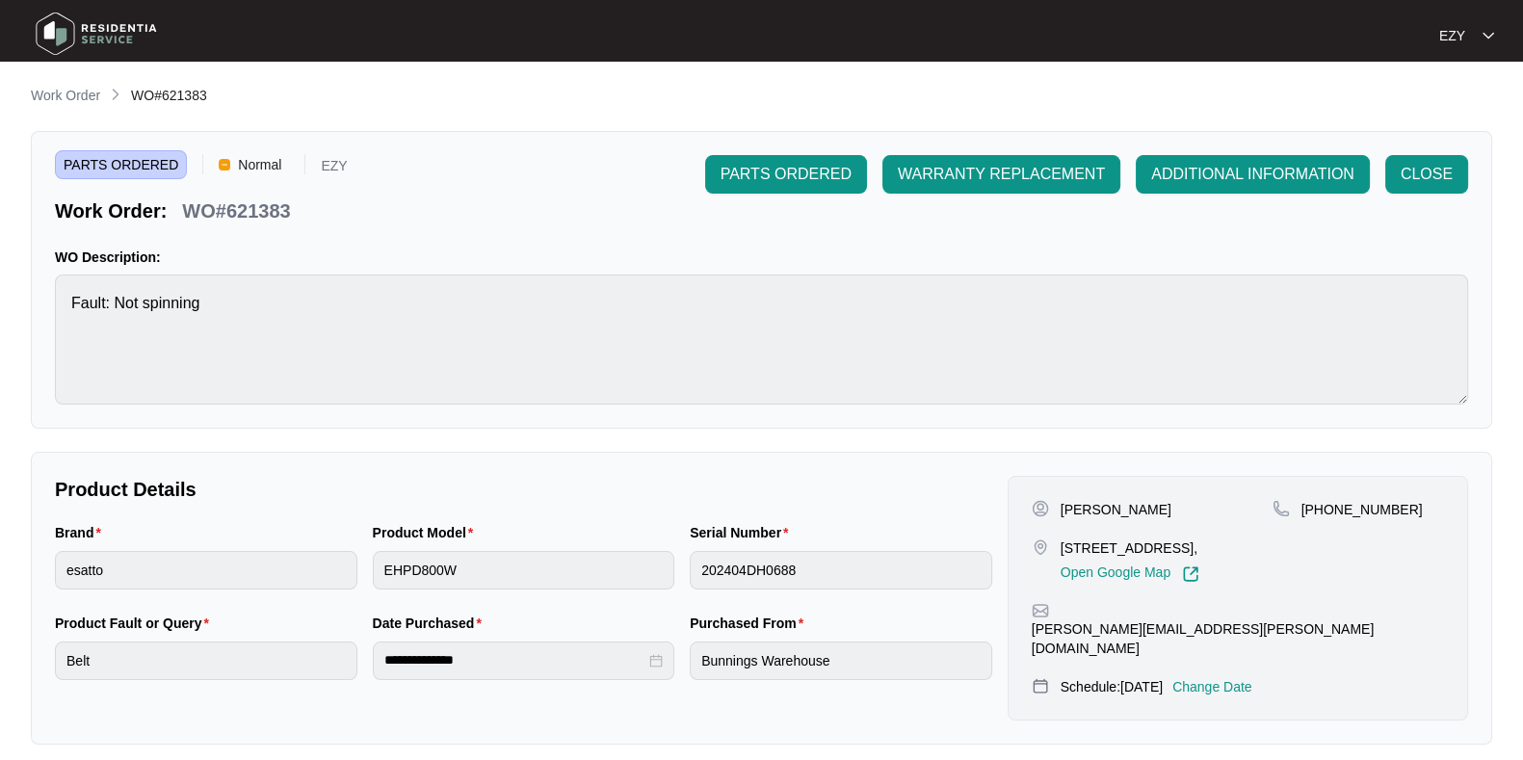
click at [1252, 674] on p "Change Date" at bounding box center [1212, 686] width 80 height 19
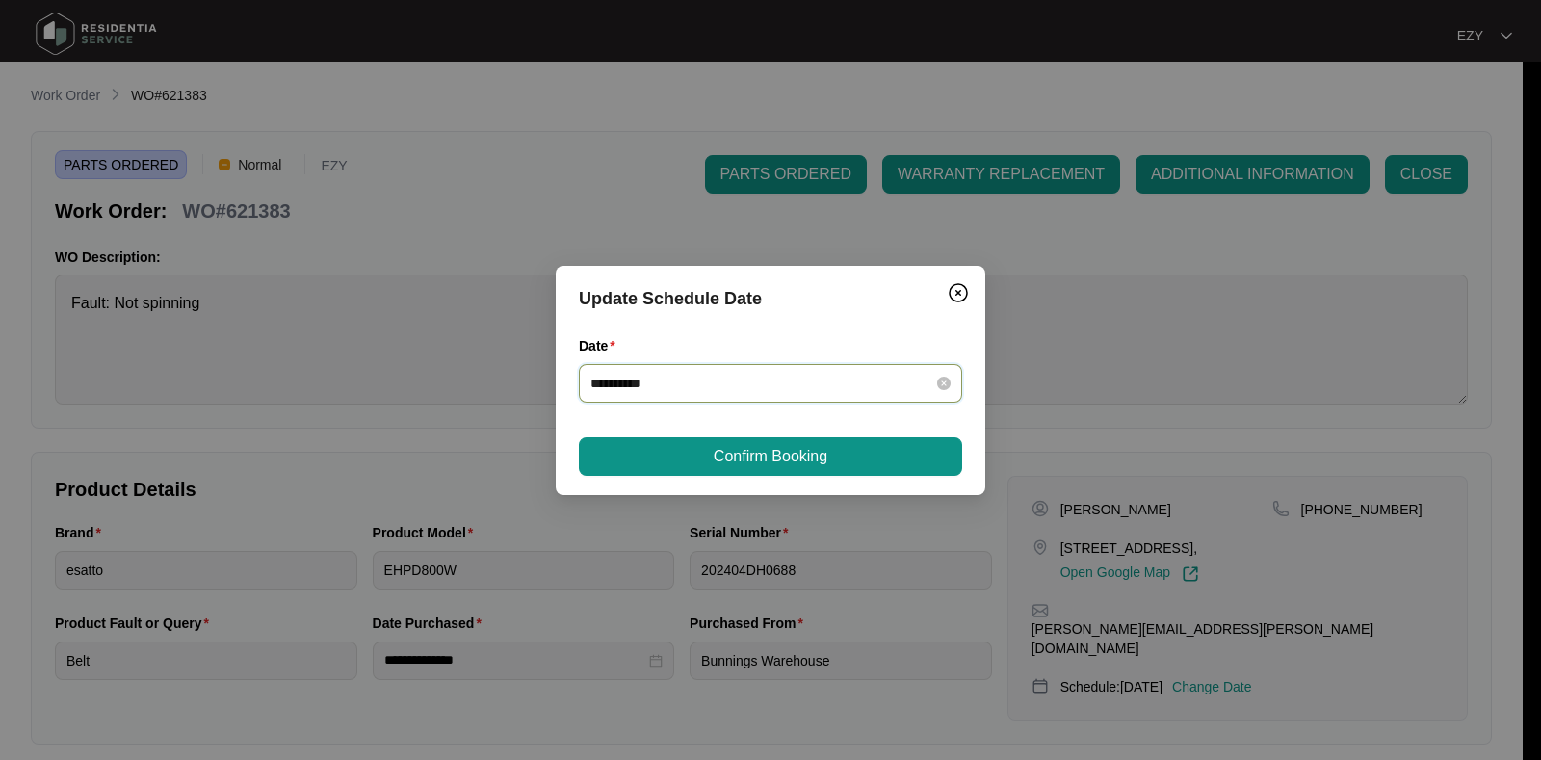
click at [692, 379] on input "**********" at bounding box center [758, 383] width 337 height 21
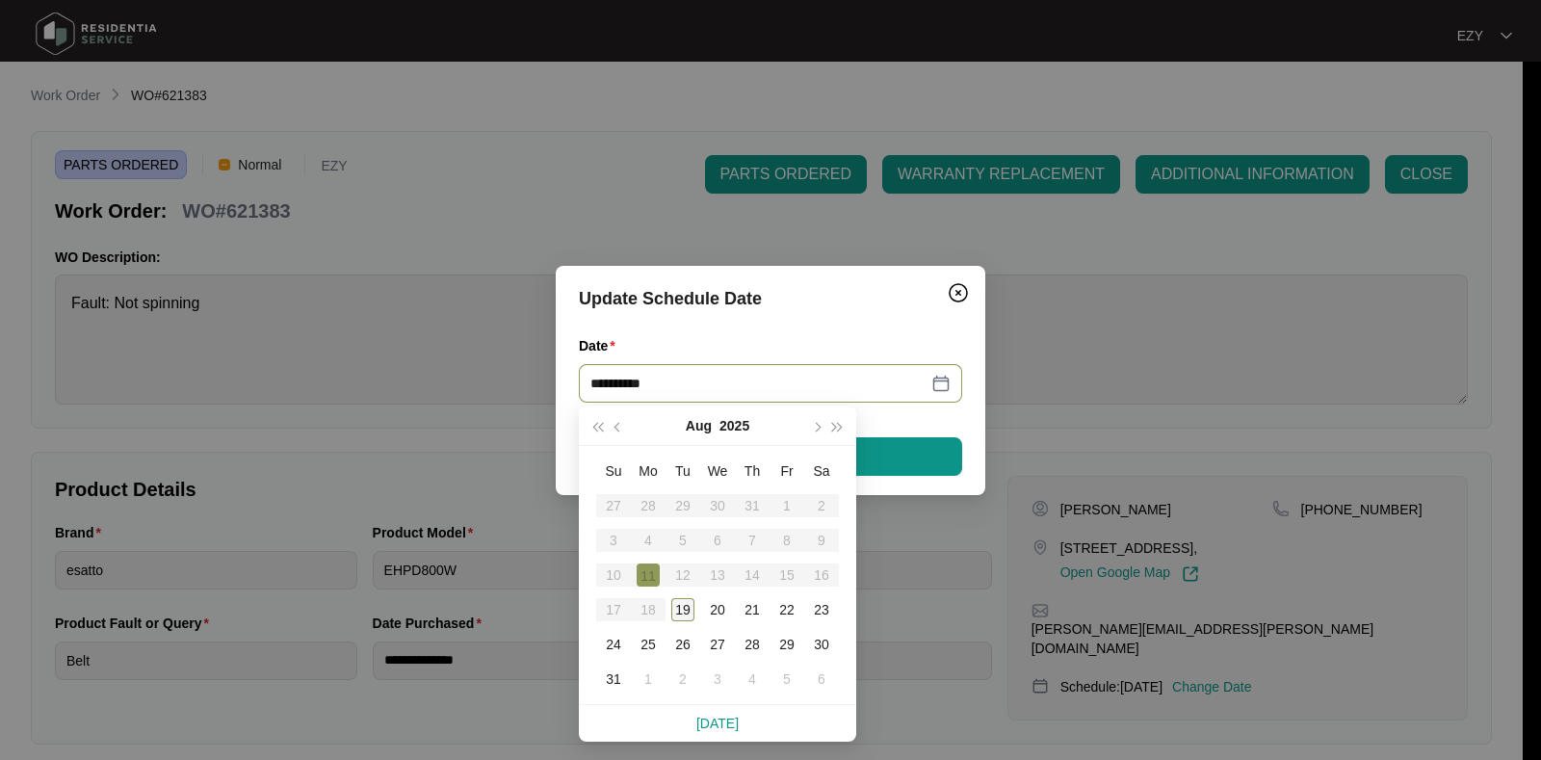
type input "**********"
click at [681, 610] on div "19" at bounding box center [682, 609] width 23 height 23
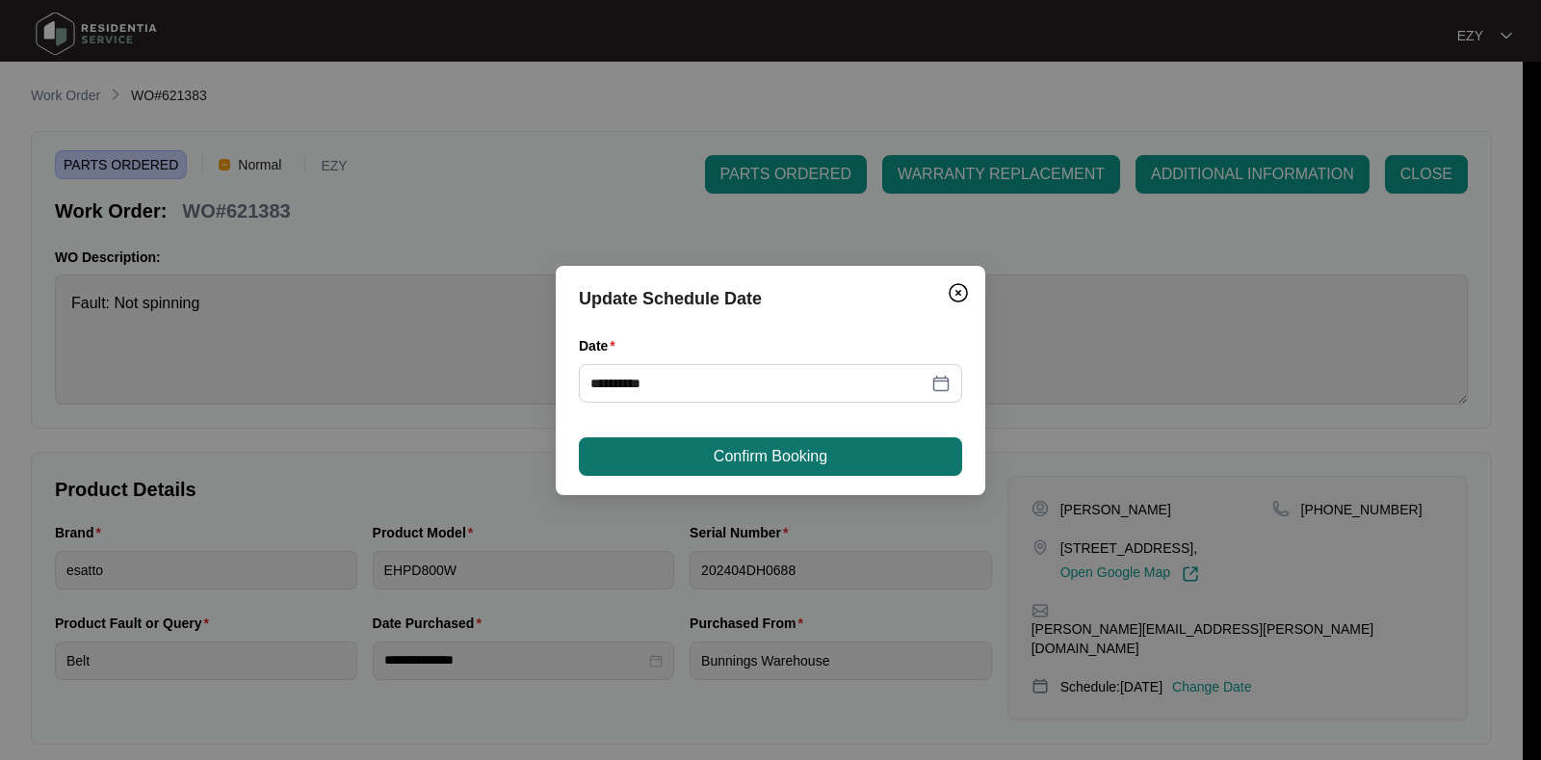
click at [667, 466] on button "Confirm Booking" at bounding box center [770, 456] width 383 height 39
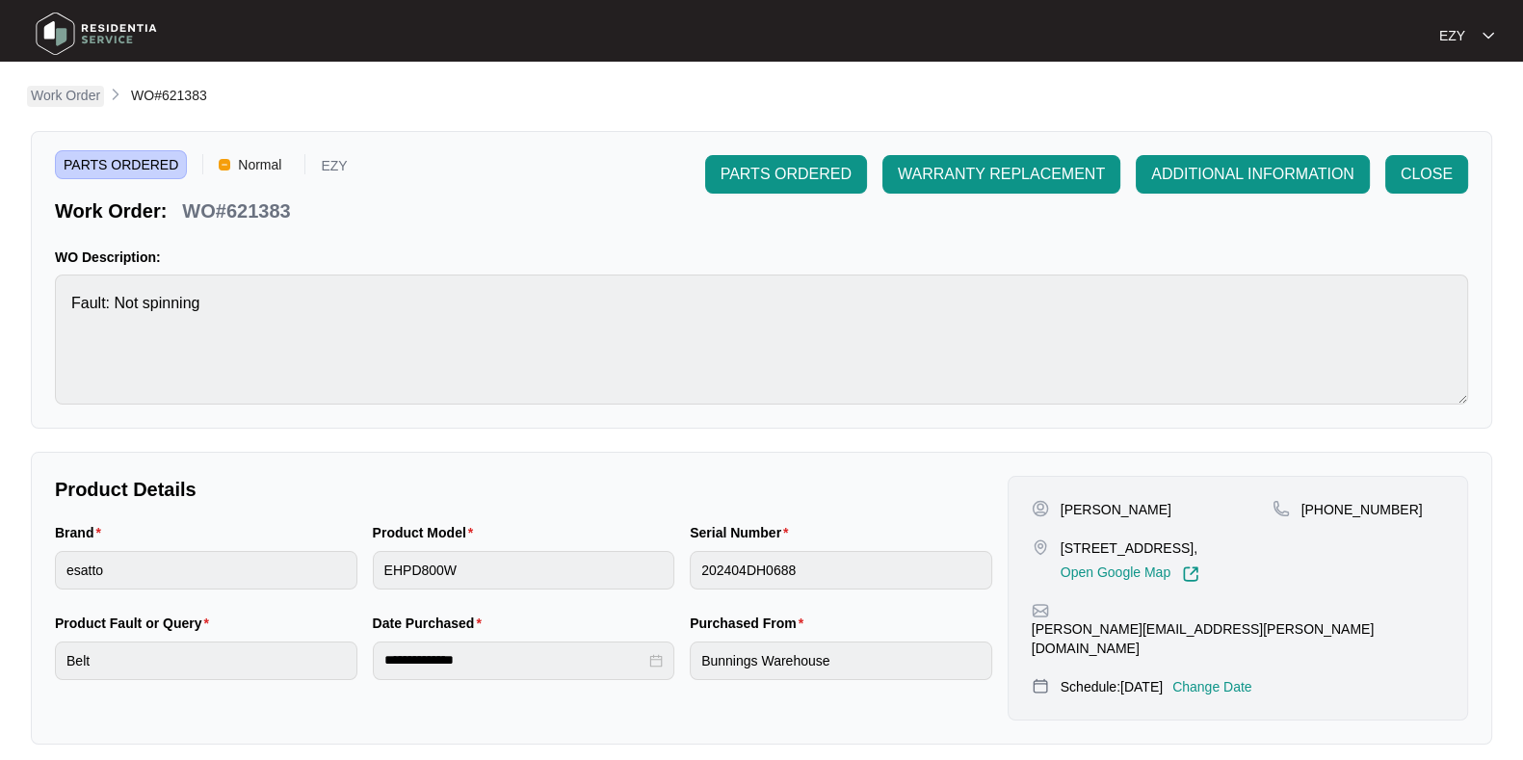
click at [77, 95] on p "Work Order" at bounding box center [65, 95] width 69 height 19
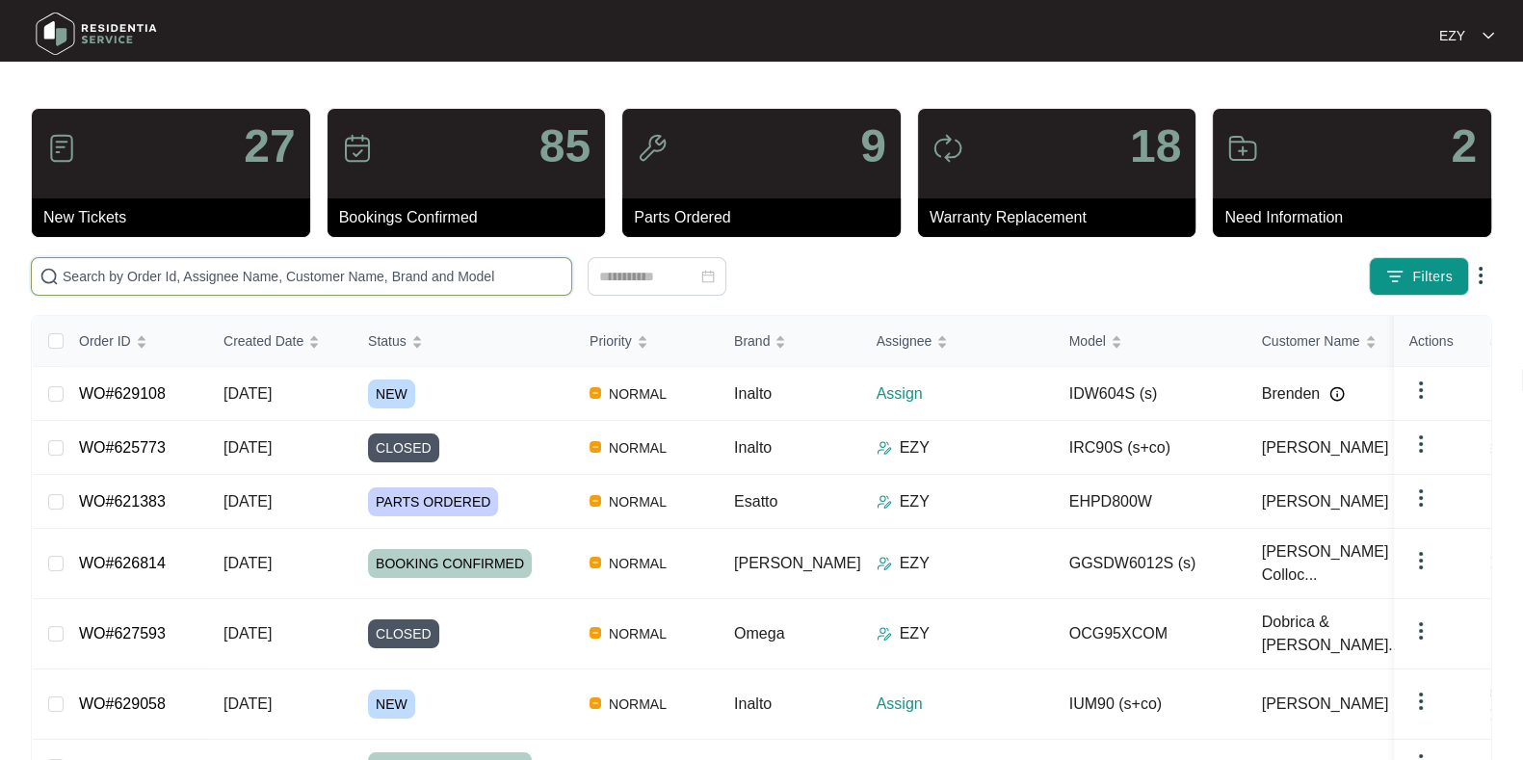
click at [344, 268] on input "text" at bounding box center [313, 276] width 501 height 21
paste input "626544"
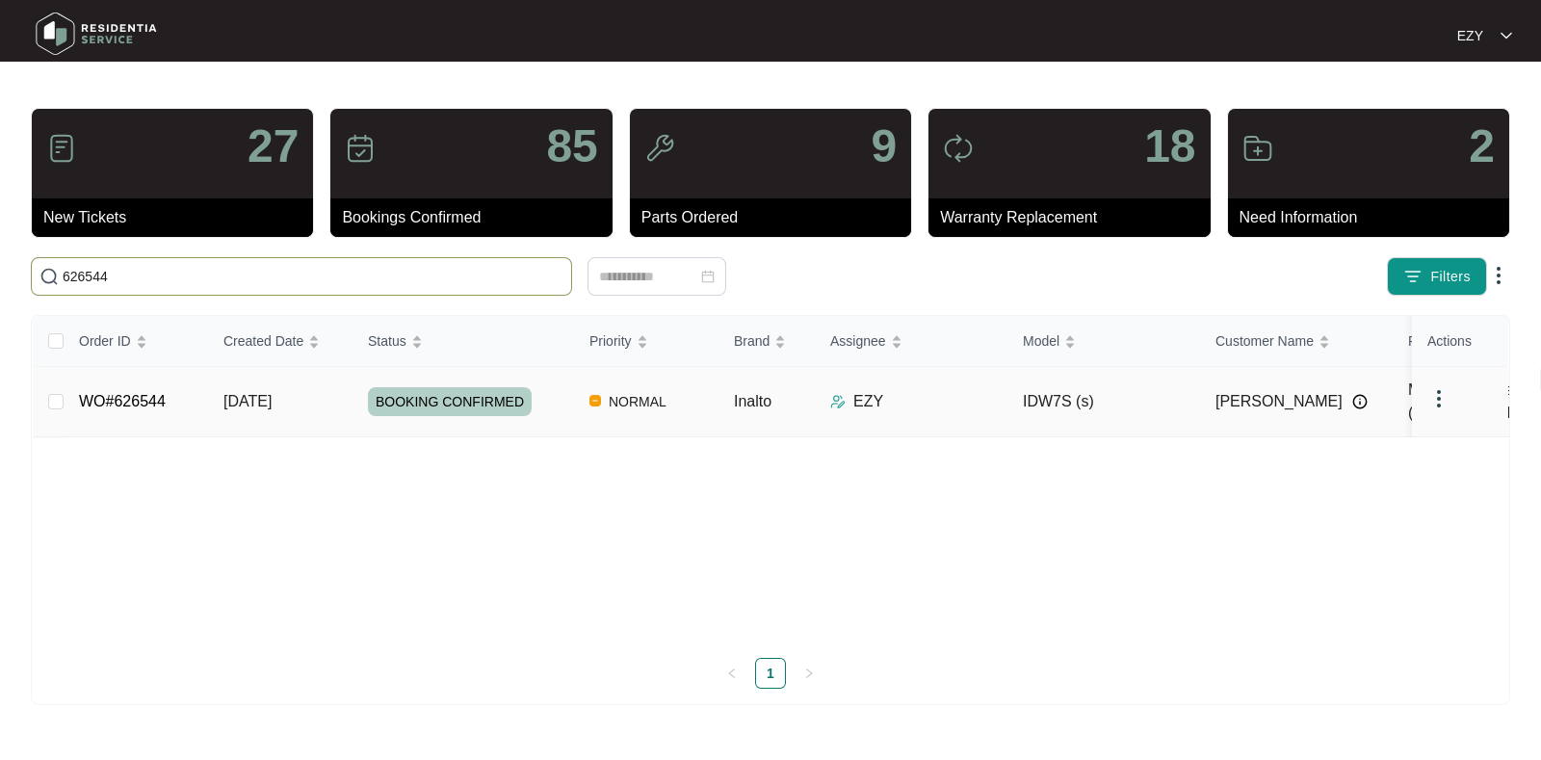
type input "626544"
click at [338, 390] on td "13/08/2025" at bounding box center [280, 402] width 144 height 70
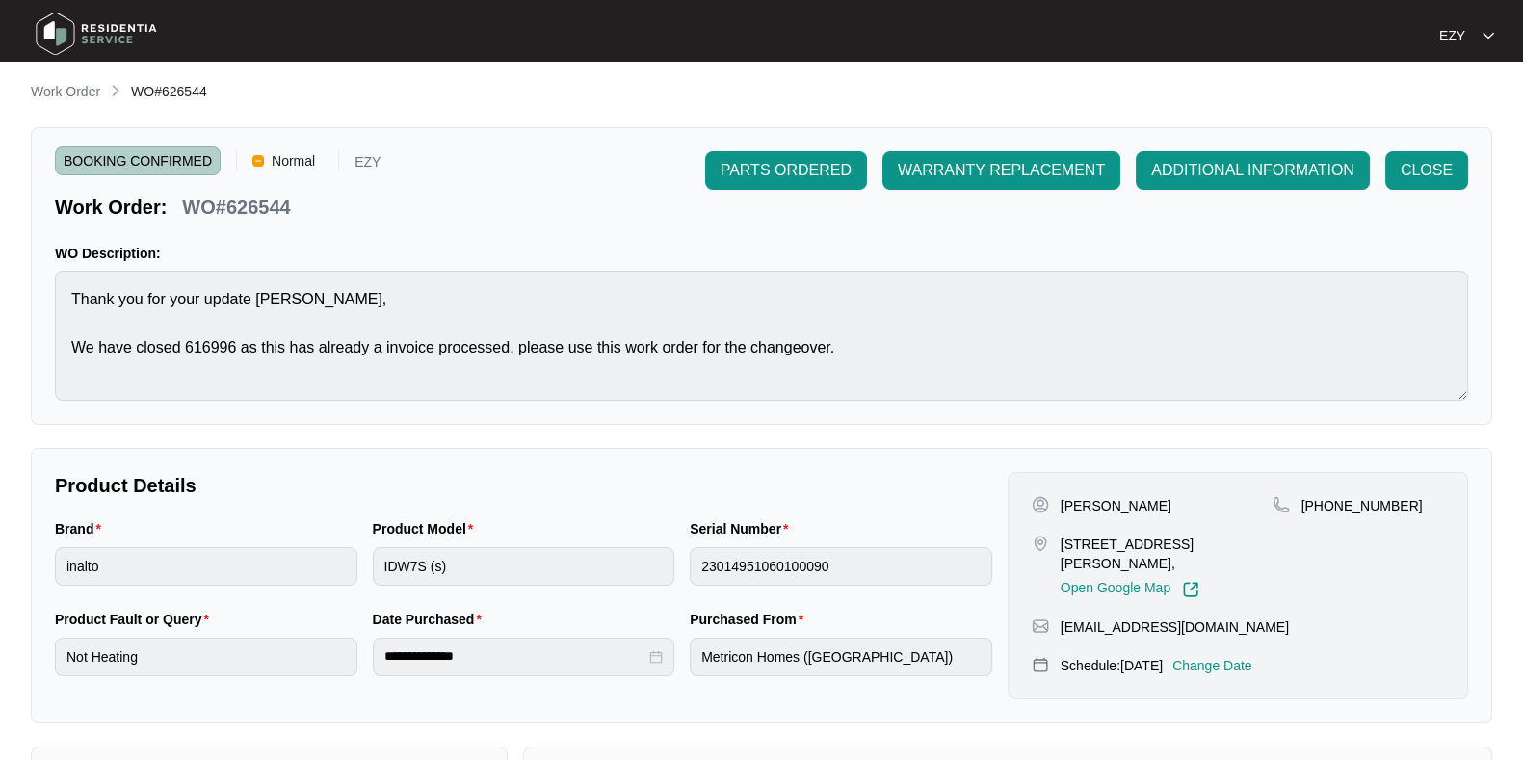
scroll to position [5, 0]
click at [1352, 174] on span "CLOSE" at bounding box center [1426, 169] width 52 height 23
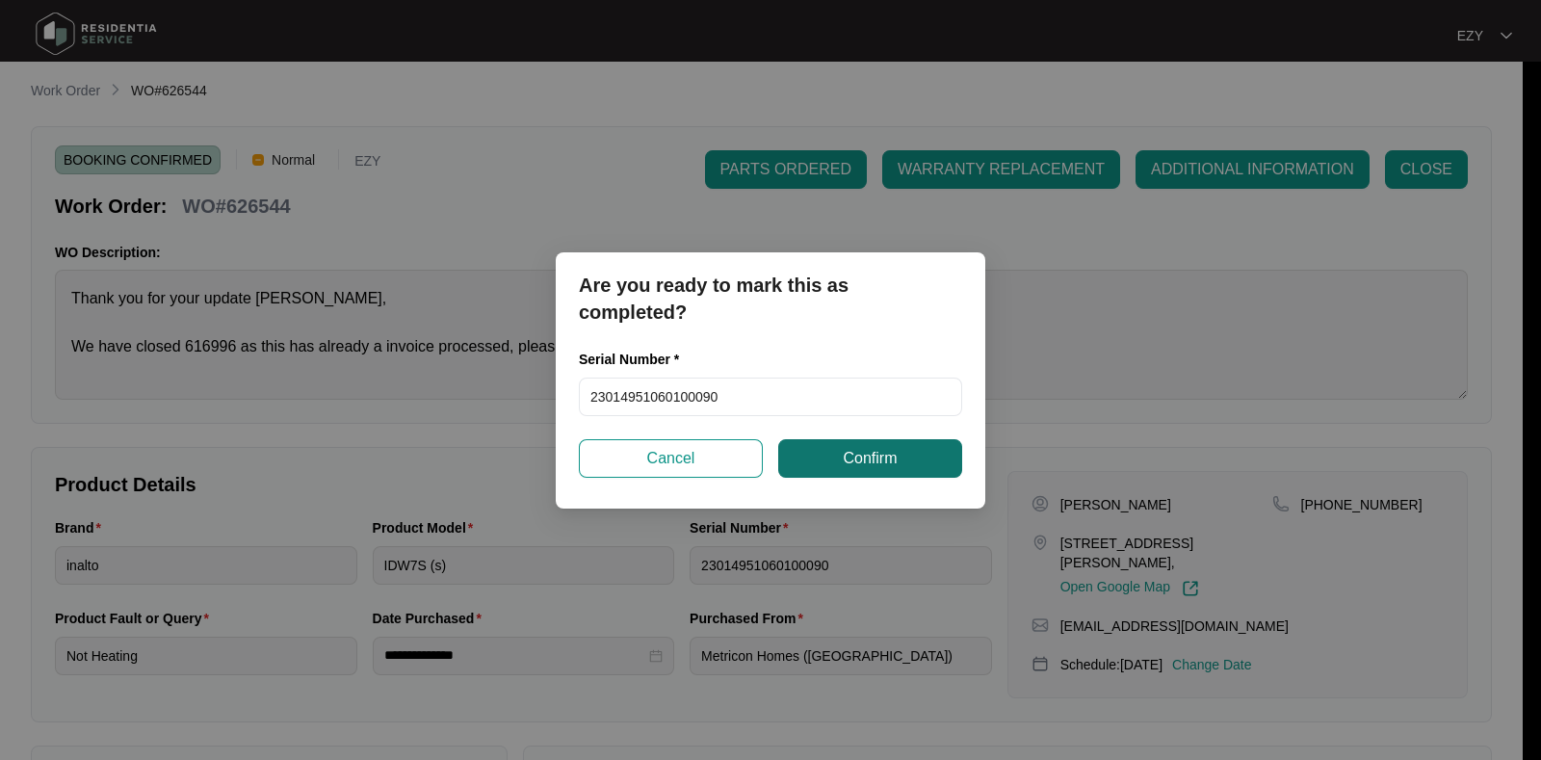
click at [868, 455] on span "Confirm" at bounding box center [870, 458] width 54 height 23
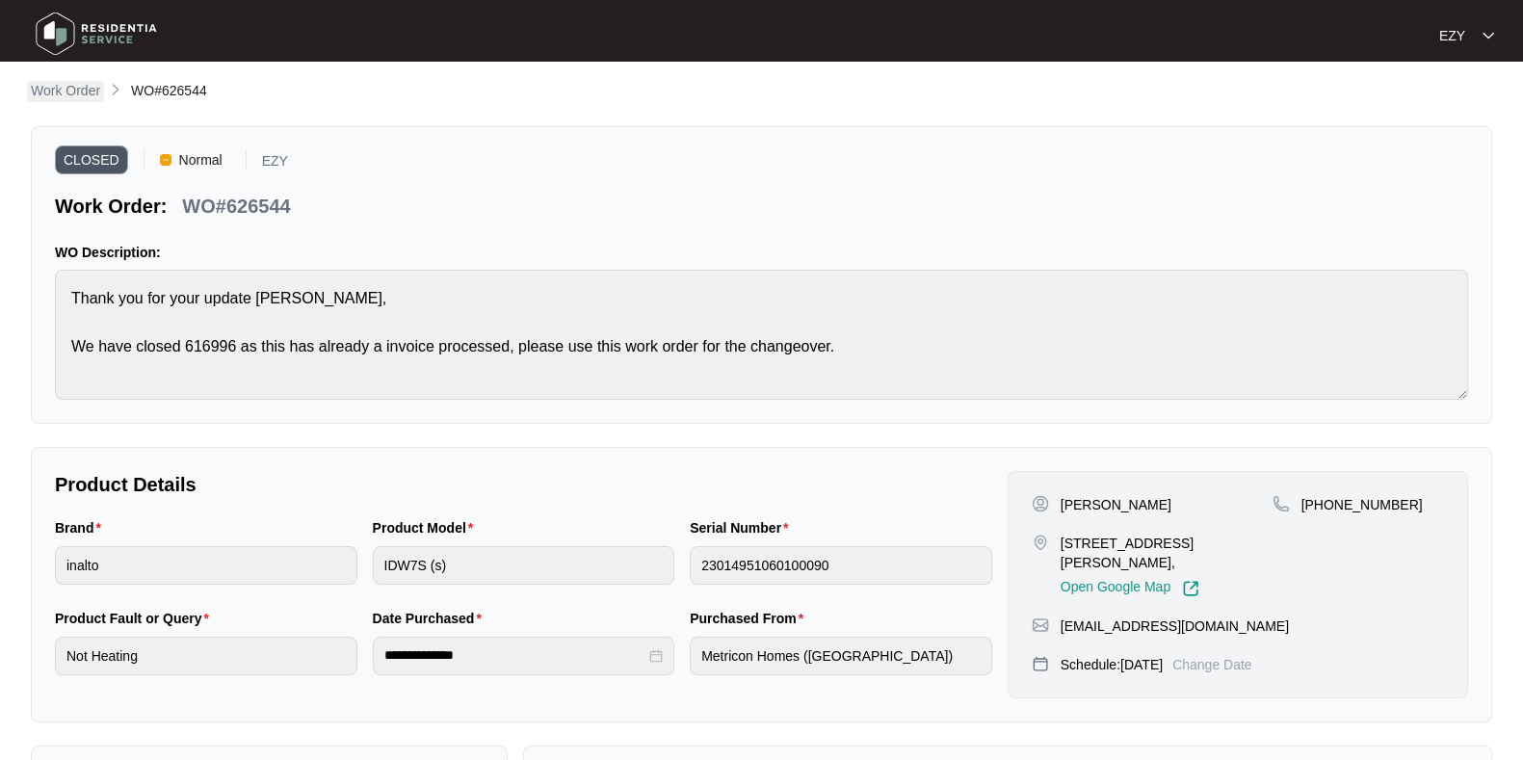
click at [82, 91] on p "Work Order" at bounding box center [65, 90] width 69 height 19
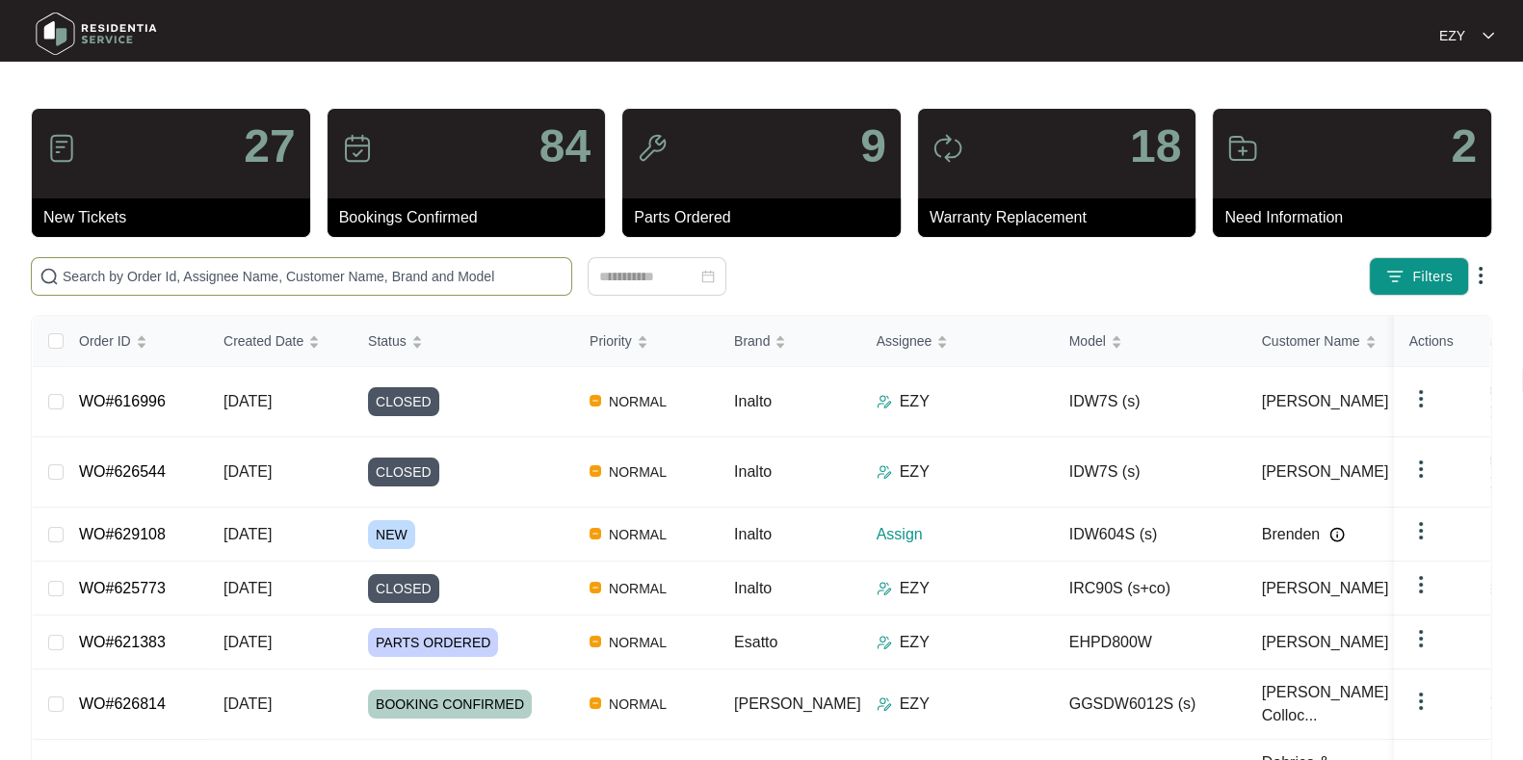
click at [421, 278] on input "text" at bounding box center [313, 276] width 501 height 21
paste input "627332"
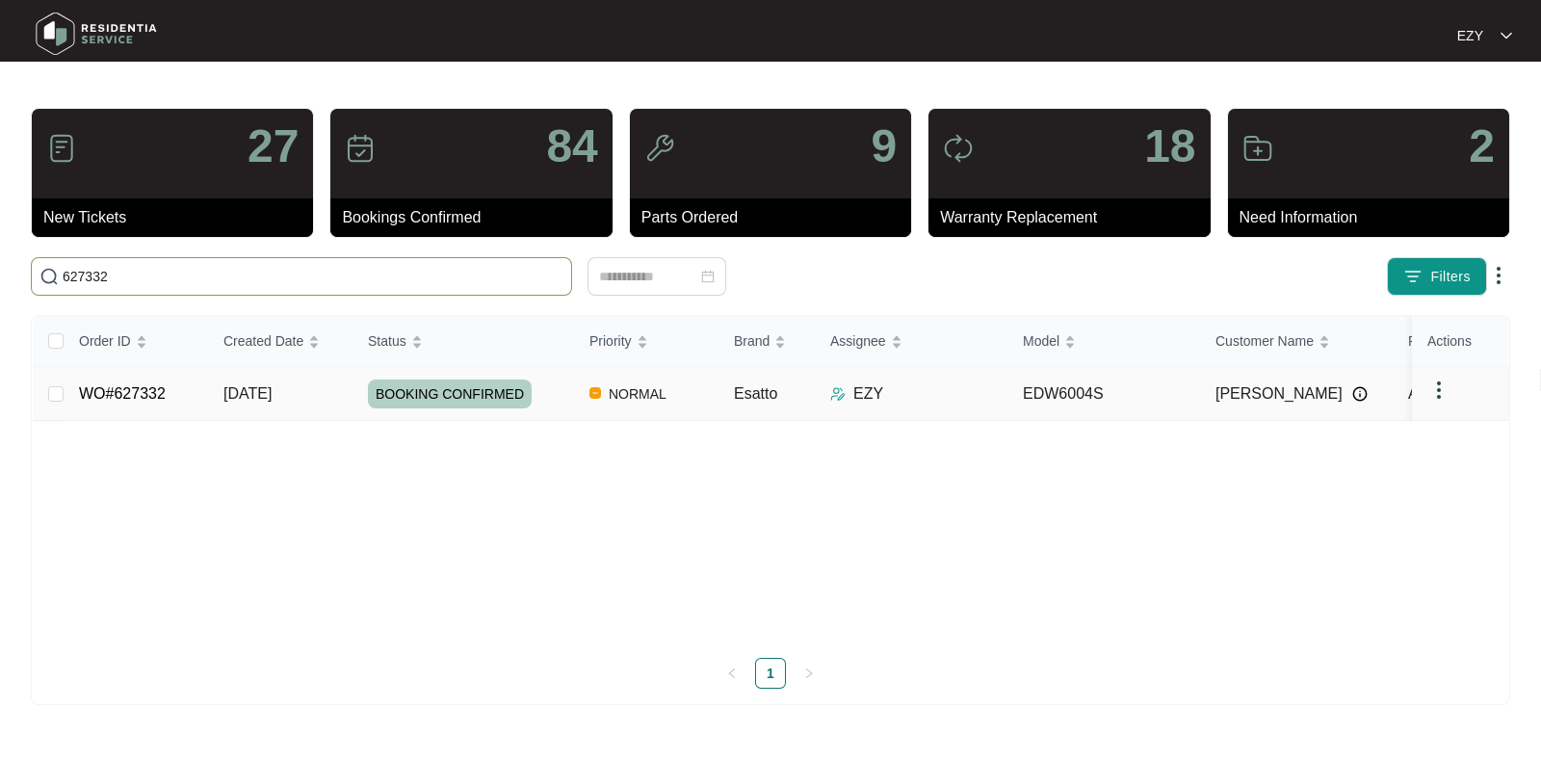
type input "627332"
click at [347, 378] on td "[DATE]" at bounding box center [280, 394] width 144 height 54
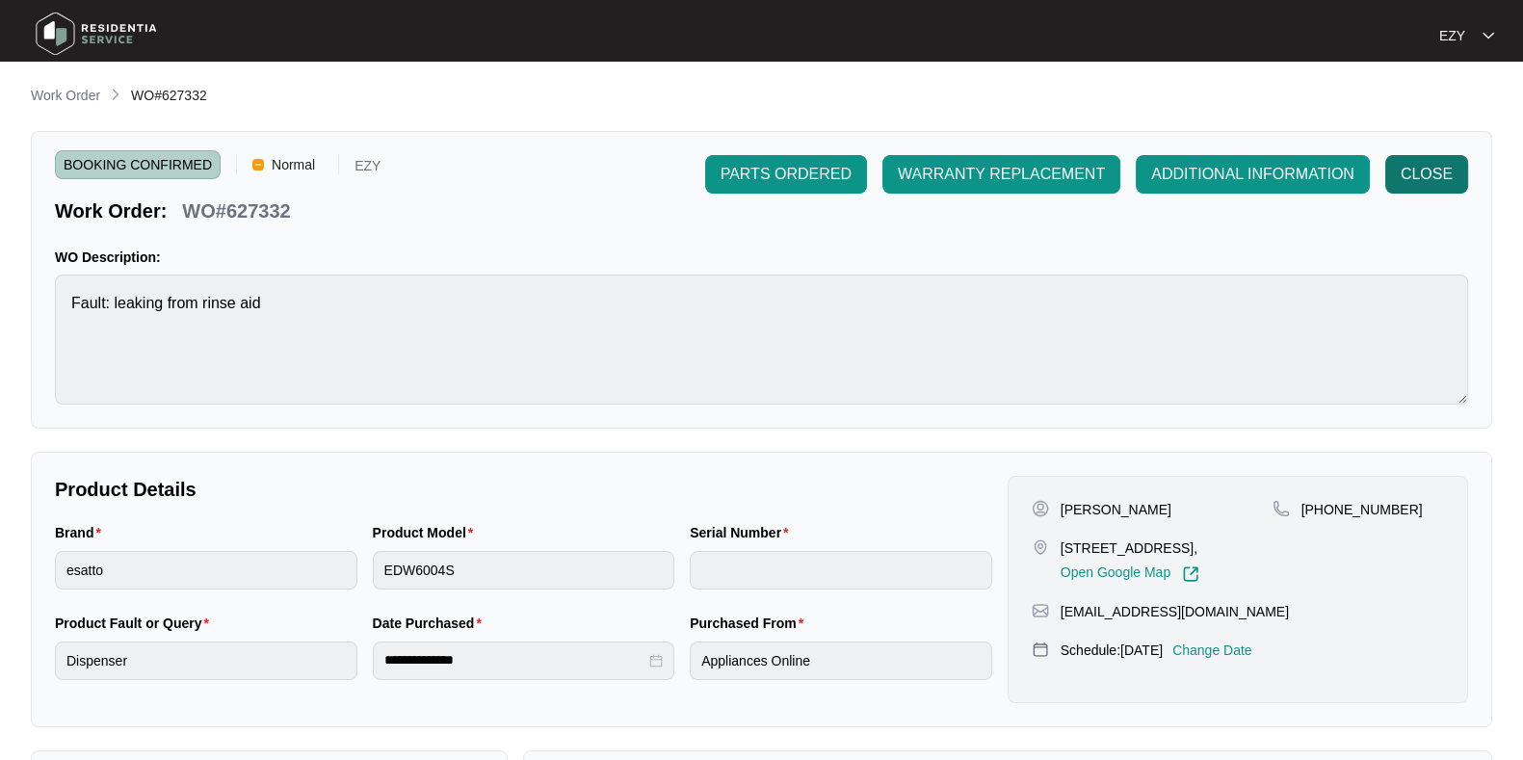
click at [1352, 189] on button "CLOSE" at bounding box center [1426, 174] width 83 height 39
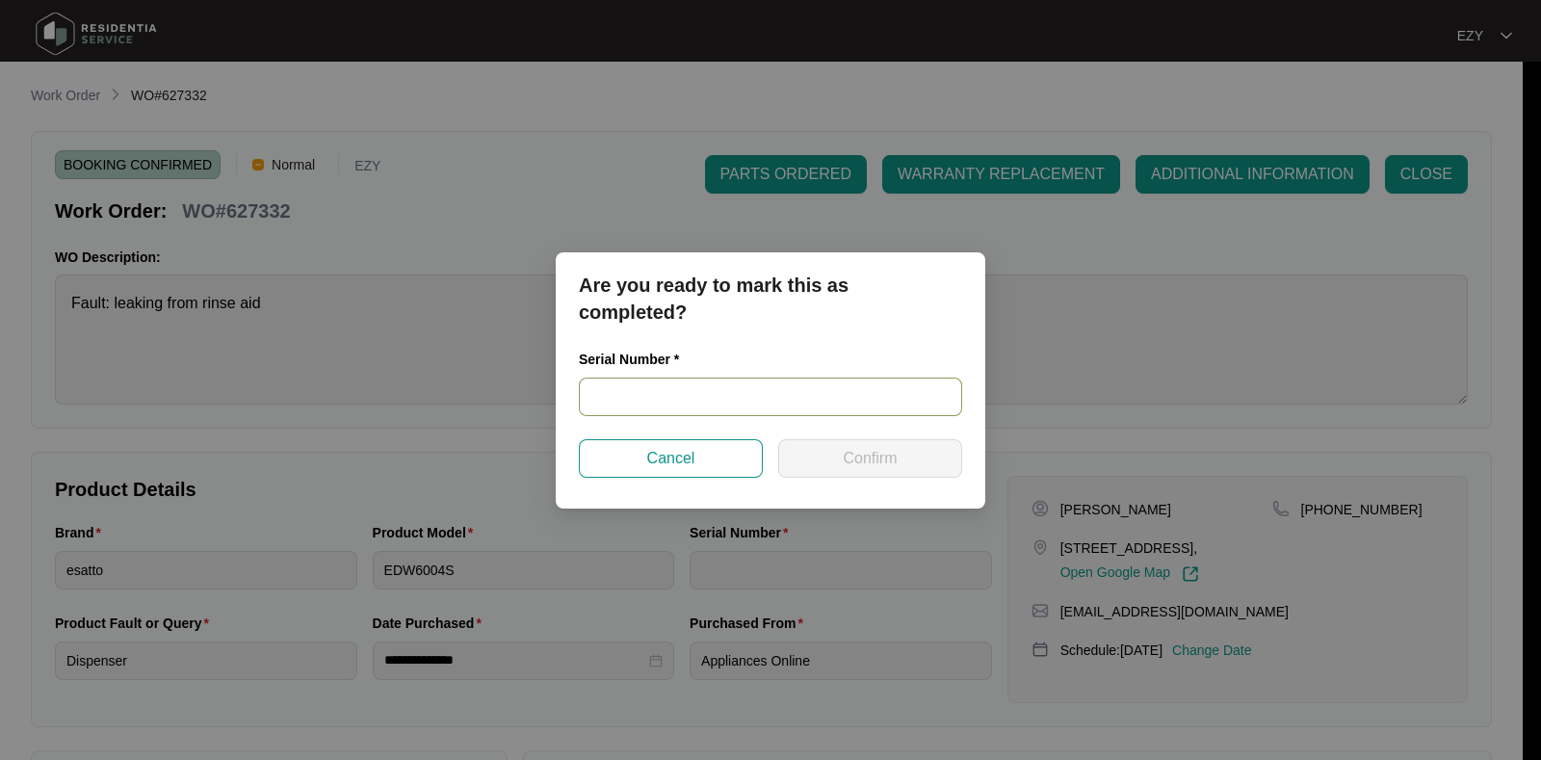
click at [712, 390] on input "text" at bounding box center [770, 397] width 383 height 39
paste input "24074311040200006"
type input "24074311040200006"
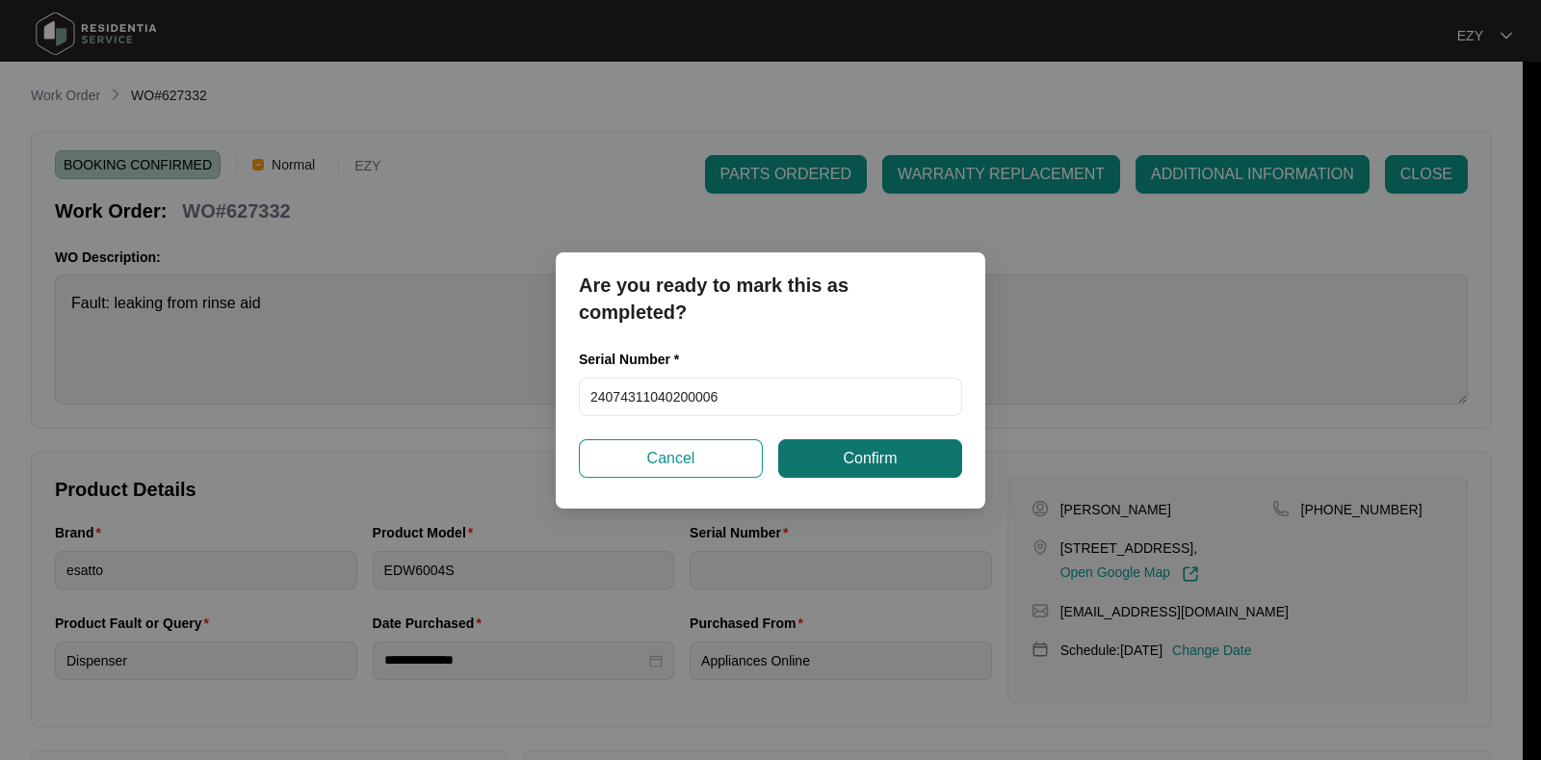
click at [872, 459] on span "Confirm" at bounding box center [870, 458] width 54 height 23
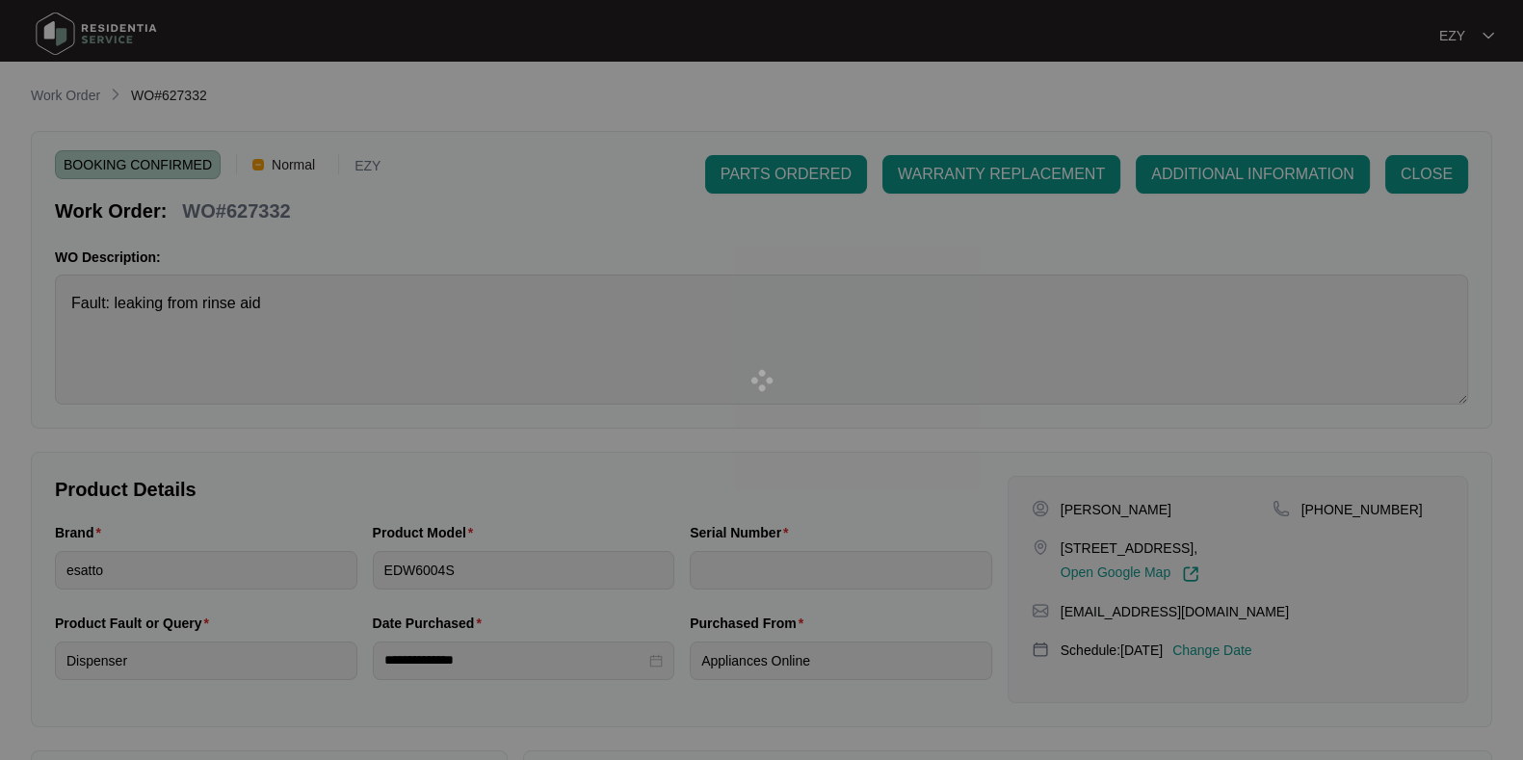
type input "24074311040200006"
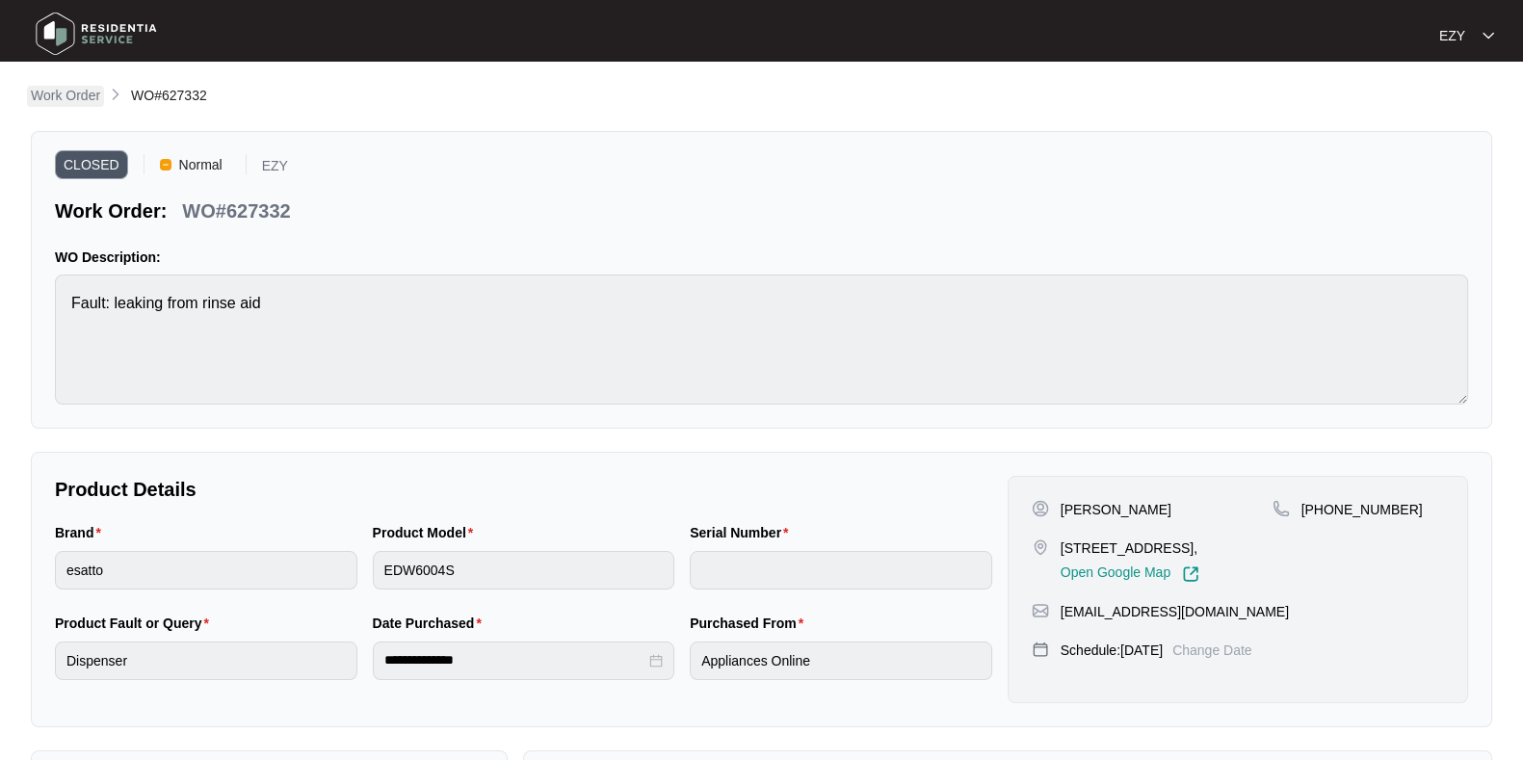
click at [87, 103] on p "Work Order" at bounding box center [65, 95] width 69 height 19
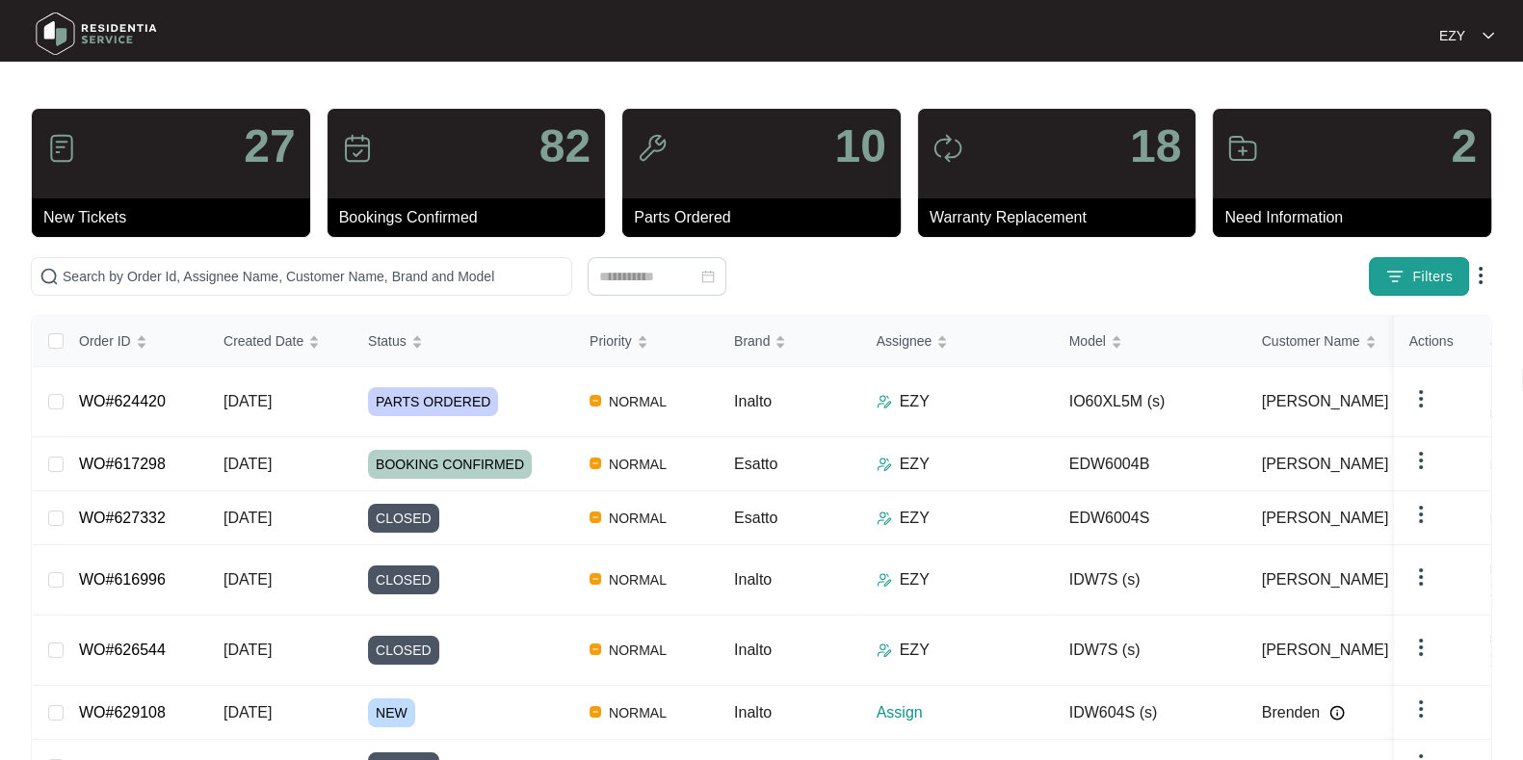
click at [1352, 274] on span "Filters" at bounding box center [1432, 277] width 40 height 20
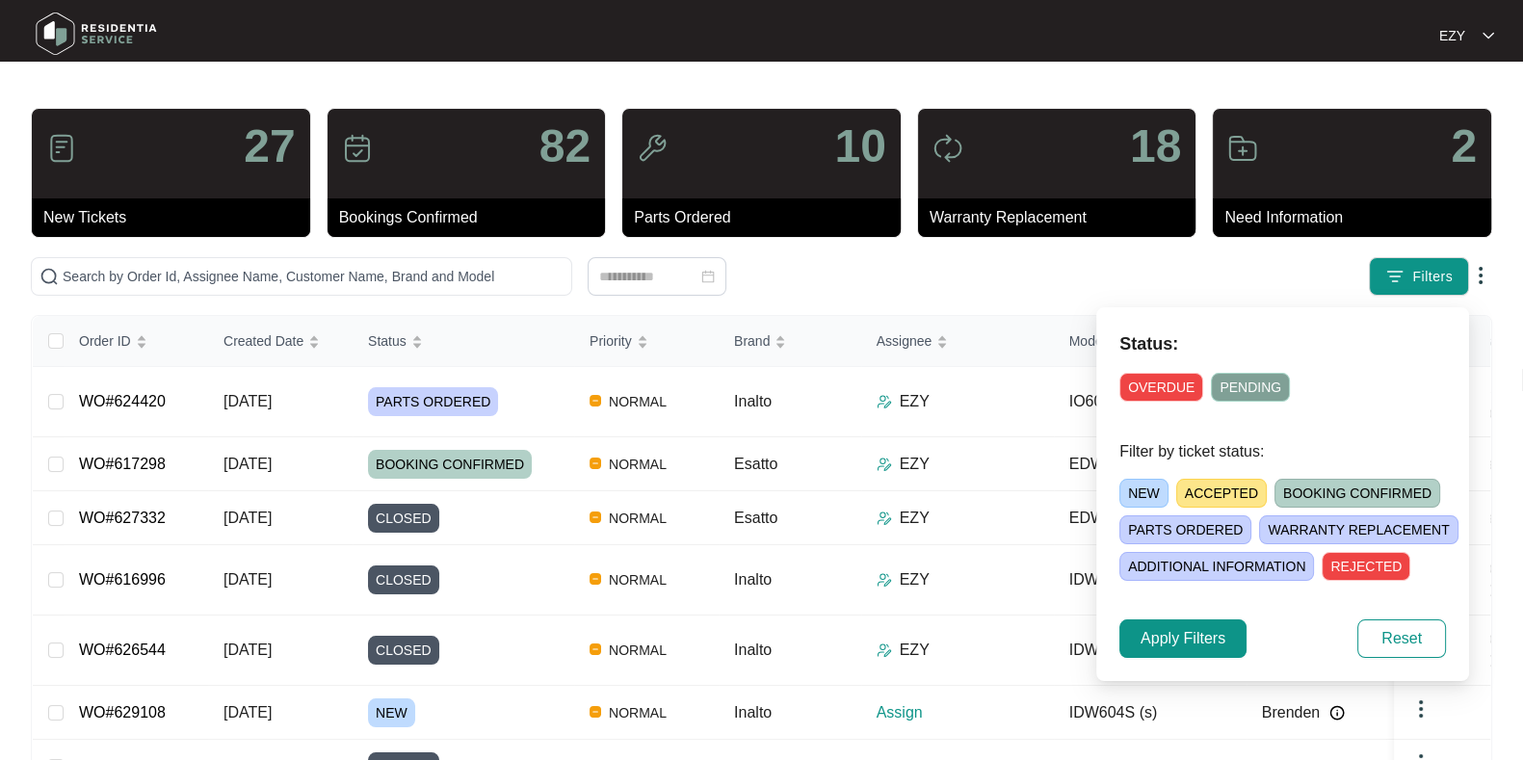
click at [1144, 492] on span "NEW" at bounding box center [1143, 493] width 49 height 29
click at [1185, 633] on span "Apply Filters" at bounding box center [1182, 638] width 85 height 23
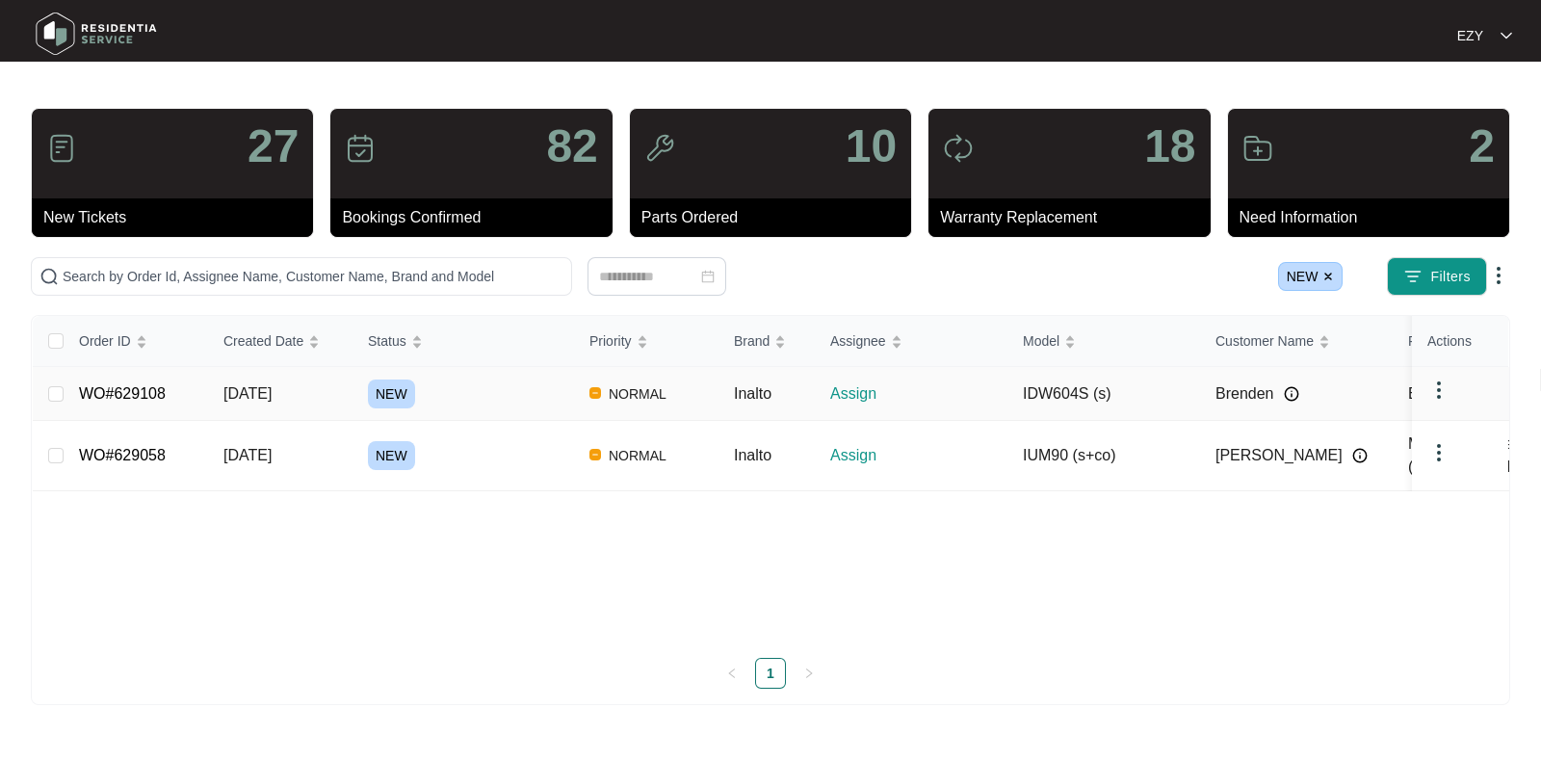
click at [472, 453] on div "NEW" at bounding box center [471, 455] width 206 height 29
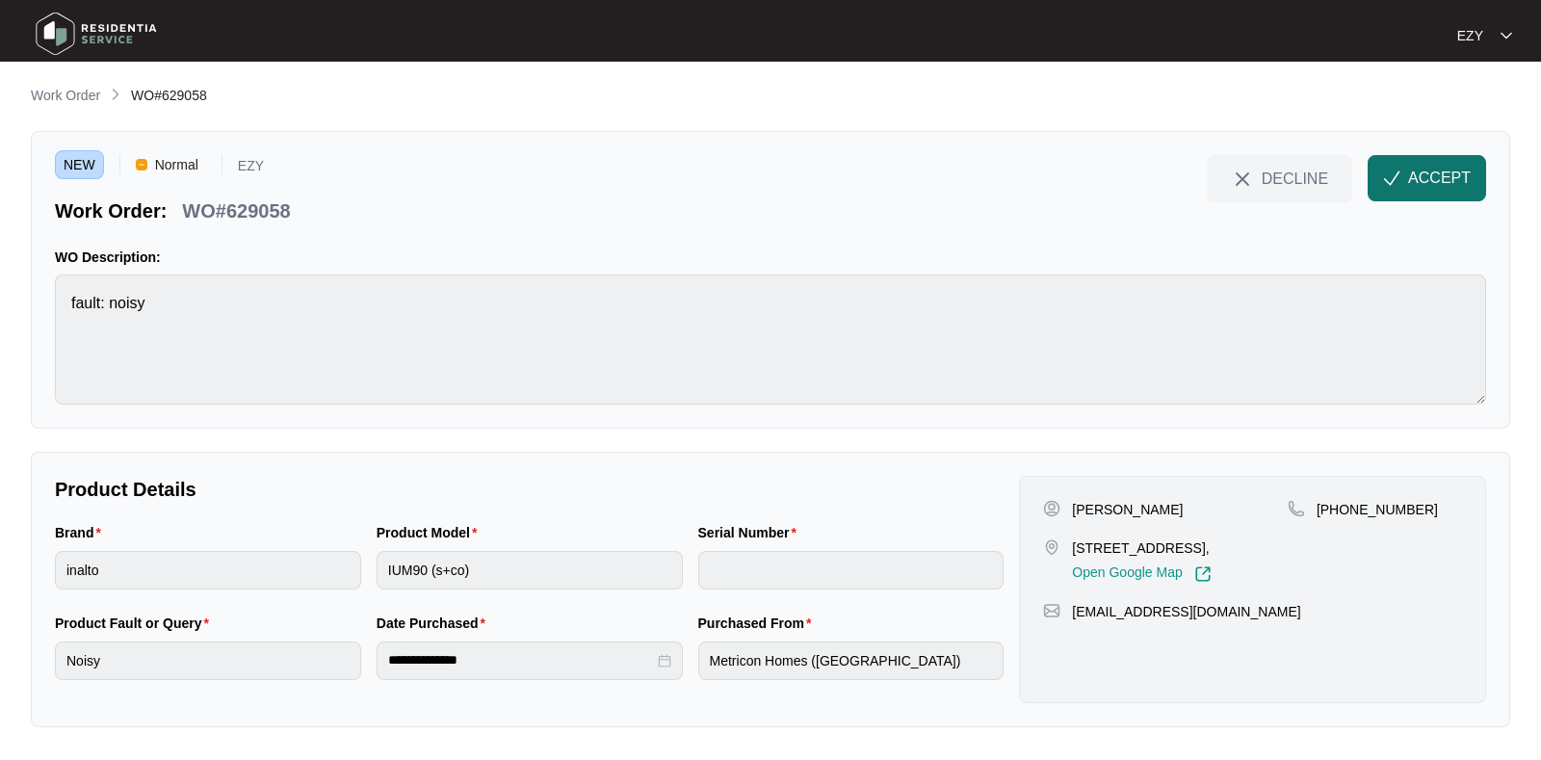
click at [1352, 185] on span "ACCEPT" at bounding box center [1439, 178] width 63 height 23
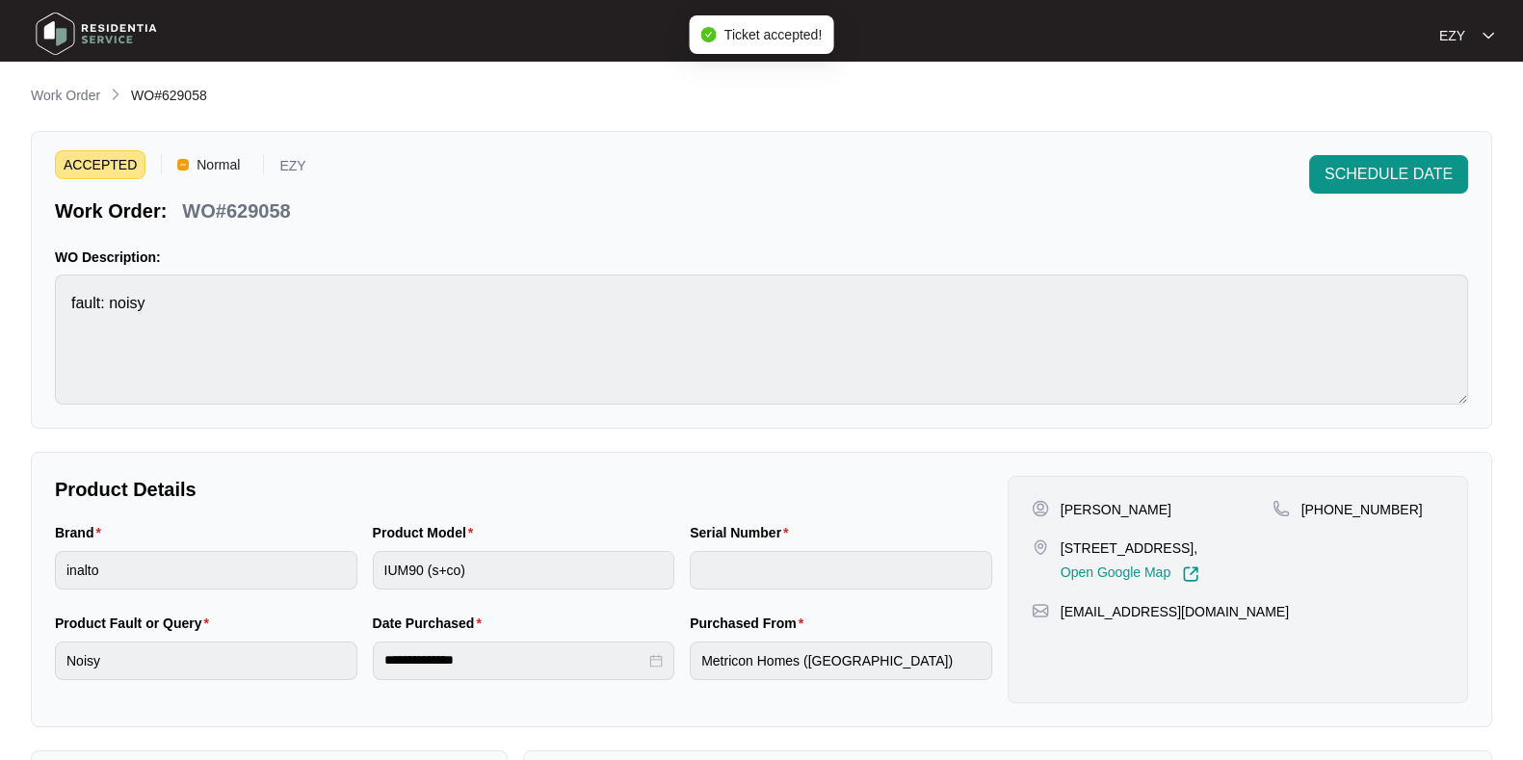
click at [209, 233] on div "ACCEPTED Normal EZY Work Order: WO#629058 SCHEDULE DATE WO Description: fault: …" at bounding box center [761, 280] width 1461 height 298
click at [216, 209] on p "WO#629058" at bounding box center [236, 210] width 108 height 27
copy div "WO#629058 SCHEDULE DATE"
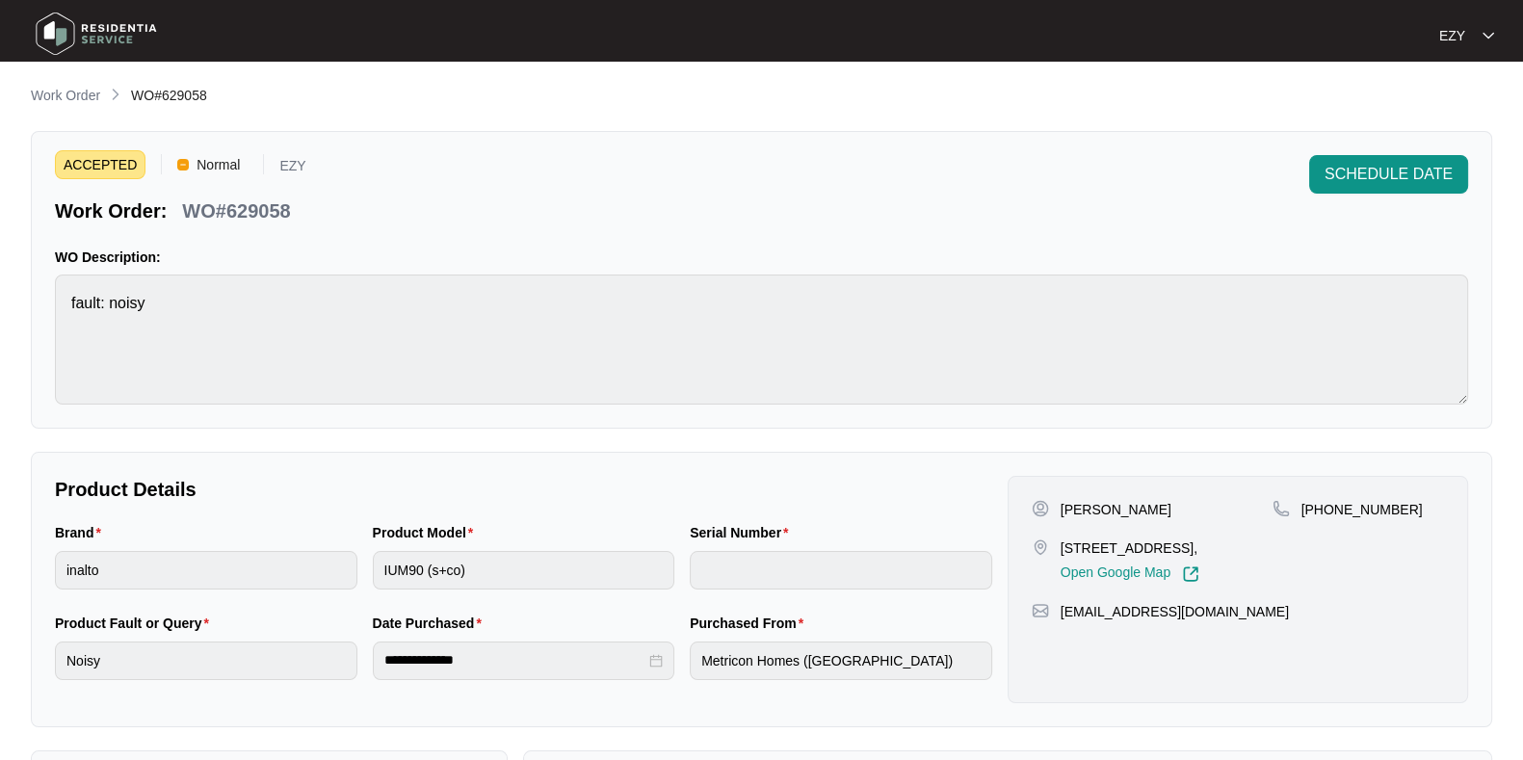
click at [1107, 535] on div "Annie Borg 8 Malley Court Plenty, Vic 3090, Open Google Map" at bounding box center [1151, 541] width 241 height 83
copy p "8 Malley Court Plenty, Vic 3090,"
drag, startPoint x: 1405, startPoint y: 508, endPoint x: 1324, endPoint y: 513, distance: 81.1
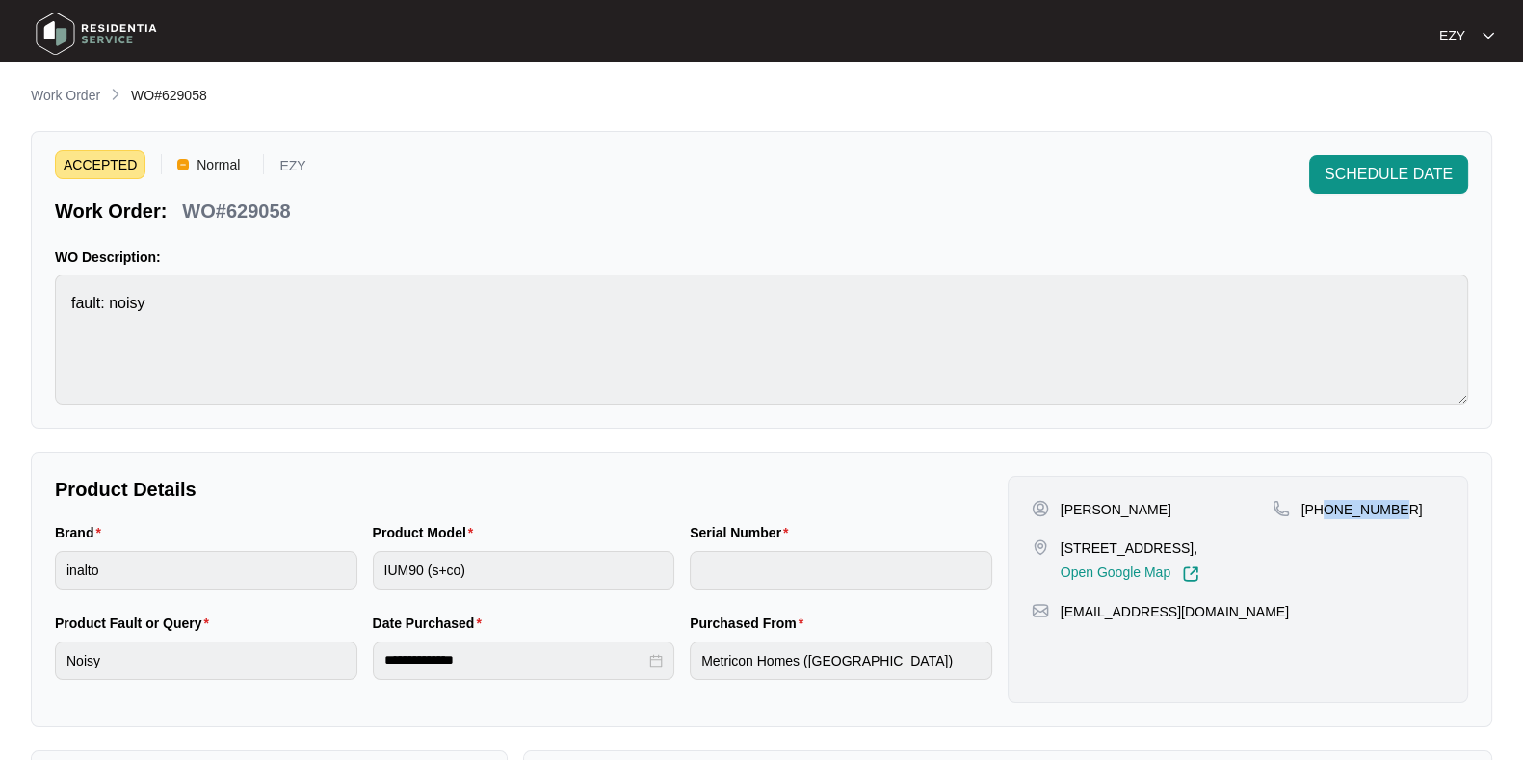
click at [1324, 513] on div "+61407171205" at bounding box center [1357, 509] width 171 height 19
copy p "407171205"
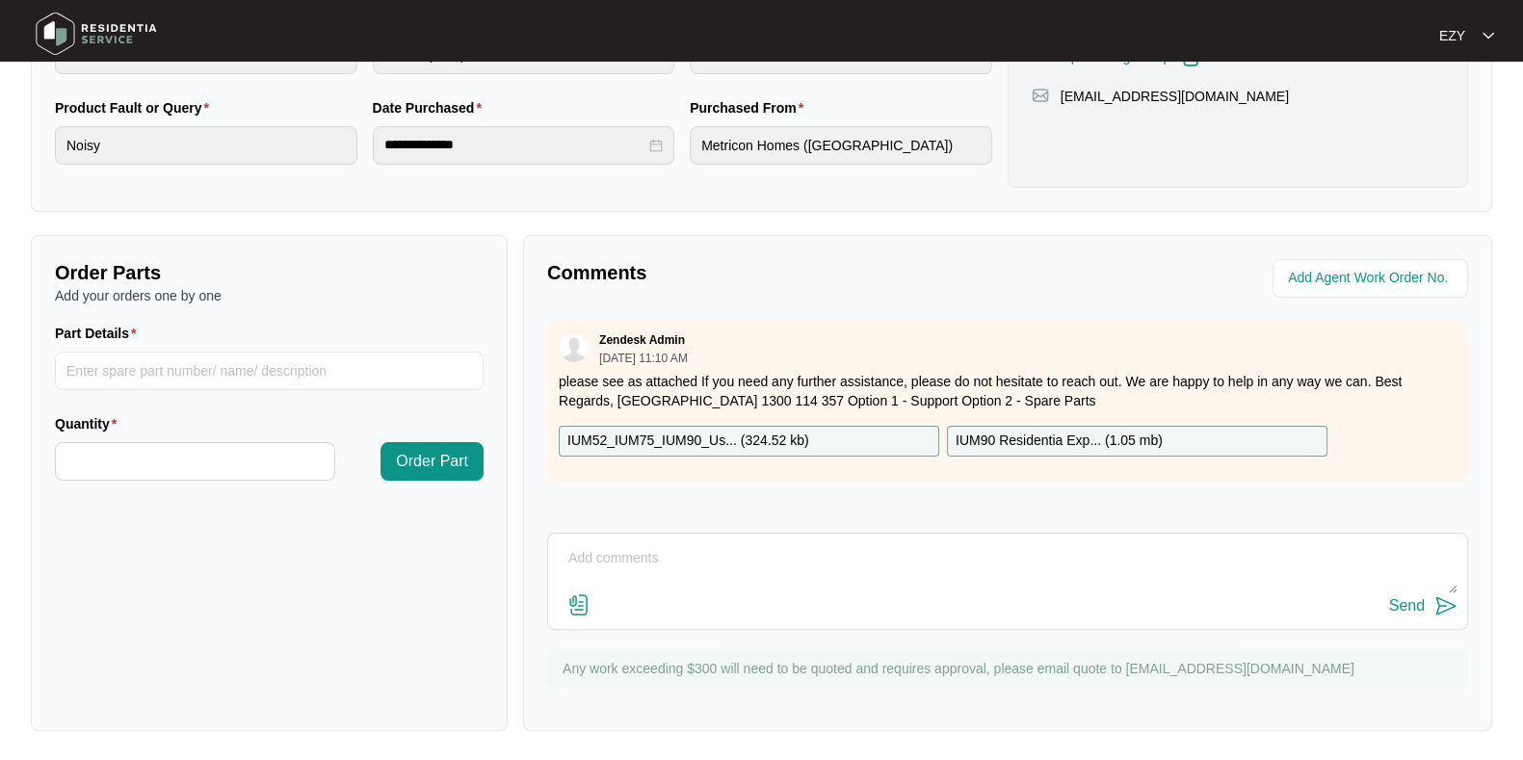
click at [717, 438] on p "IUM52_IUM75_IUM90_Us... ( 324.52 kb )" at bounding box center [688, 440] width 242 height 21
click at [1071, 440] on p "IUM90 Residentia Exp... ( 1.05 mb )" at bounding box center [1058, 440] width 207 height 21
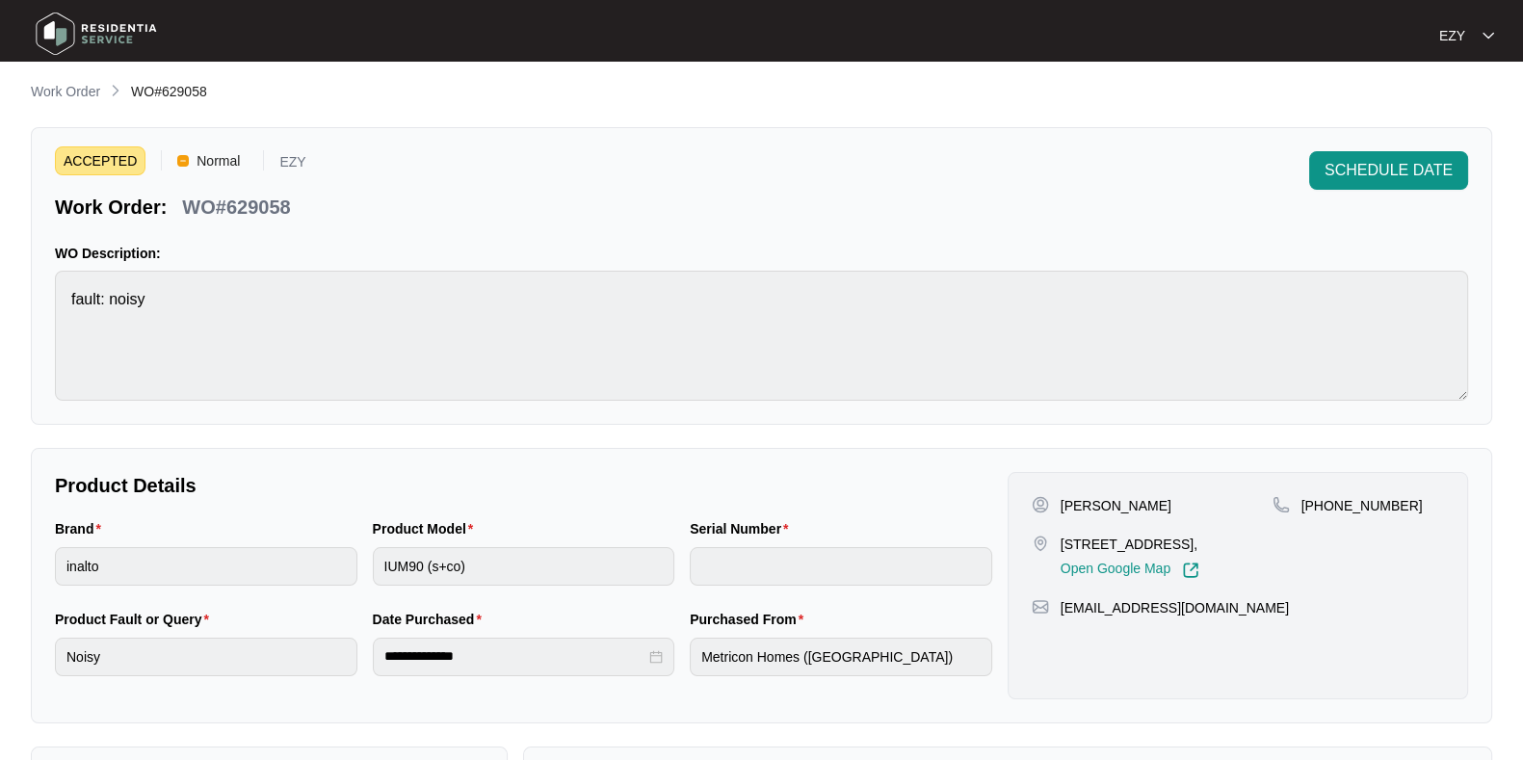
scroll to position [0, 0]
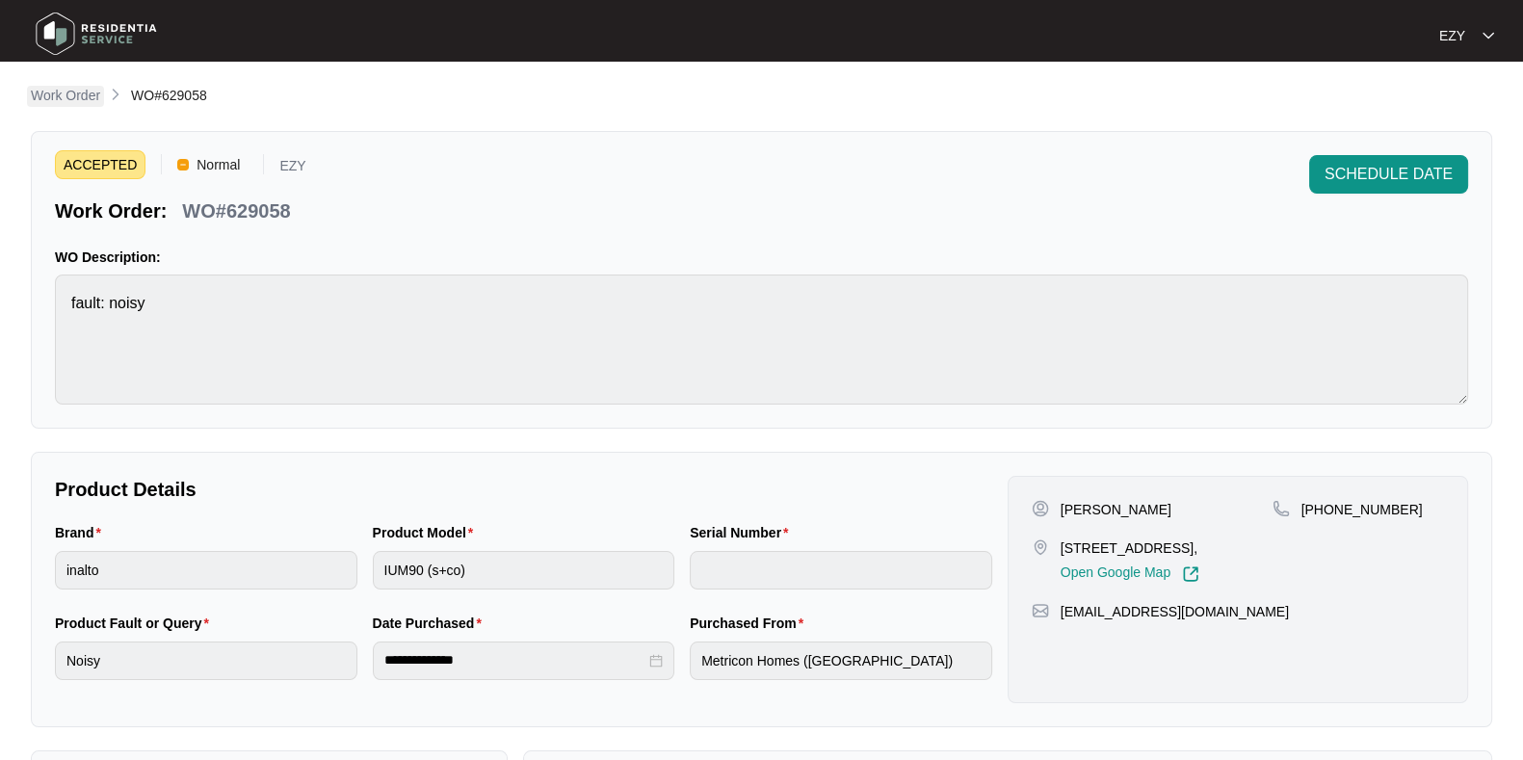
click at [74, 101] on p "Work Order" at bounding box center [65, 95] width 69 height 19
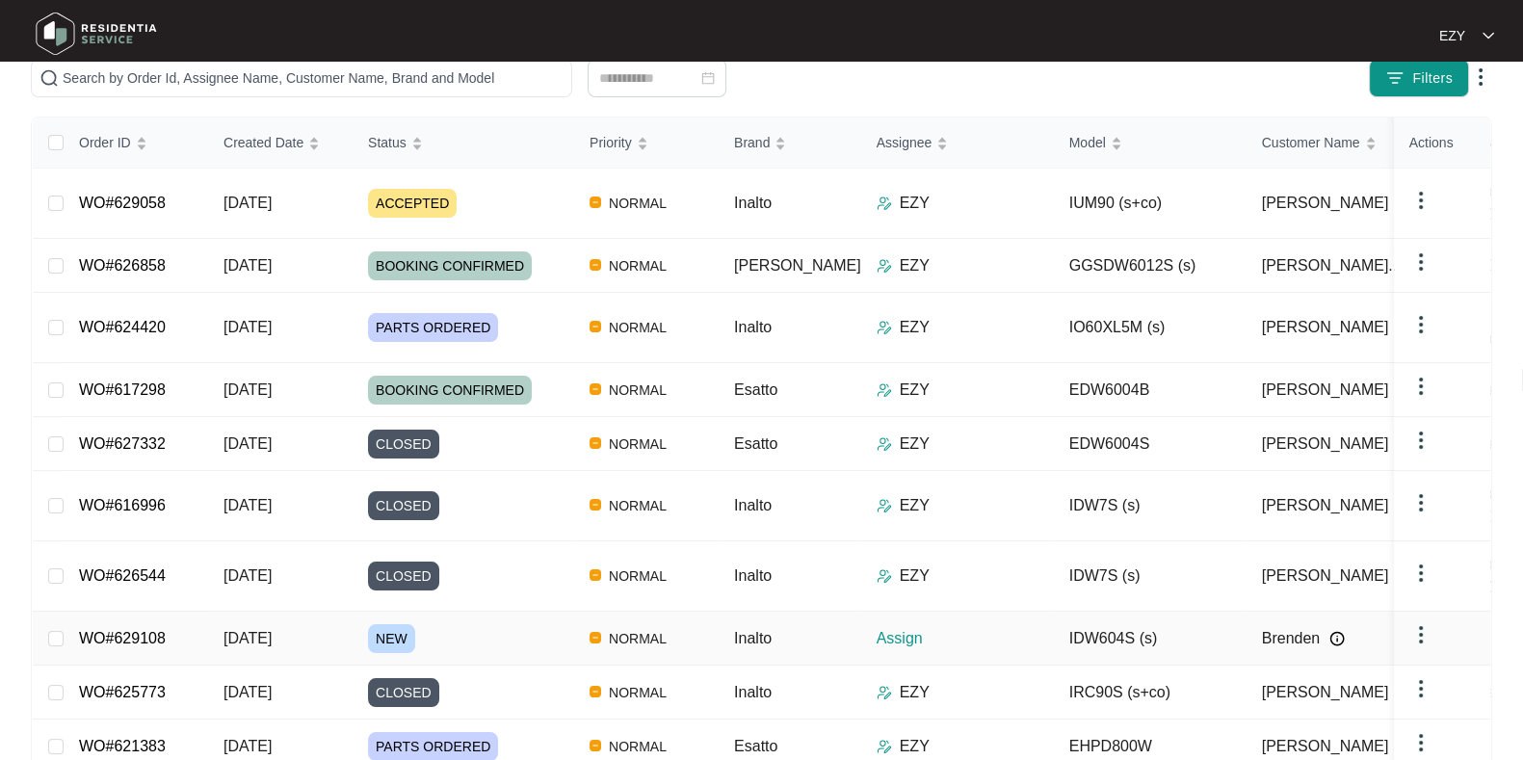
scroll to position [199, 0]
click at [449, 623] on div "NEW" at bounding box center [471, 637] width 206 height 29
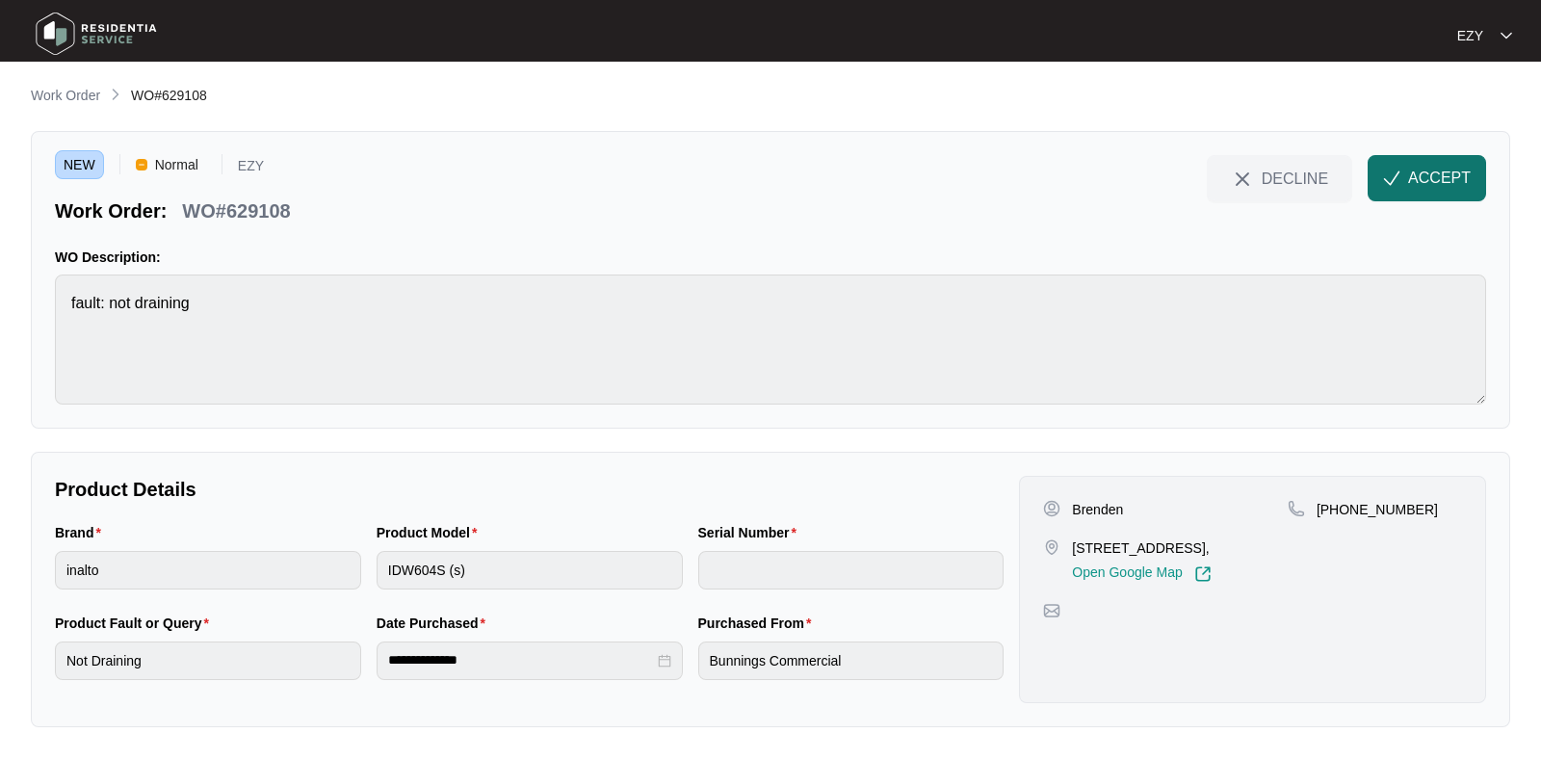
click at [1352, 168] on span "ACCEPT" at bounding box center [1439, 178] width 63 height 23
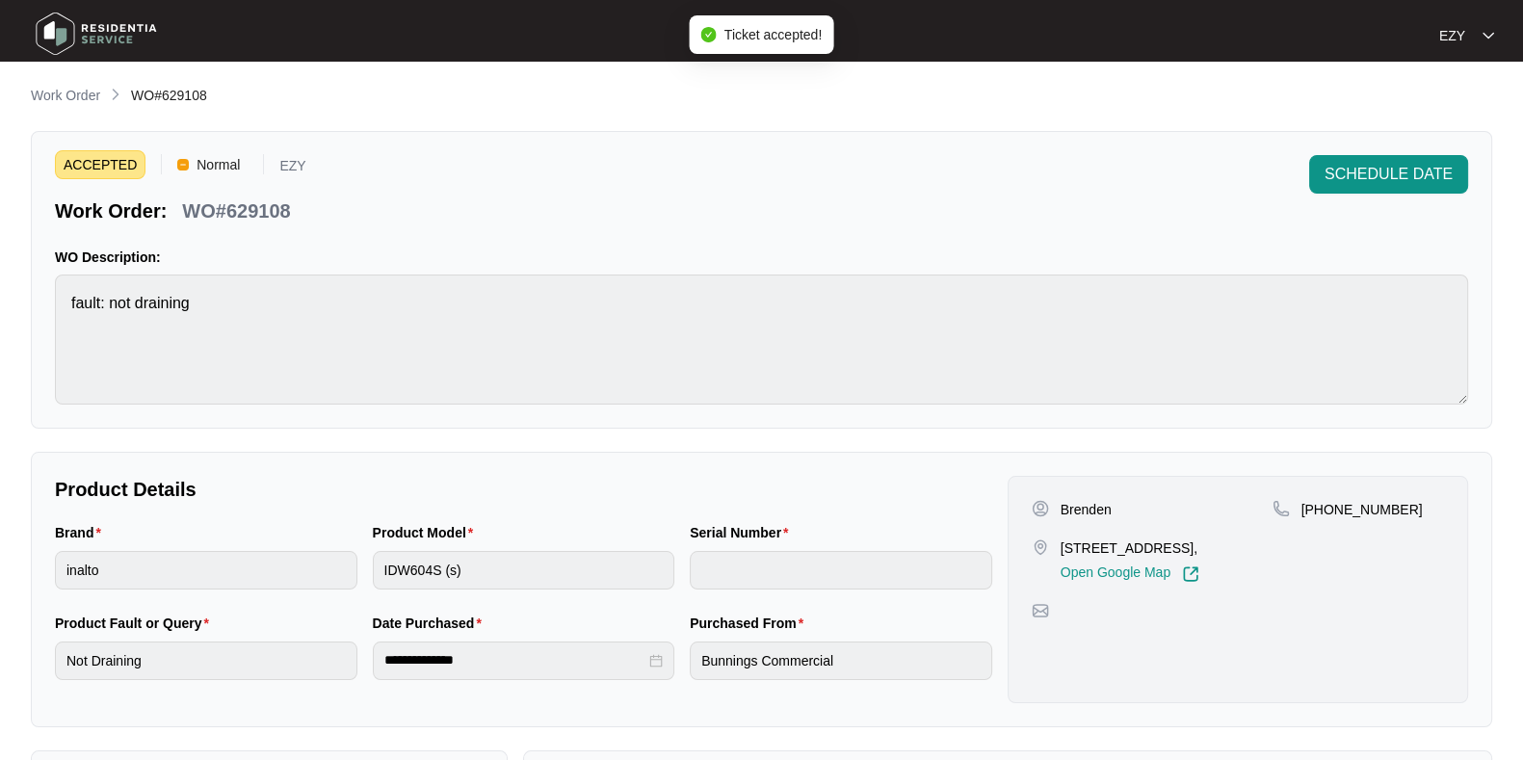
click at [181, 89] on span "WO#629108" at bounding box center [169, 95] width 76 height 15
copy div "WO#629108"
click at [1088, 517] on div "Brenden 6/ 42 Crevelli street Resevoir, Open Google Map" at bounding box center [1151, 541] width 241 height 83
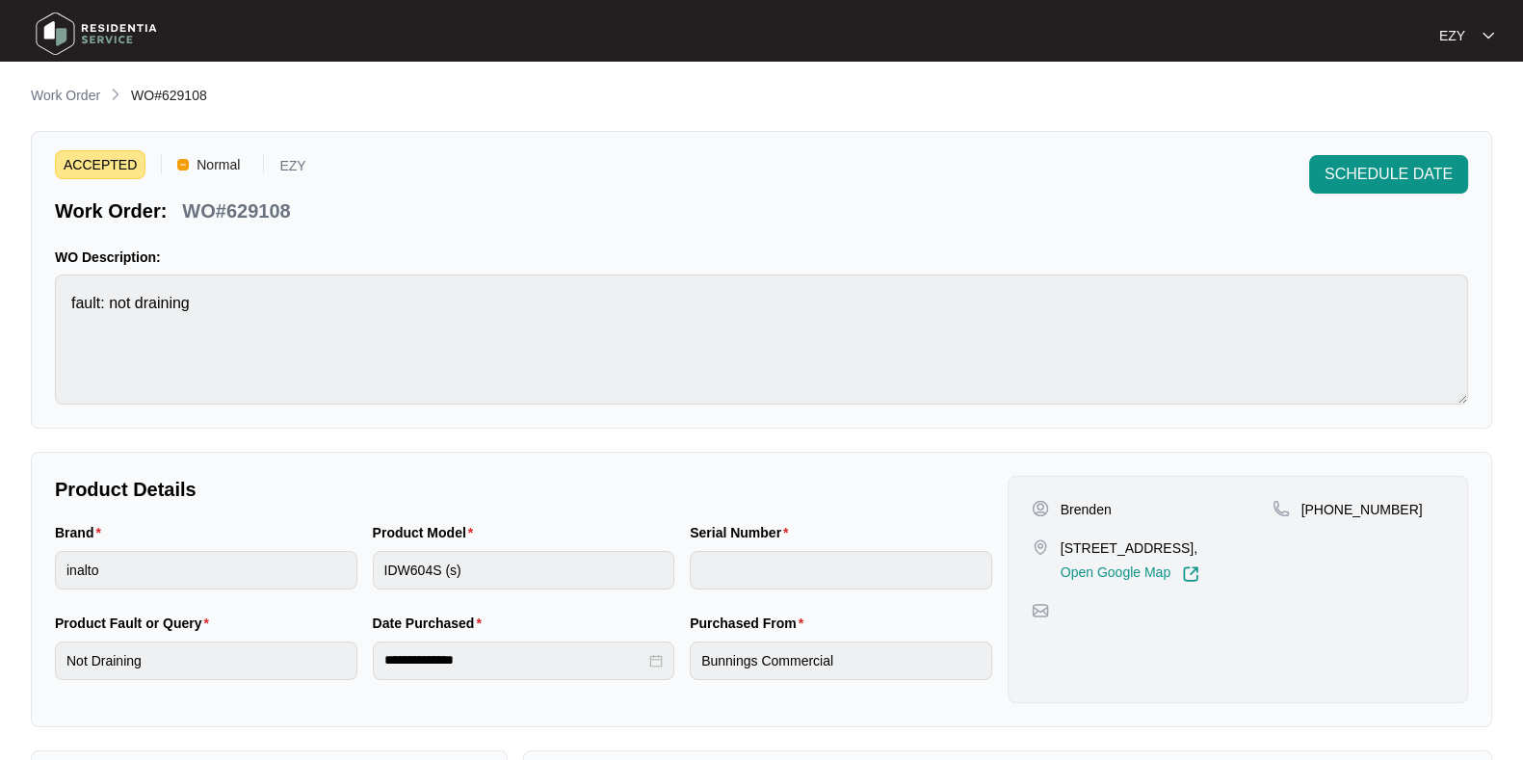
click at [1074, 508] on p "Brenden" at bounding box center [1085, 509] width 51 height 19
copy p "Brenden"
drag, startPoint x: 1430, startPoint y: 503, endPoint x: 1322, endPoint y: 517, distance: 108.8
click at [1322, 517] on div "+61434638497" at bounding box center [1357, 541] width 171 height 83
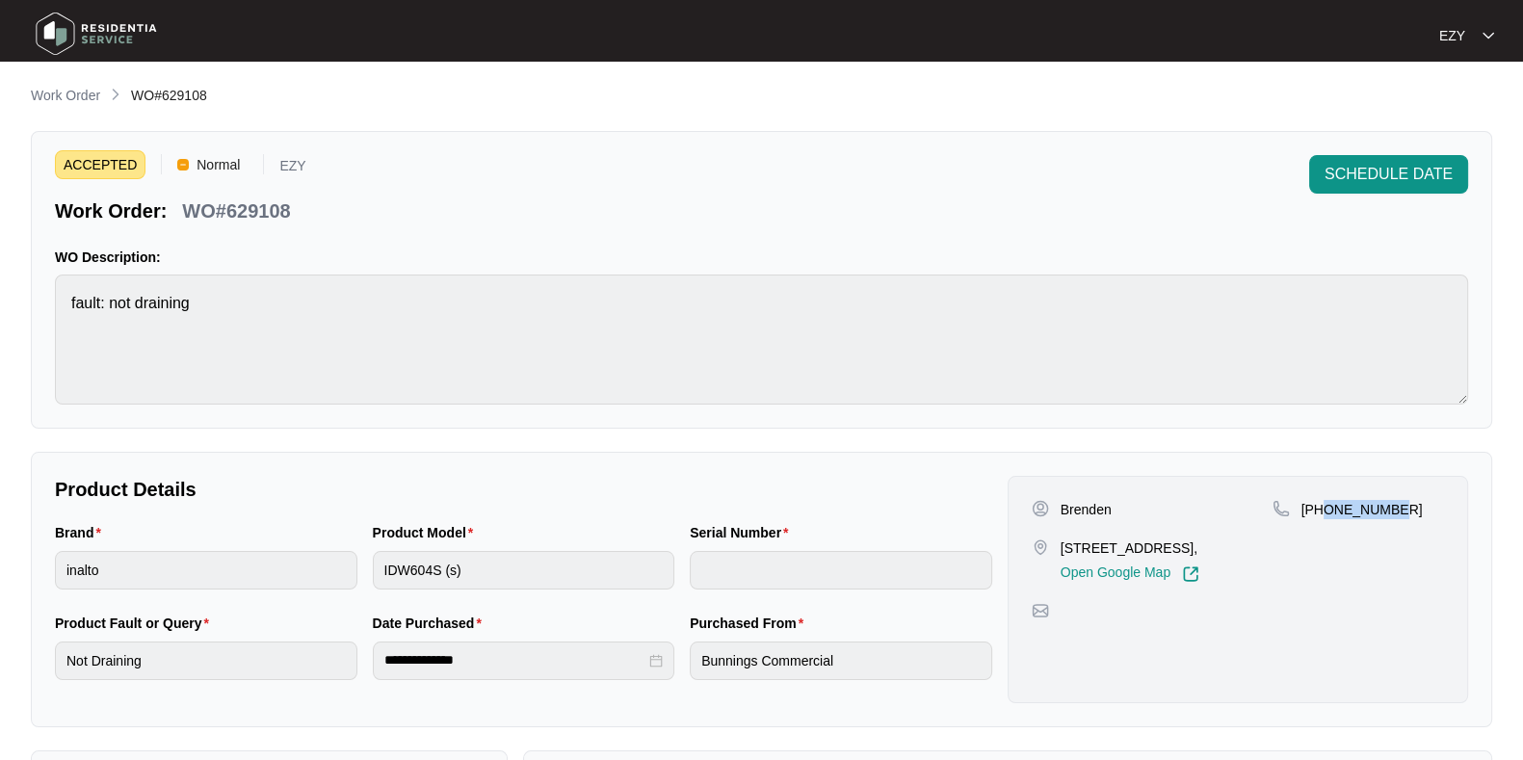
copy p "434638497"
click at [1094, 551] on p "6/ 42 Crevelli street Resevoir," at bounding box center [1129, 547] width 139 height 19
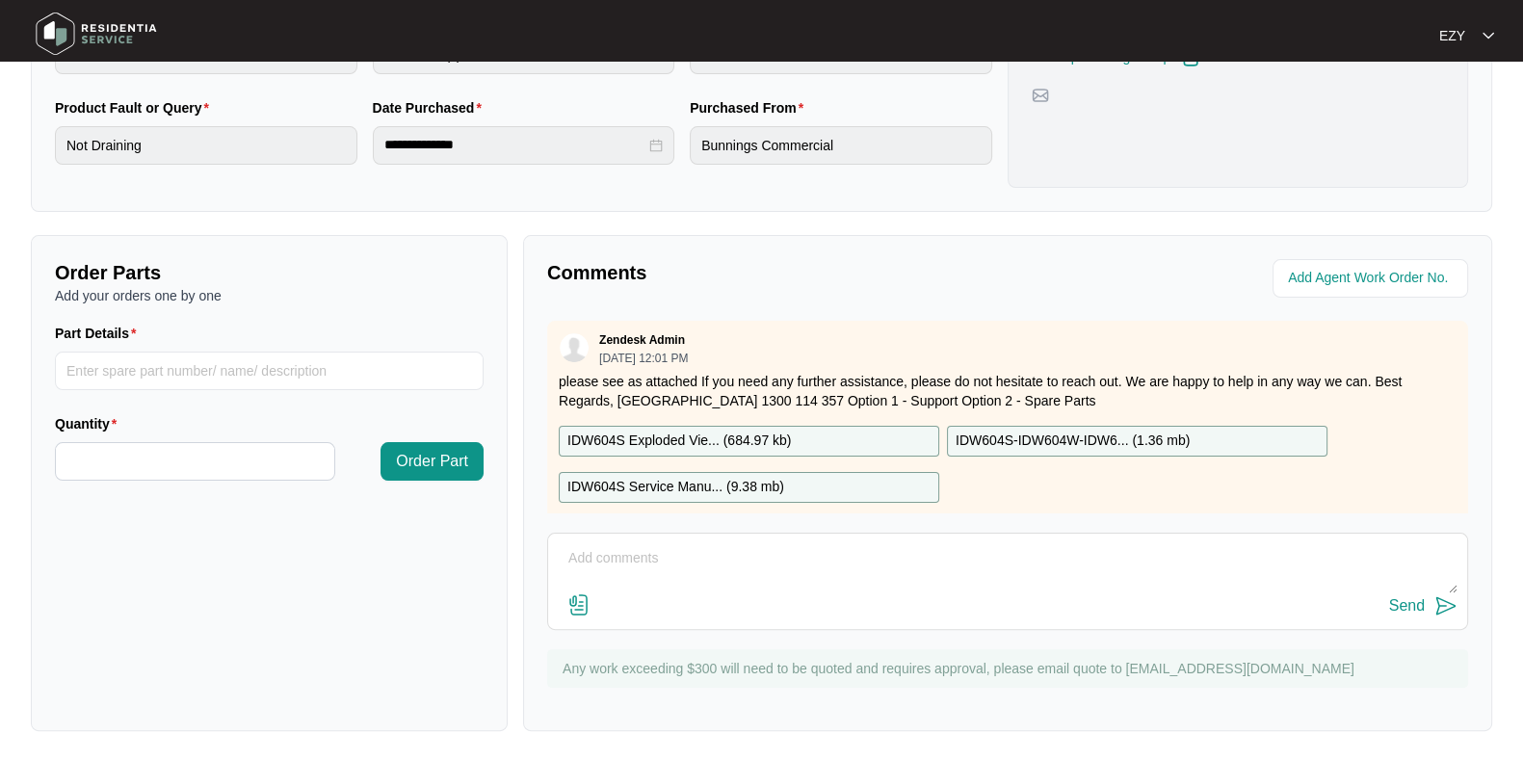
scroll to position [34, 0]
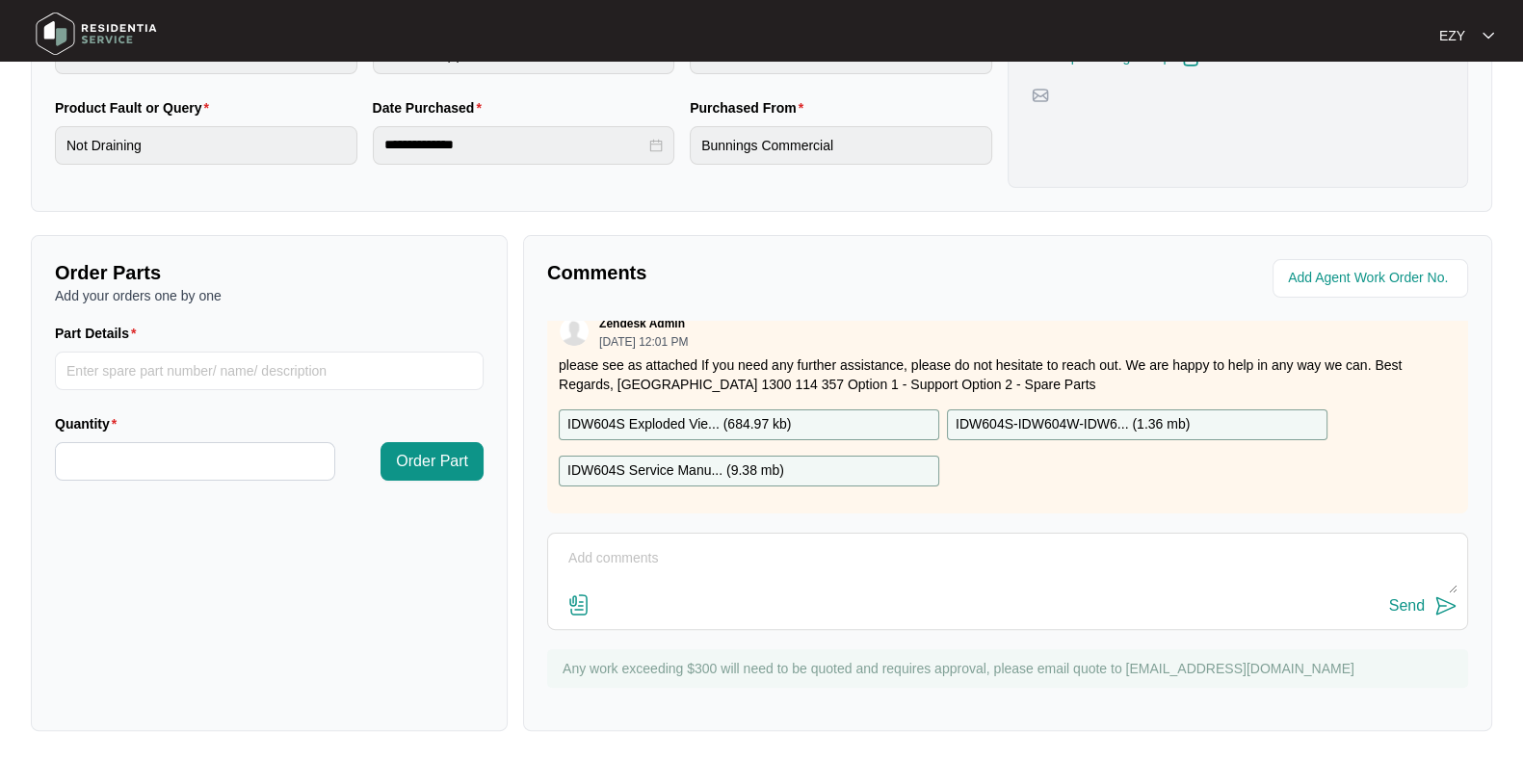
click at [653, 460] on p "IDW604S Service Manu... ( 9.38 mb )" at bounding box center [675, 470] width 217 height 21
click at [636, 414] on p "IDW604S Exploded Vie... ( 684.97 kb )" at bounding box center [678, 424] width 223 height 21
click at [989, 414] on p "IDW604S-IDW604W-IDW6... ( 1.36 mb )" at bounding box center [1072, 424] width 234 height 21
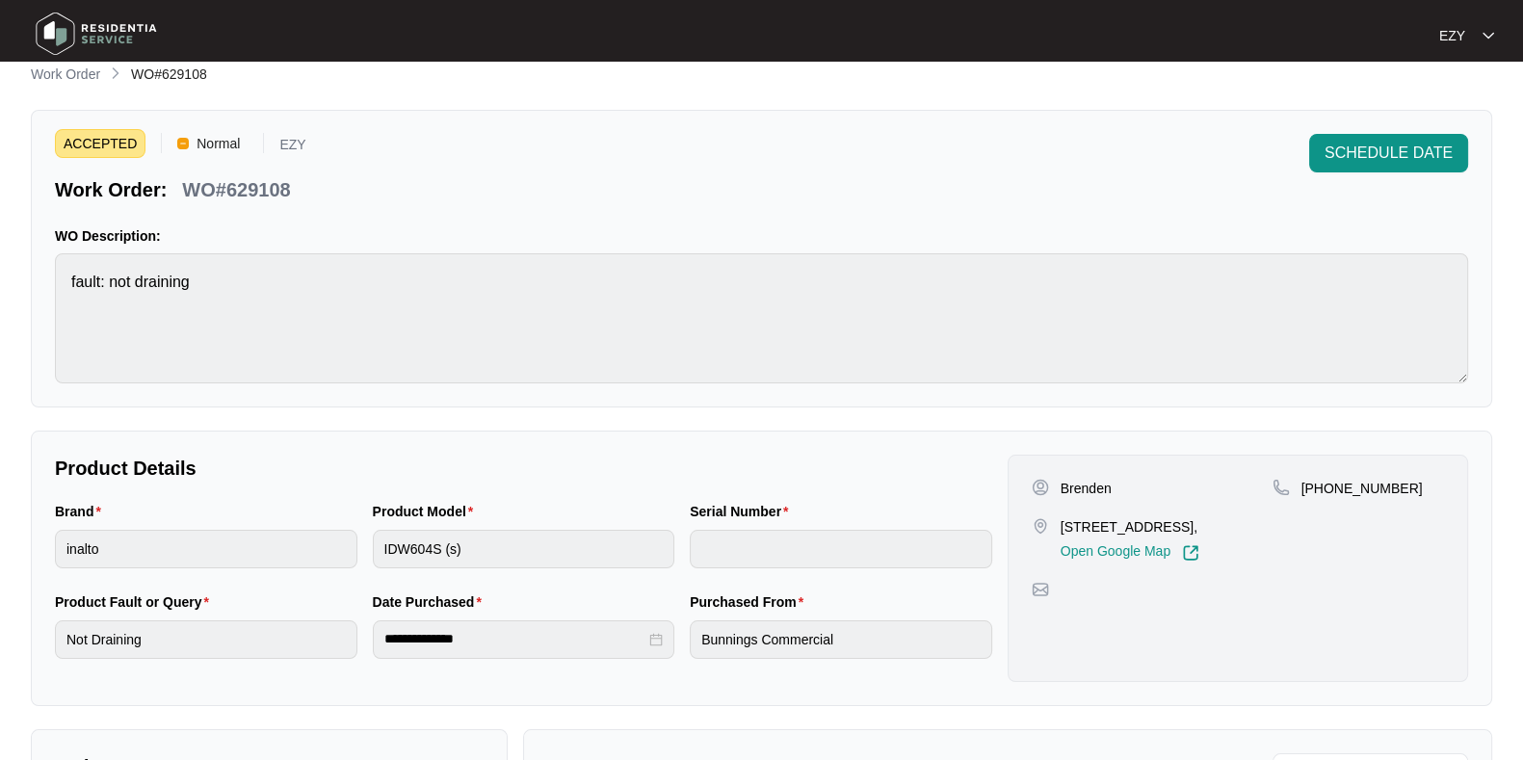
scroll to position [0, 0]
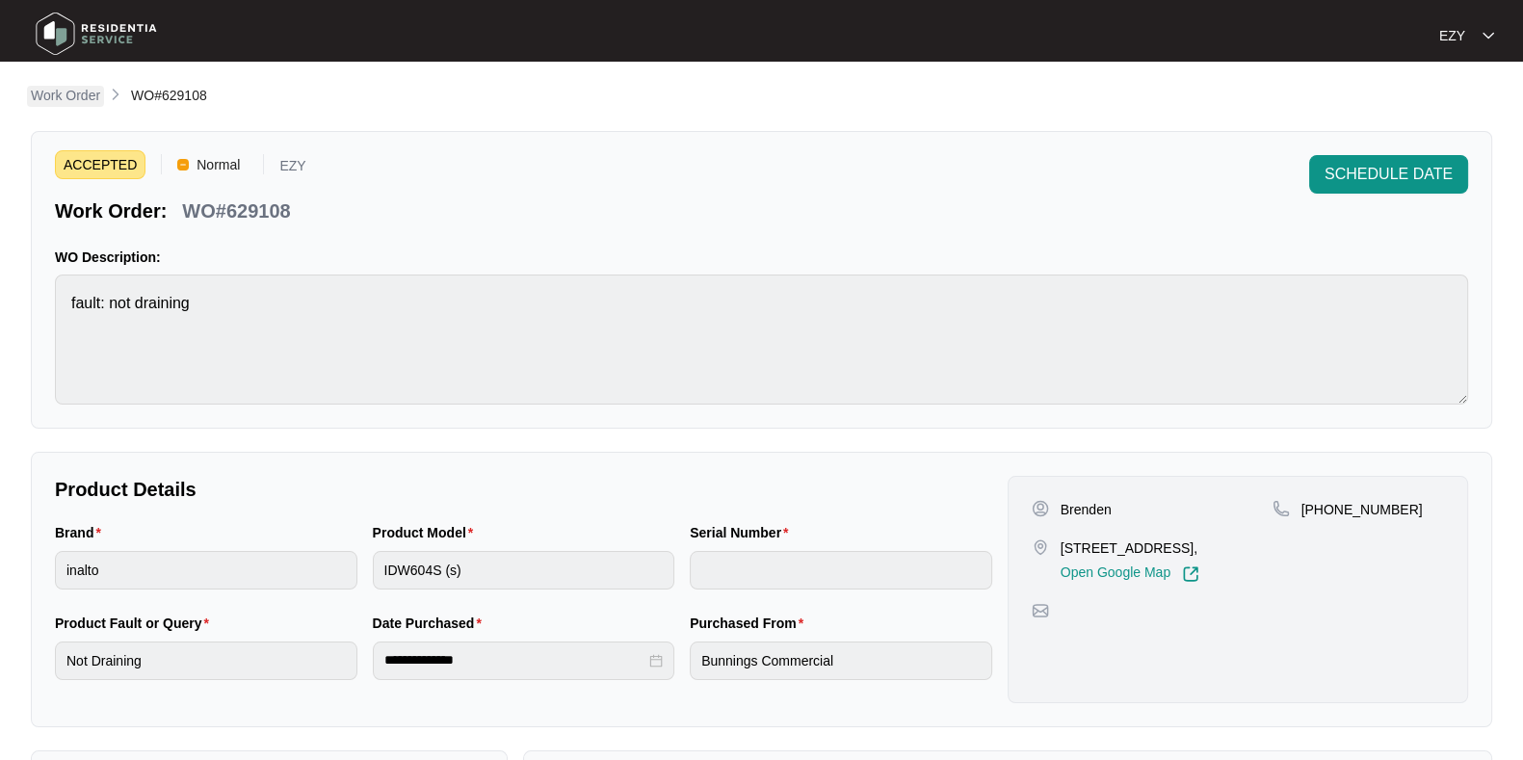
click at [58, 93] on p "Work Order" at bounding box center [65, 95] width 69 height 19
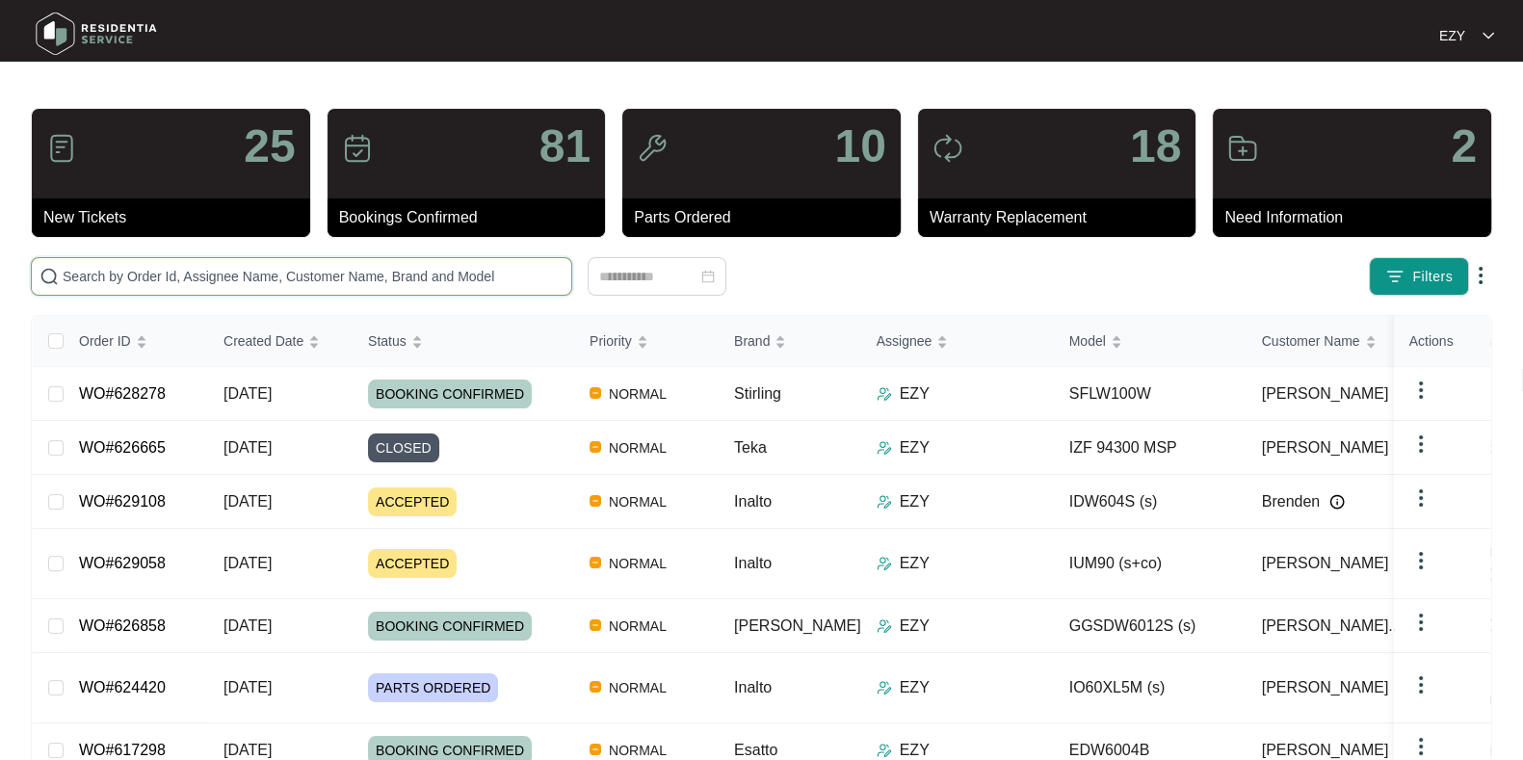
click at [368, 276] on input "text" at bounding box center [313, 276] width 501 height 21
paste input "626665"
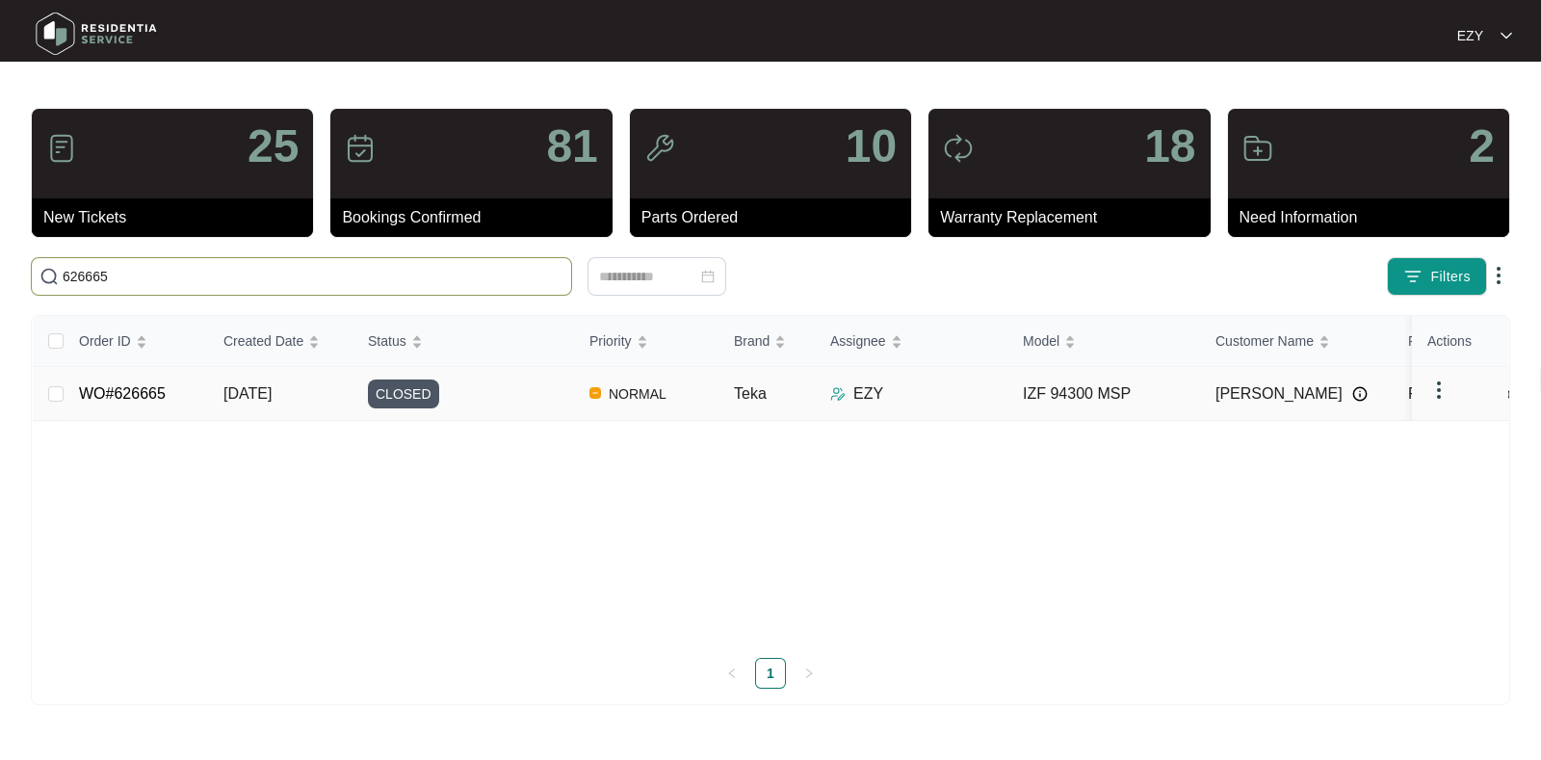
type input "626665"
click at [492, 393] on div "CLOSED" at bounding box center [471, 393] width 206 height 29
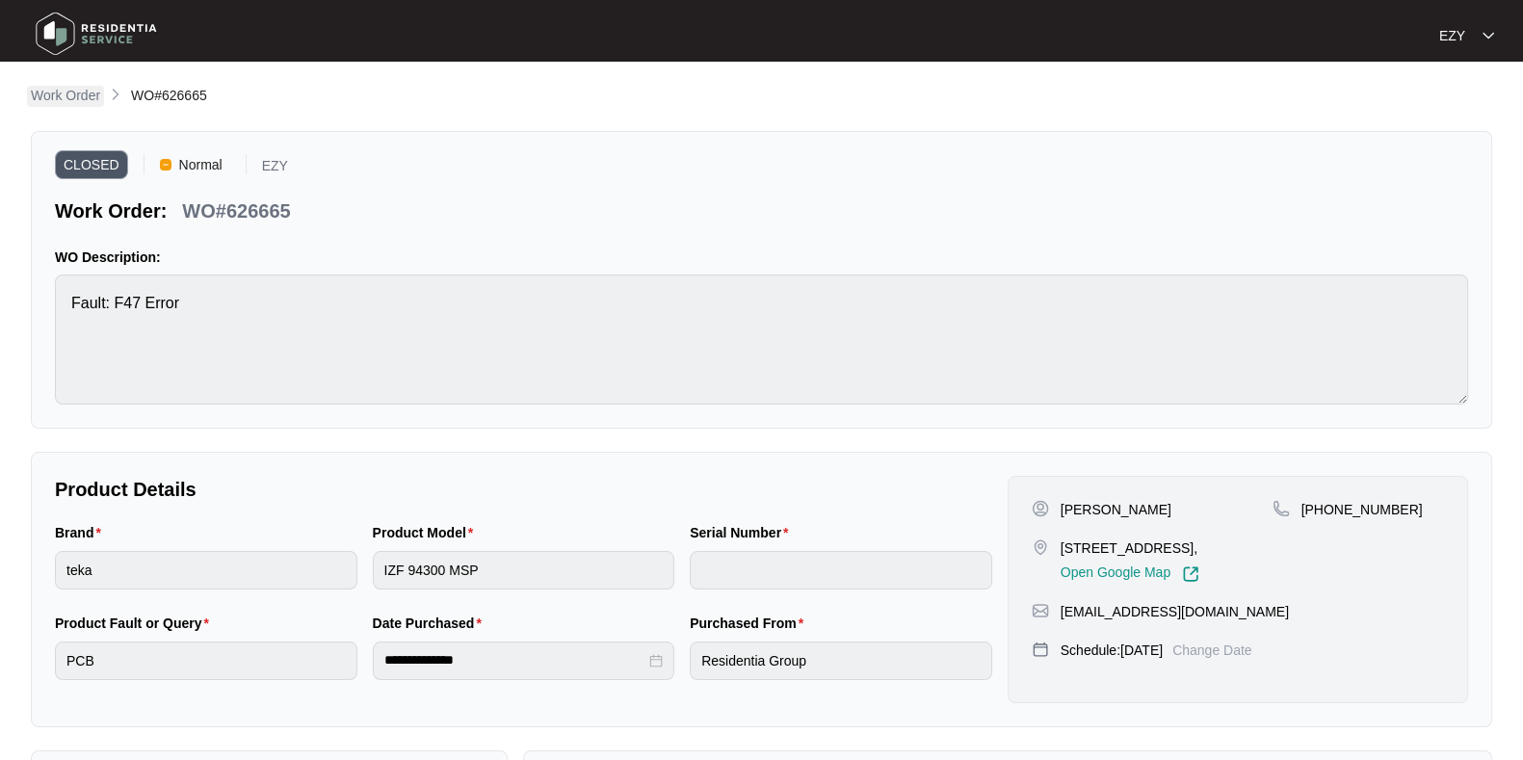
click at [67, 94] on p "Work Order" at bounding box center [65, 95] width 69 height 19
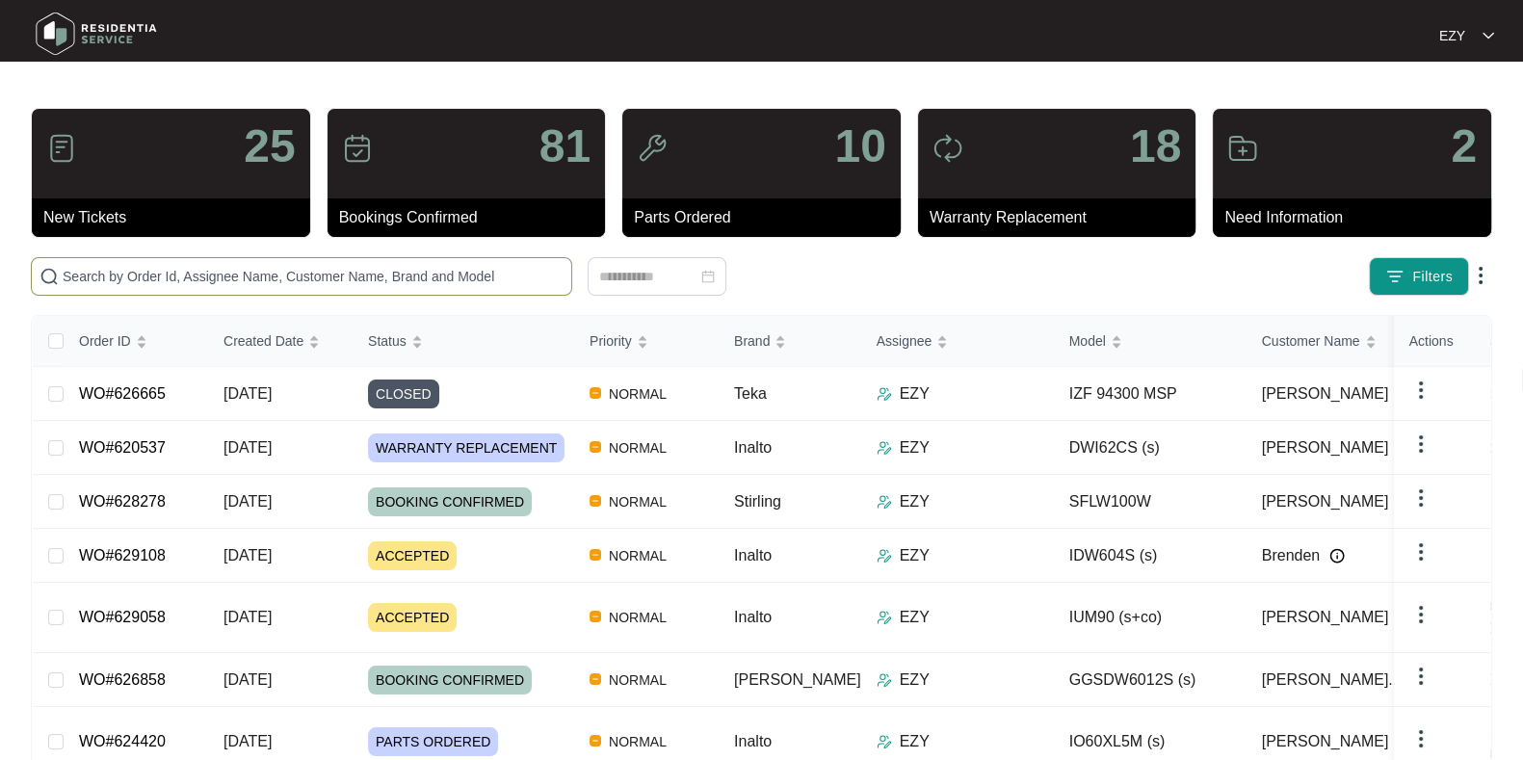
click at [193, 258] on span at bounding box center [301, 276] width 541 height 39
paste input "620537"
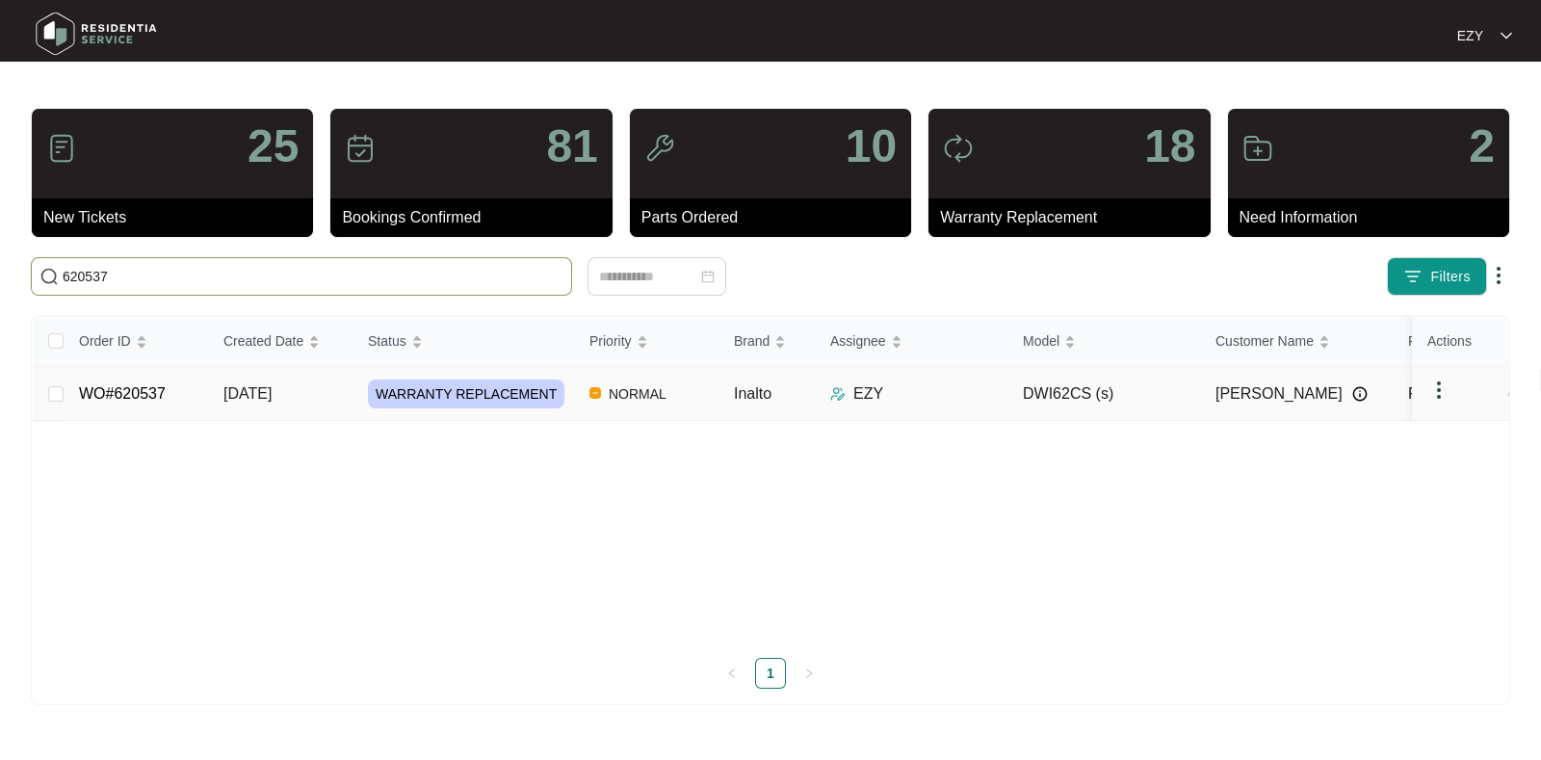
type input "620537"
click at [349, 397] on td "30/07/2025" at bounding box center [280, 394] width 144 height 54
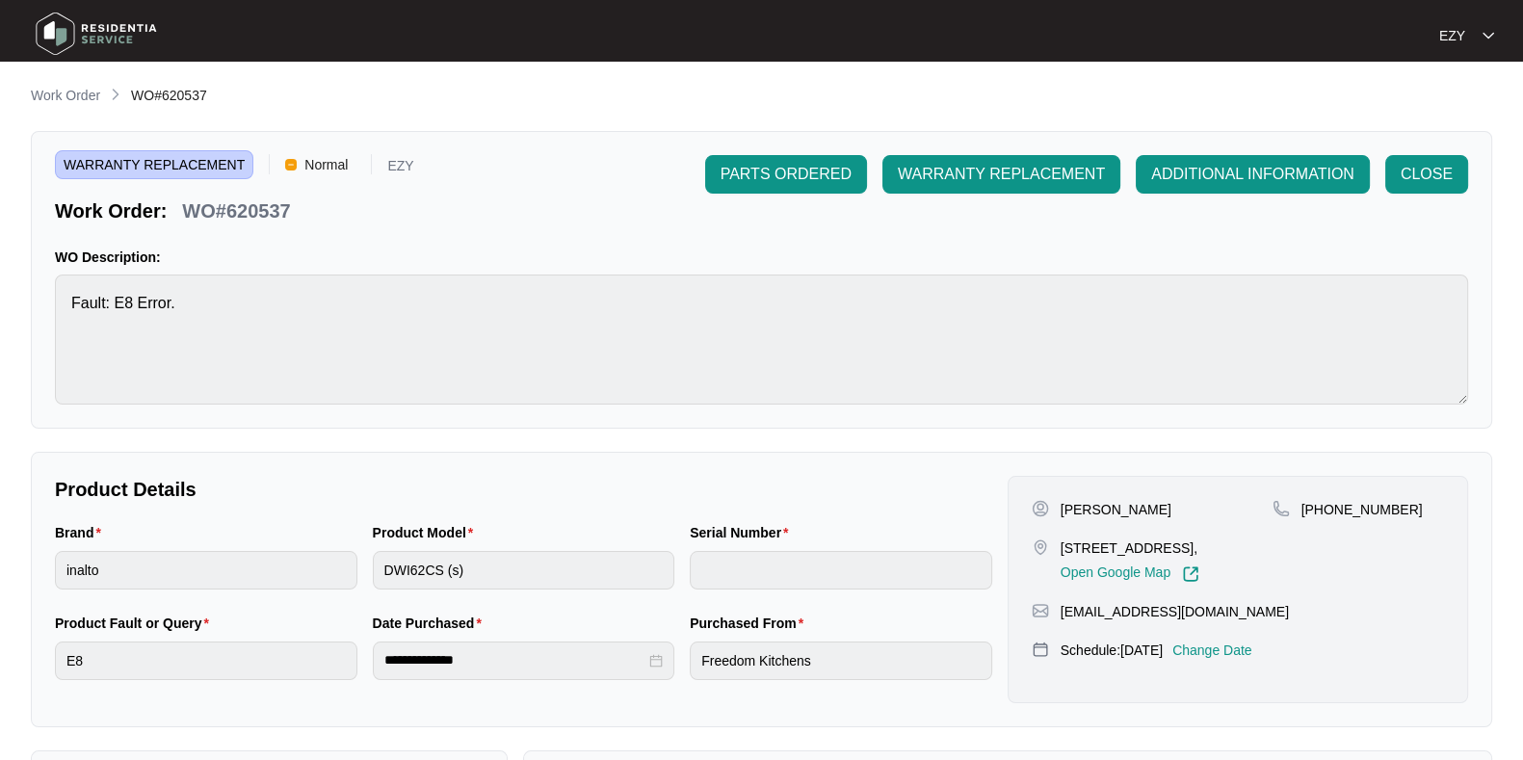
click at [1246, 647] on p "Change Date" at bounding box center [1212, 649] width 80 height 19
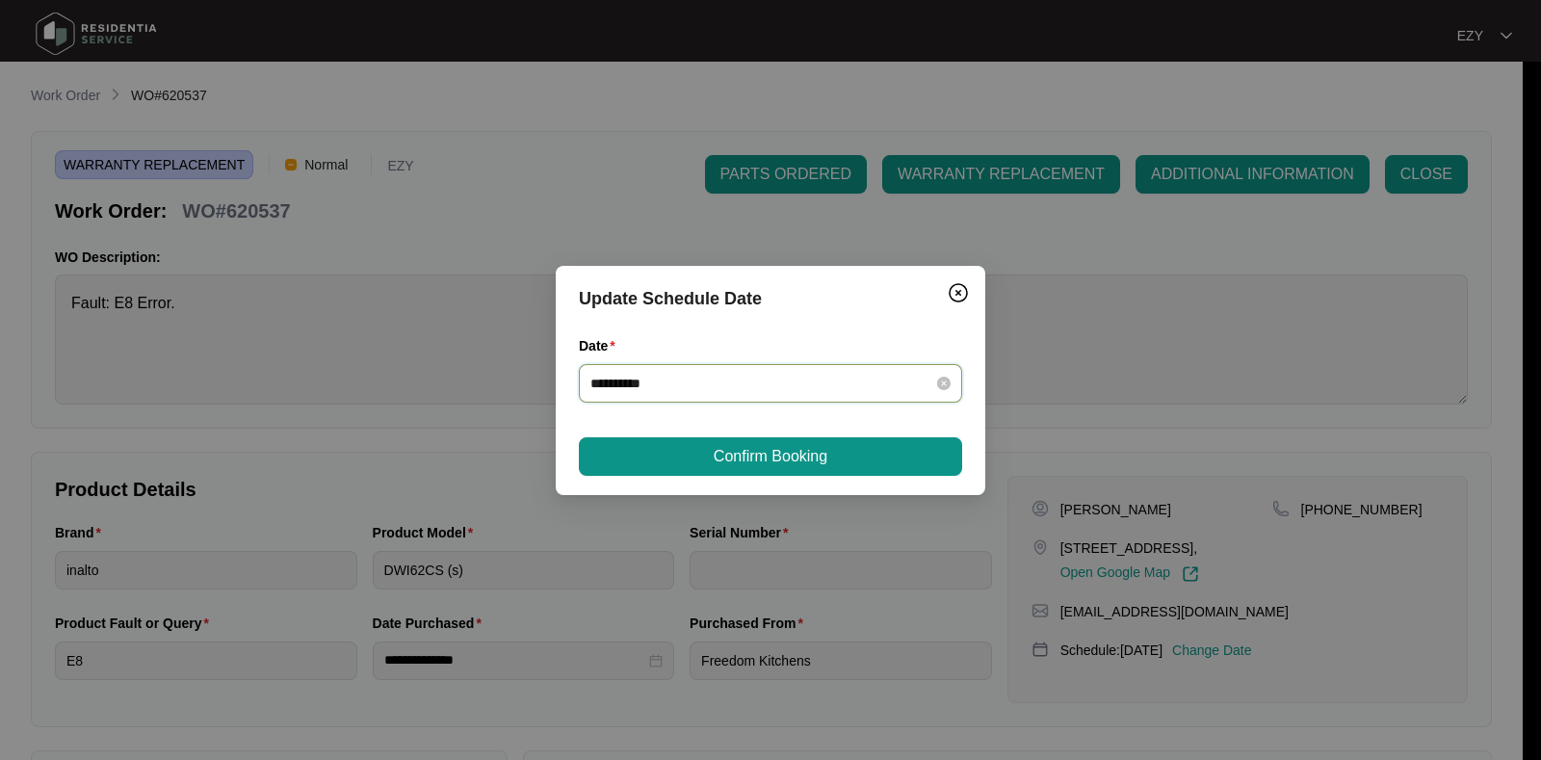
click at [701, 374] on input "**********" at bounding box center [758, 383] width 337 height 21
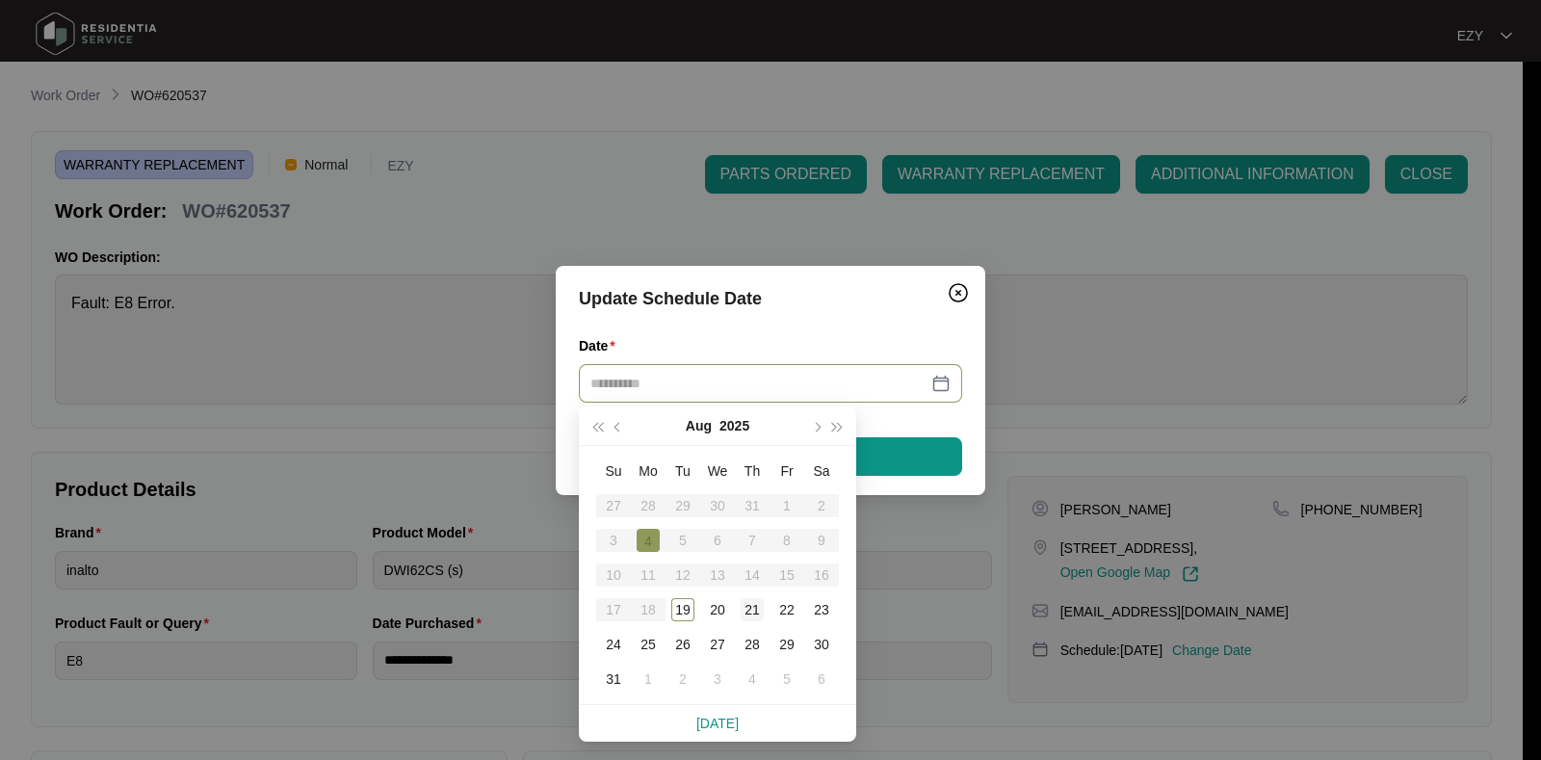
type input "**********"
click at [753, 615] on div "21" at bounding box center [752, 609] width 23 height 23
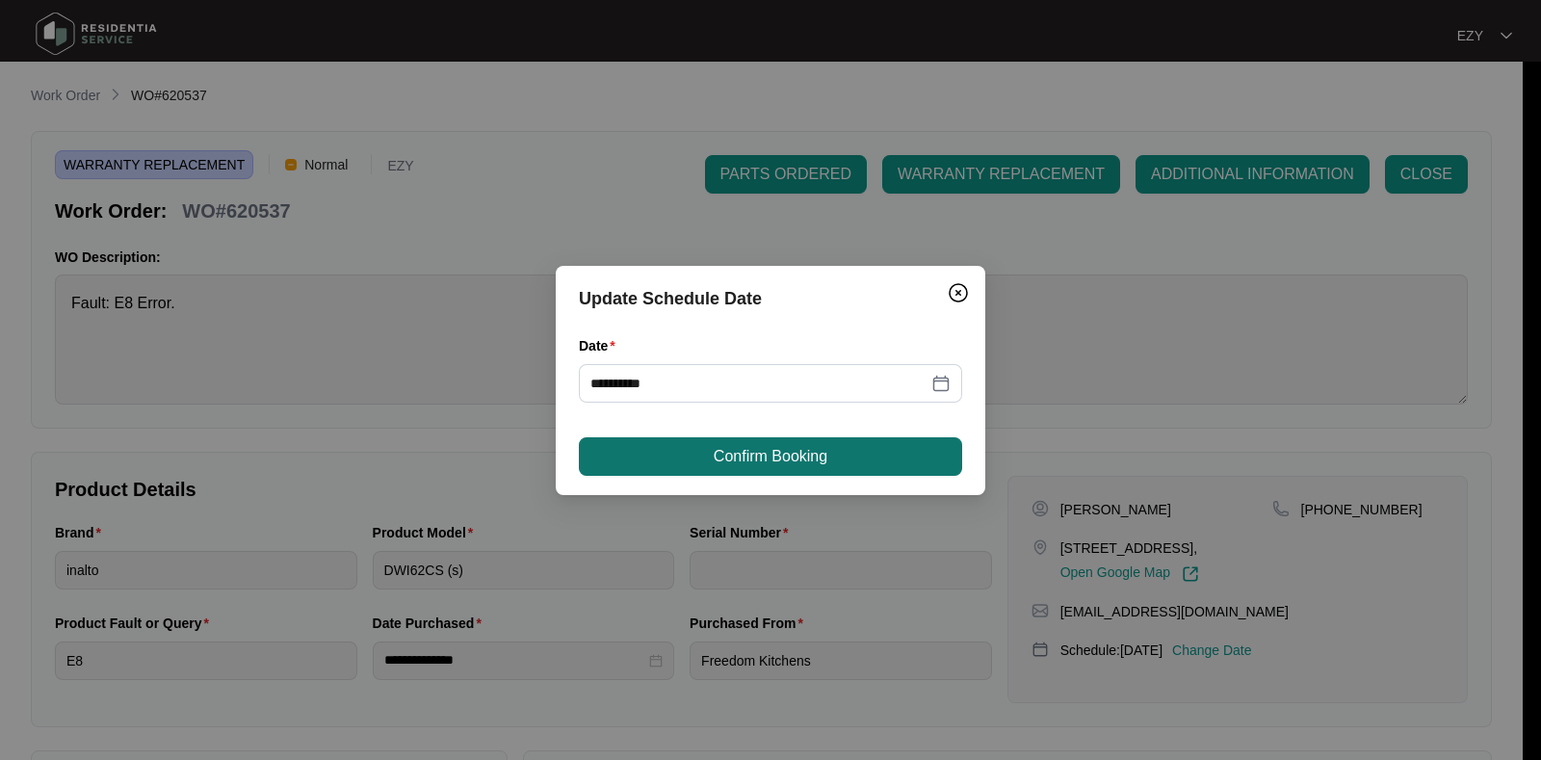
click at [731, 455] on span "Confirm Booking" at bounding box center [771, 456] width 114 height 23
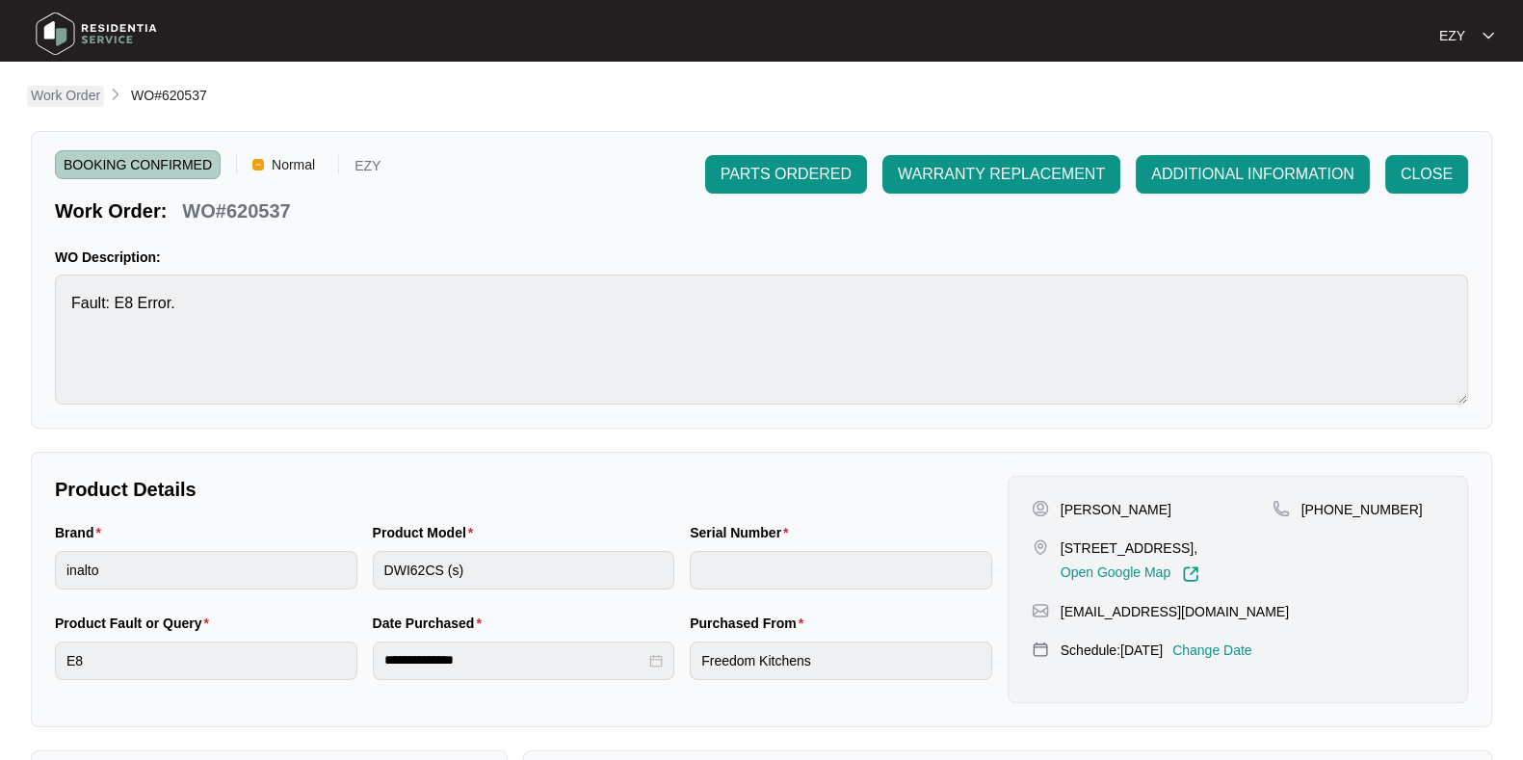
click at [61, 93] on p "Work Order" at bounding box center [65, 95] width 69 height 19
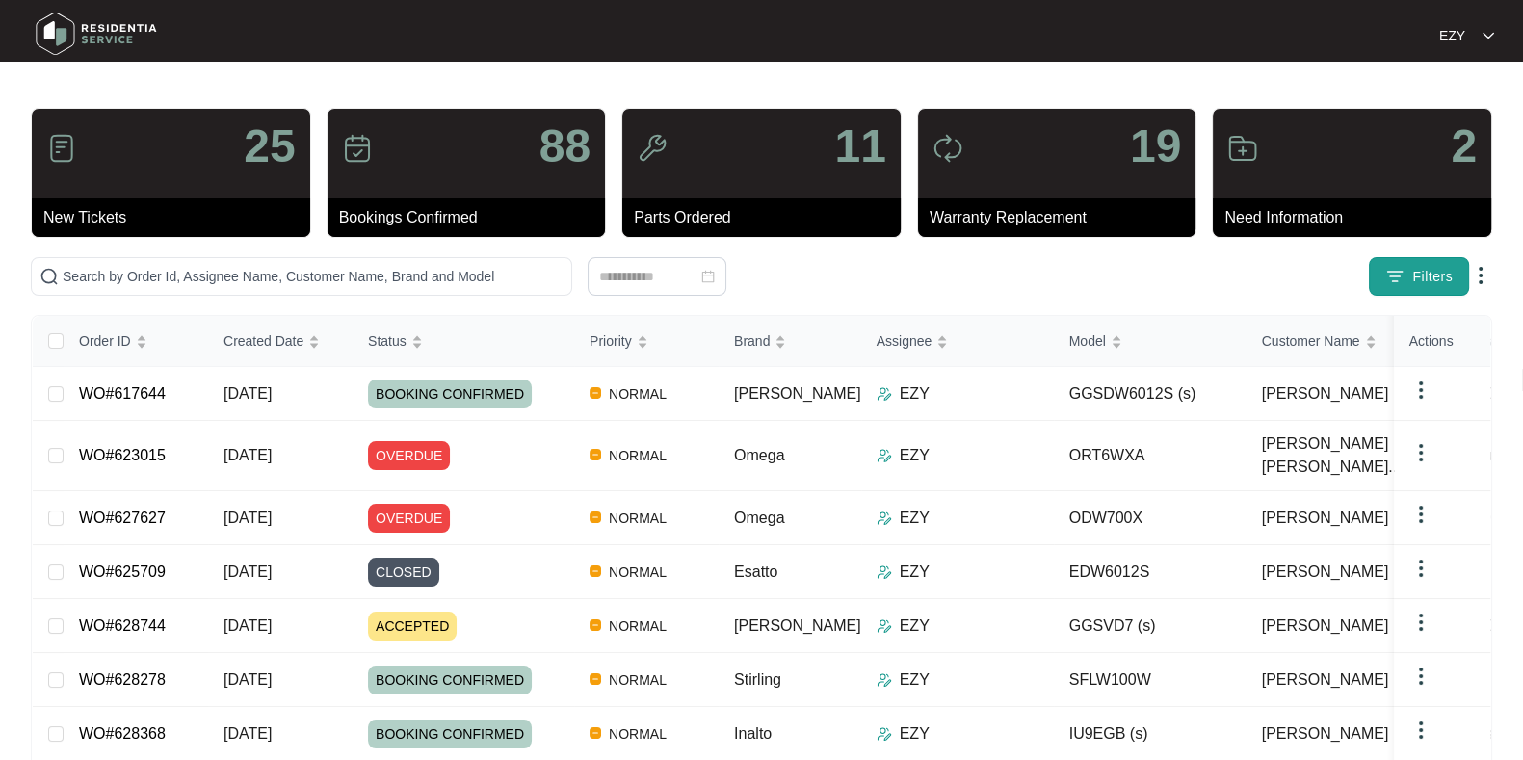
click at [1417, 286] on span "Filters" at bounding box center [1432, 277] width 40 height 20
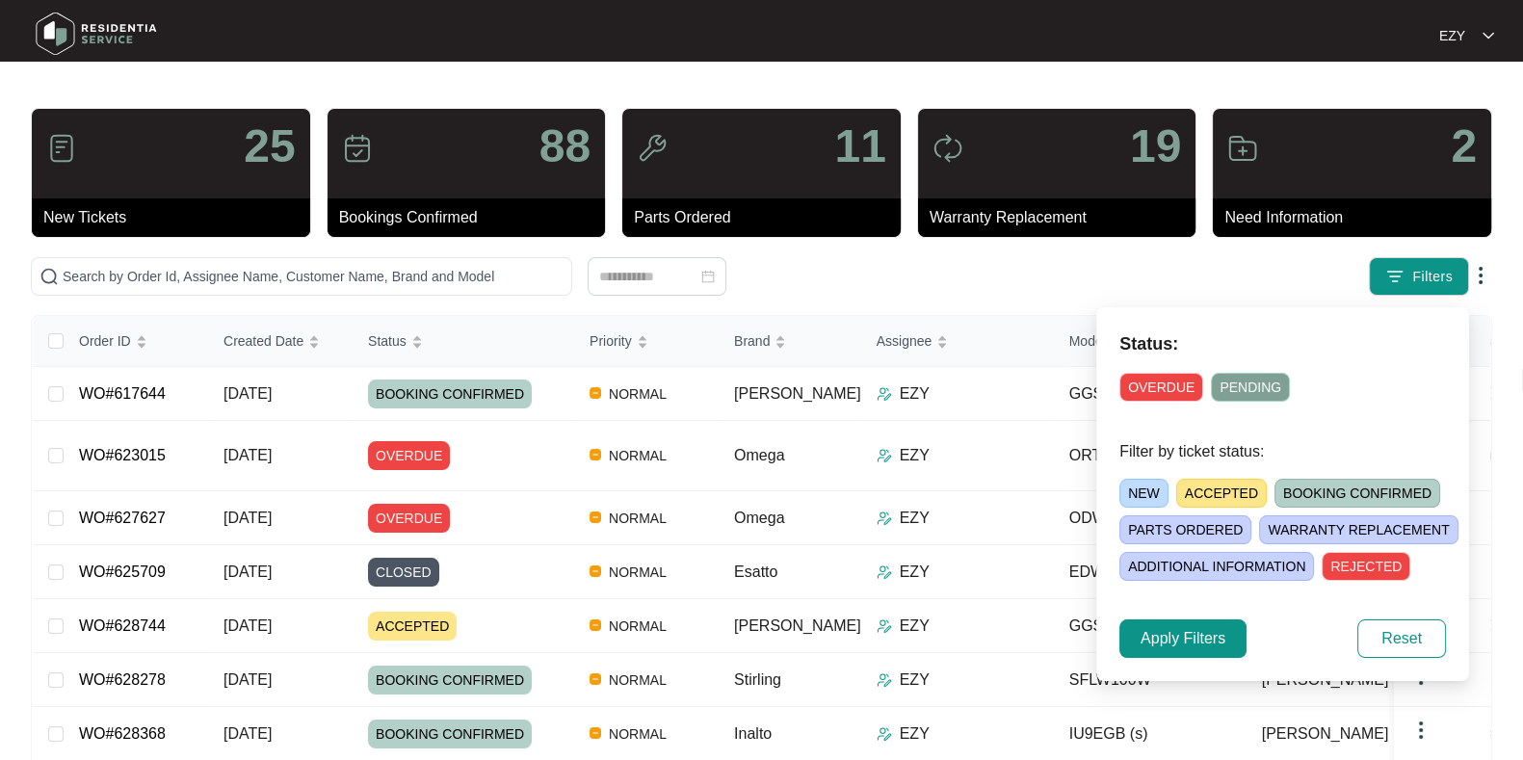
click at [1142, 488] on span "NEW" at bounding box center [1143, 493] width 49 height 29
click at [1160, 641] on span "Apply Filters" at bounding box center [1182, 638] width 85 height 23
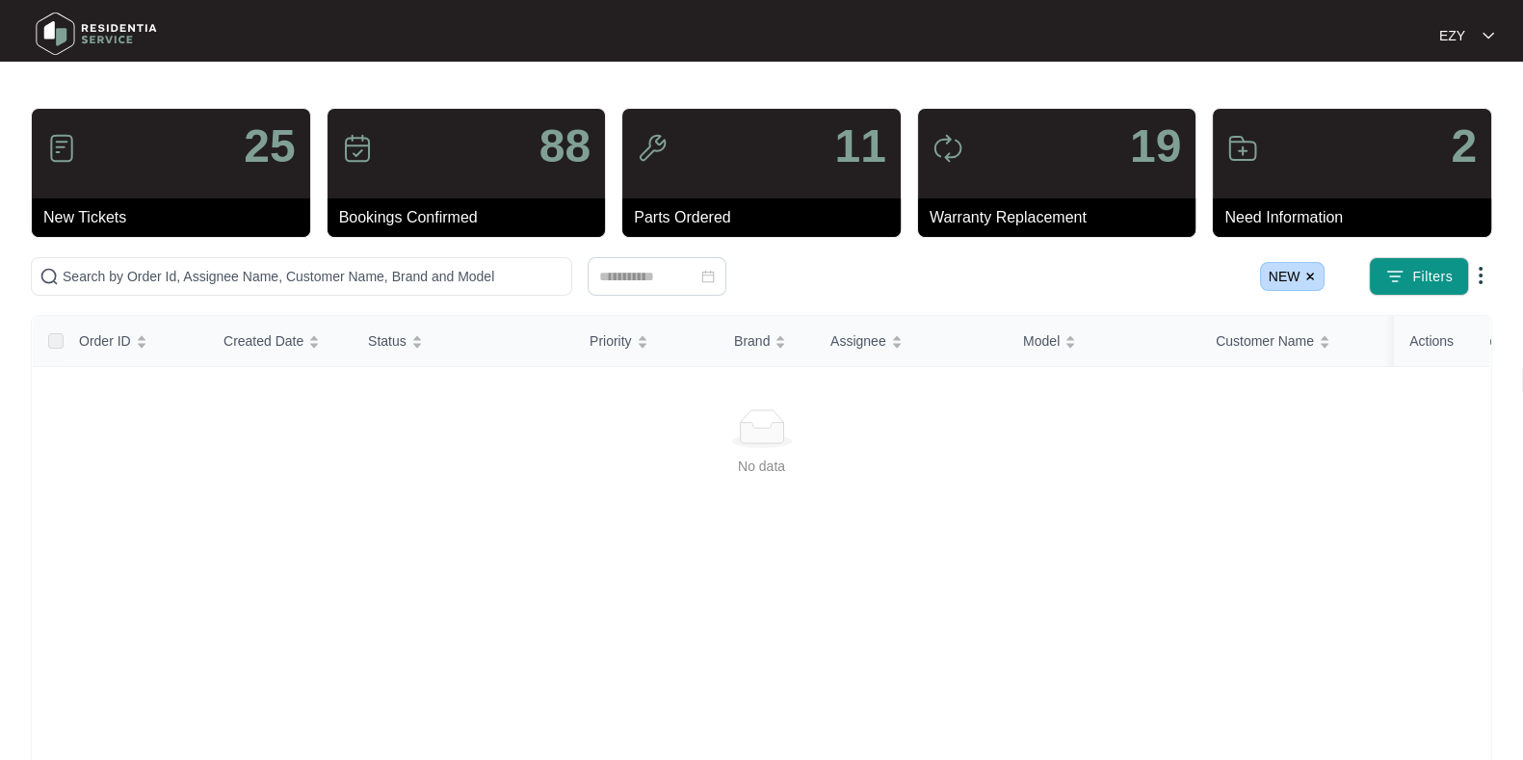
click at [1303, 274] on span "NEW" at bounding box center [1292, 276] width 65 height 29
click at [1310, 265] on span "NEW" at bounding box center [1292, 276] width 65 height 29
click at [1314, 268] on span "NEW" at bounding box center [1292, 276] width 65 height 29
click at [1308, 274] on img at bounding box center [1310, 277] width 12 height 12
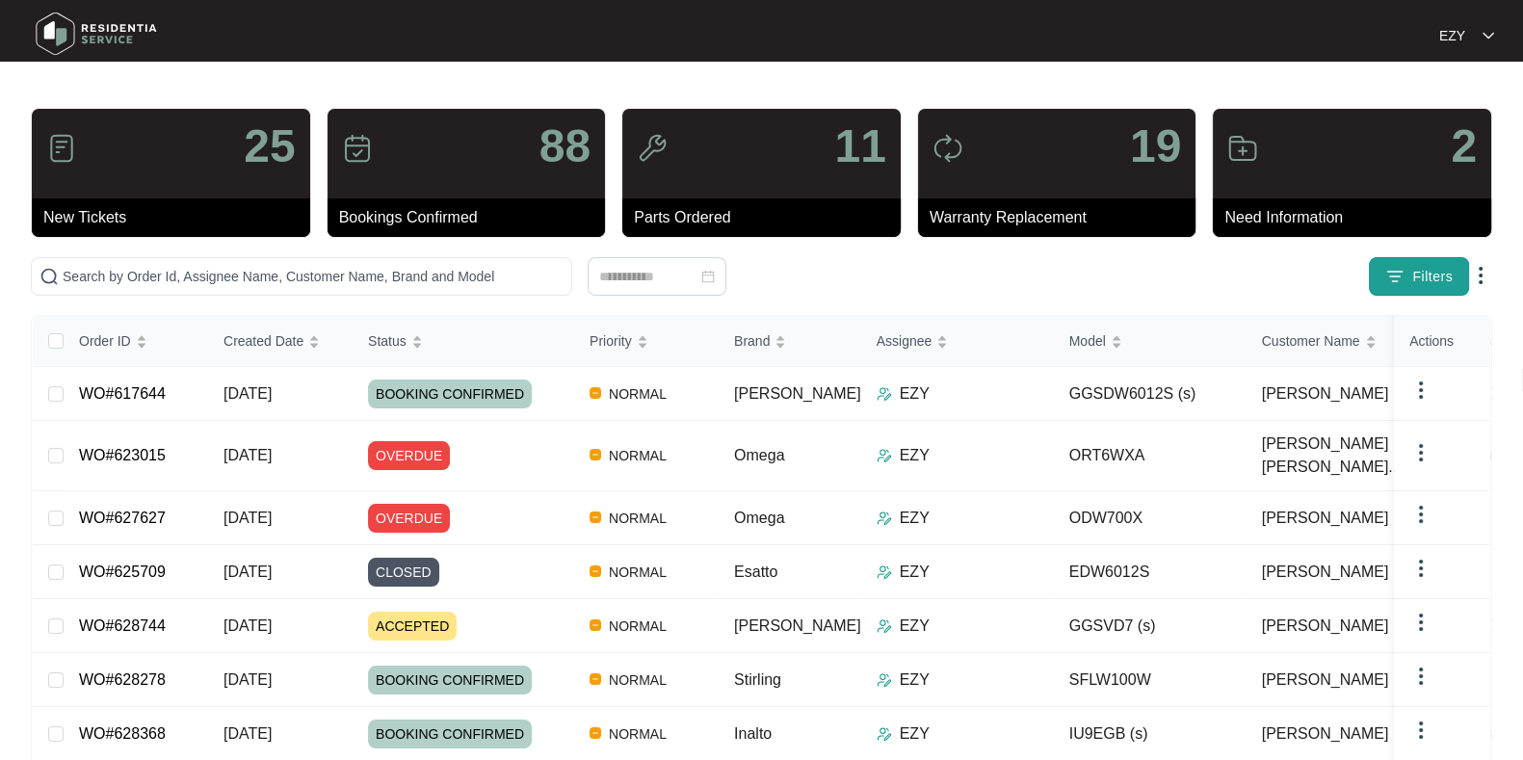
click at [1449, 278] on span "Filters" at bounding box center [1432, 277] width 40 height 20
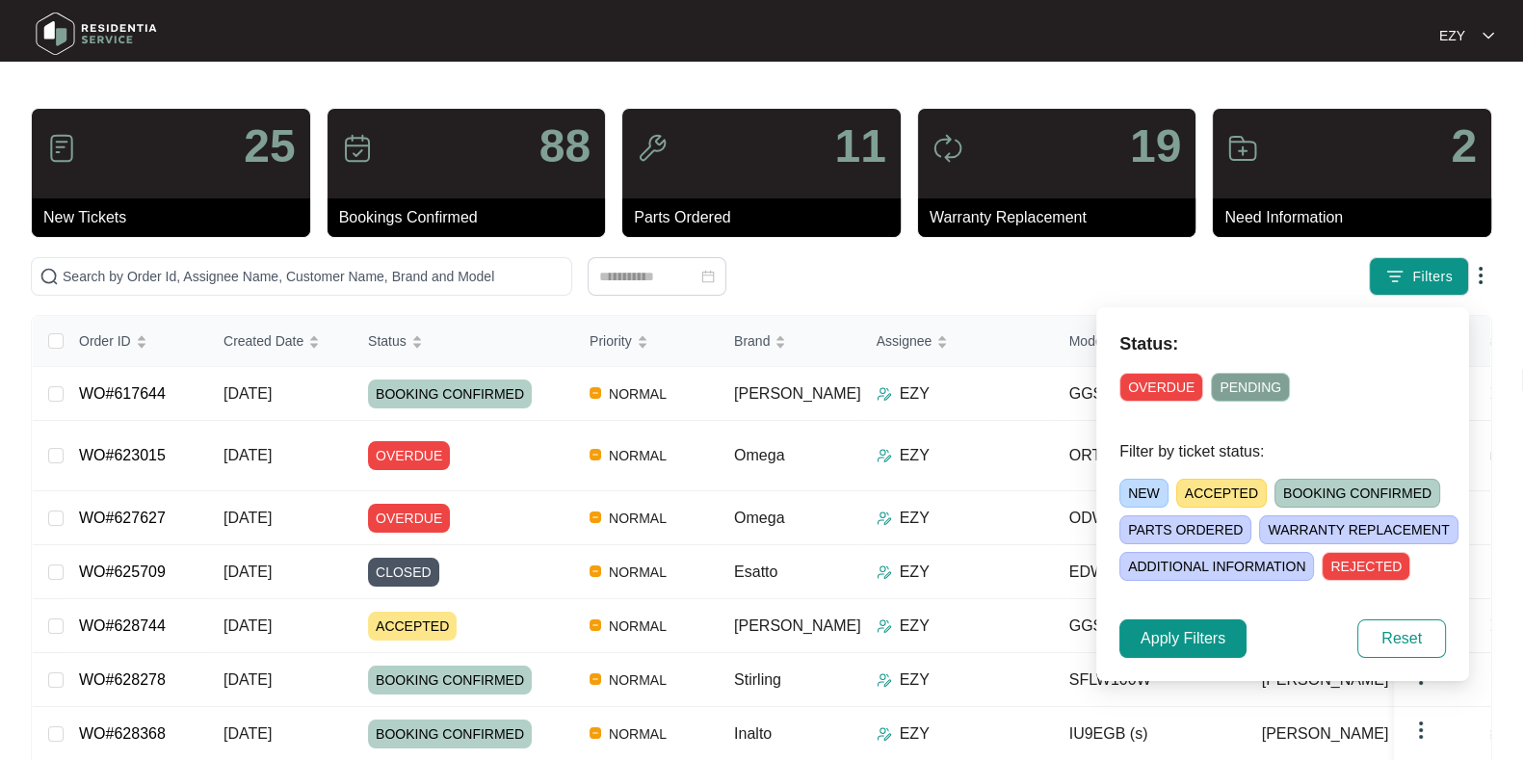
click at [1141, 389] on span "OVERDUE" at bounding box center [1161, 387] width 84 height 29
click at [1141, 620] on button "Apply Filters" at bounding box center [1182, 638] width 127 height 39
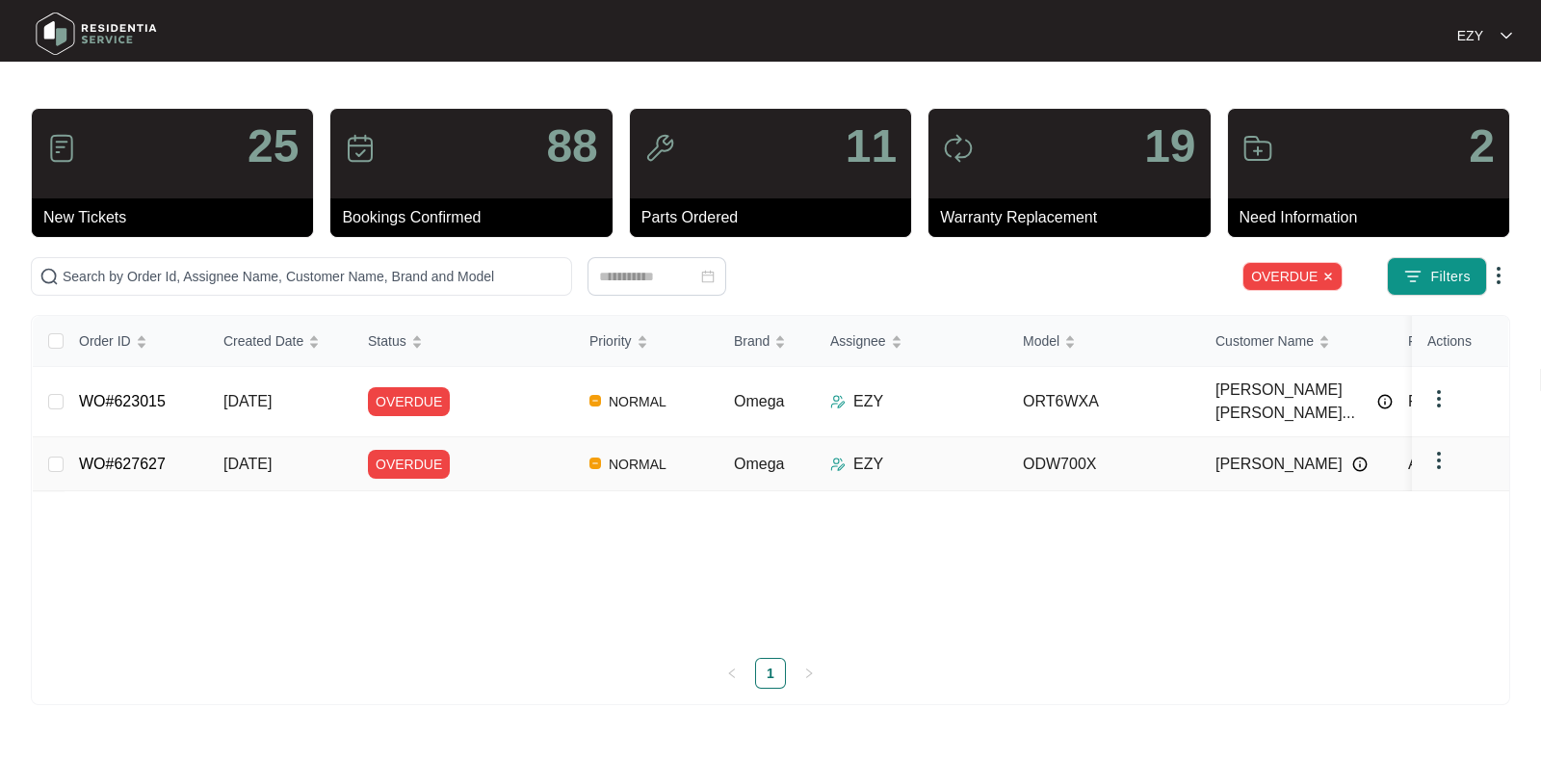
click at [484, 464] on td "OVERDUE" at bounding box center [462, 464] width 221 height 54
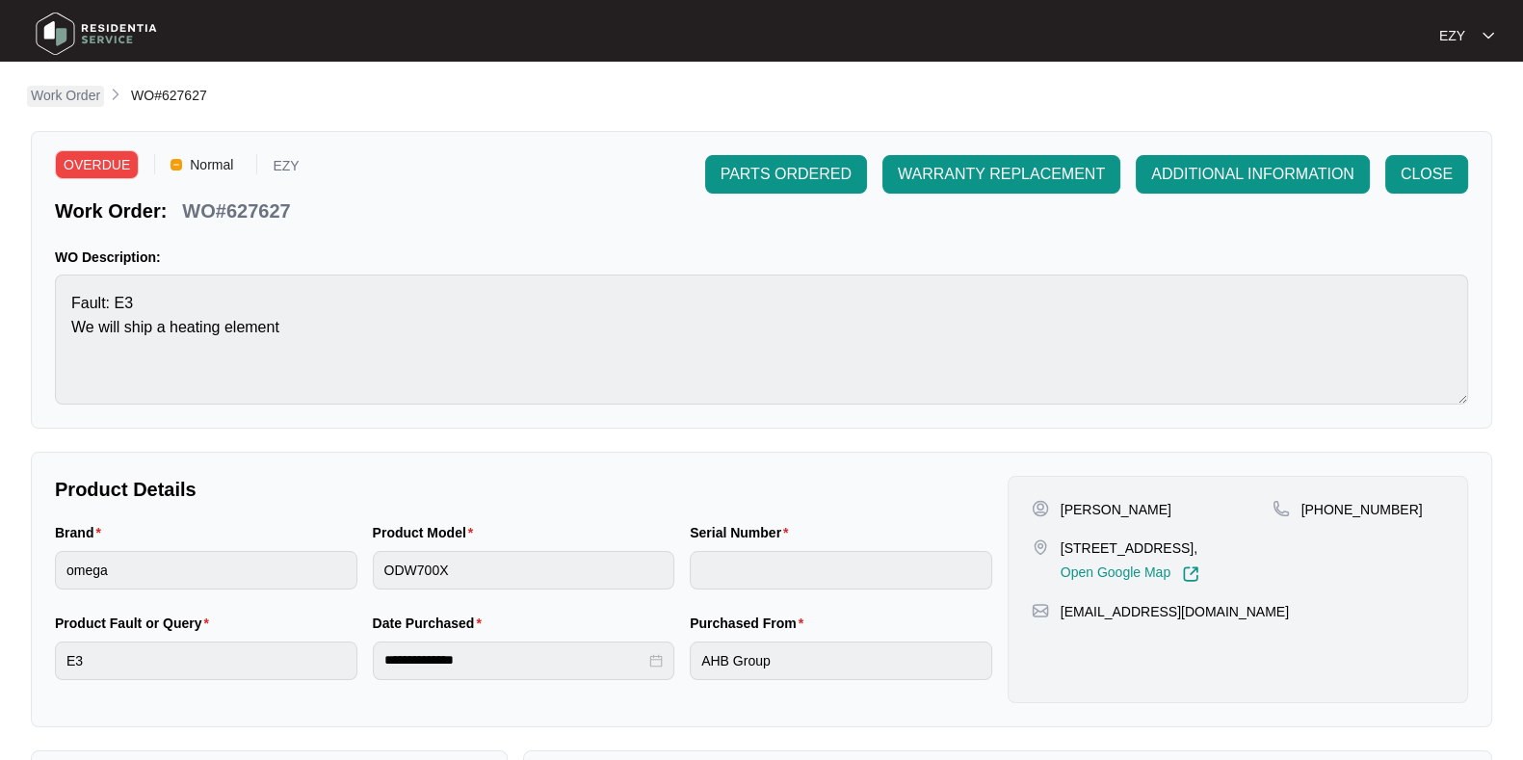
click at [59, 102] on p "Work Order" at bounding box center [65, 95] width 69 height 19
